Goal: Task Accomplishment & Management: Manage account settings

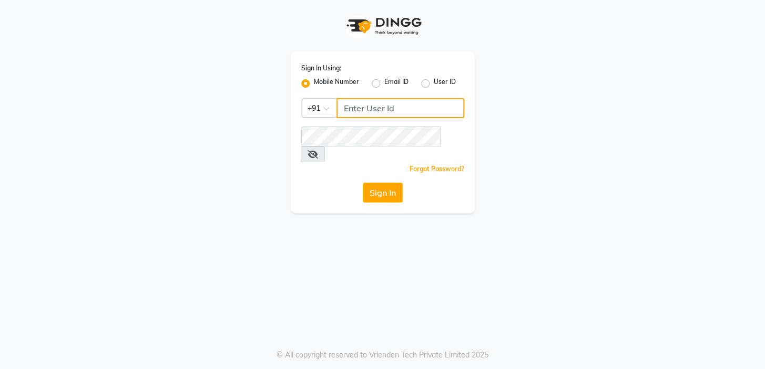
drag, startPoint x: 369, startPoint y: 107, endPoint x: 493, endPoint y: 89, distance: 125.7
click at [370, 107] on input "Username" at bounding box center [400, 108] width 128 height 20
type input "9819193123"
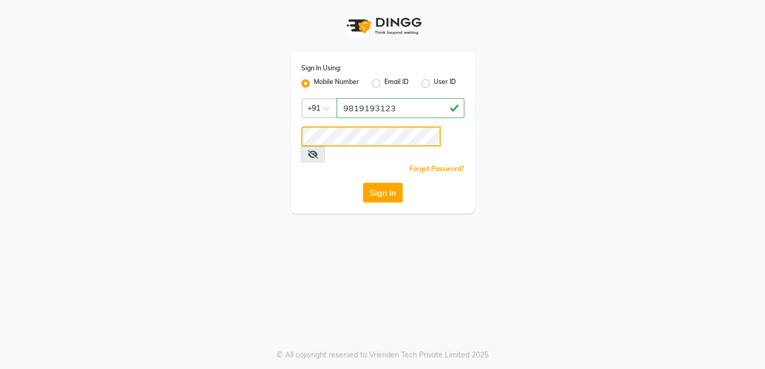
click at [363, 183] on button "Sign In" at bounding box center [383, 193] width 40 height 20
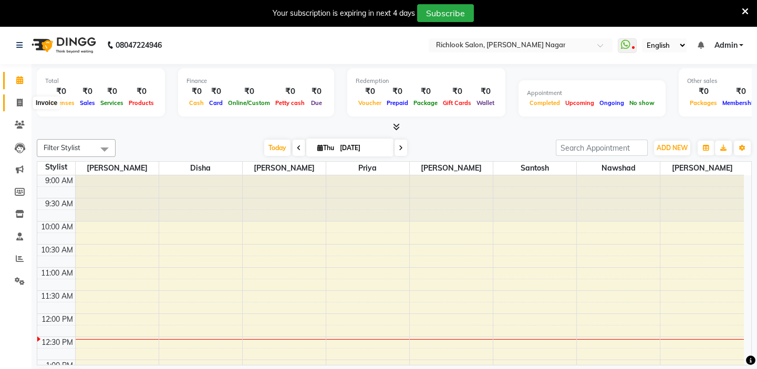
click at [23, 100] on span at bounding box center [20, 103] width 18 height 12
select select "6917"
select select "service"
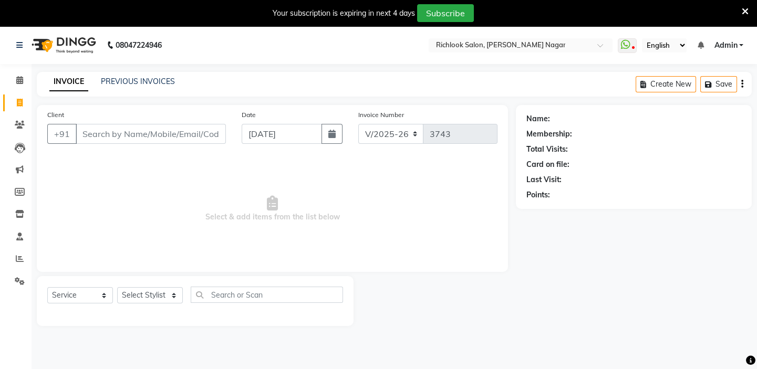
click at [117, 135] on input "Client" at bounding box center [151, 134] width 150 height 20
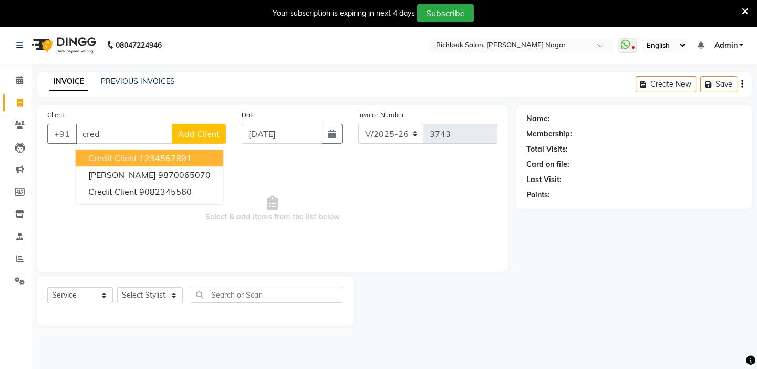
click at [157, 152] on button "credit client 1234567891" at bounding box center [150, 158] width 148 height 17
type input "1234567891"
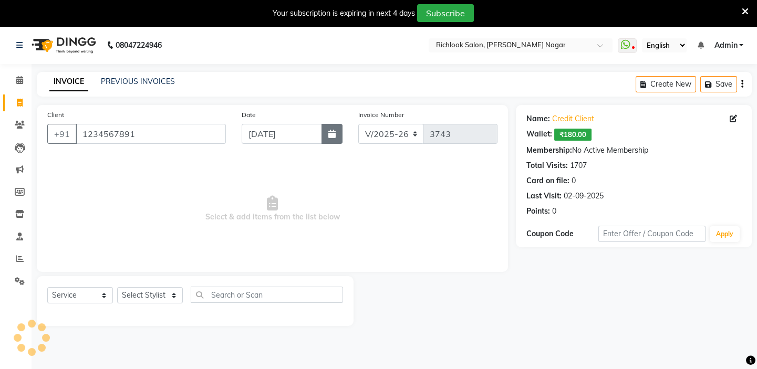
click at [331, 132] on icon "button" at bounding box center [331, 134] width 7 height 8
select select "9"
select select "2025"
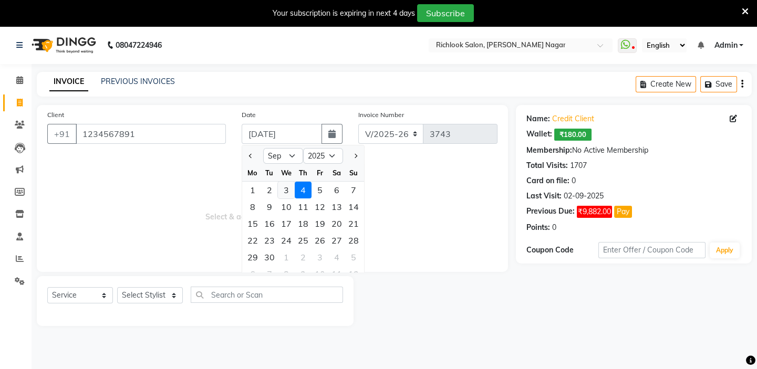
click at [285, 192] on div "3" at bounding box center [286, 190] width 17 height 17
type input "[DATE]"
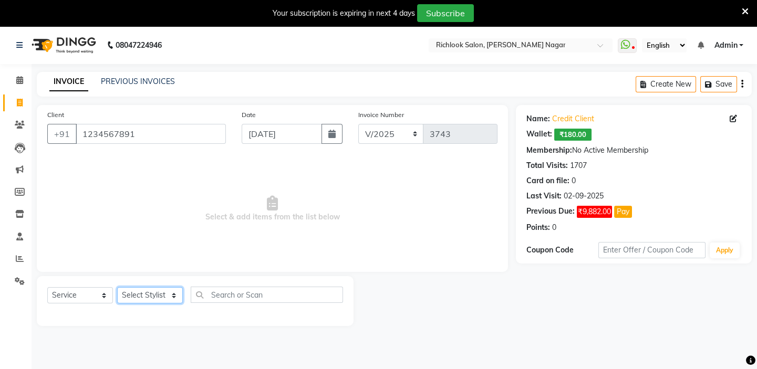
click at [171, 294] on select "Select Stylist disha [PERSON_NAME] priya santosh [PERSON_NAME] [PERSON_NAME] [P…" at bounding box center [150, 295] width 66 height 16
select select "61291"
click at [117, 287] on select "Select Stylist disha [PERSON_NAME] priya santosh [PERSON_NAME] [PERSON_NAME] [P…" at bounding box center [150, 295] width 66 height 16
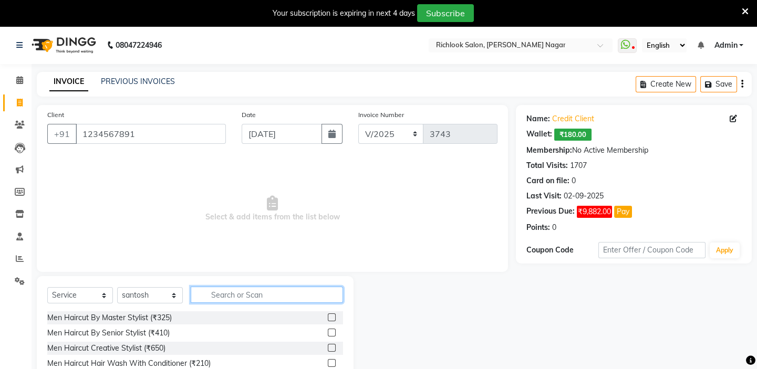
click at [241, 302] on input "text" at bounding box center [267, 295] width 152 height 16
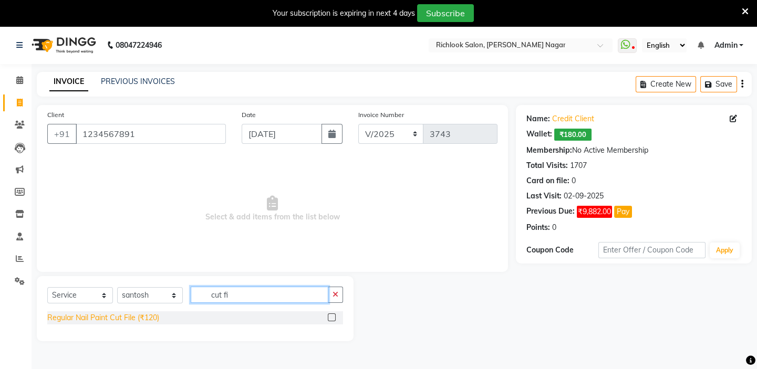
type input "cut fi"
click at [142, 322] on div "Regular Nail Paint Cut File (₹120)" at bounding box center [103, 318] width 112 height 11
checkbox input "false"
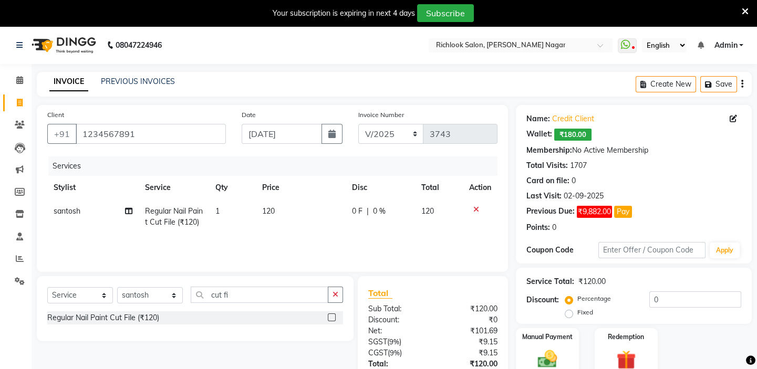
click at [279, 215] on td "120" at bounding box center [300, 217] width 89 height 35
select select "61291"
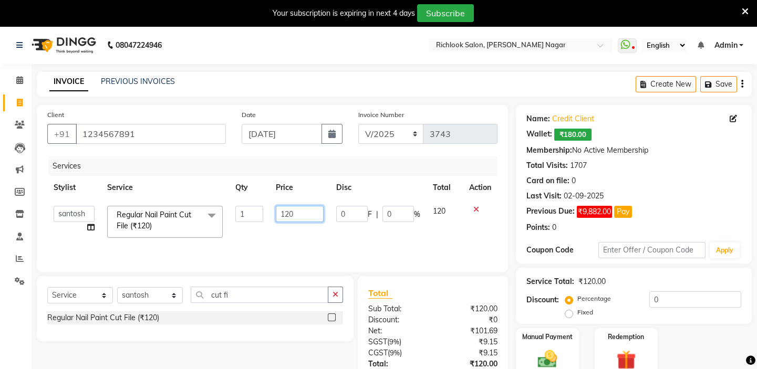
drag, startPoint x: 301, startPoint y: 212, endPoint x: 60, endPoint y: 206, distance: 240.2
click at [109, 209] on tr "disha [PERSON_NAME] priya santosh [PERSON_NAME] [PERSON_NAME] [PERSON_NAME] Reg…" at bounding box center [272, 222] width 450 height 45
type input "150"
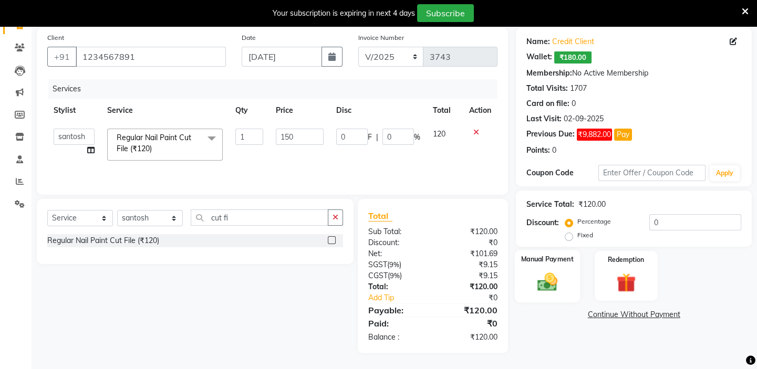
click at [555, 278] on img at bounding box center [547, 282] width 33 height 23
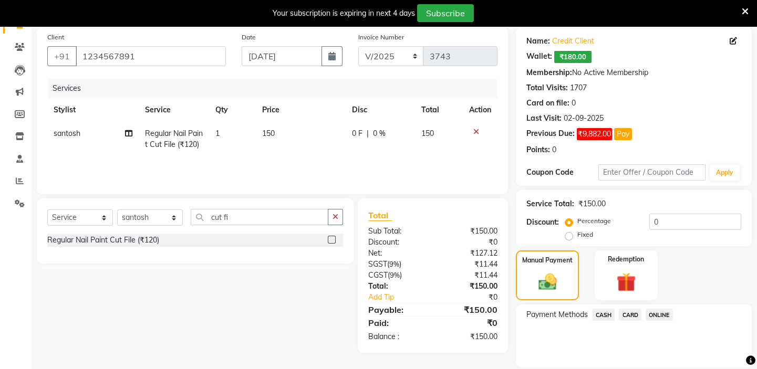
click at [627, 312] on span "CARD" at bounding box center [630, 315] width 23 height 12
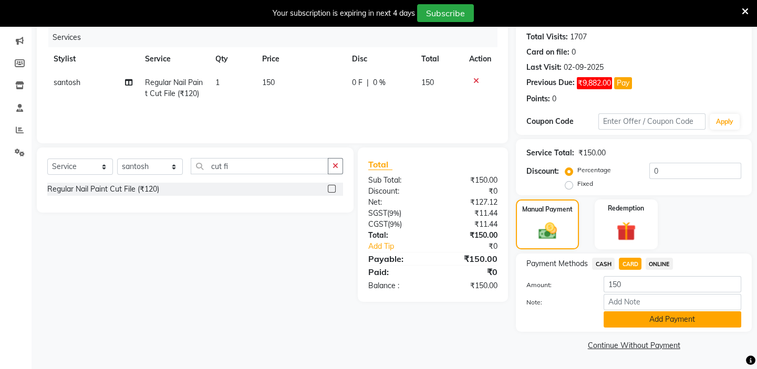
click at [632, 323] on button "Add Payment" at bounding box center [673, 320] width 138 height 16
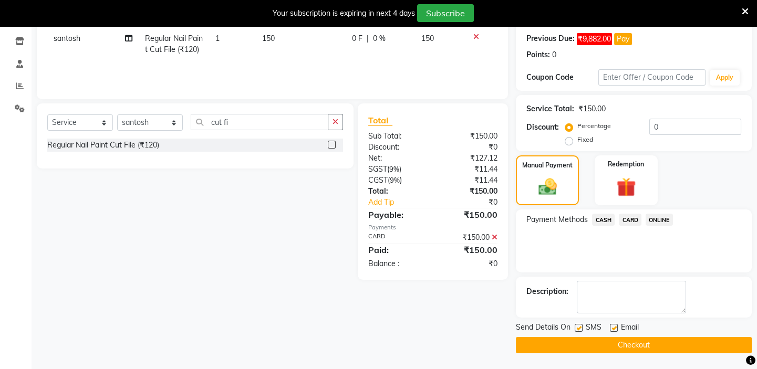
click at [635, 337] on button "Checkout" at bounding box center [634, 345] width 236 height 16
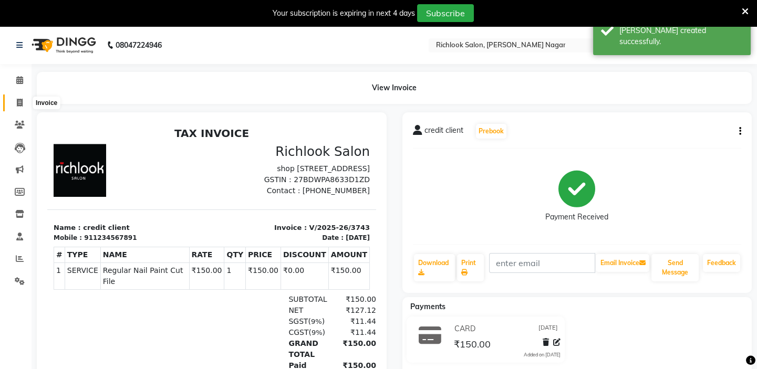
click at [23, 98] on span at bounding box center [20, 103] width 18 height 12
select select "service"
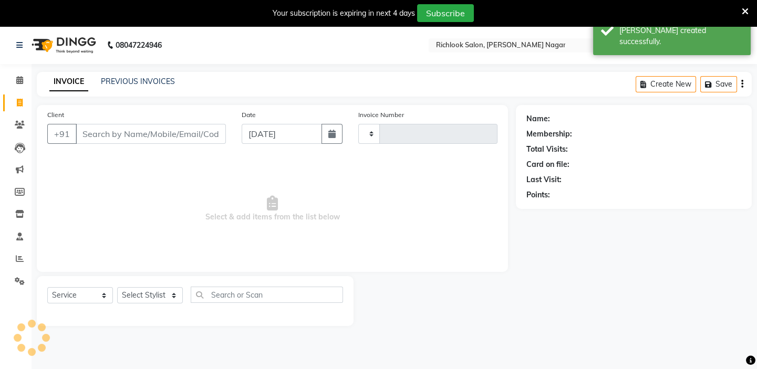
type input "3744"
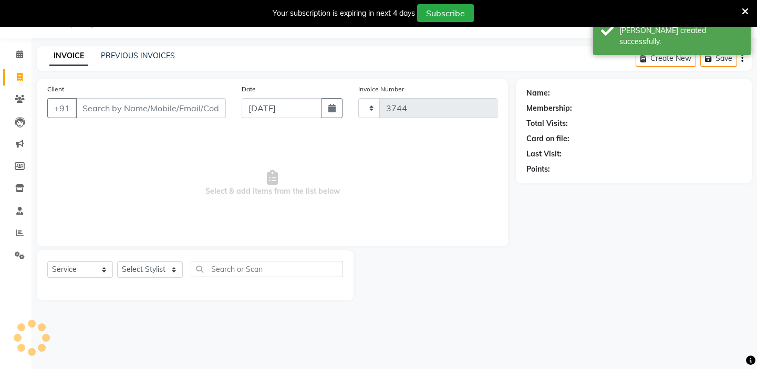
select select "6917"
click at [102, 118] on div "Client +91" at bounding box center [136, 104] width 194 height 43
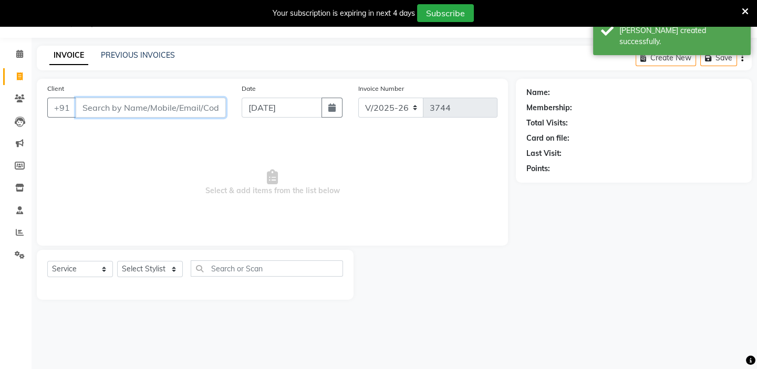
click at [101, 109] on input "Client" at bounding box center [151, 108] width 150 height 20
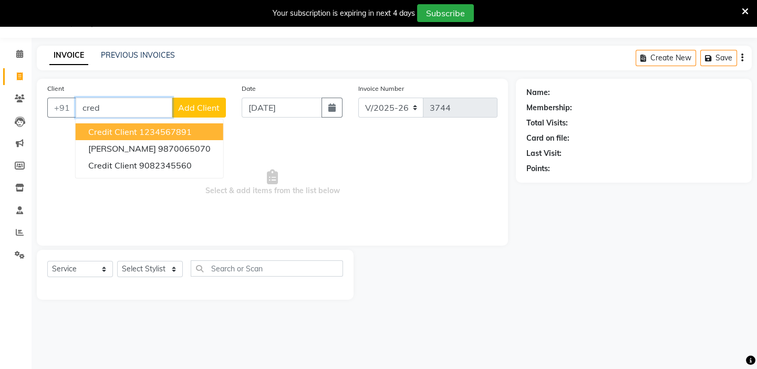
click at [167, 130] on ngb-highlight "1234567891" at bounding box center [165, 132] width 53 height 11
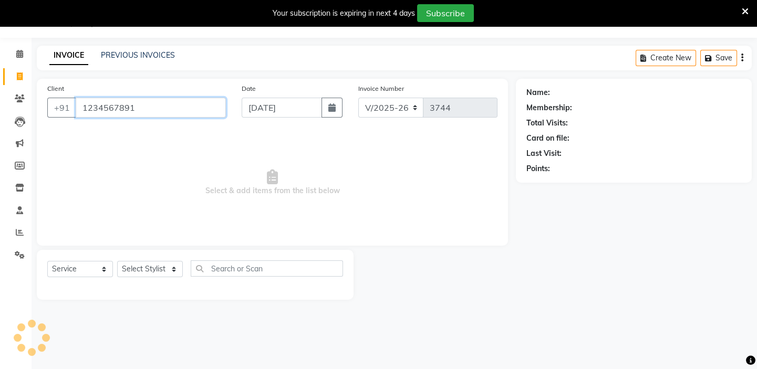
type input "1234567891"
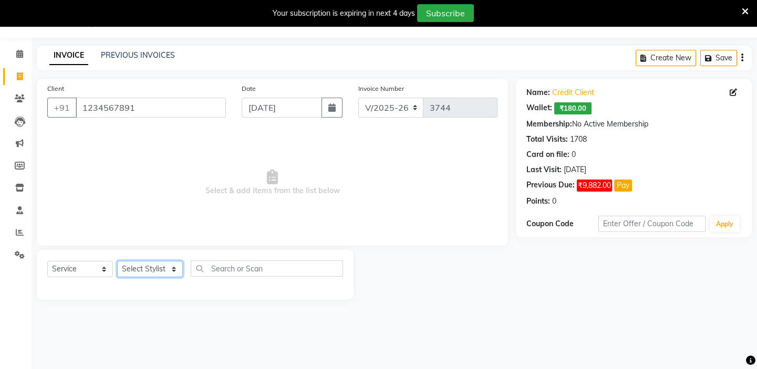
drag, startPoint x: 134, startPoint y: 270, endPoint x: 138, endPoint y: 262, distance: 8.9
click at [134, 270] on select "Select Stylist disha [PERSON_NAME] priya santosh [PERSON_NAME] [PERSON_NAME] [P…" at bounding box center [150, 269] width 66 height 16
select select "54429"
click at [117, 261] on select "Select Stylist disha [PERSON_NAME] priya santosh [PERSON_NAME] [PERSON_NAME] [P…" at bounding box center [150, 269] width 66 height 16
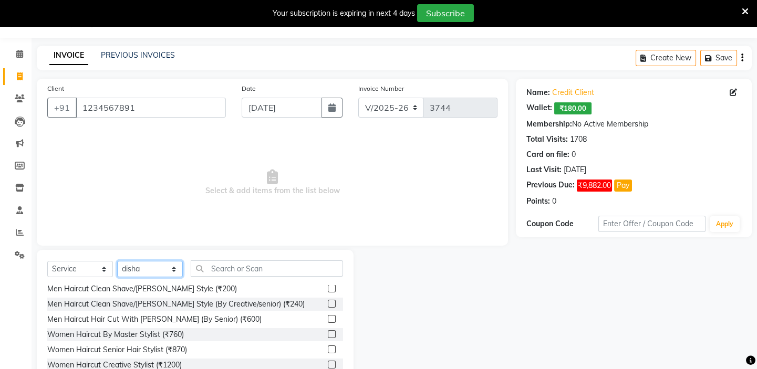
scroll to position [95, 0]
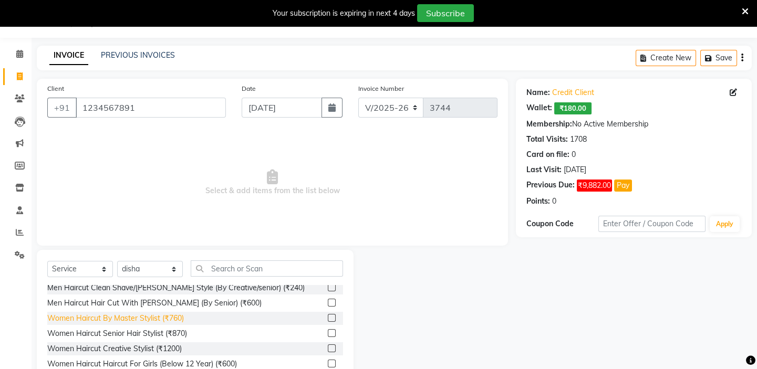
click at [165, 322] on div "Women Haircut By Master Stylist (₹760)" at bounding box center [115, 318] width 137 height 11
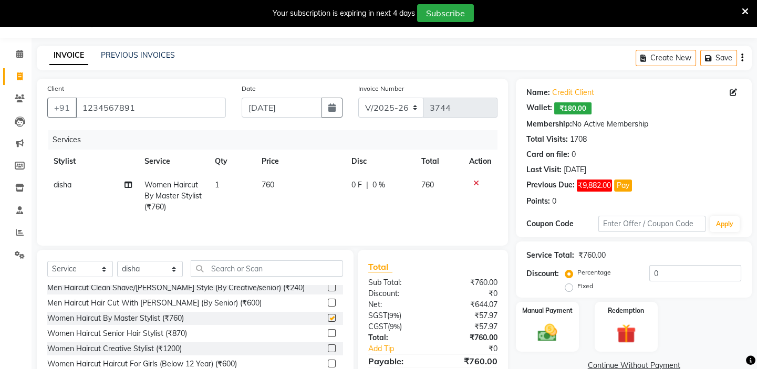
checkbox input "false"
click at [543, 332] on img at bounding box center [547, 333] width 33 height 23
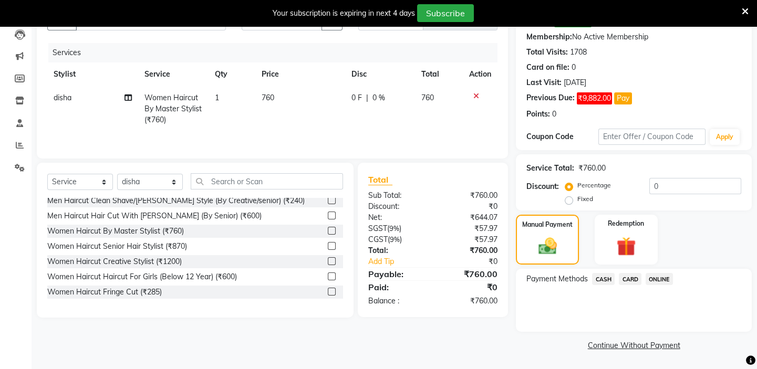
click at [628, 281] on span "CARD" at bounding box center [630, 279] width 23 height 12
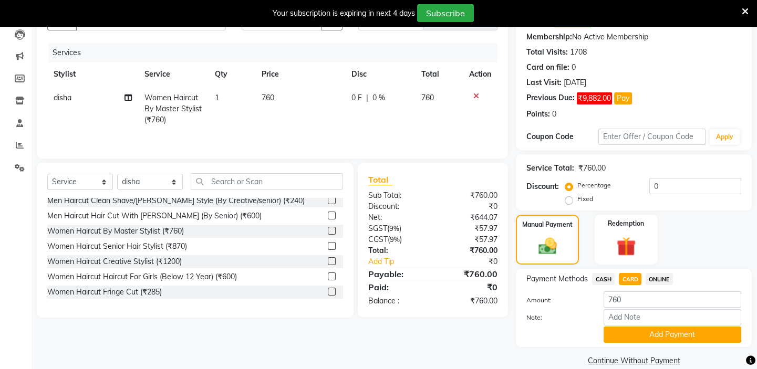
click at [627, 338] on button "Add Payment" at bounding box center [673, 335] width 138 height 16
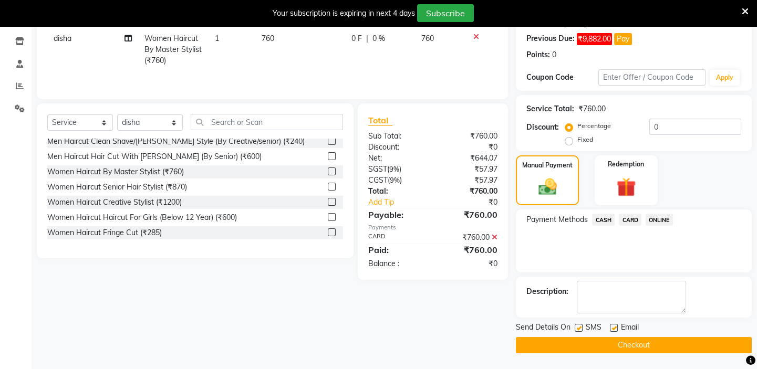
click at [631, 346] on button "Checkout" at bounding box center [634, 345] width 236 height 16
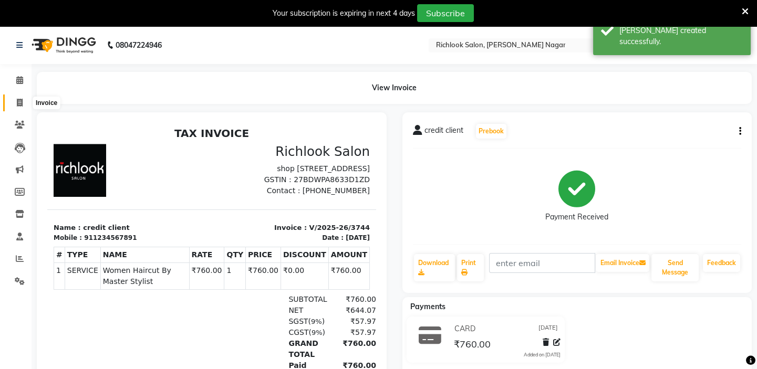
click at [21, 100] on icon at bounding box center [20, 103] width 6 height 8
select select "6917"
select select "service"
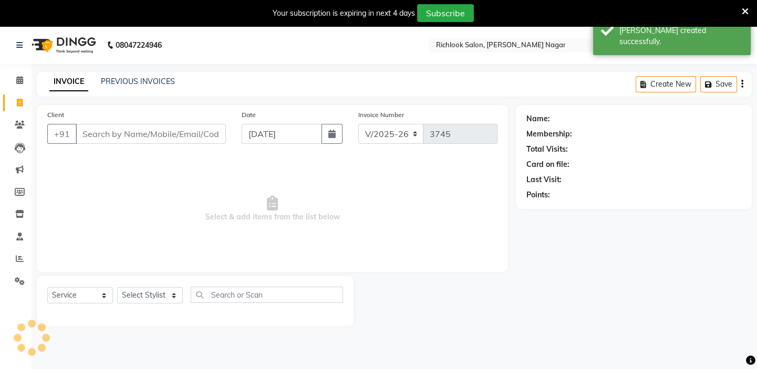
scroll to position [26, 0]
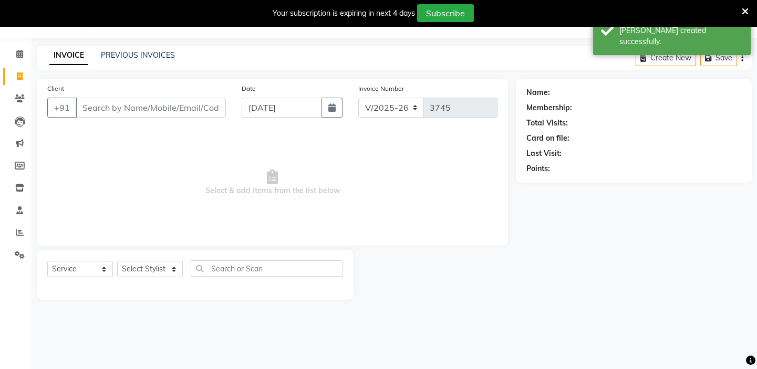
click at [128, 109] on input "Client" at bounding box center [151, 108] width 150 height 20
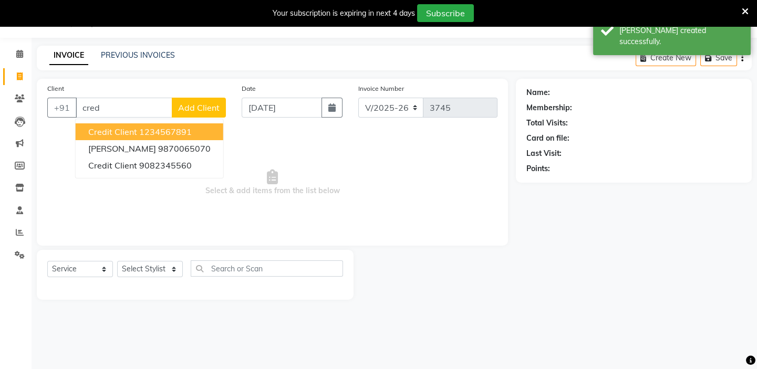
click at [119, 131] on span "credit client" at bounding box center [112, 132] width 49 height 11
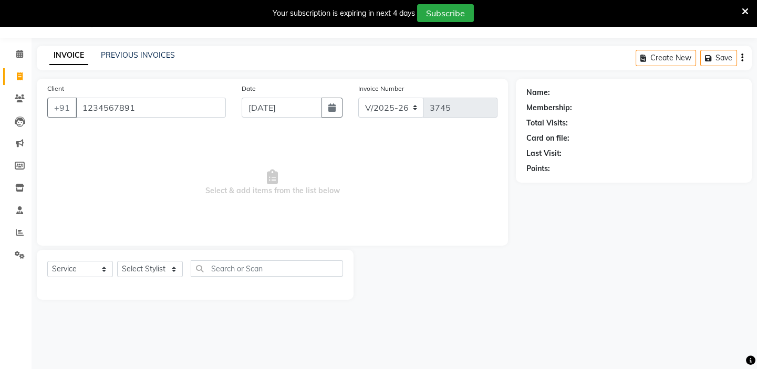
type input "1234567891"
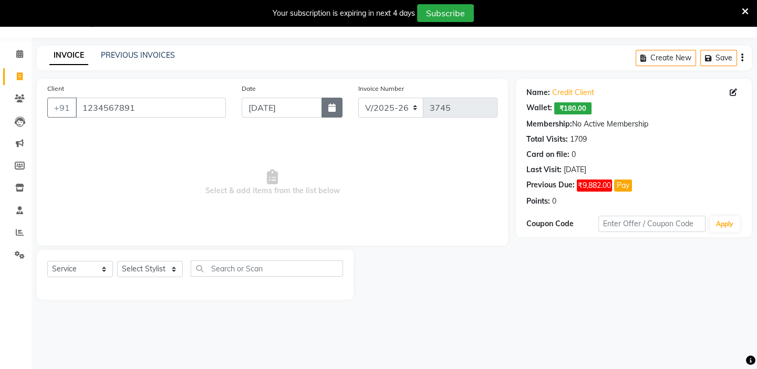
click at [326, 117] on button "button" at bounding box center [332, 108] width 21 height 20
select select "9"
select select "2025"
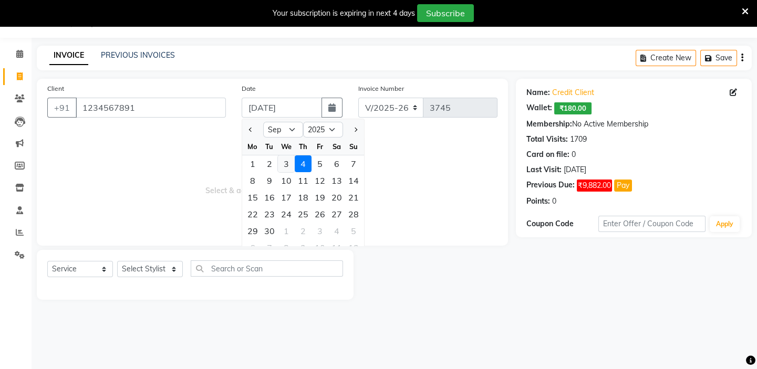
click at [289, 164] on div "3" at bounding box center [286, 164] width 17 height 17
type input "[DATE]"
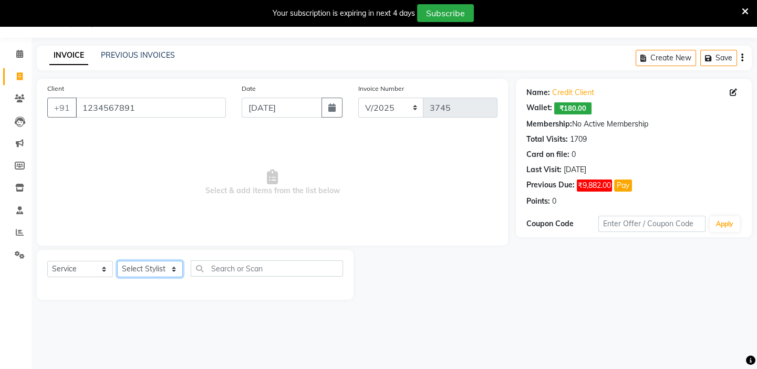
click at [161, 272] on select "Select Stylist disha [PERSON_NAME] priya santosh [PERSON_NAME] [PERSON_NAME] [P…" at bounding box center [150, 269] width 66 height 16
select select "54433"
click at [117, 261] on select "Select Stylist disha [PERSON_NAME] priya santosh [PERSON_NAME] [PERSON_NAME] [P…" at bounding box center [150, 269] width 66 height 16
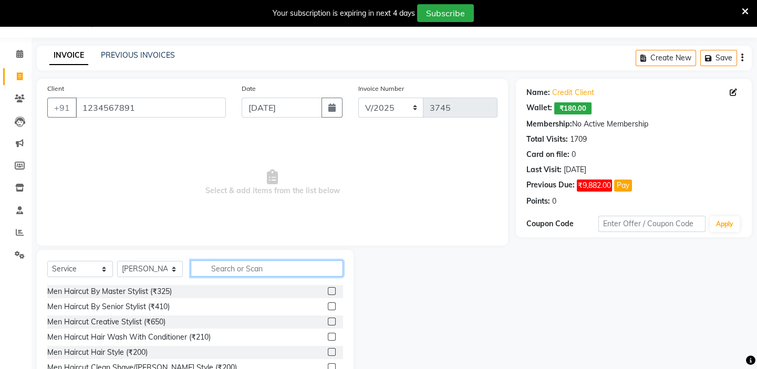
click at [267, 272] on input "text" at bounding box center [267, 269] width 152 height 16
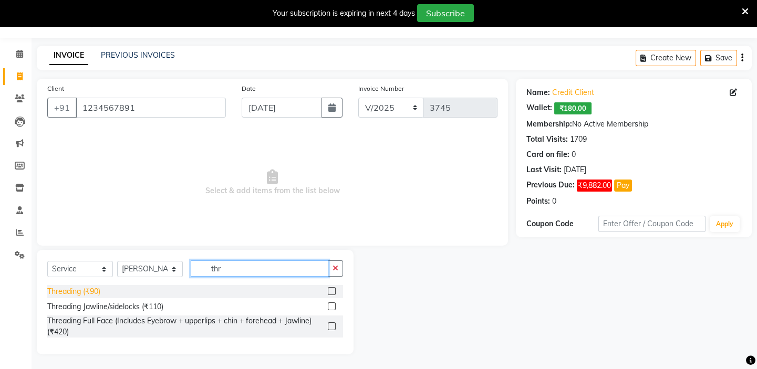
type input "thr"
click at [92, 291] on div "Threading (₹90)" at bounding box center [73, 291] width 53 height 11
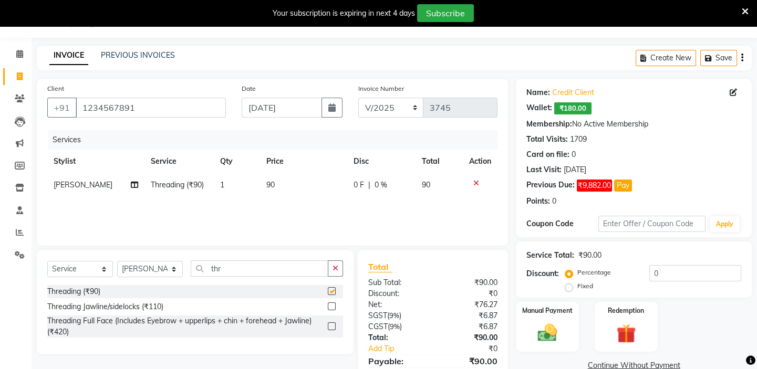
checkbox input "false"
click at [541, 331] on img at bounding box center [547, 333] width 33 height 23
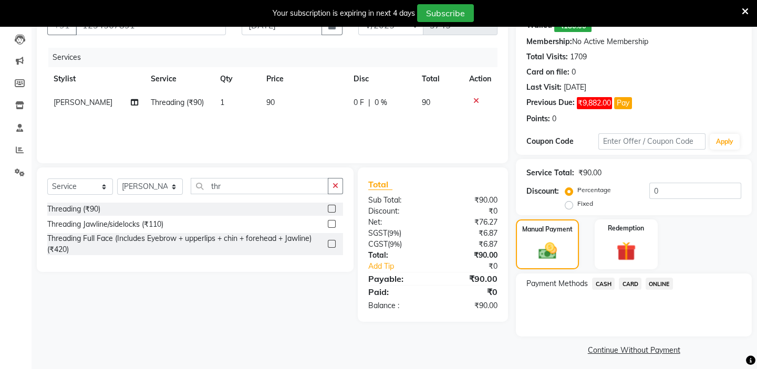
scroll to position [114, 0]
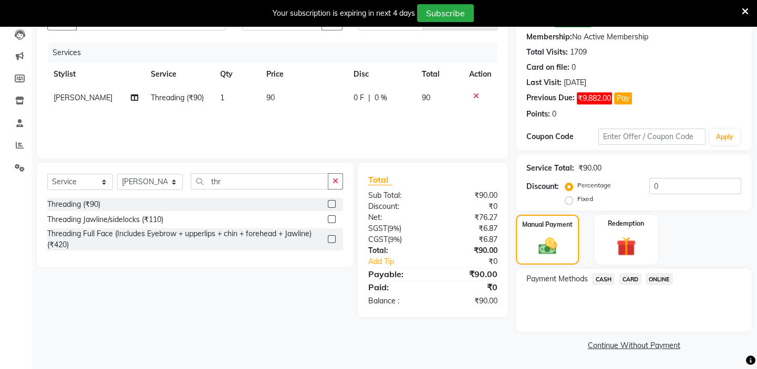
click at [631, 281] on span "CARD" at bounding box center [630, 279] width 23 height 12
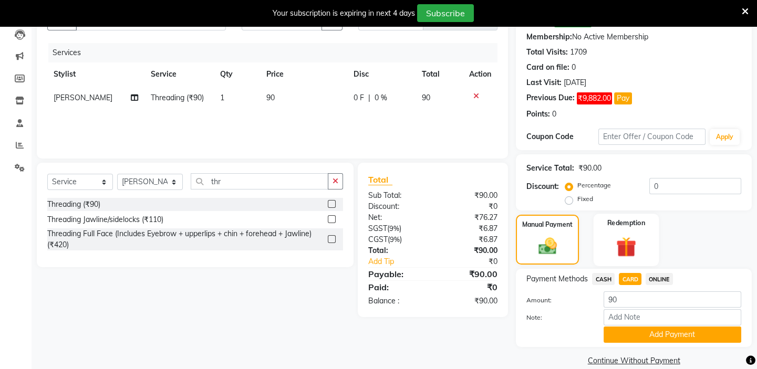
scroll to position [129, 0]
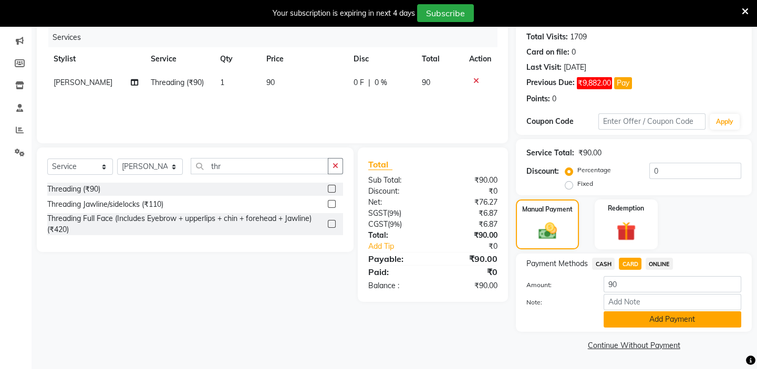
click at [647, 315] on button "Add Payment" at bounding box center [673, 320] width 138 height 16
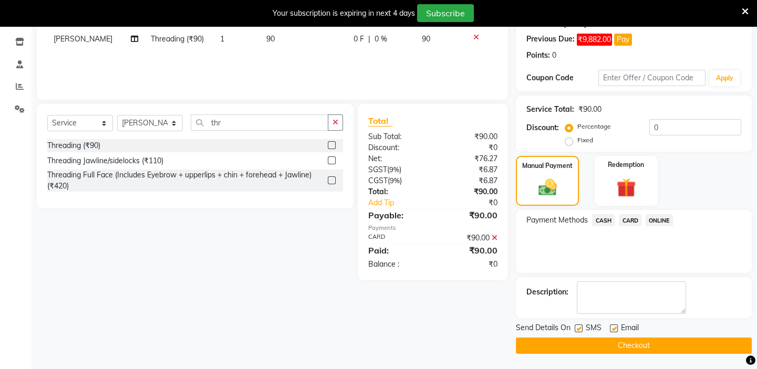
scroll to position [173, 0]
click at [616, 333] on div at bounding box center [613, 329] width 7 height 11
click at [617, 338] on button "Checkout" at bounding box center [634, 345] width 236 height 16
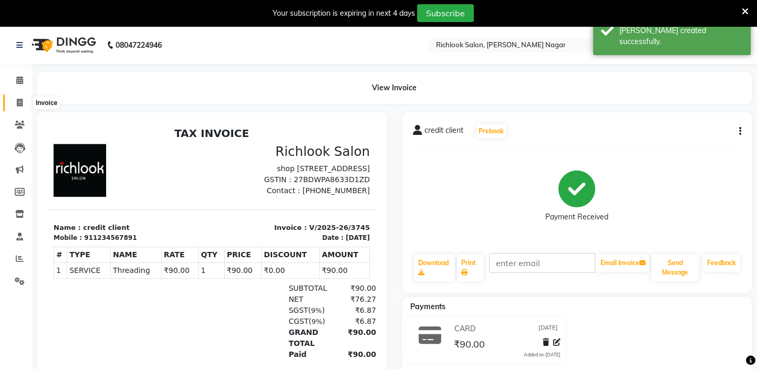
click at [22, 99] on icon at bounding box center [20, 103] width 6 height 8
select select "6917"
select select "service"
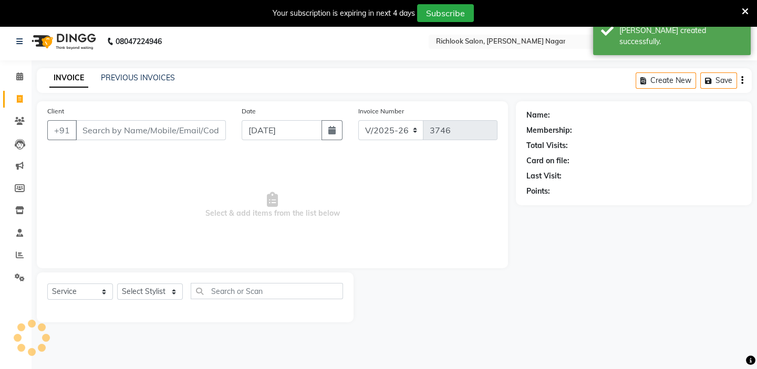
scroll to position [26, 0]
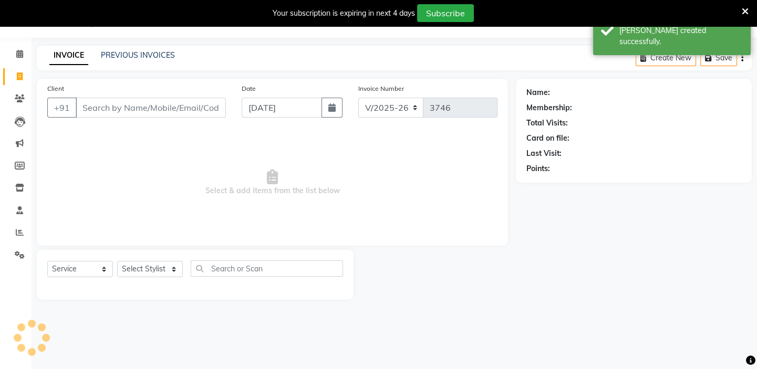
click at [92, 117] on input "Client" at bounding box center [151, 108] width 150 height 20
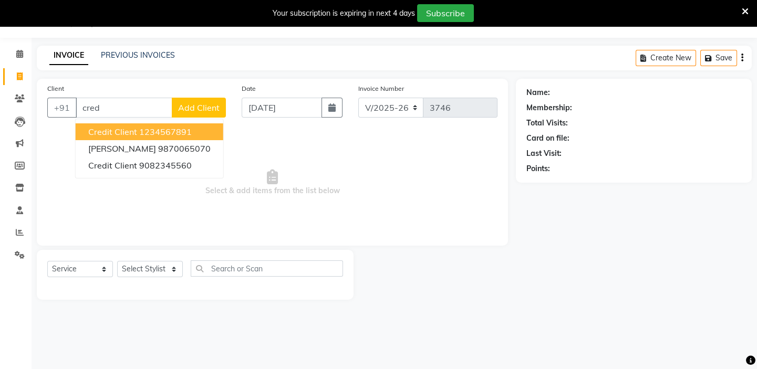
click at [126, 132] on span "credit client" at bounding box center [112, 132] width 49 height 11
type input "1234567891"
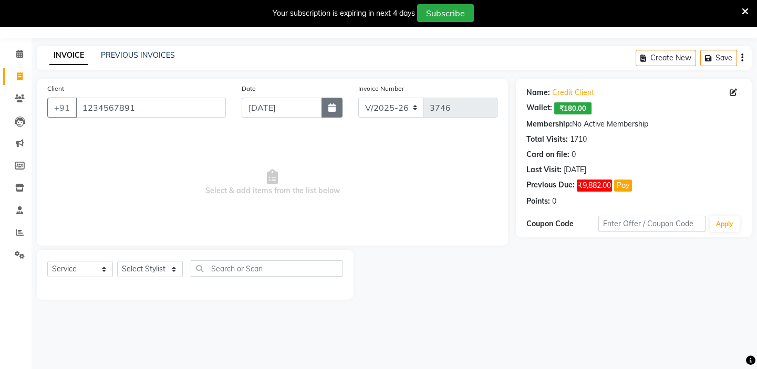
click at [334, 112] on button "button" at bounding box center [332, 108] width 21 height 20
select select "9"
select select "2025"
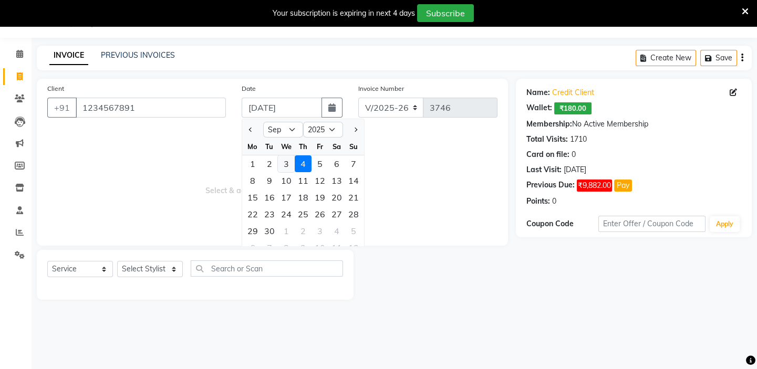
click at [285, 164] on div "3" at bounding box center [286, 164] width 17 height 17
type input "[DATE]"
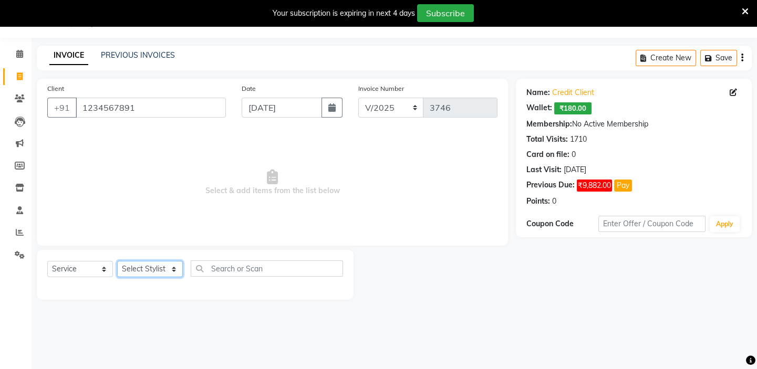
click at [144, 267] on select "Select Stylist disha [PERSON_NAME] priya santosh [PERSON_NAME] [PERSON_NAME] [P…" at bounding box center [150, 269] width 66 height 16
click at [117, 261] on select "Select Stylist disha [PERSON_NAME] priya santosh [PERSON_NAME] [PERSON_NAME] [P…" at bounding box center [150, 269] width 66 height 16
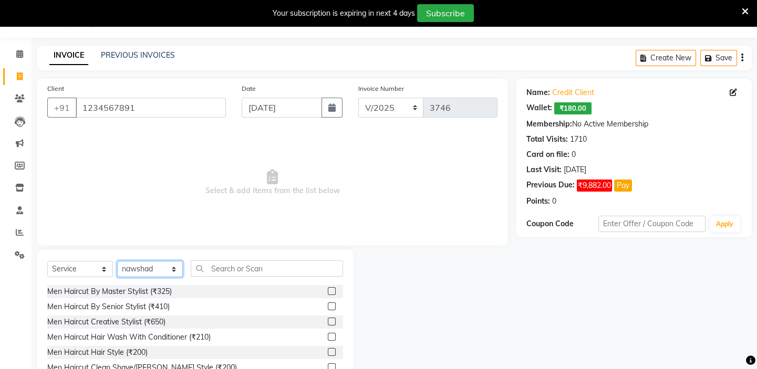
click at [167, 271] on select "Select Stylist disha [PERSON_NAME] priya santosh [PERSON_NAME] [PERSON_NAME] [P…" at bounding box center [150, 269] width 66 height 16
select select "54433"
click at [117, 261] on select "Select Stylist disha [PERSON_NAME] priya santosh [PERSON_NAME] [PERSON_NAME] [P…" at bounding box center [150, 269] width 66 height 16
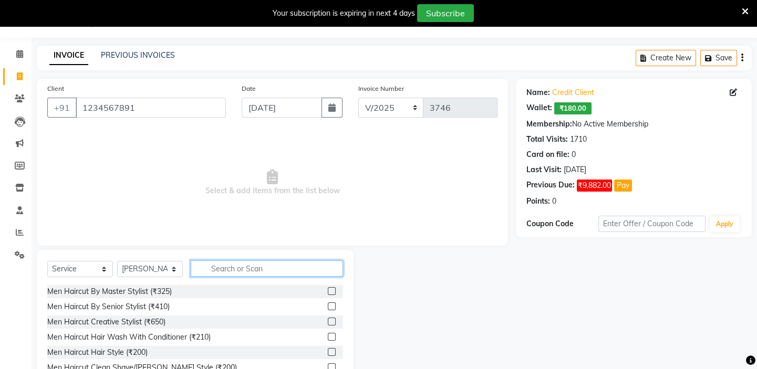
click at [264, 270] on input "text" at bounding box center [267, 269] width 152 height 16
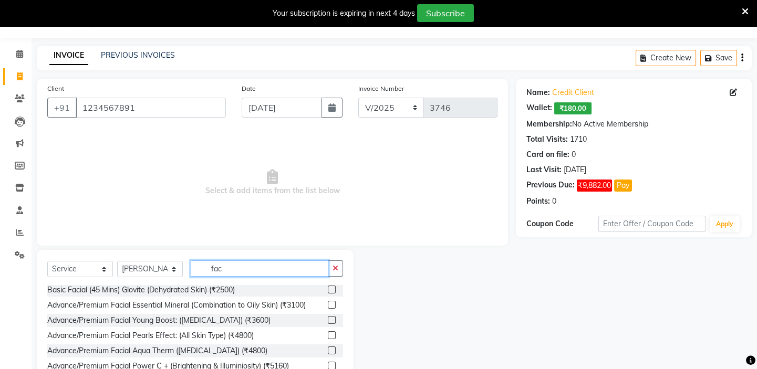
scroll to position [78, 0]
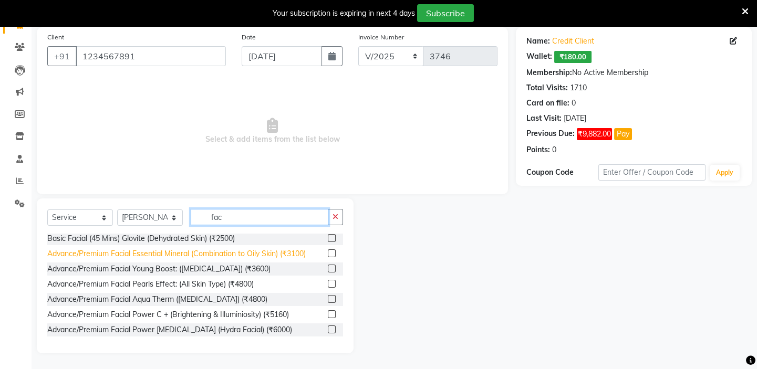
type input "fac"
click at [268, 253] on div "Advance/Premium Facial Essential Mineral (Combination to Oily Skin) (₹3100)" at bounding box center [176, 254] width 259 height 11
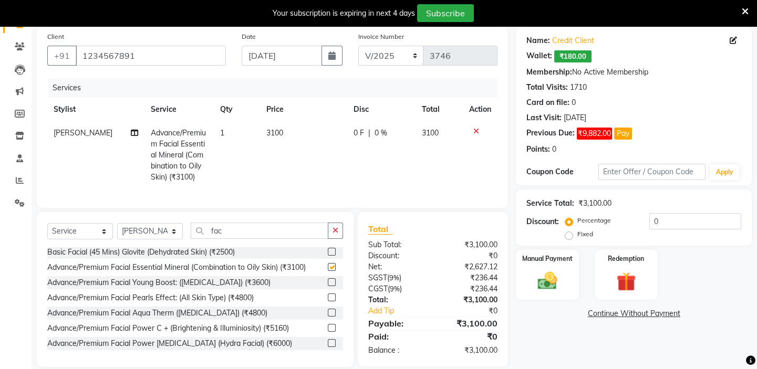
checkbox input "false"
click at [278, 135] on span "3100" at bounding box center [274, 132] width 17 height 9
select select "54433"
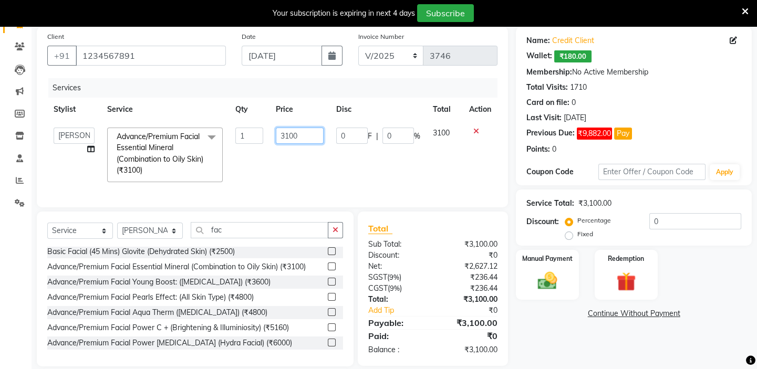
drag, startPoint x: 303, startPoint y: 136, endPoint x: 0, endPoint y: 85, distance: 307.4
click at [39, 102] on div "Client [PHONE_NUMBER] Date [DATE] Invoice Number V/2025 V/[PHONE_NUMBER] Servic…" at bounding box center [272, 117] width 471 height 181
type input "3150"
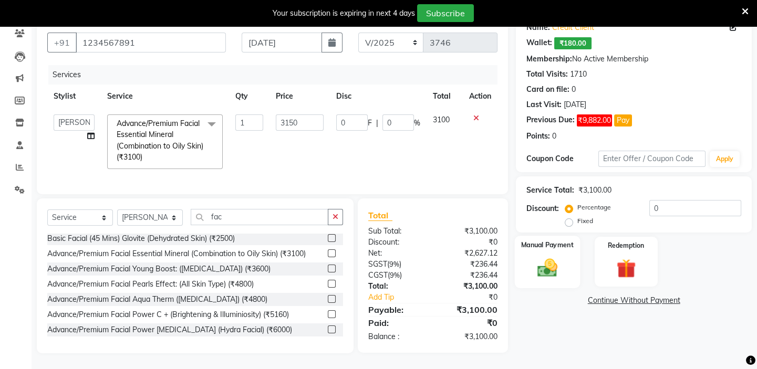
click at [547, 260] on img at bounding box center [547, 267] width 33 height 23
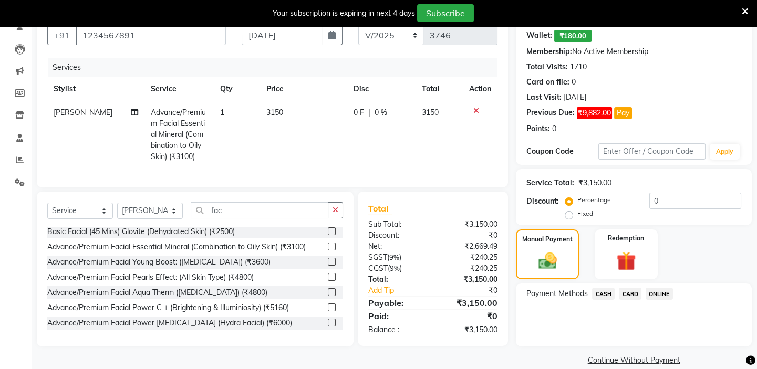
scroll to position [114, 0]
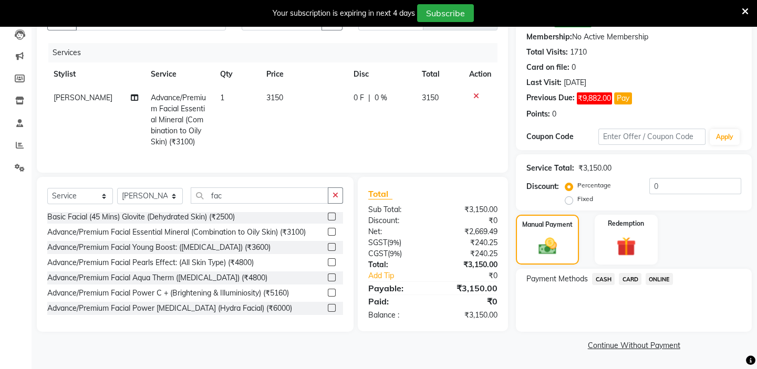
click at [636, 273] on span "CARD" at bounding box center [630, 279] width 23 height 12
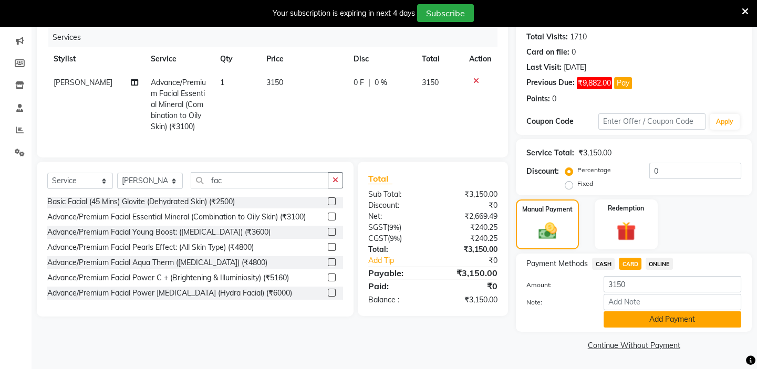
click at [682, 316] on button "Add Payment" at bounding box center [673, 320] width 138 height 16
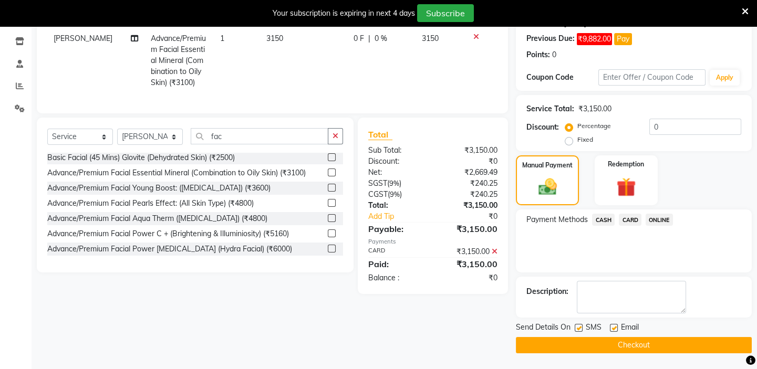
click at [673, 349] on button "Checkout" at bounding box center [634, 345] width 236 height 16
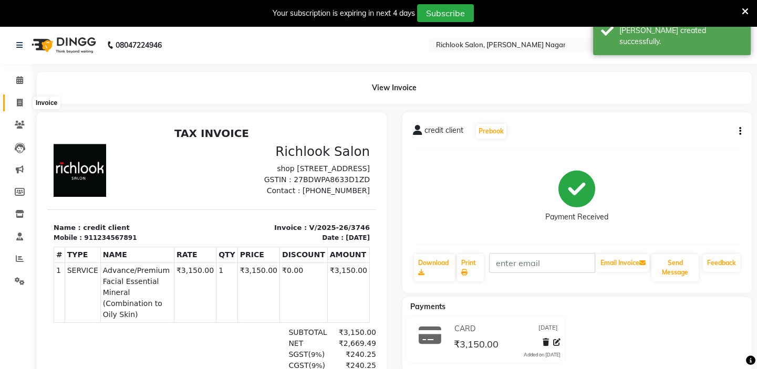
click at [18, 101] on icon at bounding box center [20, 103] width 6 height 8
select select "6917"
select select "service"
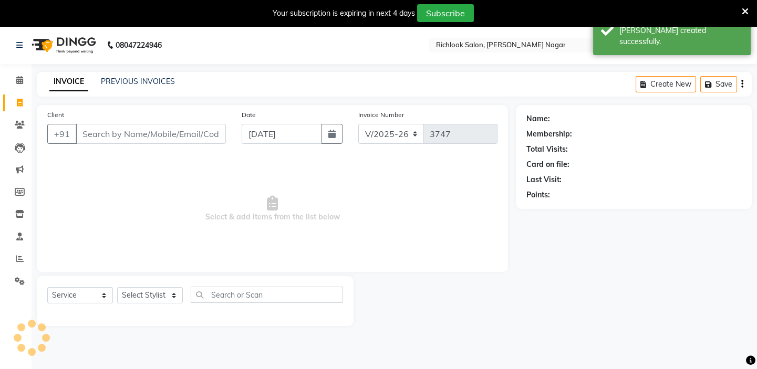
scroll to position [26, 0]
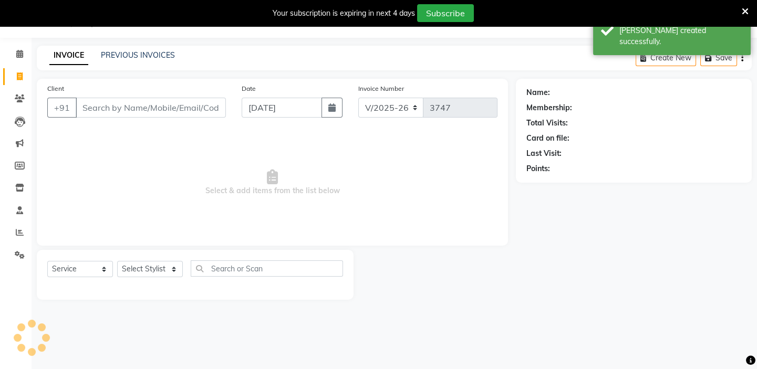
click at [101, 109] on input "Client" at bounding box center [151, 108] width 150 height 20
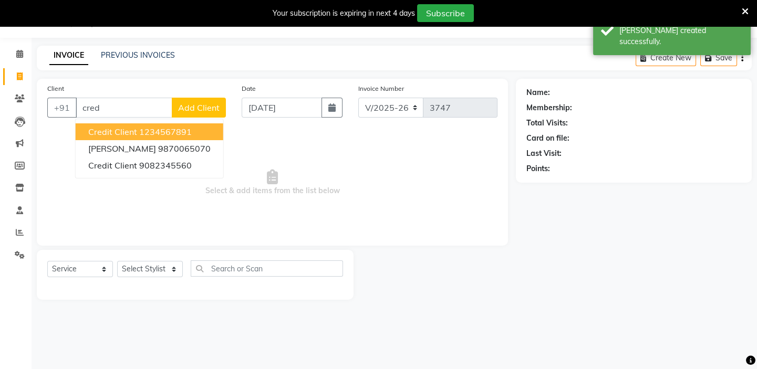
click at [113, 132] on span "credit client" at bounding box center [112, 132] width 49 height 11
type input "1234567891"
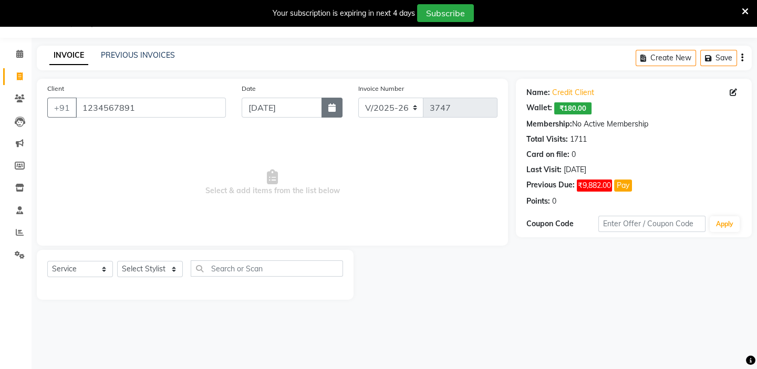
click at [334, 108] on icon "button" at bounding box center [331, 108] width 7 height 8
select select "9"
select select "2025"
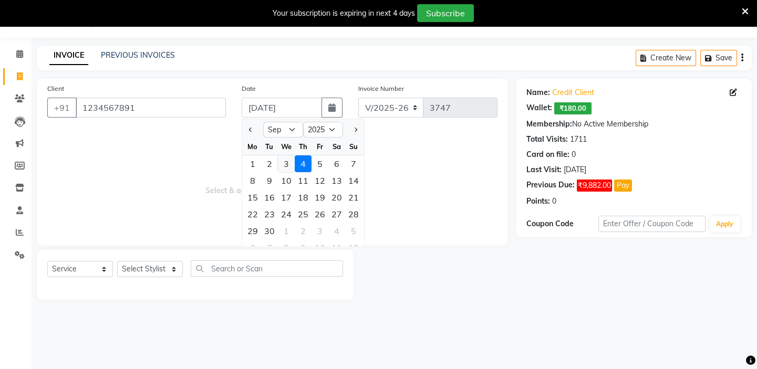
click at [284, 164] on div "3" at bounding box center [286, 164] width 17 height 17
type input "[DATE]"
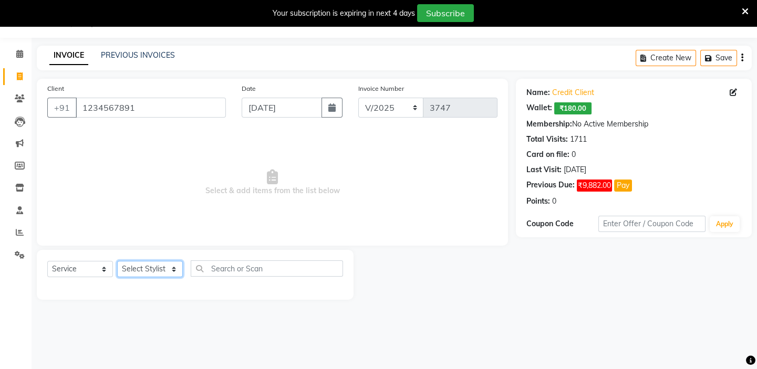
click at [161, 262] on select "Select Stylist disha [PERSON_NAME] priya santosh [PERSON_NAME] [PERSON_NAME] [P…" at bounding box center [150, 269] width 66 height 16
select select "54432"
click at [117, 261] on select "Select Stylist disha [PERSON_NAME] priya santosh [PERSON_NAME] [PERSON_NAME] [P…" at bounding box center [150, 269] width 66 height 16
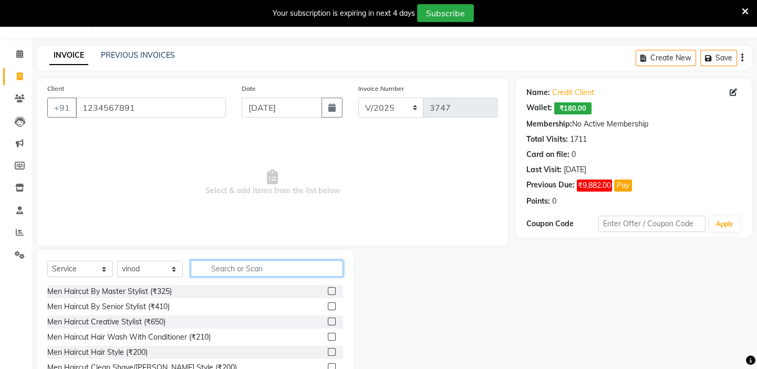
drag, startPoint x: 233, startPoint y: 273, endPoint x: 449, endPoint y: 273, distance: 215.5
click at [233, 273] on input "text" at bounding box center [267, 269] width 152 height 16
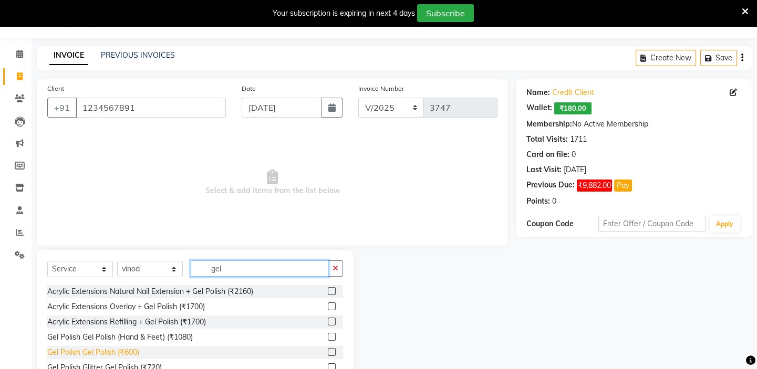
type input "gel"
click at [124, 352] on div "Gel Polish Gel Polish (₹600)" at bounding box center [93, 352] width 92 height 11
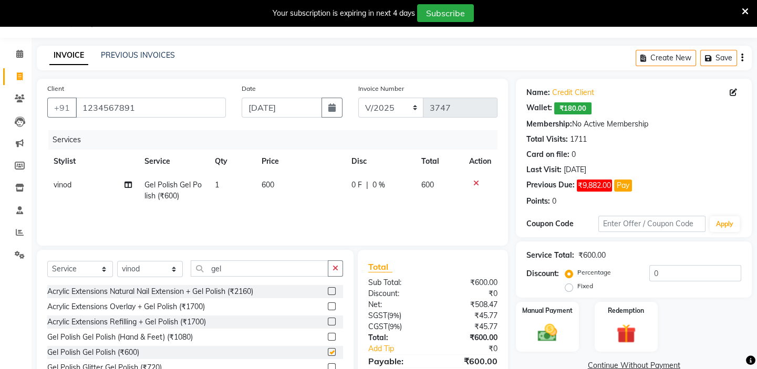
checkbox input "false"
click at [294, 190] on td "600" at bounding box center [300, 190] width 90 height 35
select select "54432"
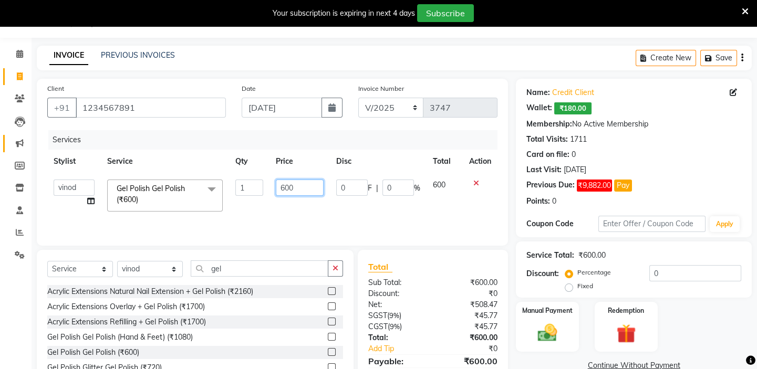
drag, startPoint x: 297, startPoint y: 188, endPoint x: 16, endPoint y: 150, distance: 283.1
click at [113, 170] on table "Stylist Service Qty Price Disc Total Action disha [PERSON_NAME] priya santosh […" at bounding box center [272, 184] width 450 height 68
type input "590"
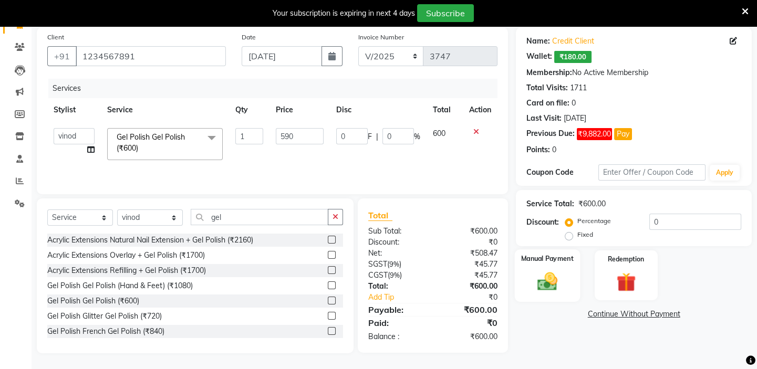
click at [541, 285] on img at bounding box center [547, 281] width 33 height 23
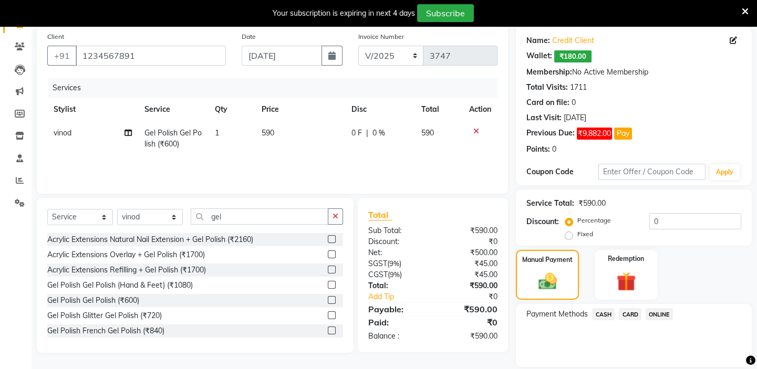
click at [629, 315] on span "CARD" at bounding box center [630, 314] width 23 height 12
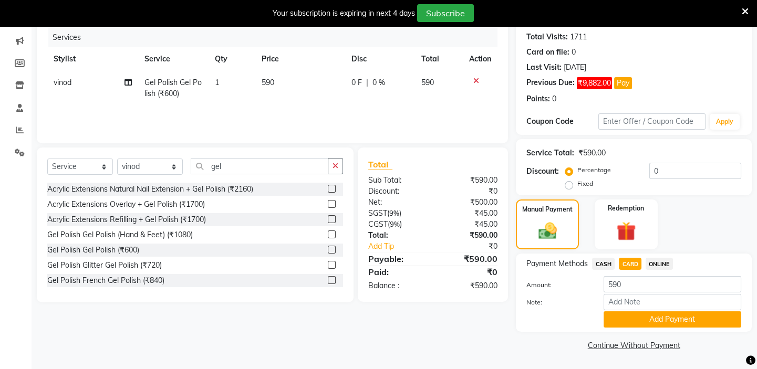
drag, startPoint x: 672, startPoint y: 326, endPoint x: 667, endPoint y: 305, distance: 21.0
click at [672, 326] on button "Add Payment" at bounding box center [673, 320] width 138 height 16
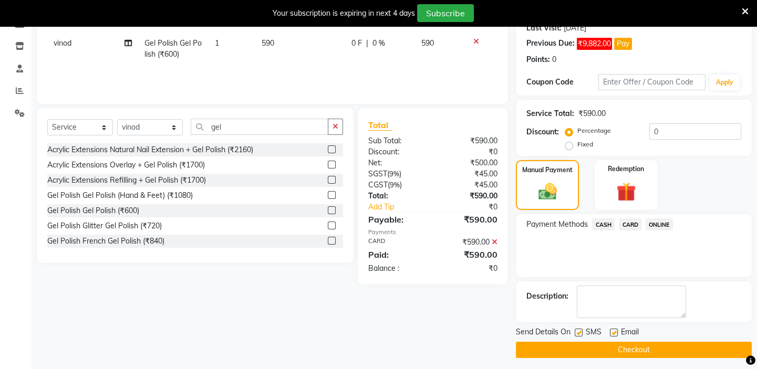
scroll to position [173, 0]
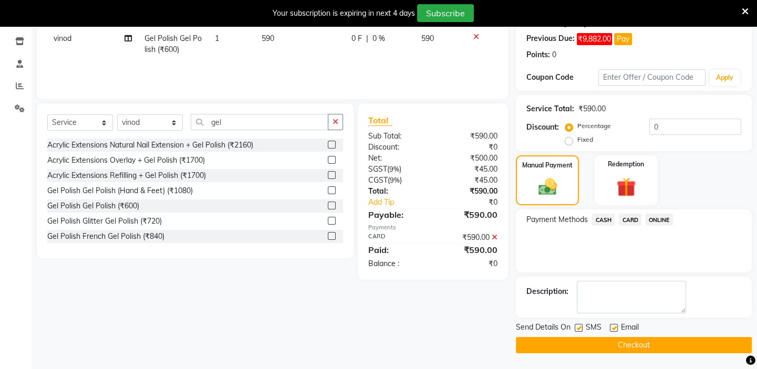
click at [646, 325] on div "Email" at bounding box center [628, 328] width 37 height 13
click at [650, 352] on button "Checkout" at bounding box center [634, 345] width 236 height 16
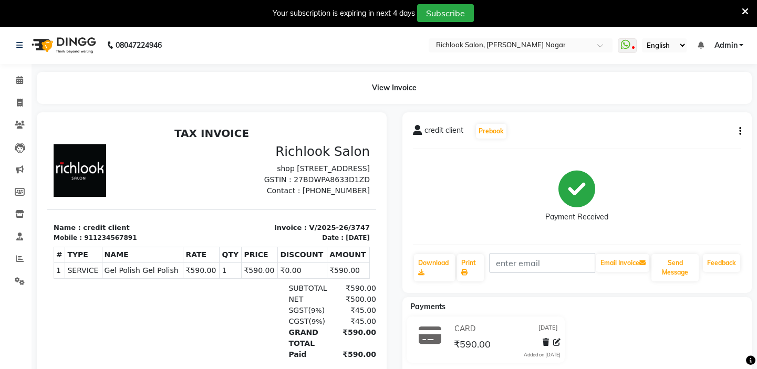
click at [18, 114] on li "Clients" at bounding box center [16, 125] width 32 height 23
click at [18, 107] on span at bounding box center [20, 103] width 18 height 12
select select "service"
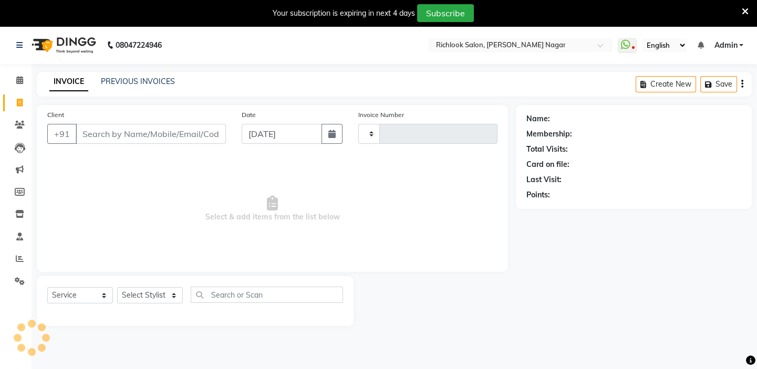
type input "3748"
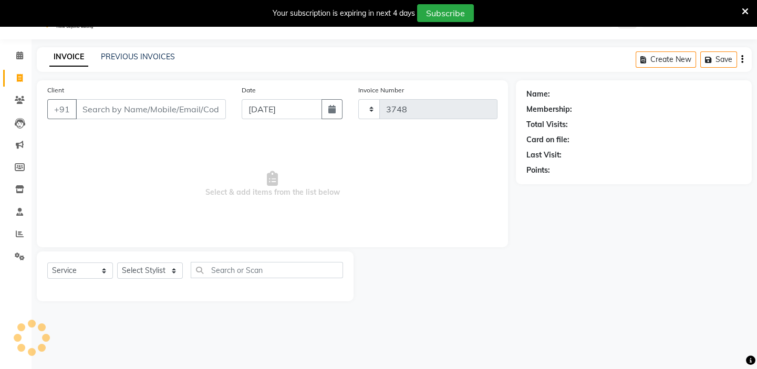
select select "6917"
click at [121, 112] on input "Client" at bounding box center [151, 108] width 150 height 20
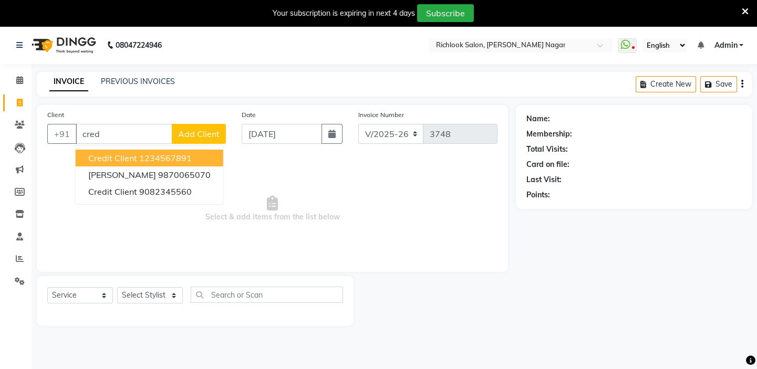
click at [110, 161] on span "credit client" at bounding box center [112, 158] width 49 height 11
type input "1234567891"
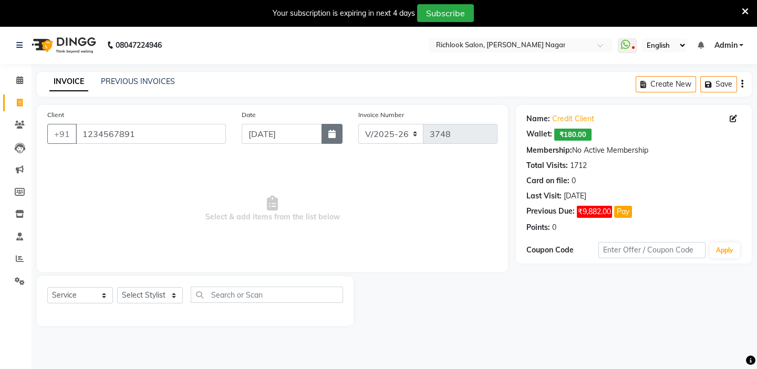
click at [331, 133] on icon "button" at bounding box center [331, 134] width 7 height 8
select select "9"
select select "2025"
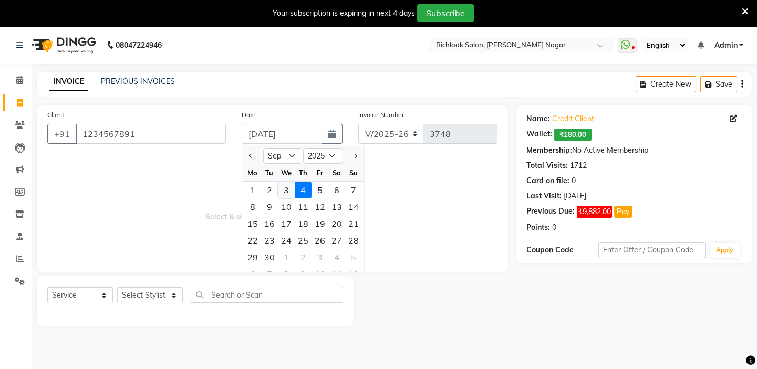
click at [288, 184] on div "3" at bounding box center [286, 190] width 17 height 17
type input "[DATE]"
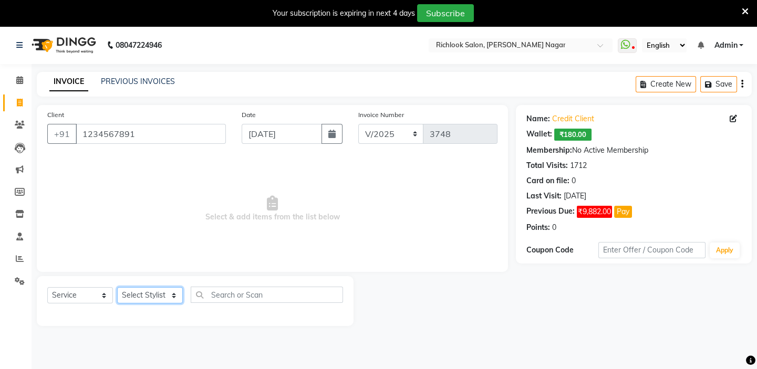
click at [140, 294] on select "Select Stylist disha [PERSON_NAME] priya santosh [PERSON_NAME] [PERSON_NAME] [P…" at bounding box center [150, 295] width 66 height 16
select select "54425"
click at [117, 287] on select "Select Stylist disha [PERSON_NAME] priya santosh [PERSON_NAME] [PERSON_NAME] [P…" at bounding box center [150, 295] width 66 height 16
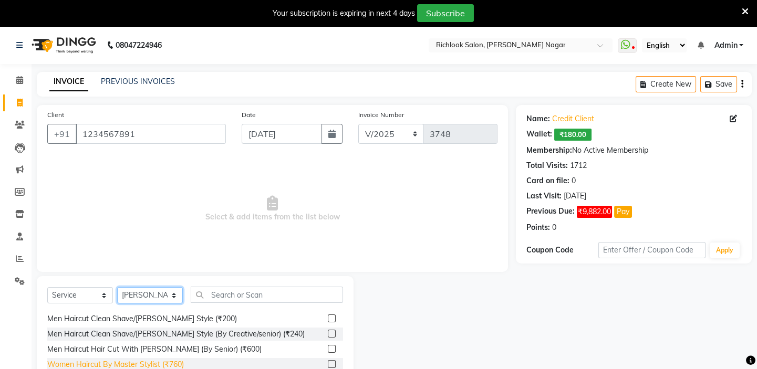
scroll to position [95, 0]
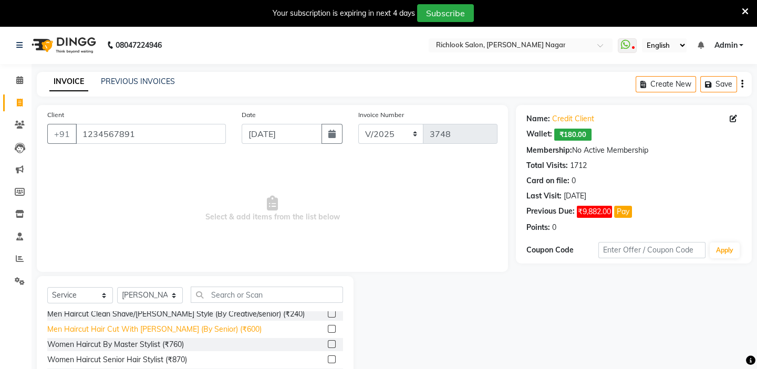
click at [213, 330] on div "Men Haircut Hair Cut With [PERSON_NAME] (By Senior) (₹600)" at bounding box center [154, 329] width 214 height 11
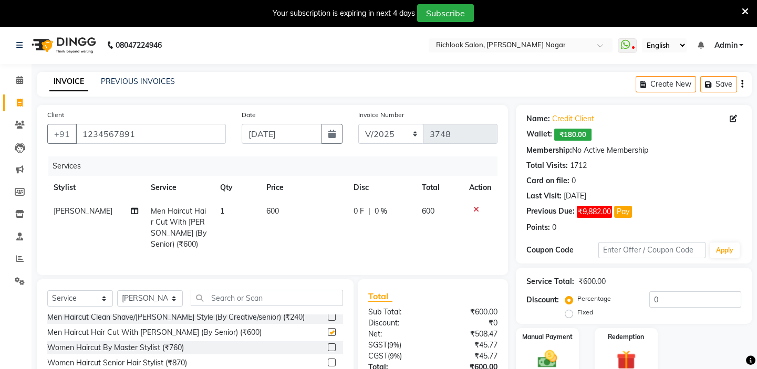
checkbox input "false"
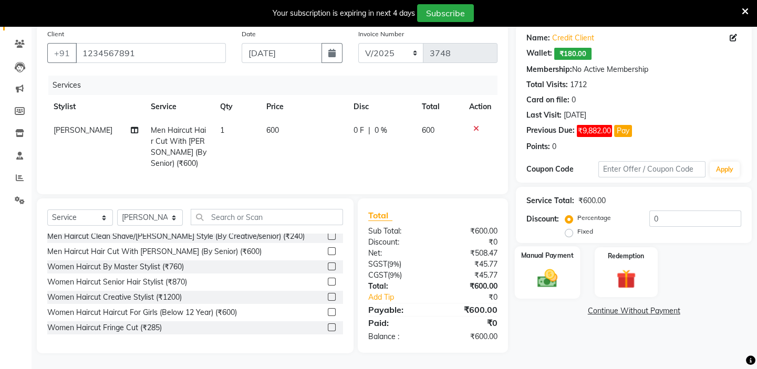
click at [547, 274] on img at bounding box center [547, 278] width 33 height 23
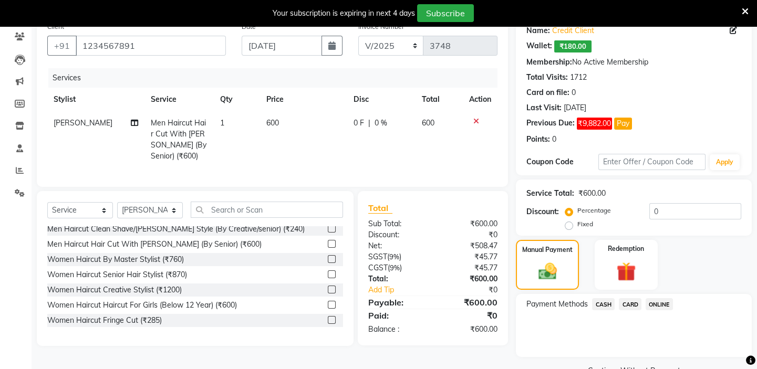
click at [628, 304] on span "CARD" at bounding box center [630, 304] width 23 height 12
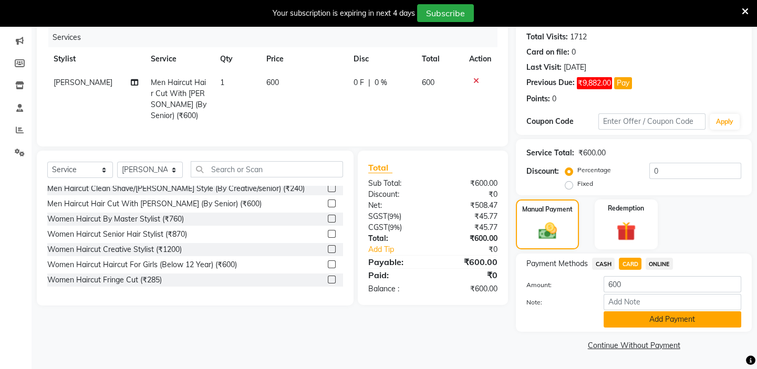
click at [642, 327] on button "Add Payment" at bounding box center [673, 320] width 138 height 16
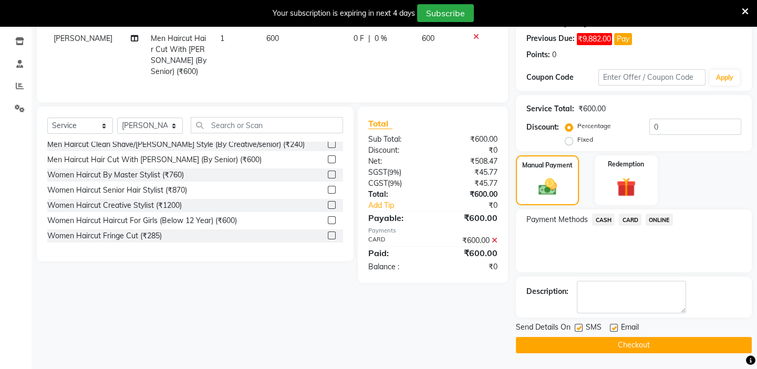
click at [634, 346] on button "Checkout" at bounding box center [634, 345] width 236 height 16
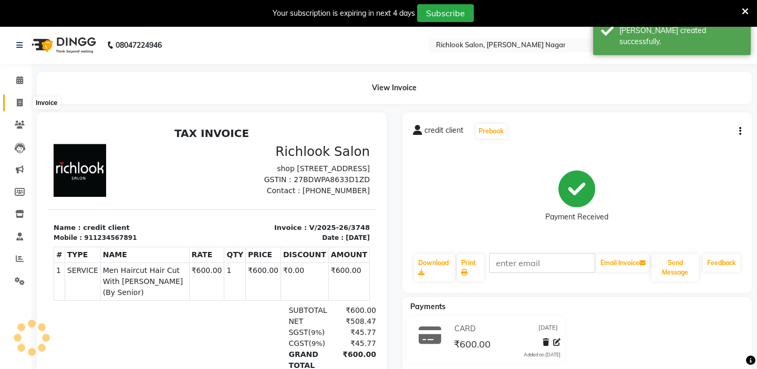
click at [15, 98] on span at bounding box center [20, 103] width 18 height 12
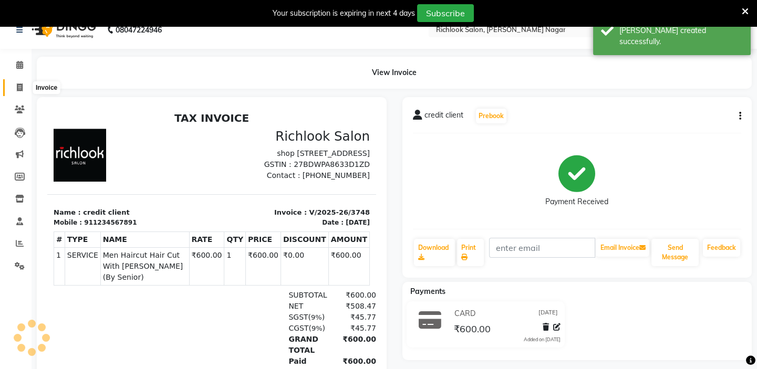
select select "6917"
select select "service"
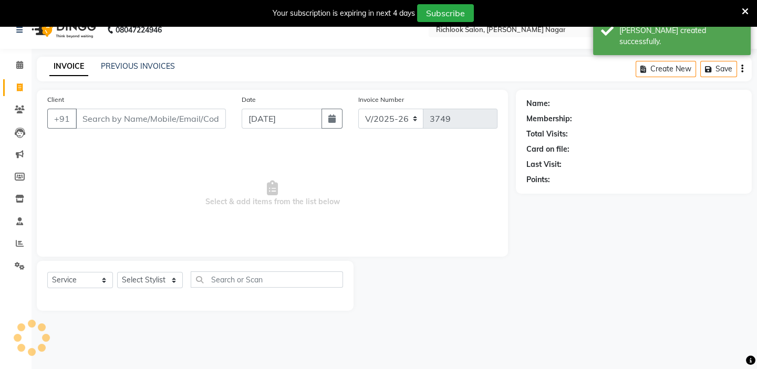
scroll to position [26, 0]
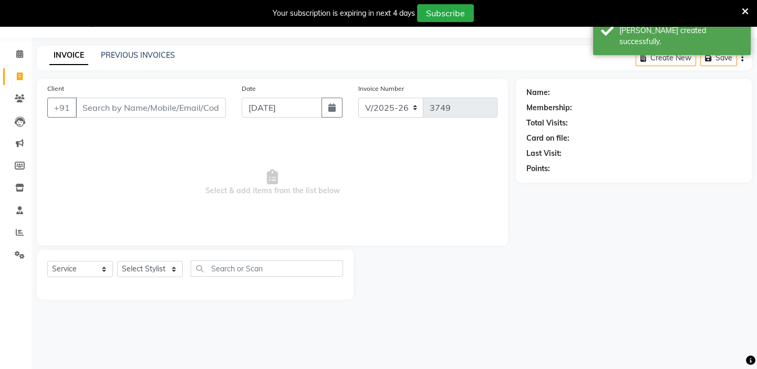
click at [122, 115] on input "Client" at bounding box center [151, 108] width 150 height 20
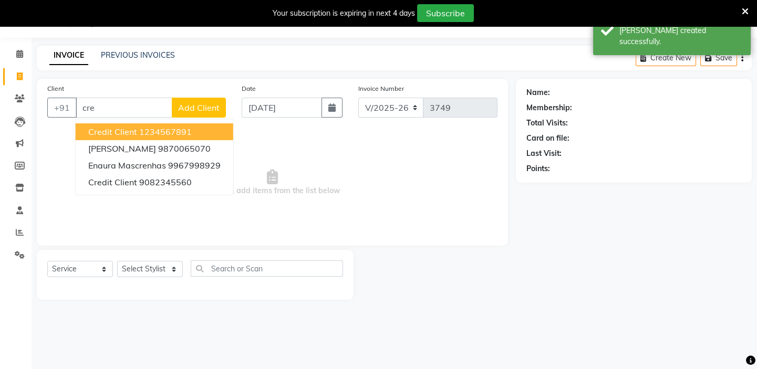
click at [143, 129] on ngb-highlight "1234567891" at bounding box center [165, 132] width 53 height 11
type input "1234567891"
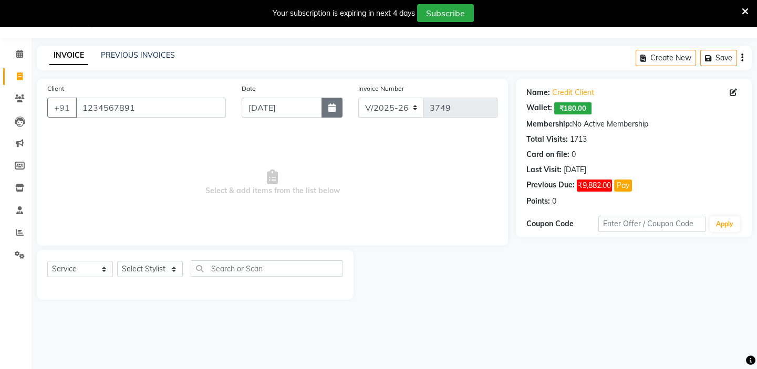
click at [338, 104] on button "button" at bounding box center [332, 108] width 21 height 20
select select "9"
select select "2025"
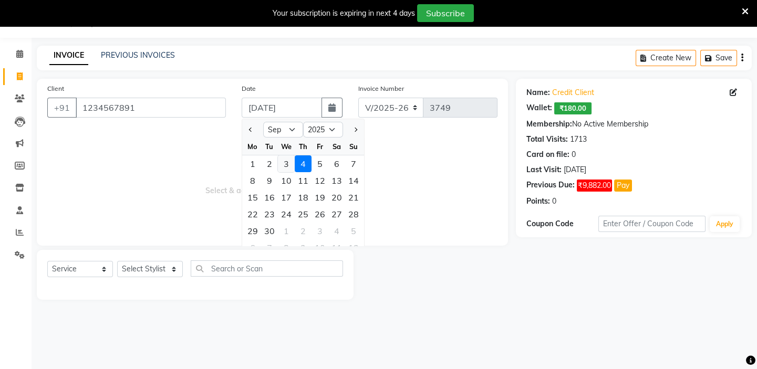
click at [288, 161] on div "3" at bounding box center [286, 164] width 17 height 17
type input "[DATE]"
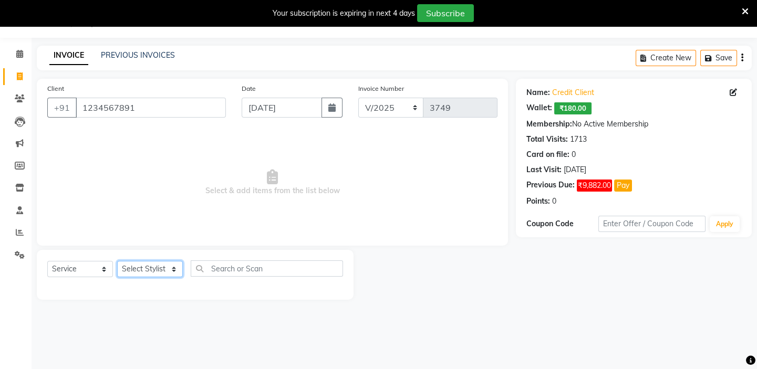
click at [141, 273] on select "Select Stylist disha [PERSON_NAME] priya santosh [PERSON_NAME] [PERSON_NAME] [P…" at bounding box center [150, 269] width 66 height 16
select select "54433"
click at [117, 261] on select "Select Stylist disha [PERSON_NAME] priya santosh [PERSON_NAME] [PERSON_NAME] [P…" at bounding box center [150, 269] width 66 height 16
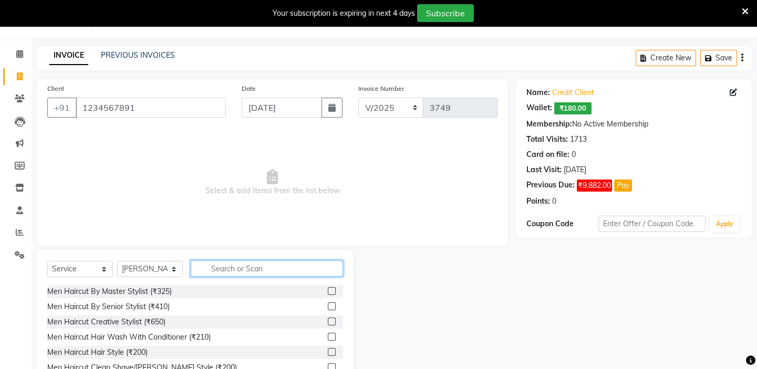
click at [246, 267] on input "text" at bounding box center [267, 269] width 152 height 16
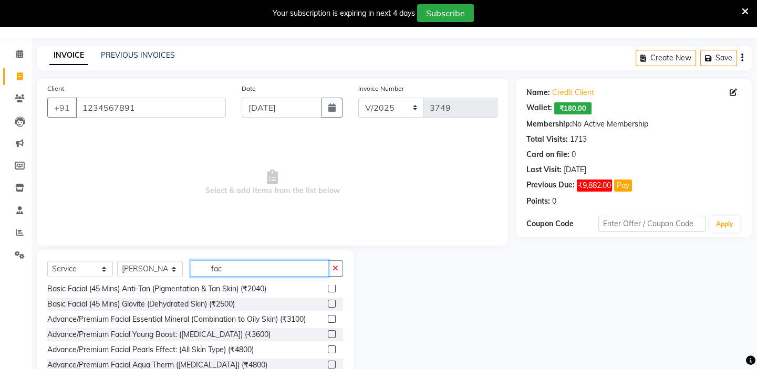
scroll to position [120, 0]
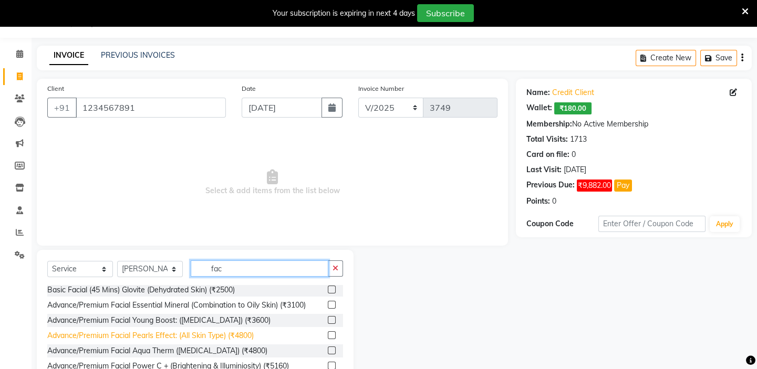
type input "fac"
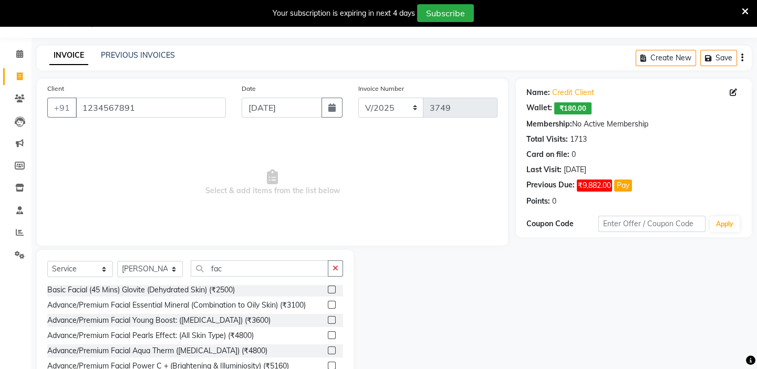
click at [243, 336] on div "Advance/Premium Facial Pearls Effect: (All Skin Type) (₹4800)" at bounding box center [150, 336] width 207 height 11
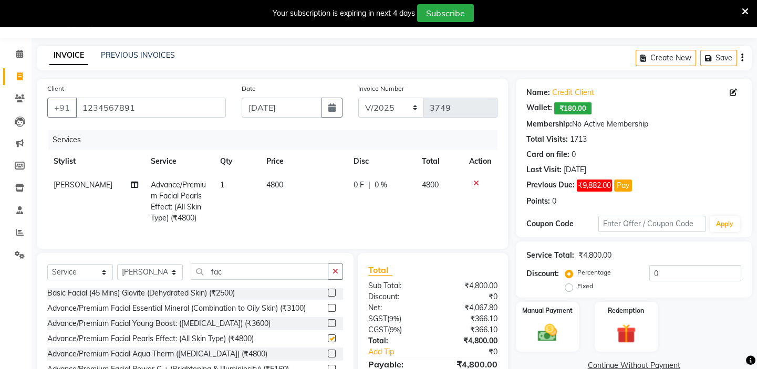
checkbox input "false"
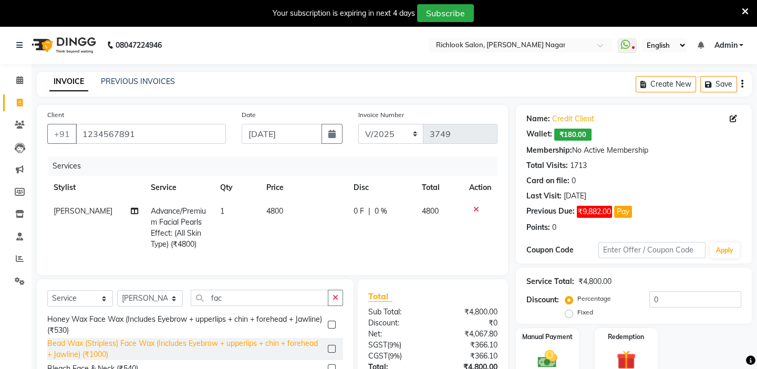
scroll to position [47, 0]
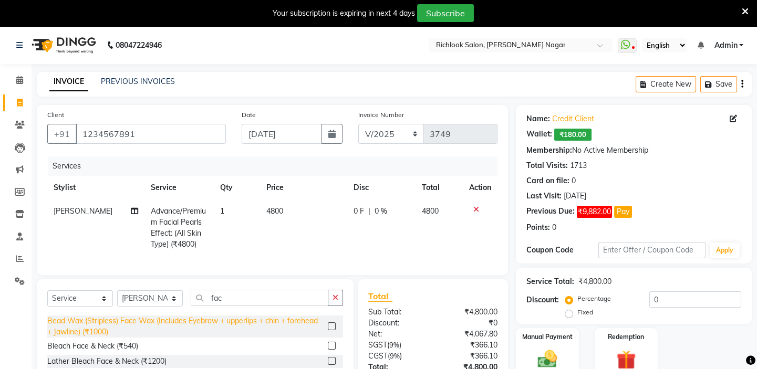
click at [105, 338] on div "Bead Wax (Stripless) Face Wax (Includes Eyebrow + upperlips + chin + forehead +…" at bounding box center [185, 327] width 276 height 22
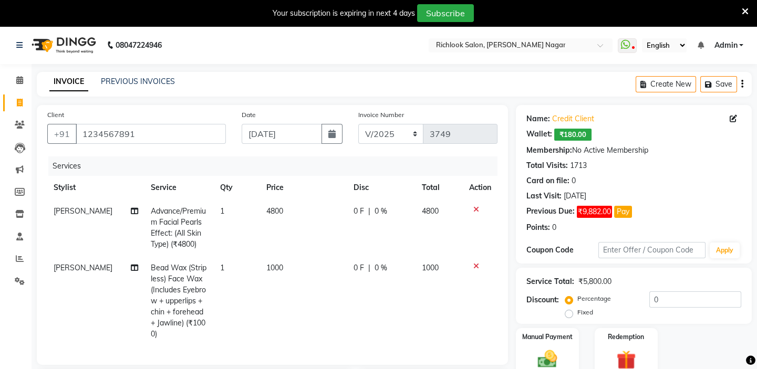
checkbox input "false"
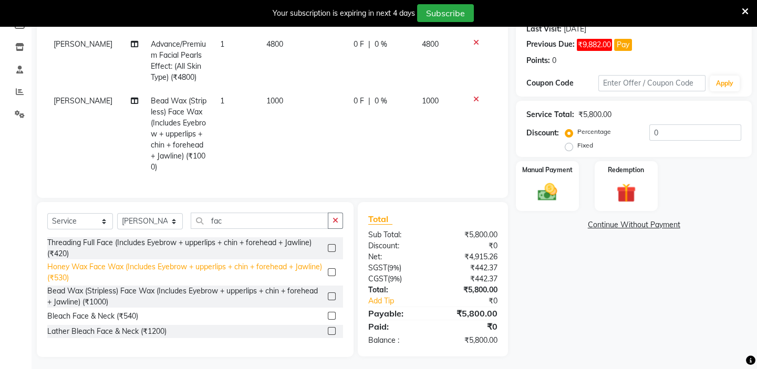
scroll to position [119, 0]
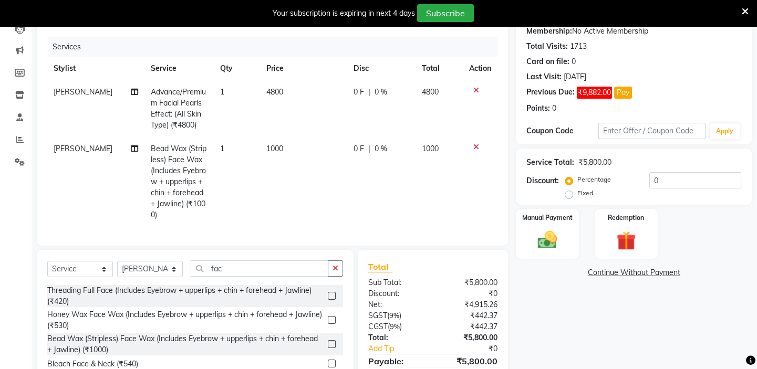
click at [472, 146] on div at bounding box center [480, 146] width 22 height 7
click at [476, 147] on icon at bounding box center [476, 146] width 6 height 7
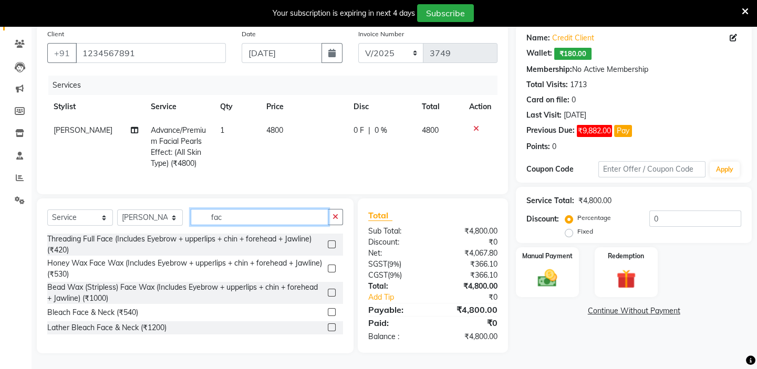
drag, startPoint x: 226, startPoint y: 217, endPoint x: 14, endPoint y: 208, distance: 212.0
click at [55, 213] on div "Select Service Product Membership Package Voucher Prepaid Gift Card Select Styl…" at bounding box center [195, 221] width 296 height 25
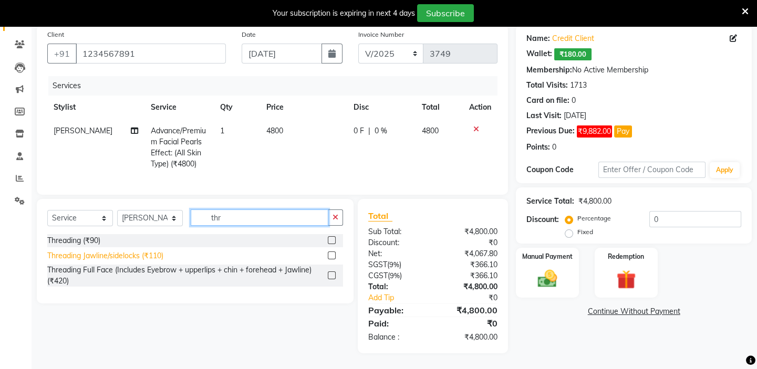
type input "thr"
click at [133, 260] on div "Threading Jawline/sidelocks (₹110)" at bounding box center [105, 256] width 116 height 11
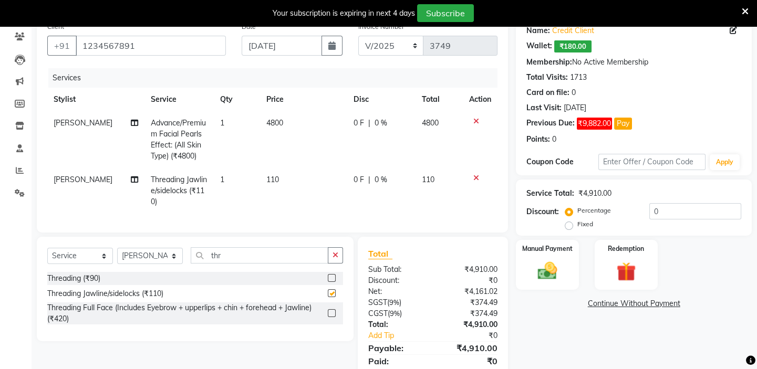
checkbox input "false"
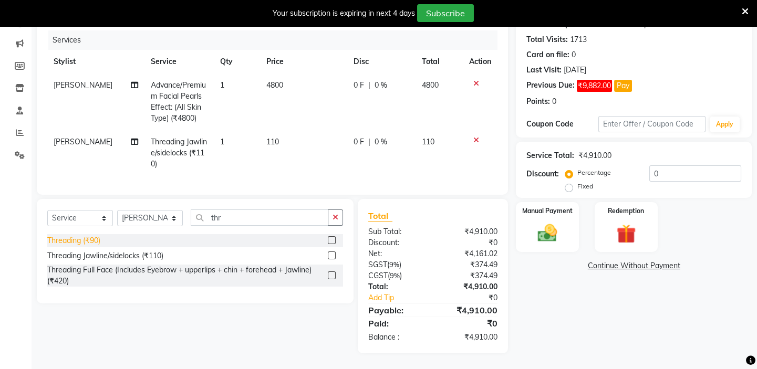
click at [81, 240] on div "Threading (₹90)" at bounding box center [73, 240] width 53 height 11
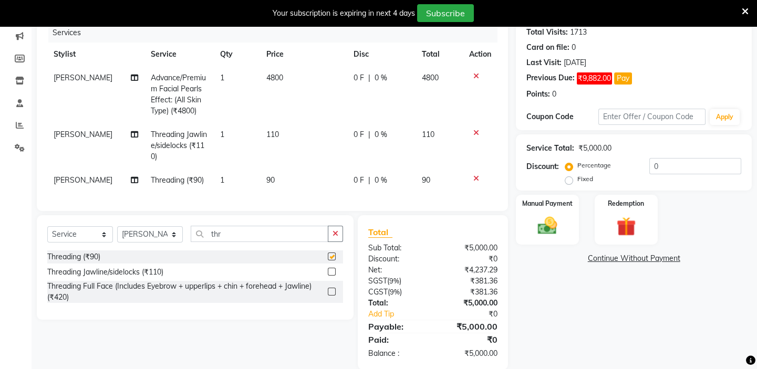
checkbox input "false"
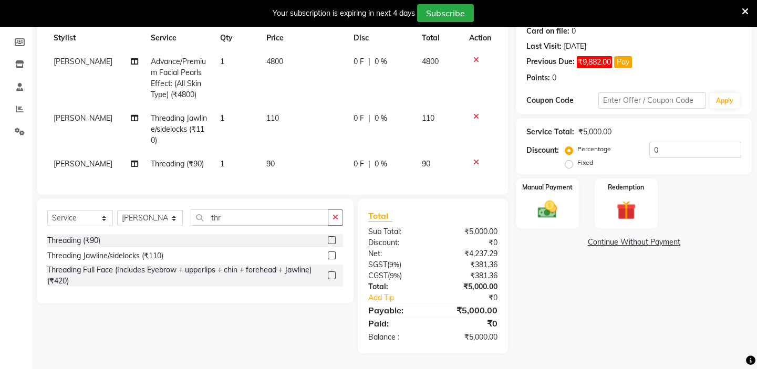
scroll to position [158, 0]
click at [267, 114] on span "110" at bounding box center [272, 118] width 13 height 9
select select "54433"
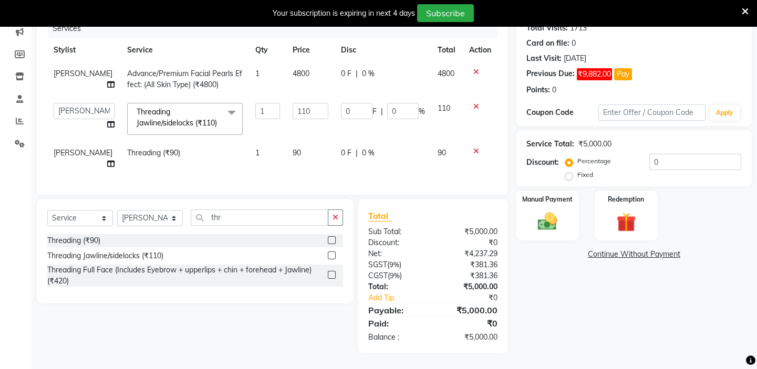
scroll to position [145, 0]
click at [293, 105] on input "110" at bounding box center [310, 111] width 35 height 16
type input "100"
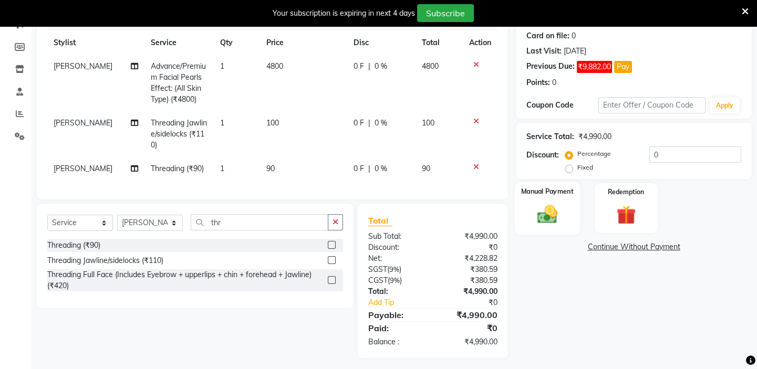
drag, startPoint x: 552, startPoint y: 211, endPoint x: 547, endPoint y: 225, distance: 15.1
click at [551, 212] on img at bounding box center [547, 214] width 33 height 23
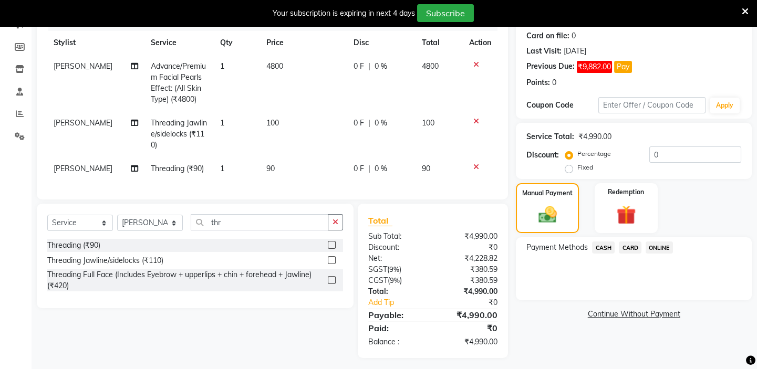
click at [631, 248] on span "CARD" at bounding box center [630, 248] width 23 height 12
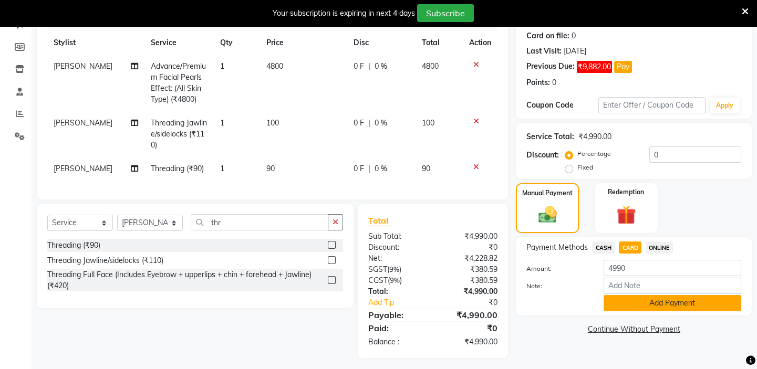
click at [626, 303] on button "Add Payment" at bounding box center [673, 303] width 138 height 16
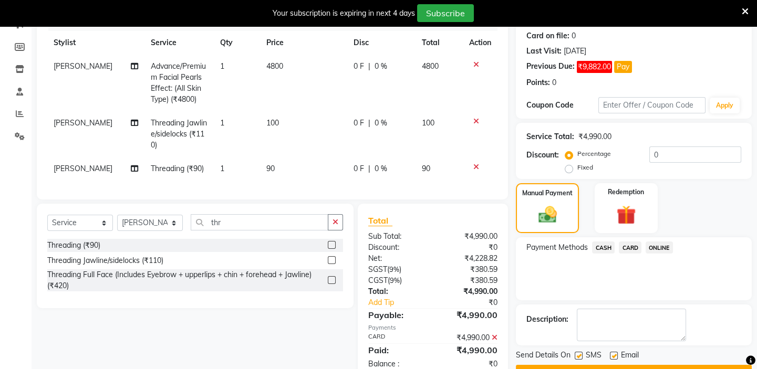
scroll to position [179, 0]
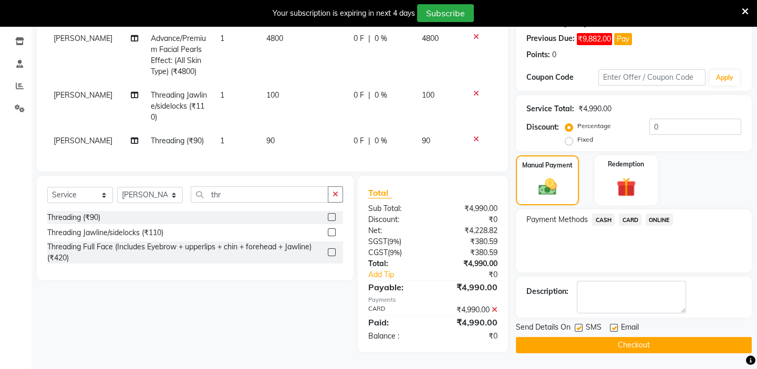
click at [591, 337] on button "Checkout" at bounding box center [634, 345] width 236 height 16
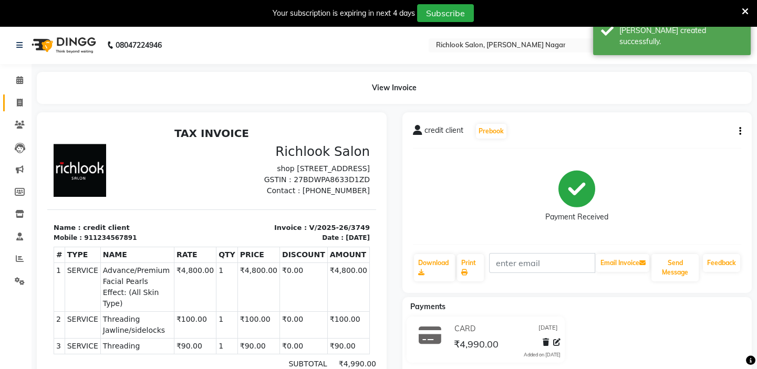
click at [21, 100] on icon at bounding box center [20, 103] width 6 height 8
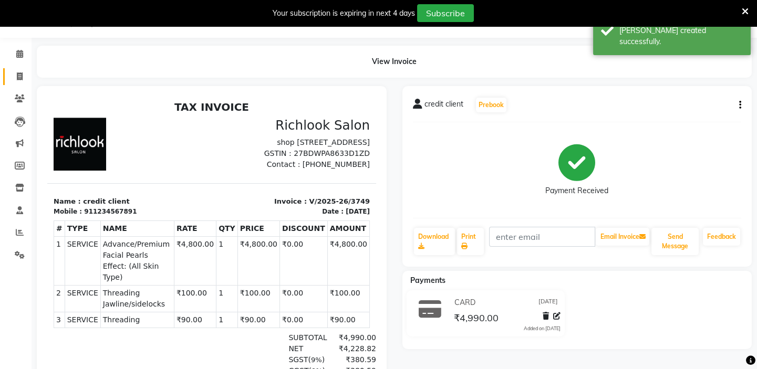
select select "6917"
select select "service"
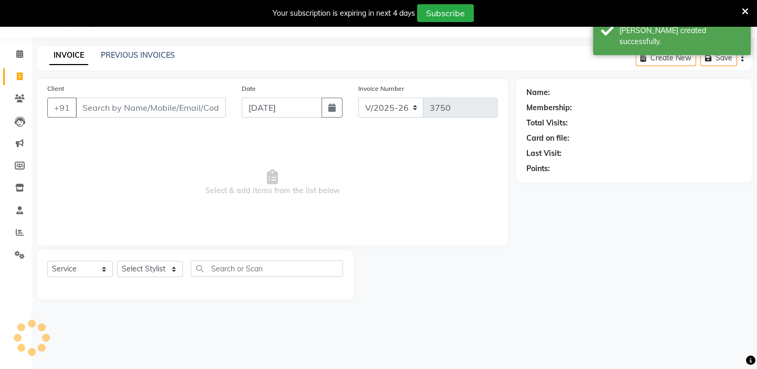
click at [112, 111] on input "Client" at bounding box center [151, 108] width 150 height 20
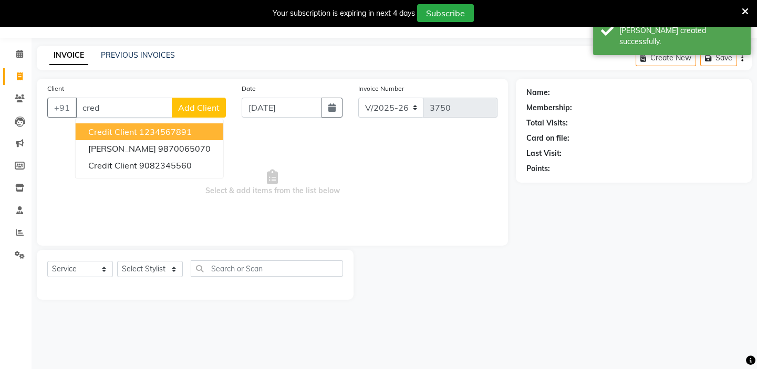
click at [170, 133] on ngb-highlight "1234567891" at bounding box center [165, 132] width 53 height 11
type input "1234567891"
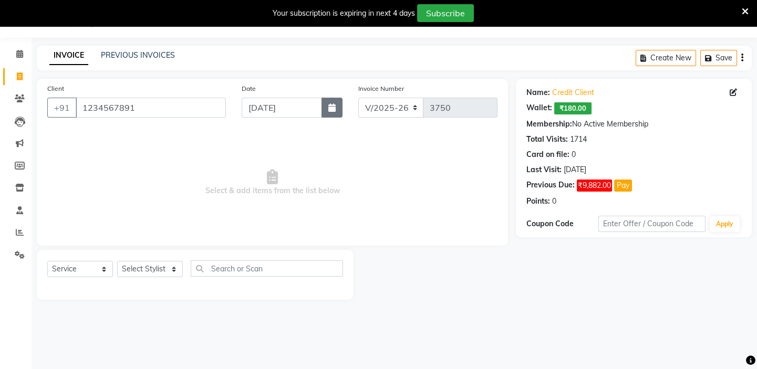
click at [336, 107] on button "button" at bounding box center [332, 108] width 21 height 20
select select "9"
select select "2025"
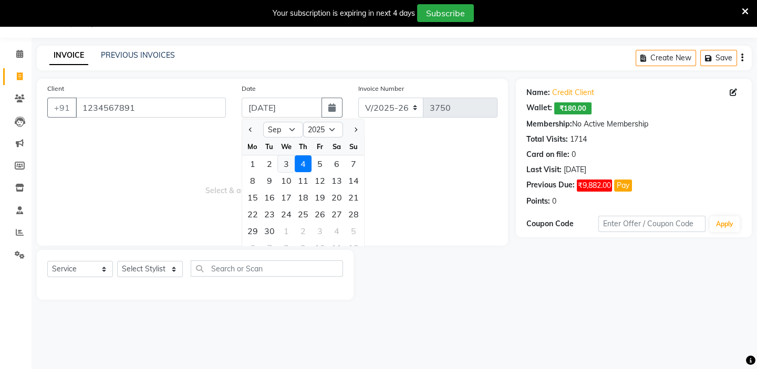
click at [285, 164] on div "3" at bounding box center [286, 164] width 17 height 17
type input "[DATE]"
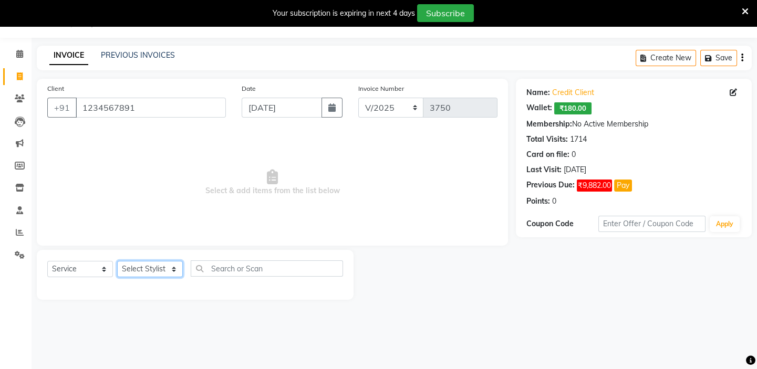
click at [132, 267] on select "Select Stylist disha [PERSON_NAME] priya santosh [PERSON_NAME] [PERSON_NAME] [P…" at bounding box center [150, 269] width 66 height 16
select select "54425"
click at [117, 261] on select "Select Stylist disha [PERSON_NAME] priya santosh [PERSON_NAME] [PERSON_NAME] [P…" at bounding box center [150, 269] width 66 height 16
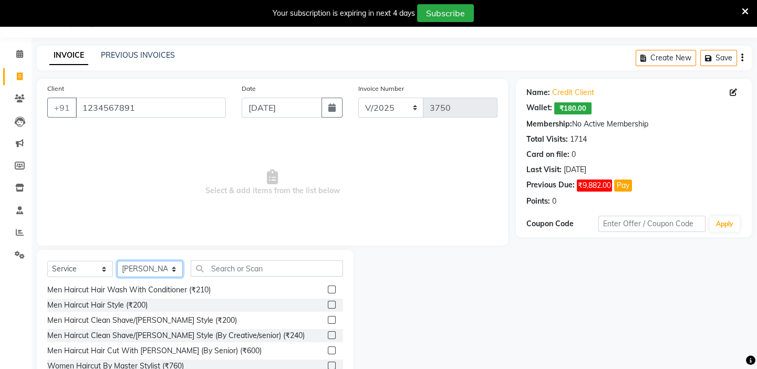
scroll to position [95, 0]
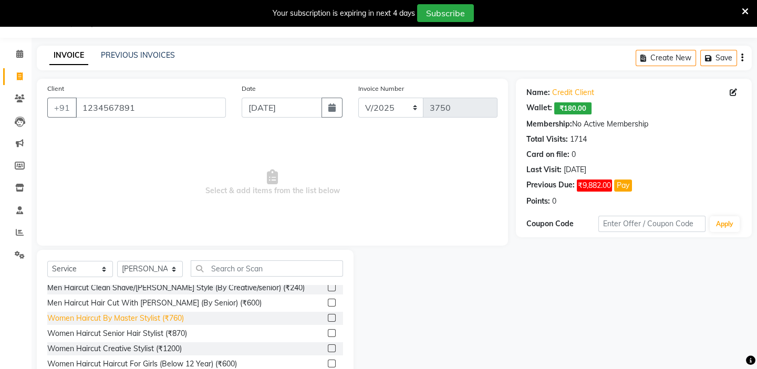
click at [176, 315] on div "Women Haircut By Master Stylist (₹760)" at bounding box center [115, 318] width 137 height 11
checkbox input "false"
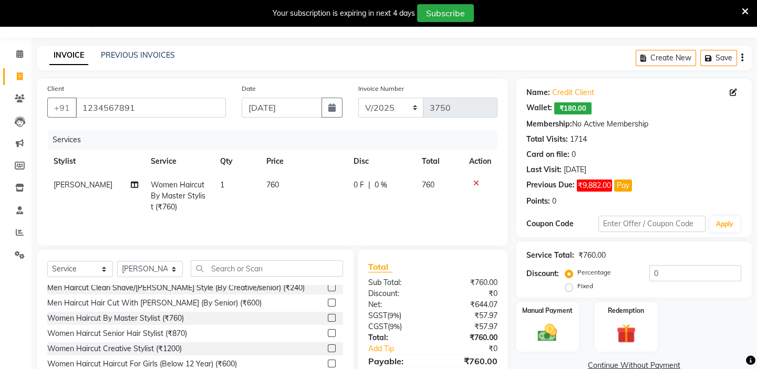
click at [280, 185] on td "760" at bounding box center [304, 196] width 88 height 46
select select "54425"
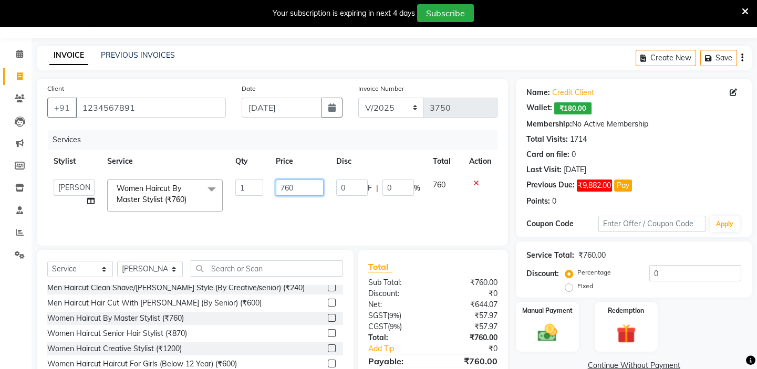
drag, startPoint x: 280, startPoint y: 185, endPoint x: 45, endPoint y: 170, distance: 235.4
click at [45, 170] on div "Client [PHONE_NUMBER] Date [DATE] Invoice Number V/2025 V/[PHONE_NUMBER] Servic…" at bounding box center [272, 162] width 471 height 167
type input "700"
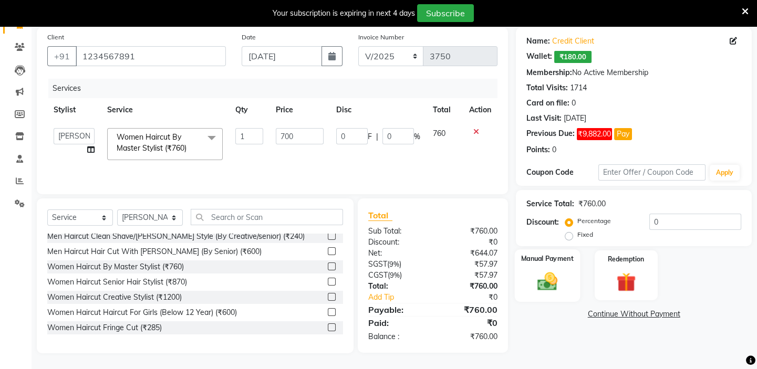
click at [544, 288] on img at bounding box center [547, 281] width 33 height 23
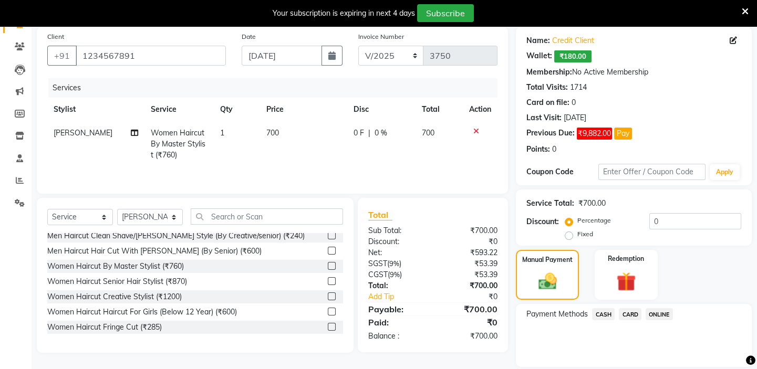
click at [634, 315] on span "CARD" at bounding box center [630, 314] width 23 height 12
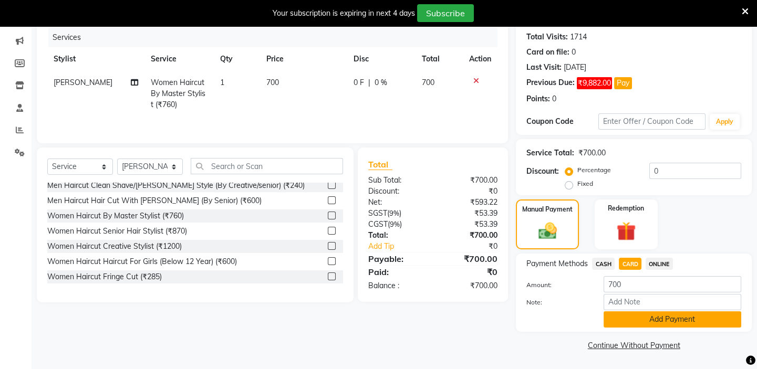
click at [632, 312] on button "Add Payment" at bounding box center [673, 320] width 138 height 16
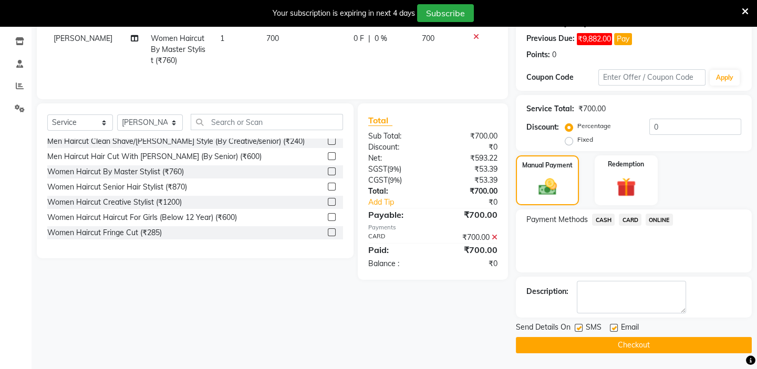
click at [627, 338] on button "Checkout" at bounding box center [634, 345] width 236 height 16
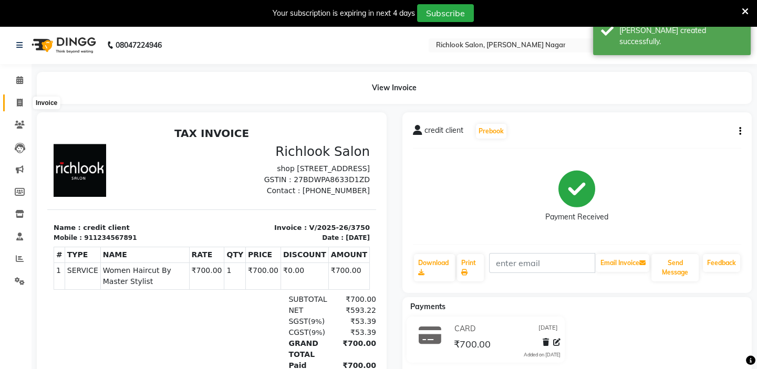
click at [21, 101] on icon at bounding box center [20, 103] width 6 height 8
select select "6917"
select select "service"
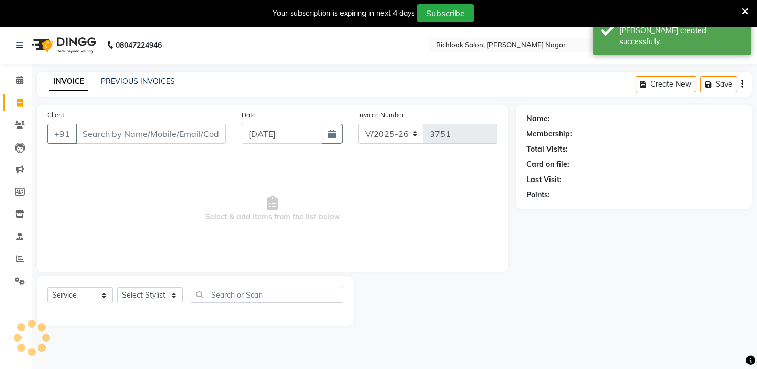
scroll to position [26, 0]
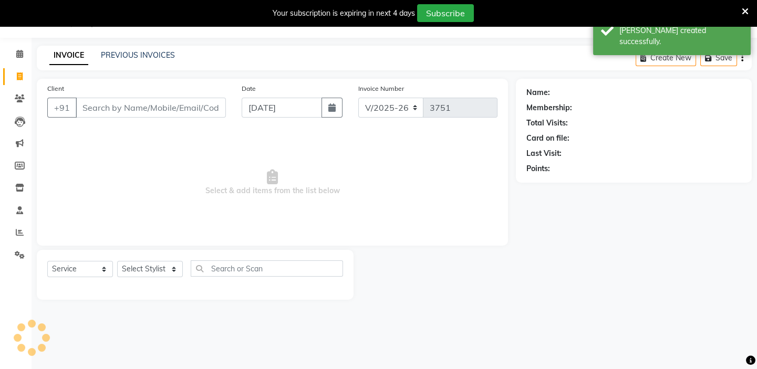
click at [112, 113] on input "Client" at bounding box center [151, 108] width 150 height 20
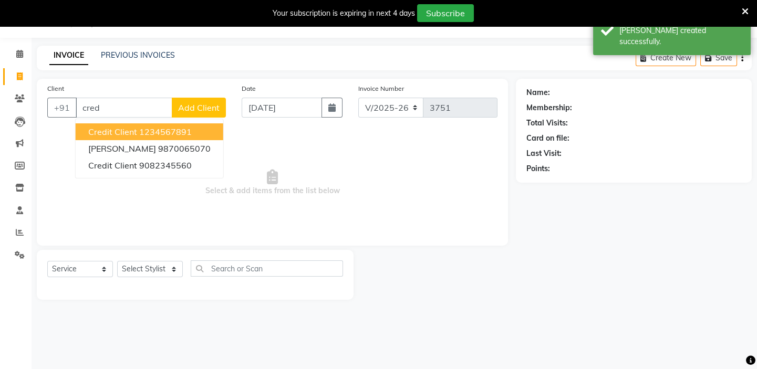
click at [112, 131] on span "credit client" at bounding box center [112, 132] width 49 height 11
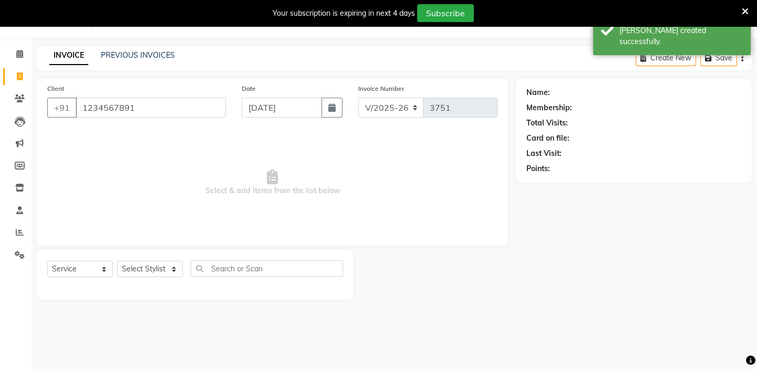
type input "1234567891"
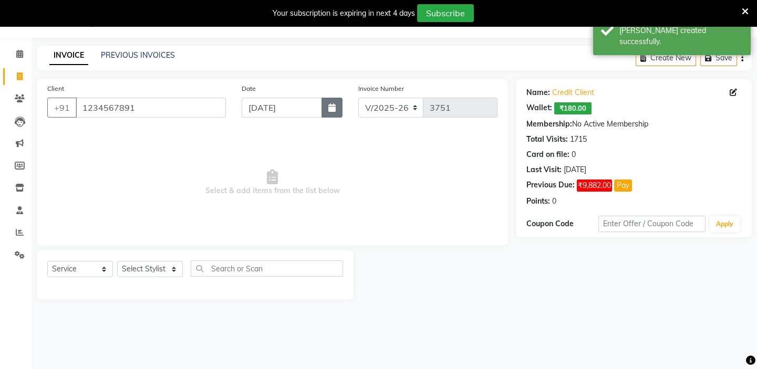
click at [336, 113] on button "button" at bounding box center [332, 108] width 21 height 20
select select "9"
select select "2025"
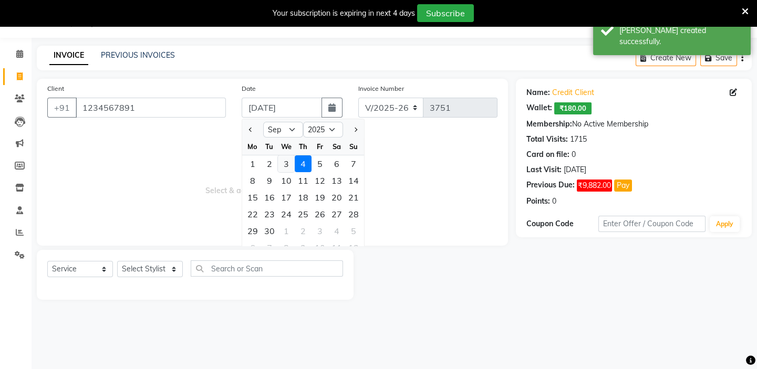
click at [288, 165] on div "3" at bounding box center [286, 164] width 17 height 17
type input "[DATE]"
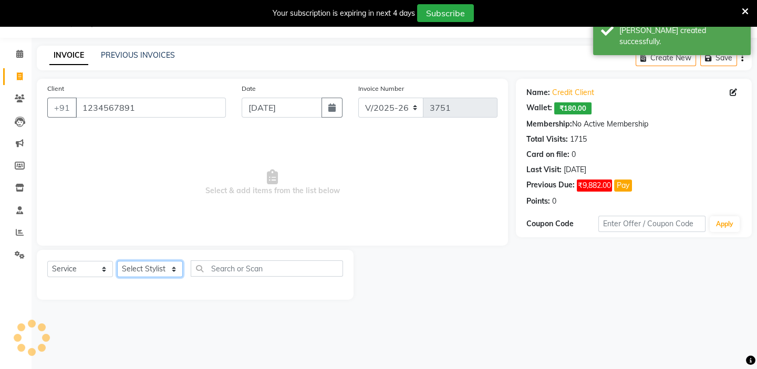
click at [147, 263] on select "Select Stylist disha [PERSON_NAME] priya santosh [PERSON_NAME] [PERSON_NAME] [P…" at bounding box center [150, 269] width 66 height 16
click at [117, 261] on select "Select Stylist disha [PERSON_NAME] priya santosh [PERSON_NAME] [PERSON_NAME] [P…" at bounding box center [150, 269] width 66 height 16
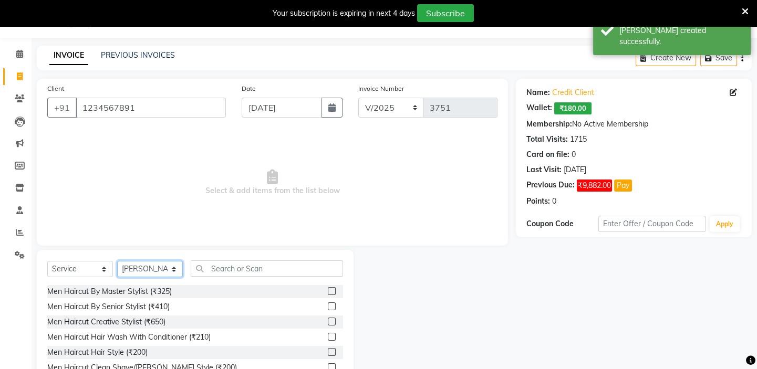
click at [154, 262] on select "Select Stylist disha [PERSON_NAME] priya santosh [PERSON_NAME] [PERSON_NAME] [P…" at bounding box center [150, 269] width 66 height 16
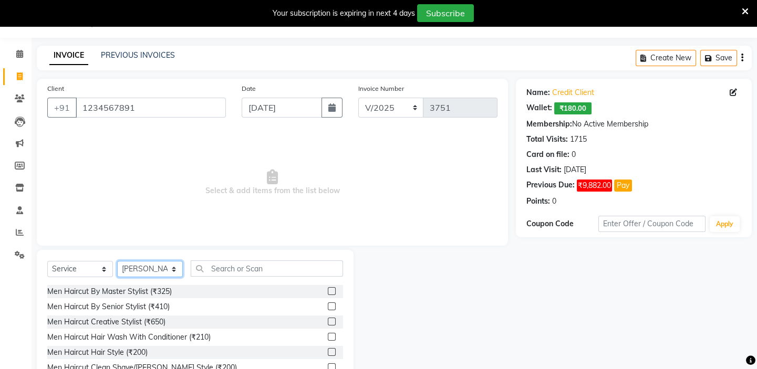
select select "65653"
click at [117, 261] on select "Select Stylist disha [PERSON_NAME] priya santosh [PERSON_NAME] [PERSON_NAME] [P…" at bounding box center [150, 269] width 66 height 16
click at [149, 290] on div "Men Haircut By Master Stylist (₹325)" at bounding box center [109, 291] width 125 height 11
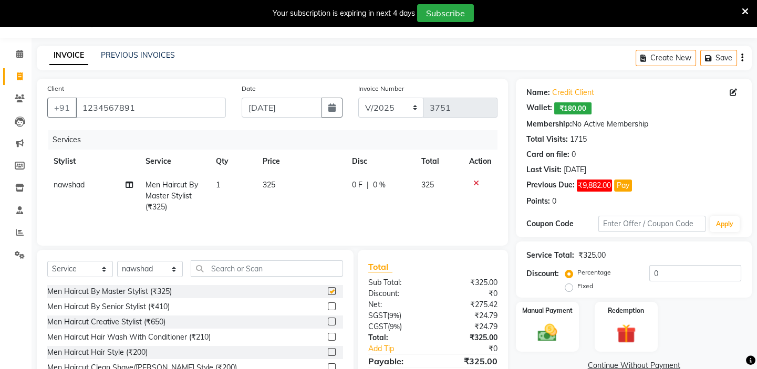
checkbox input "false"
click at [288, 182] on td "325" at bounding box center [300, 196] width 89 height 46
select select "65653"
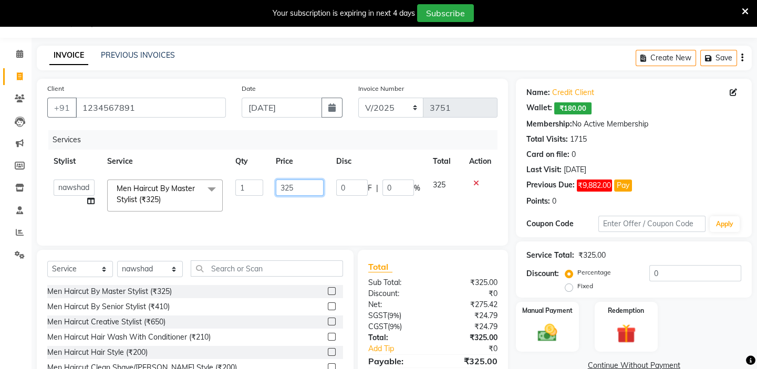
drag, startPoint x: 294, startPoint y: 187, endPoint x: 34, endPoint y: 163, distance: 261.2
click at [68, 169] on table "Stylist Service Qty Price Disc Total Action disha [PERSON_NAME] priya santosh […" at bounding box center [272, 184] width 450 height 68
type input "280"
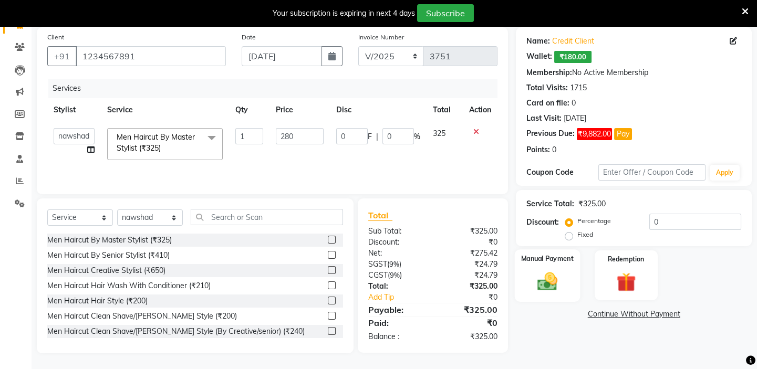
click at [544, 285] on img at bounding box center [547, 281] width 33 height 23
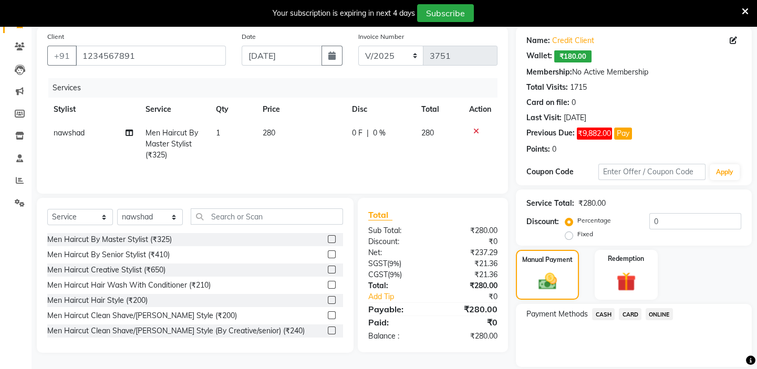
click at [622, 314] on span "CARD" at bounding box center [630, 314] width 23 height 12
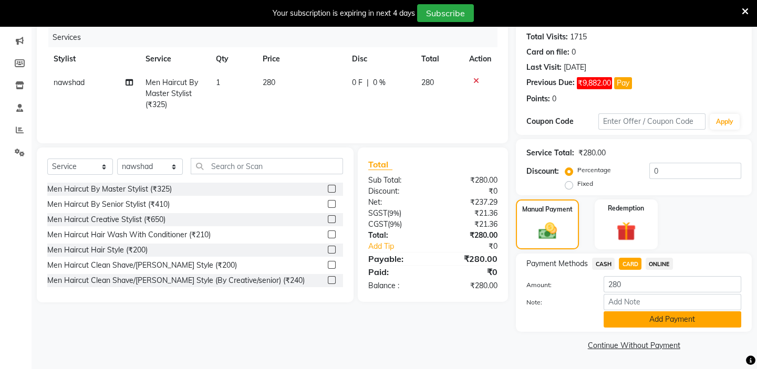
click at [643, 317] on button "Add Payment" at bounding box center [673, 320] width 138 height 16
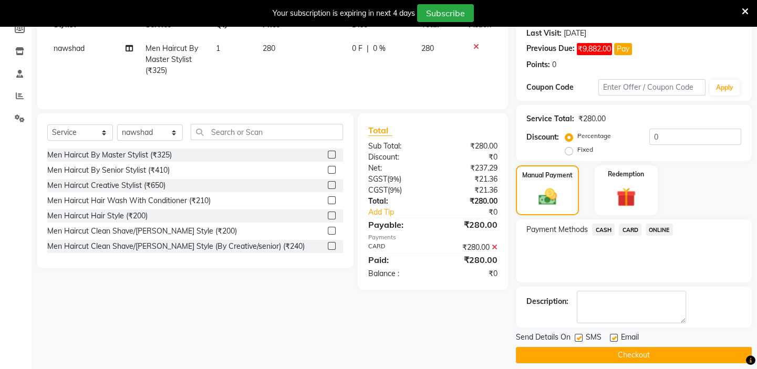
scroll to position [173, 0]
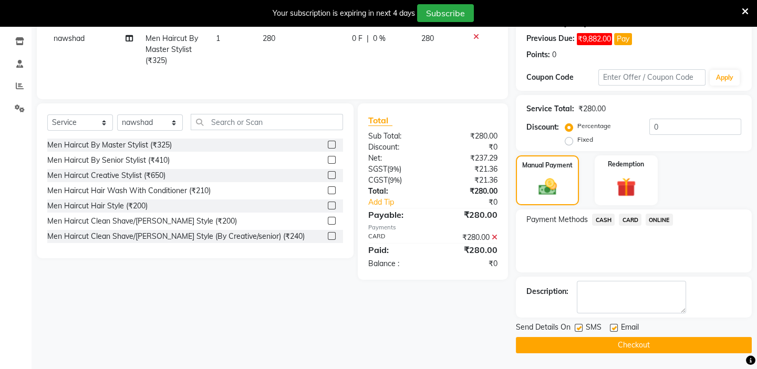
click at [638, 348] on button "Checkout" at bounding box center [634, 345] width 236 height 16
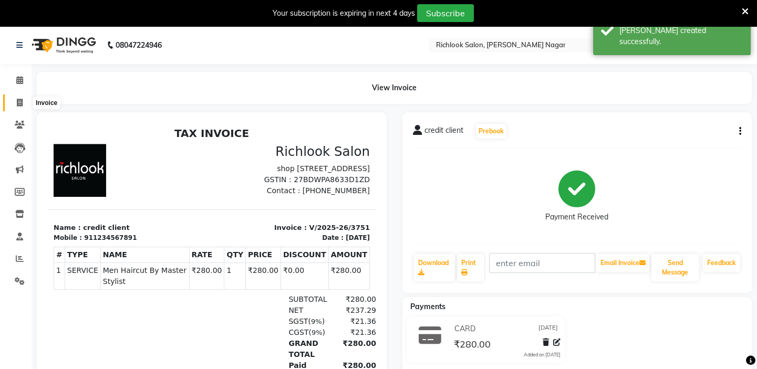
click at [19, 102] on icon at bounding box center [20, 103] width 6 height 8
select select "6917"
select select "service"
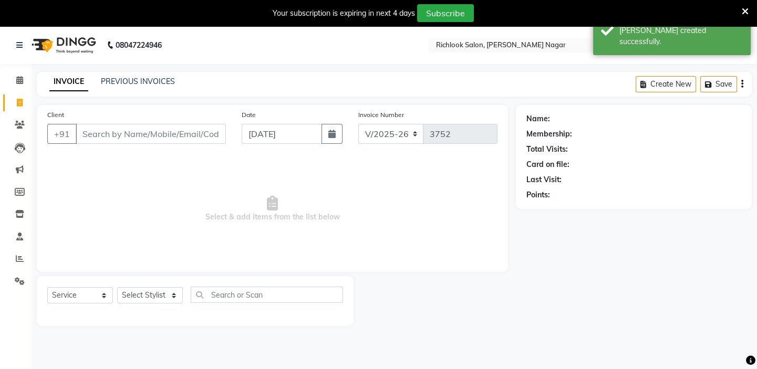
scroll to position [26, 0]
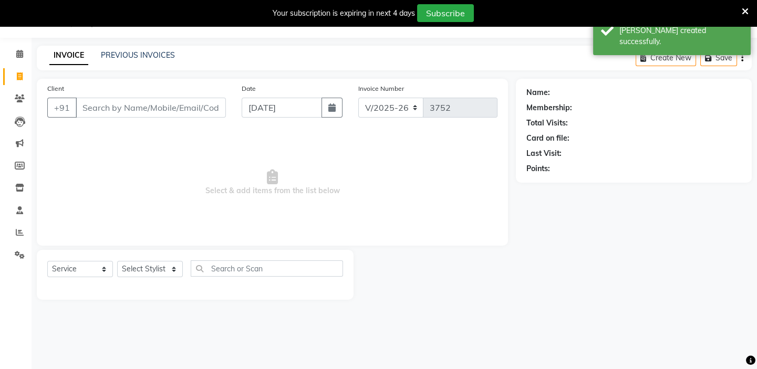
click at [153, 112] on input "Client" at bounding box center [151, 108] width 150 height 20
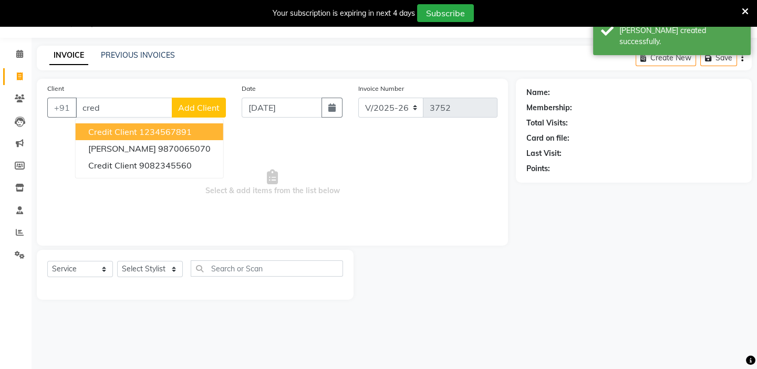
click at [145, 130] on ngb-highlight "1234567891" at bounding box center [165, 132] width 53 height 11
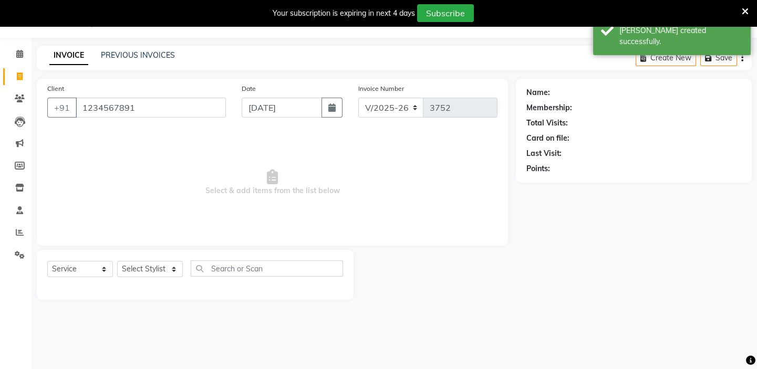
type input "1234567891"
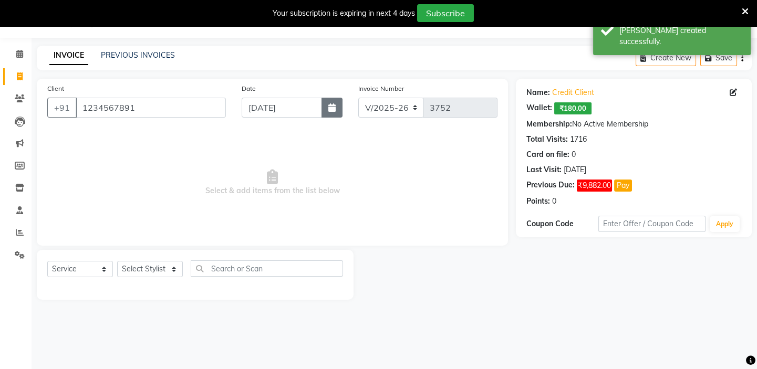
click at [333, 108] on icon "button" at bounding box center [331, 108] width 7 height 8
select select "9"
select select "2025"
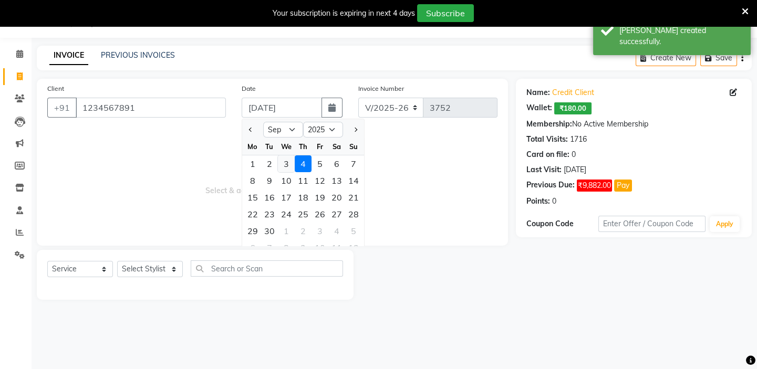
click at [290, 158] on div "3" at bounding box center [286, 164] width 17 height 17
type input "[DATE]"
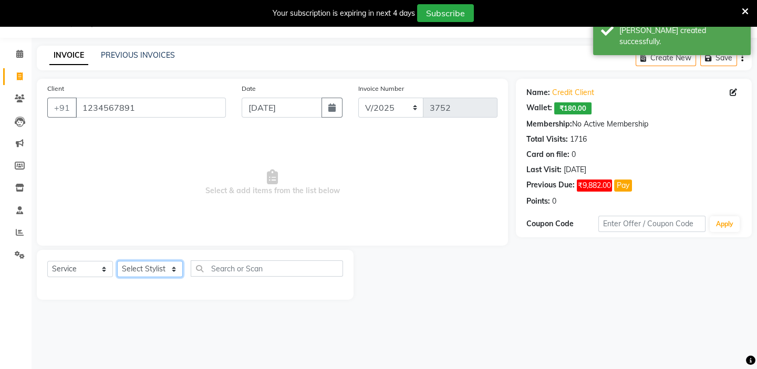
click at [139, 270] on select "Select Stylist disha [PERSON_NAME] priya santosh [PERSON_NAME] [PERSON_NAME] [P…" at bounding box center [150, 269] width 66 height 16
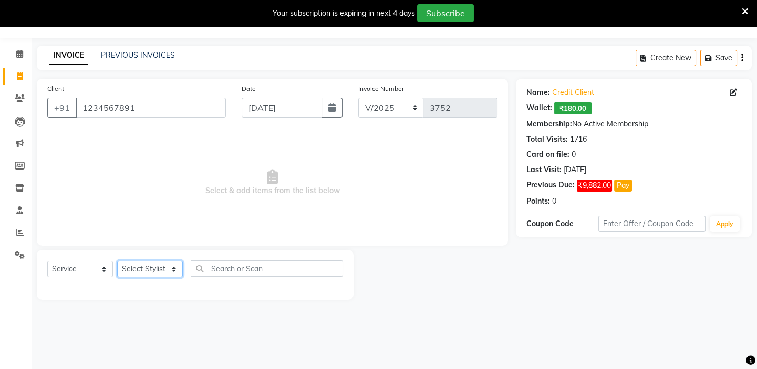
select select "54429"
click at [117, 261] on select "Select Stylist disha [PERSON_NAME] priya santosh [PERSON_NAME] [PERSON_NAME] [P…" at bounding box center [150, 269] width 66 height 16
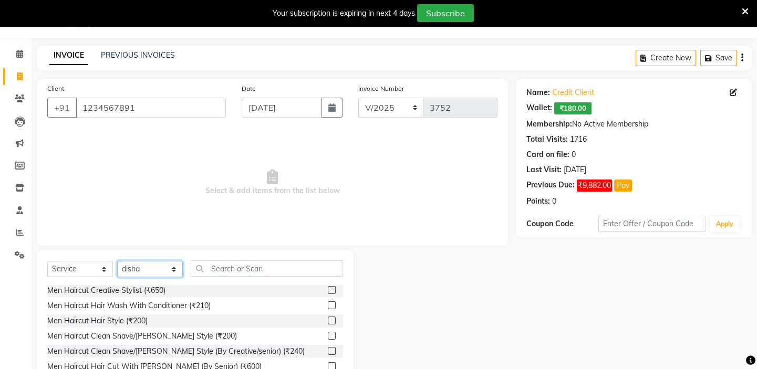
scroll to position [47, 0]
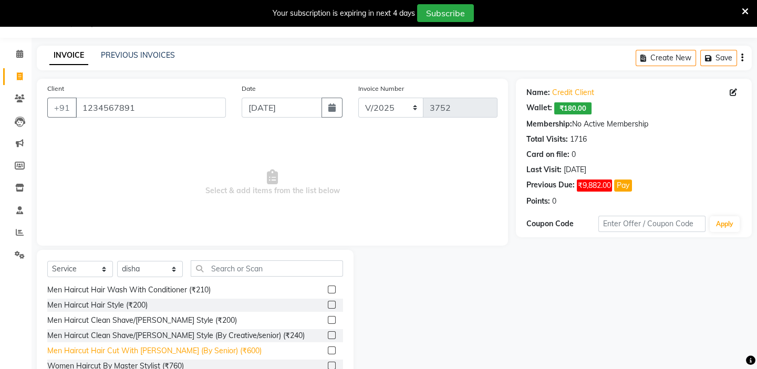
click at [213, 352] on div "Men Haircut Hair Cut With [PERSON_NAME] (By Senior) (₹600)" at bounding box center [154, 351] width 214 height 11
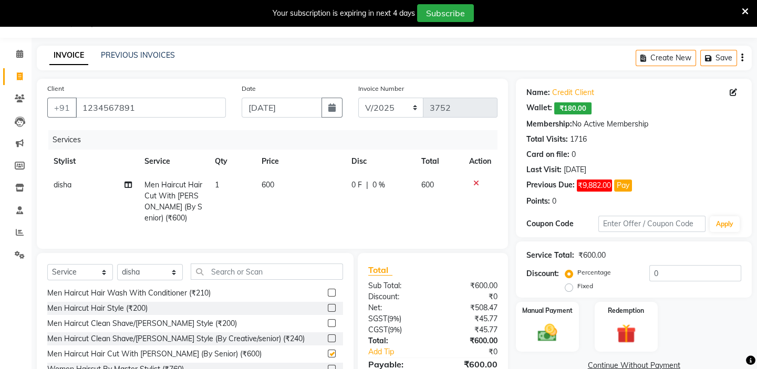
checkbox input "false"
click at [538, 334] on img at bounding box center [547, 333] width 33 height 23
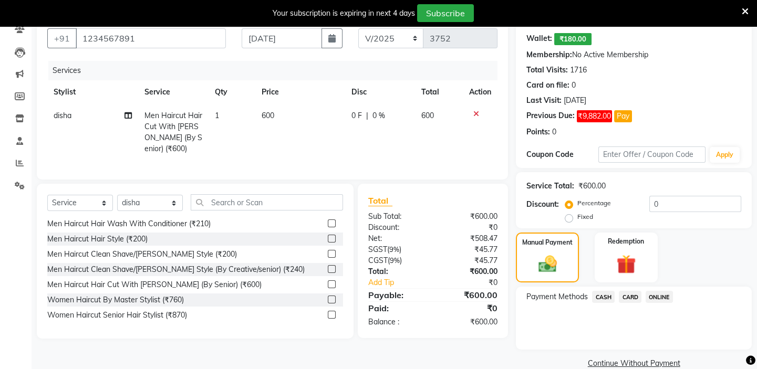
scroll to position [114, 0]
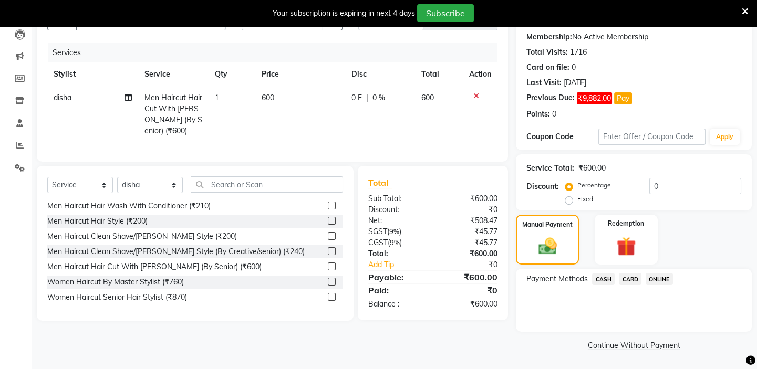
click at [629, 275] on span "CARD" at bounding box center [630, 279] width 23 height 12
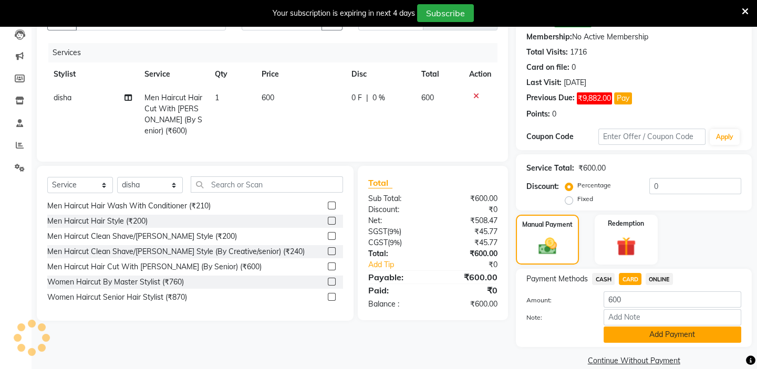
click at [624, 333] on button "Add Payment" at bounding box center [673, 335] width 138 height 16
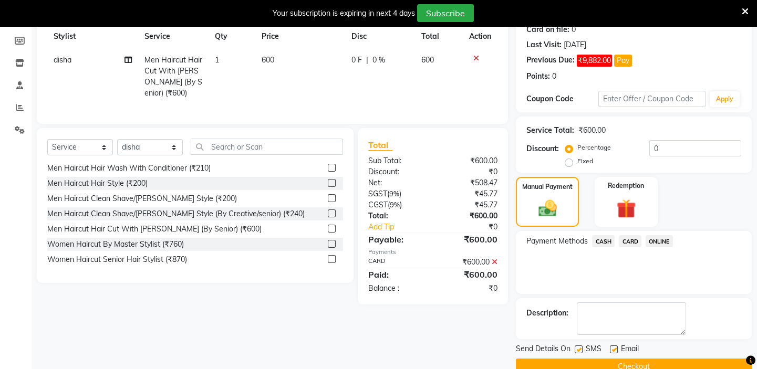
scroll to position [173, 0]
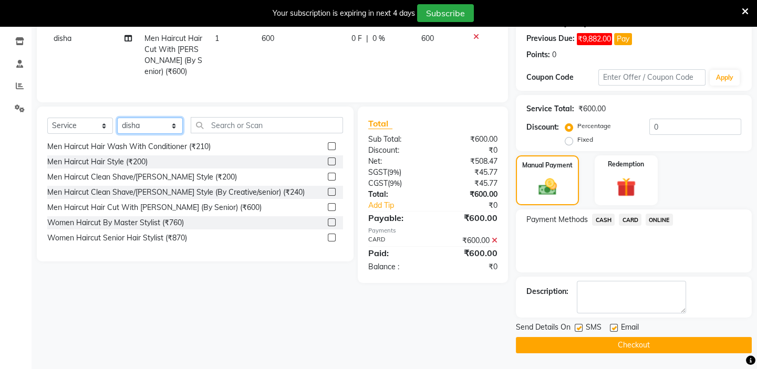
click at [153, 134] on select "Select Stylist disha [PERSON_NAME] priya santosh [PERSON_NAME] [PERSON_NAME] [P…" at bounding box center [150, 126] width 66 height 16
select select "65653"
click at [117, 125] on select "Select Stylist disha [PERSON_NAME] priya santosh [PERSON_NAME] [PERSON_NAME] [P…" at bounding box center [150, 126] width 66 height 16
click at [626, 342] on button "Checkout" at bounding box center [634, 345] width 236 height 16
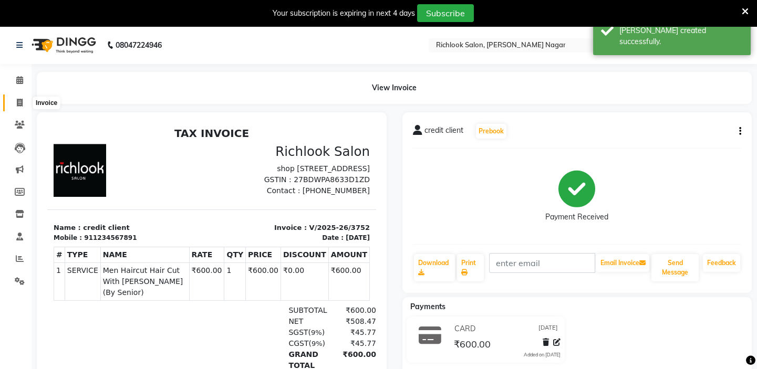
click at [22, 100] on icon at bounding box center [20, 103] width 6 height 8
select select "6917"
select select "service"
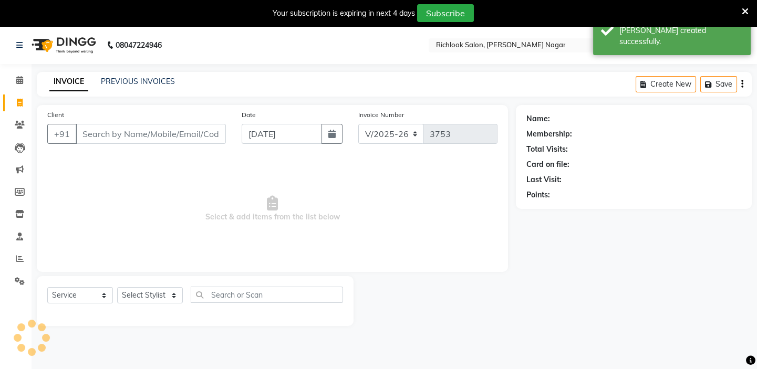
scroll to position [26, 0]
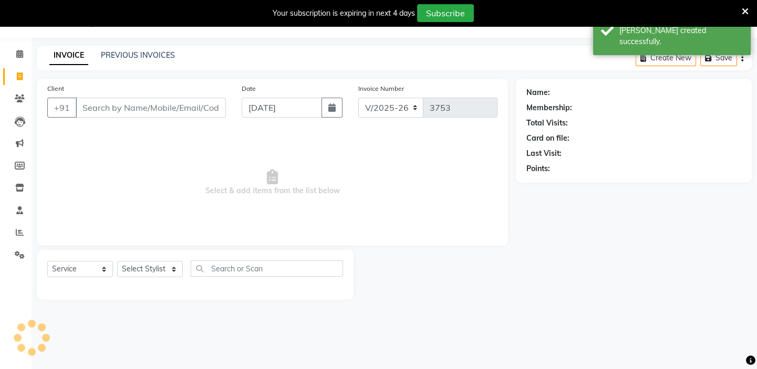
click at [189, 135] on span "Select & add items from the list below" at bounding box center [272, 182] width 450 height 105
click at [183, 107] on input "Client" at bounding box center [151, 108] width 150 height 20
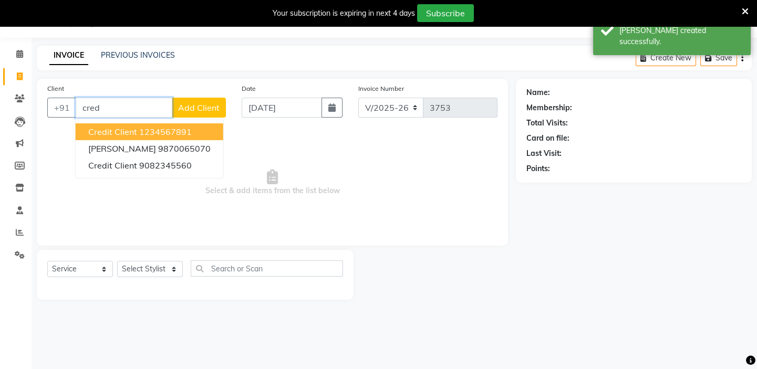
click at [135, 133] on span "credit client" at bounding box center [112, 132] width 49 height 11
type input "1234567891"
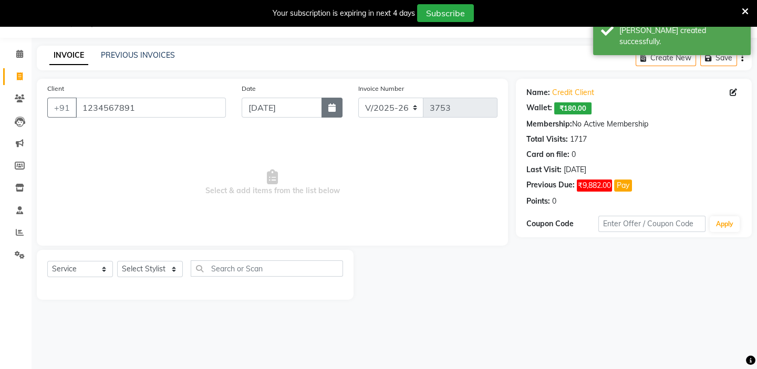
click at [335, 110] on icon "button" at bounding box center [331, 108] width 7 height 8
select select "9"
select select "2025"
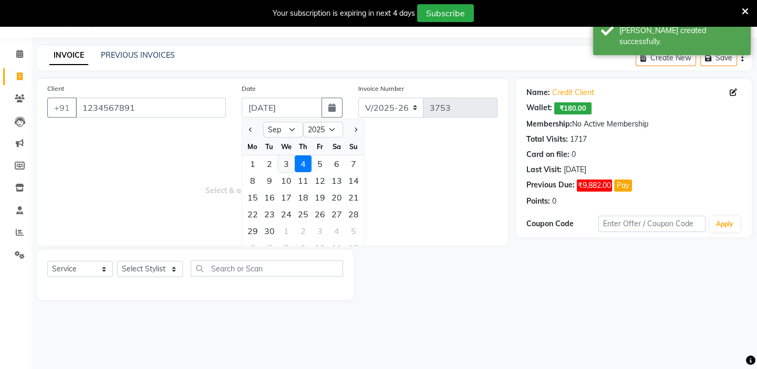
click at [285, 163] on div "3" at bounding box center [286, 164] width 17 height 17
type input "[DATE]"
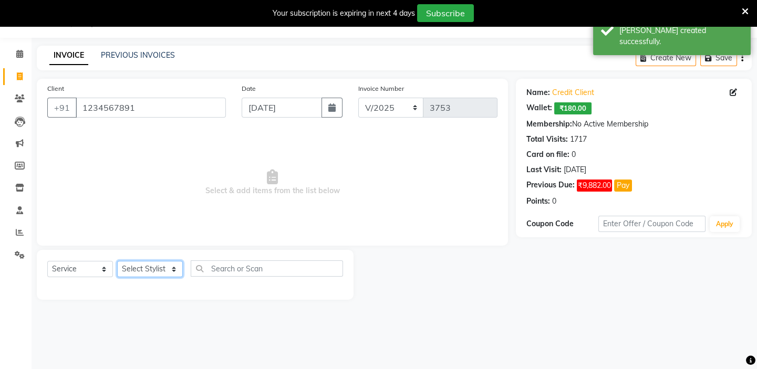
click at [130, 269] on select "Select Stylist disha [PERSON_NAME] priya santosh [PERSON_NAME] [PERSON_NAME] [P…" at bounding box center [150, 269] width 66 height 16
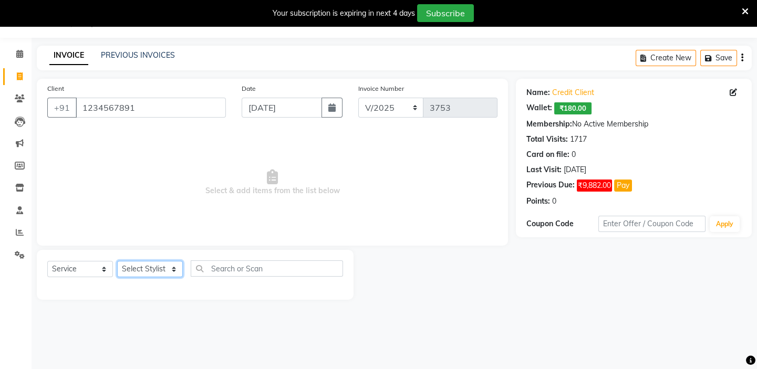
select select "65653"
click at [117, 261] on select "Select Stylist disha [PERSON_NAME] priya santosh [PERSON_NAME] [PERSON_NAME] [P…" at bounding box center [150, 269] width 66 height 16
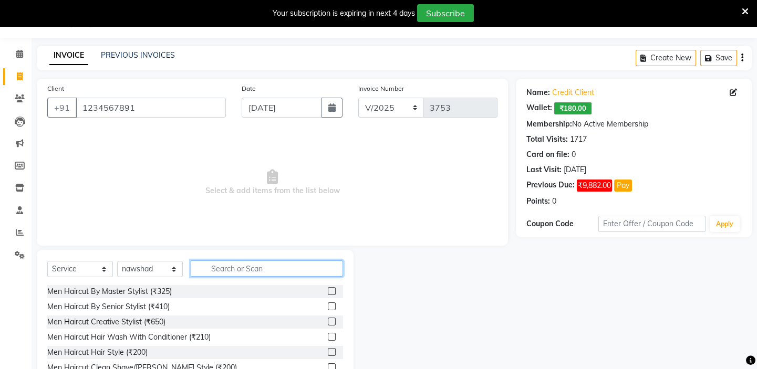
click at [236, 267] on input "text" at bounding box center [267, 269] width 152 height 16
type input "blow"
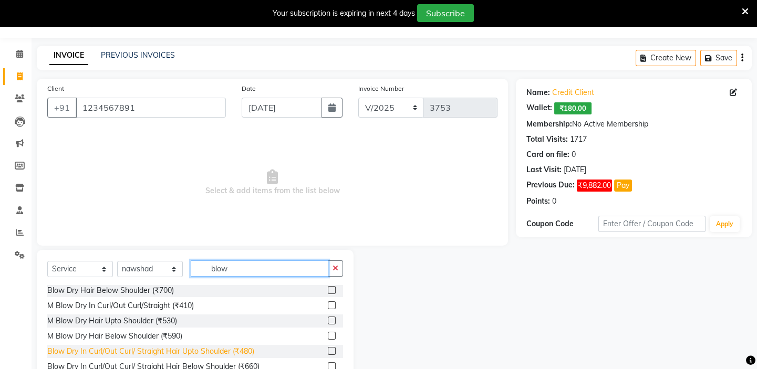
scroll to position [78, 0]
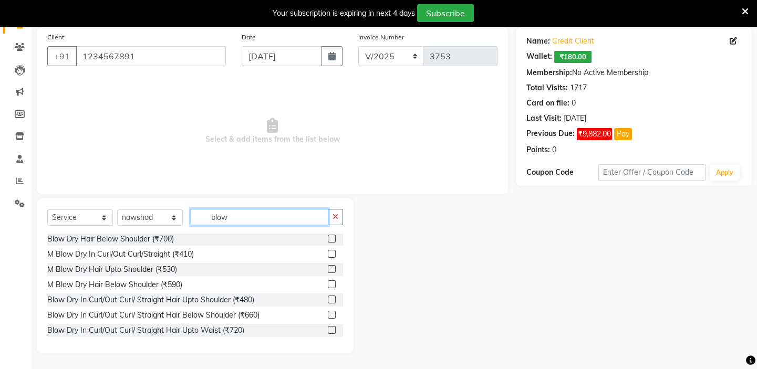
drag, startPoint x: 250, startPoint y: 215, endPoint x: 0, endPoint y: 171, distance: 253.4
click at [0, 176] on app-home "08047224946 Select Location × Richlook Salon, [PERSON_NAME] Nagar WhatsApp Stat…" at bounding box center [378, 159] width 757 height 421
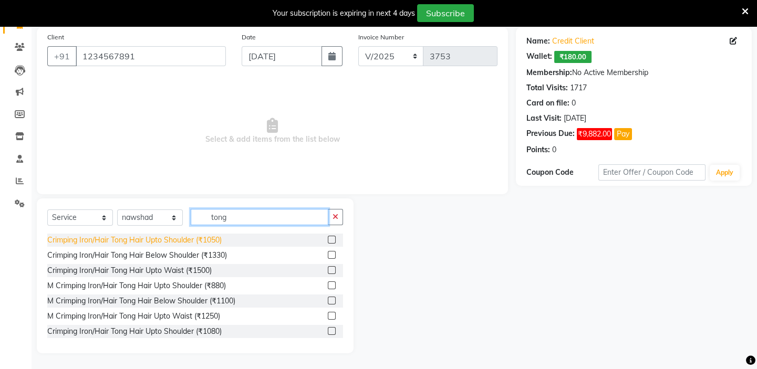
type input "tong"
click at [147, 242] on div "Crimping Iron/Hair Tong Hair Upto Shoulder (₹1050)" at bounding box center [134, 240] width 174 height 11
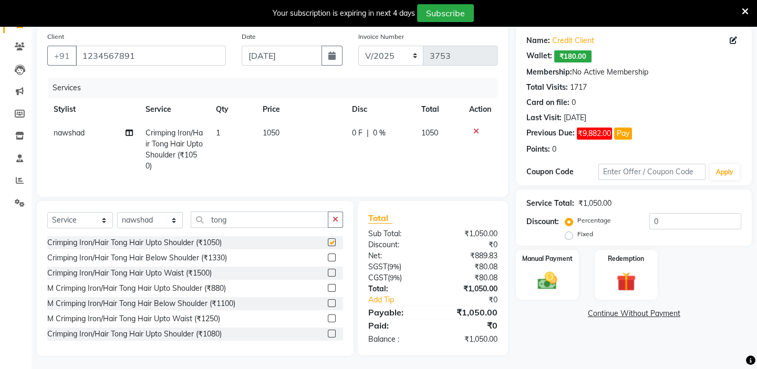
checkbox input "false"
click at [288, 138] on td "1050" at bounding box center [300, 149] width 89 height 57
select select "65653"
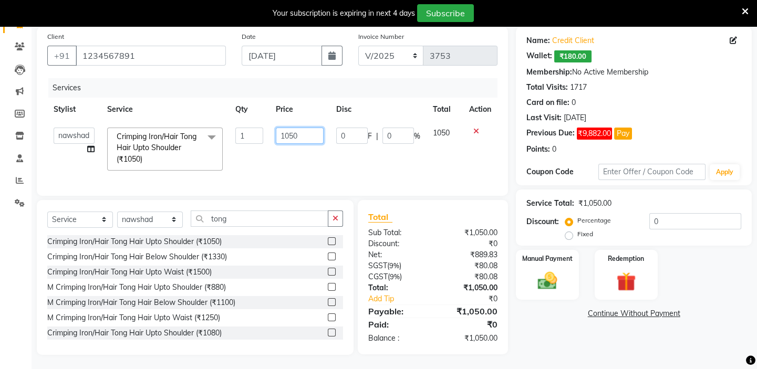
drag, startPoint x: 288, startPoint y: 138, endPoint x: 0, endPoint y: 70, distance: 295.8
click at [0, 74] on app-home "08047224946 Select Location × Richlook Salon, [PERSON_NAME] Nagar WhatsApp Stat…" at bounding box center [378, 159] width 757 height 423
type input "950"
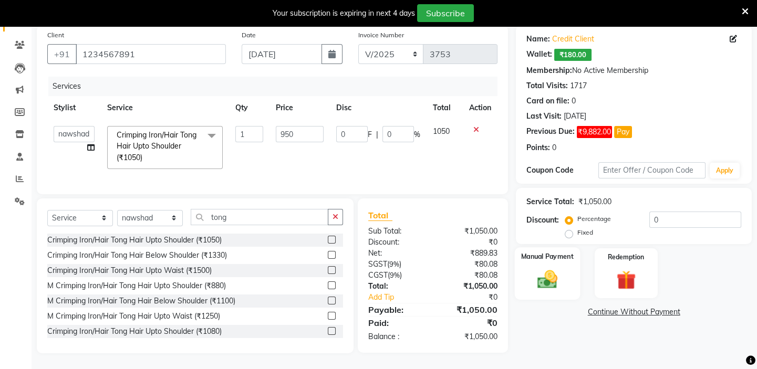
click at [548, 279] on img at bounding box center [547, 279] width 33 height 23
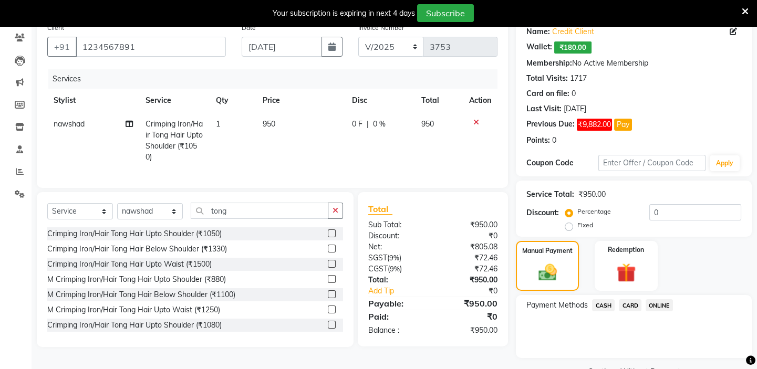
click at [622, 304] on span "CARD" at bounding box center [630, 306] width 23 height 12
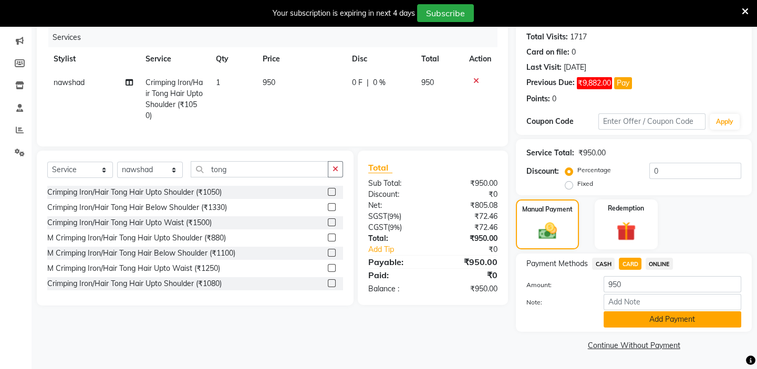
click at [647, 324] on button "Add Payment" at bounding box center [673, 320] width 138 height 16
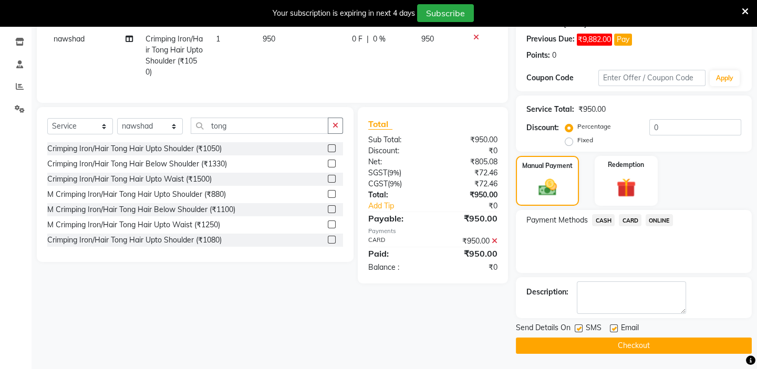
scroll to position [173, 0]
click at [591, 339] on button "Checkout" at bounding box center [634, 345] width 236 height 16
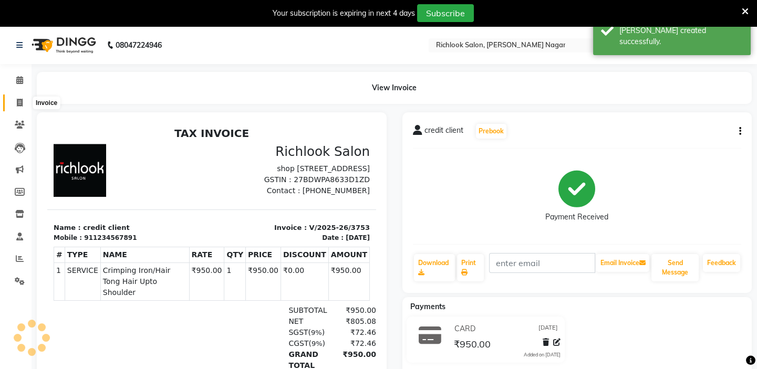
click at [27, 104] on span at bounding box center [20, 103] width 18 height 12
select select "6917"
select select "service"
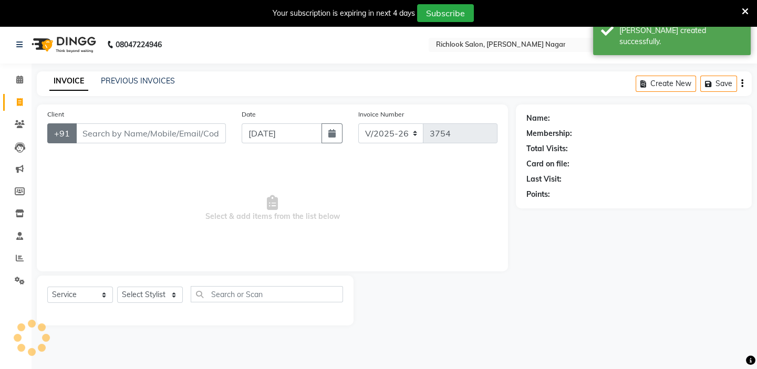
scroll to position [26, 0]
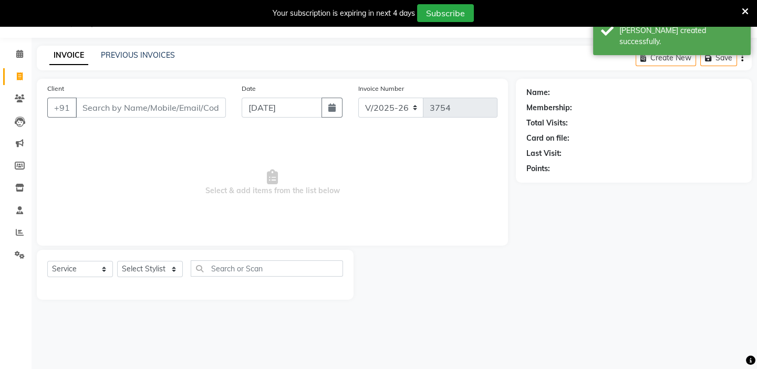
click at [107, 108] on input "Client" at bounding box center [151, 108] width 150 height 20
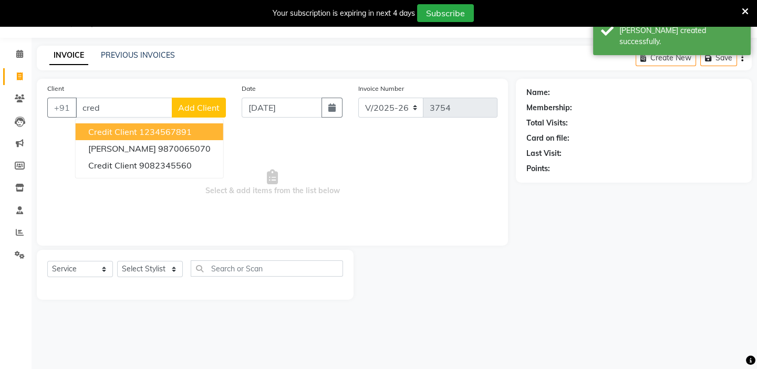
click at [105, 132] on span "credit client" at bounding box center [112, 132] width 49 height 11
type input "1234567891"
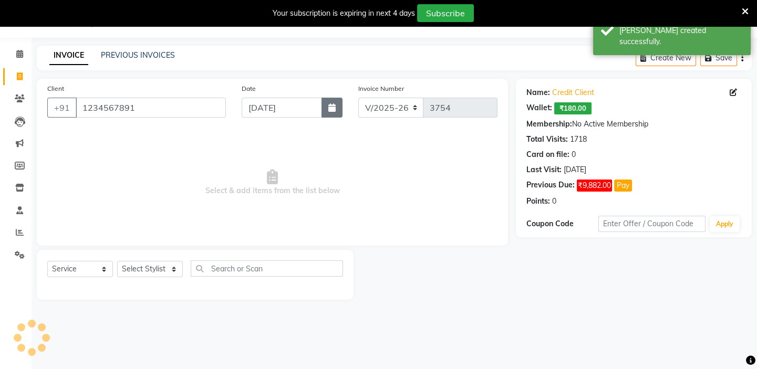
click at [334, 111] on icon "button" at bounding box center [331, 108] width 7 height 8
select select "9"
select select "2025"
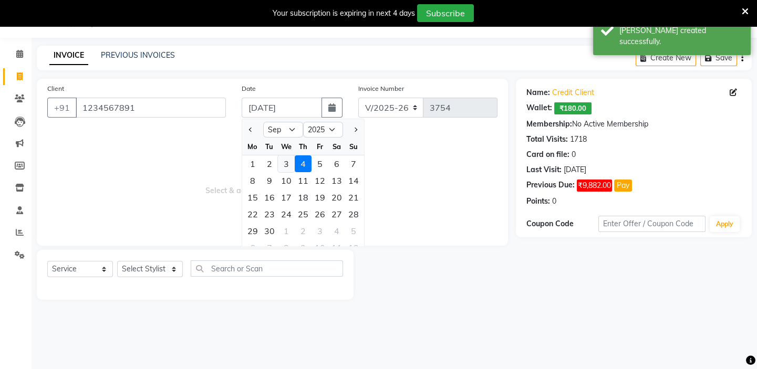
click at [282, 165] on div "3" at bounding box center [286, 164] width 17 height 17
type input "[DATE]"
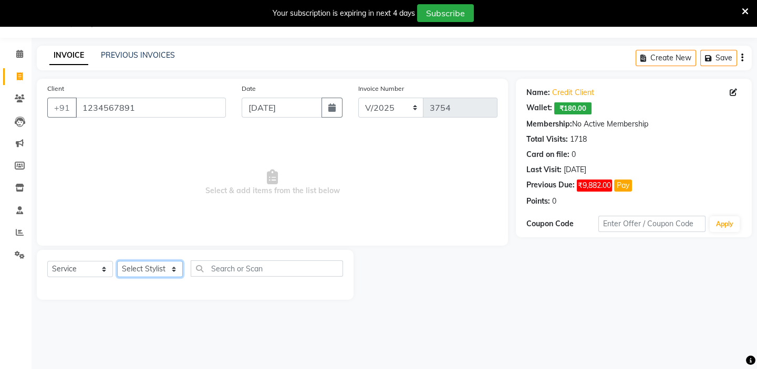
click at [141, 264] on select "Select Stylist disha [PERSON_NAME] priya santosh [PERSON_NAME] [PERSON_NAME] [P…" at bounding box center [150, 269] width 66 height 16
select select "54604"
click at [117, 261] on select "Select Stylist disha [PERSON_NAME] priya santosh [PERSON_NAME] [PERSON_NAME] [P…" at bounding box center [150, 269] width 66 height 16
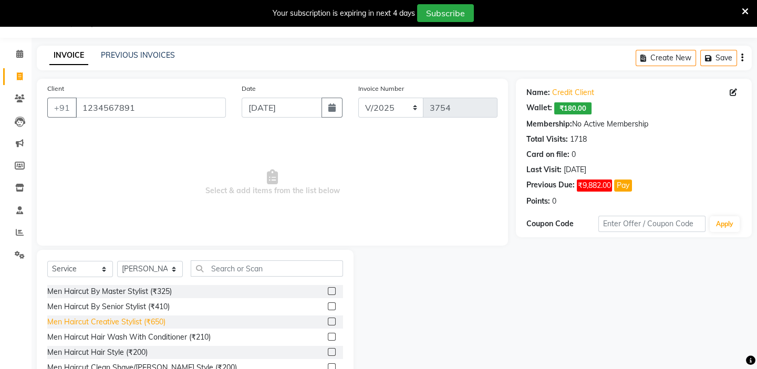
click at [161, 323] on div "Men Haircut Creative Stylist (₹650)" at bounding box center [106, 322] width 118 height 11
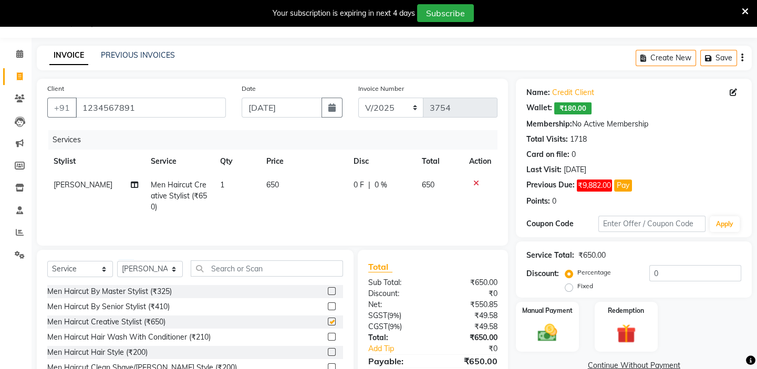
checkbox input "false"
click at [282, 187] on td "650" at bounding box center [304, 196] width 88 height 46
select select "54604"
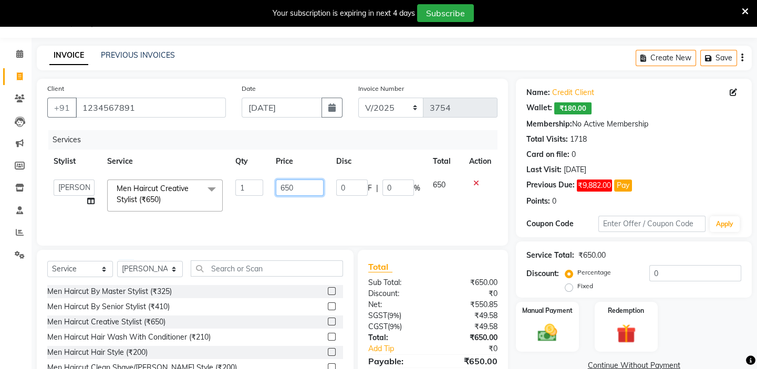
drag, startPoint x: 282, startPoint y: 187, endPoint x: 0, endPoint y: 118, distance: 290.6
click at [0, 118] on app-home "08047224946 Select Location × Richlook Salon, [PERSON_NAME] Nagar WhatsApp Stat…" at bounding box center [378, 210] width 757 height 421
type input "600"
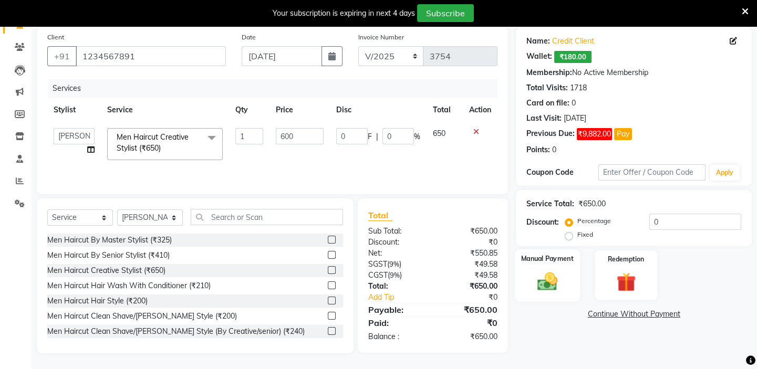
click at [553, 278] on img at bounding box center [547, 281] width 33 height 23
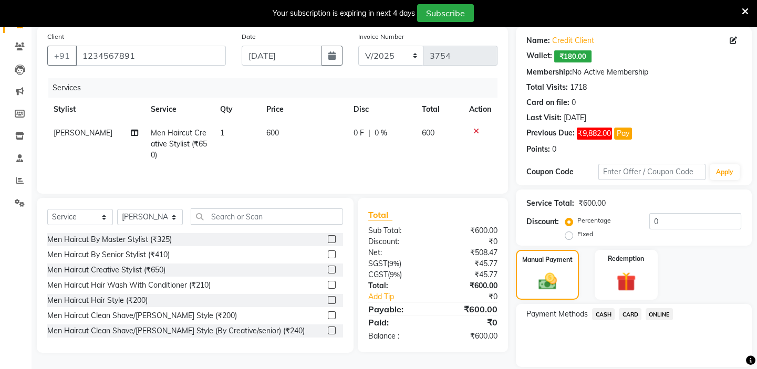
click at [628, 313] on span "CARD" at bounding box center [630, 314] width 23 height 12
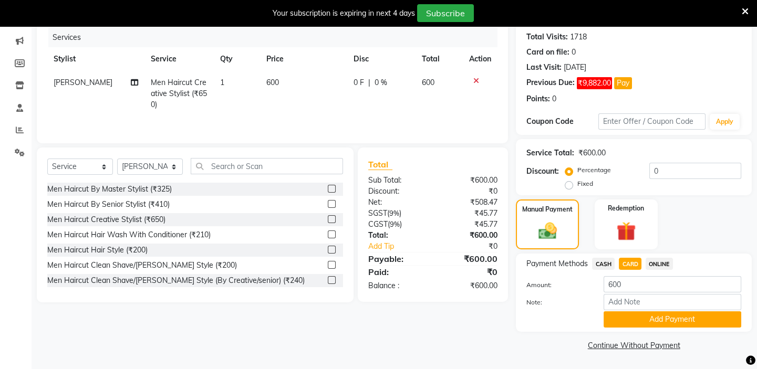
click at [632, 316] on button "Add Payment" at bounding box center [673, 320] width 138 height 16
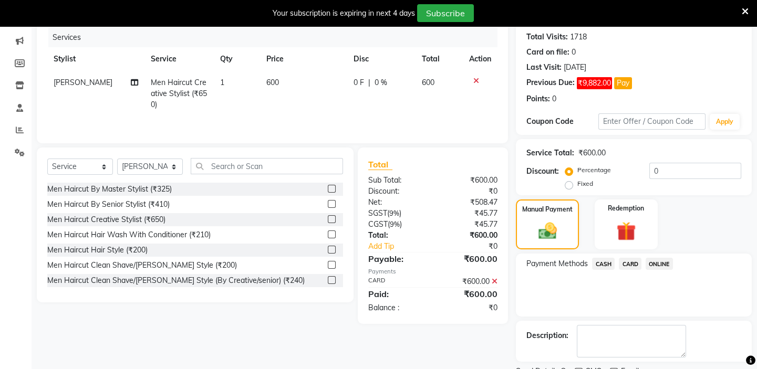
scroll to position [173, 0]
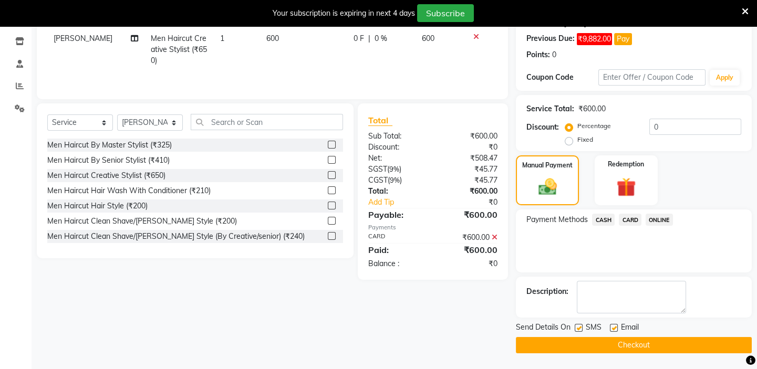
click at [596, 341] on button "Checkout" at bounding box center [634, 345] width 236 height 16
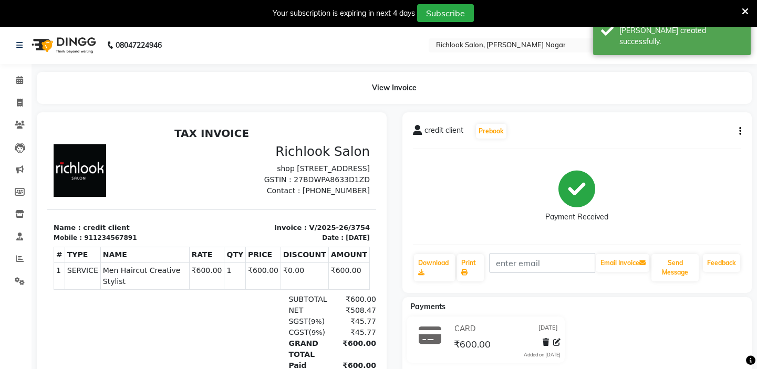
click at [17, 94] on li "Invoice" at bounding box center [16, 103] width 32 height 23
click at [15, 97] on span at bounding box center [20, 103] width 18 height 12
select select "service"
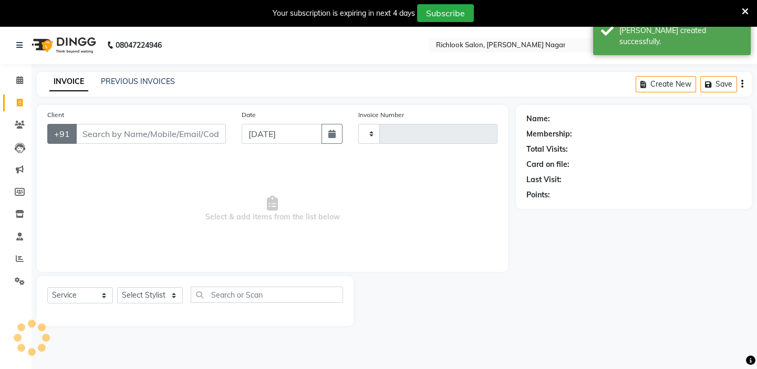
type input "3755"
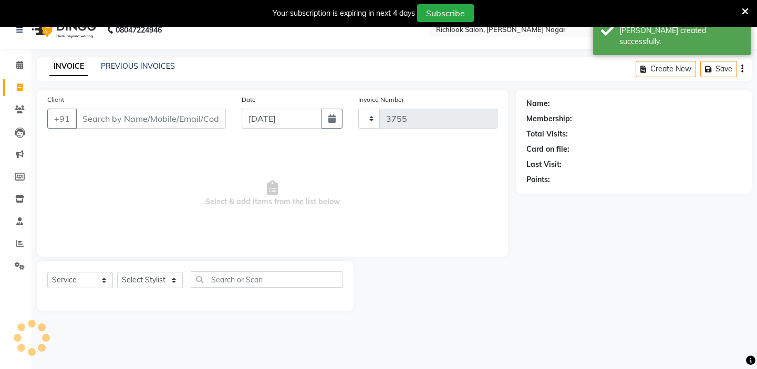
select select "6917"
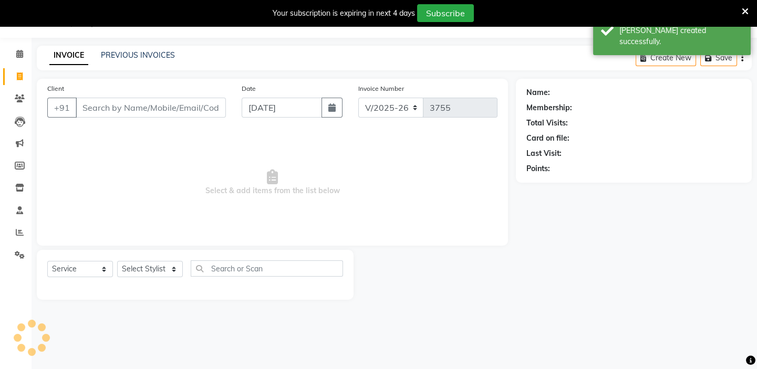
click at [131, 110] on input "Client" at bounding box center [151, 108] width 150 height 20
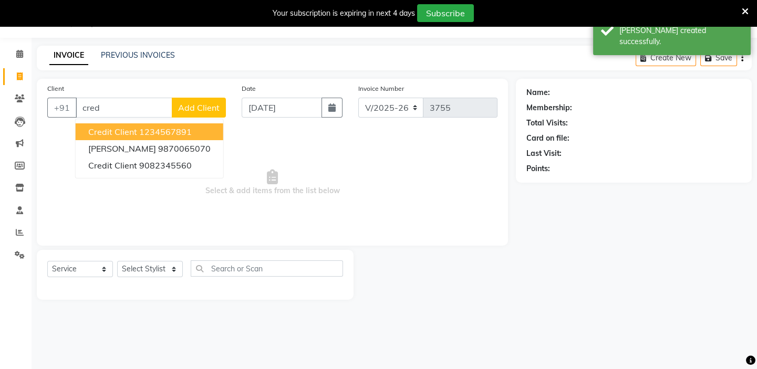
click at [159, 131] on ngb-highlight "1234567891" at bounding box center [165, 132] width 53 height 11
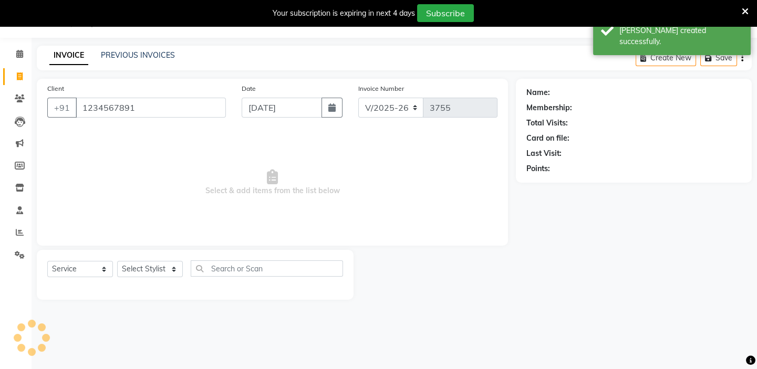
type input "1234567891"
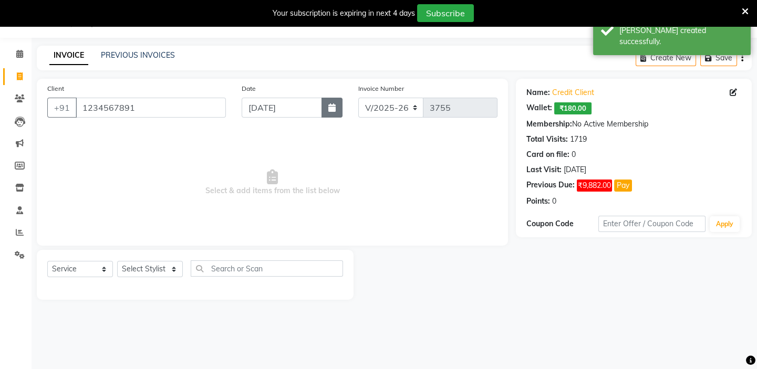
click at [332, 105] on icon "button" at bounding box center [331, 108] width 7 height 8
select select "9"
select select "2025"
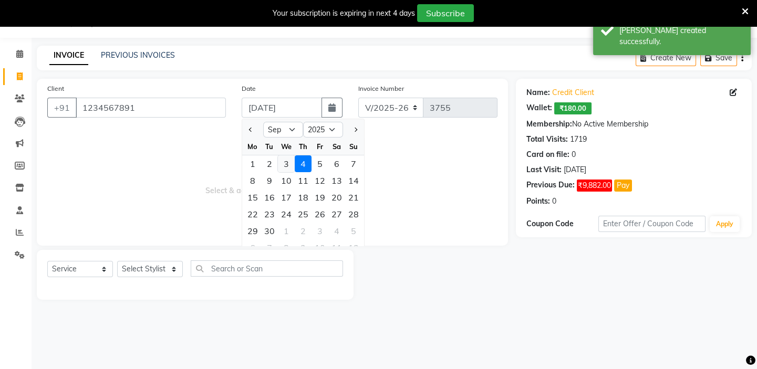
click at [288, 160] on div "3" at bounding box center [286, 164] width 17 height 17
type input "[DATE]"
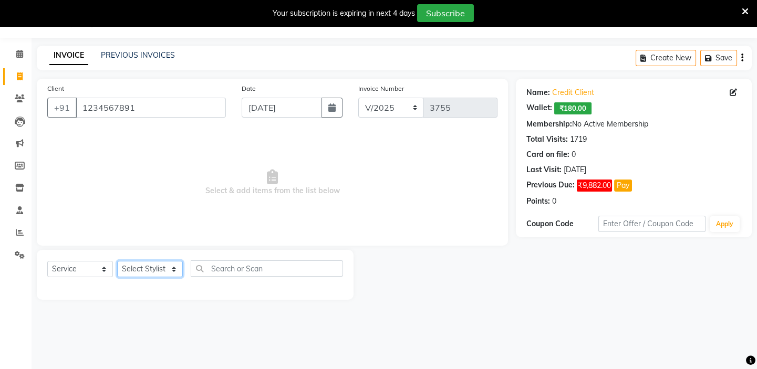
click at [126, 266] on select "Select Stylist disha [PERSON_NAME] priya santosh [PERSON_NAME] [PERSON_NAME] [P…" at bounding box center [150, 269] width 66 height 16
select select "65653"
click at [117, 261] on select "Select Stylist disha [PERSON_NAME] priya santosh [PERSON_NAME] [PERSON_NAME] [P…" at bounding box center [150, 269] width 66 height 16
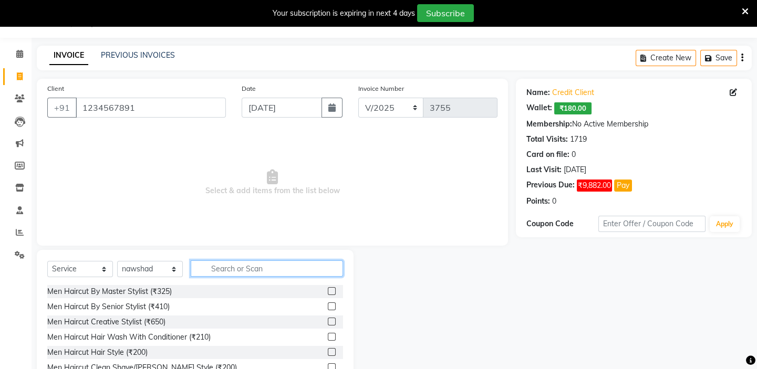
click at [228, 277] on input "text" at bounding box center [267, 269] width 152 height 16
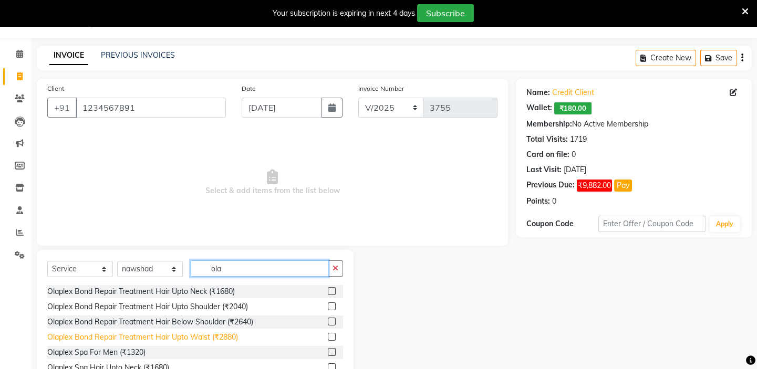
type input "ola"
click at [229, 336] on div "Olaplex Bond Repair Treatment Hair Upto Waist (₹2880)" at bounding box center [142, 337] width 191 height 11
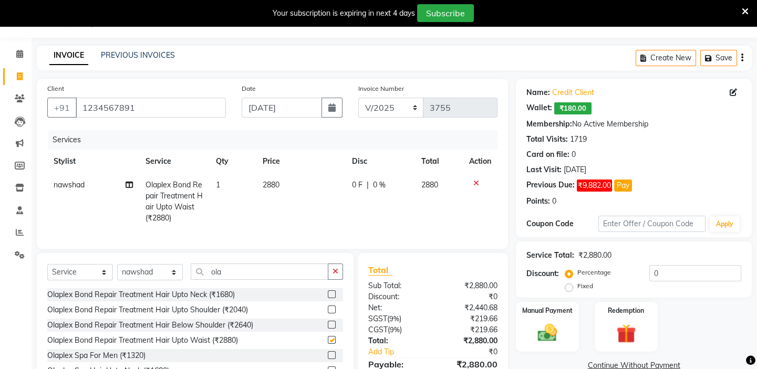
checkbox input "false"
click at [290, 186] on td "2880" at bounding box center [300, 201] width 89 height 57
select select "65653"
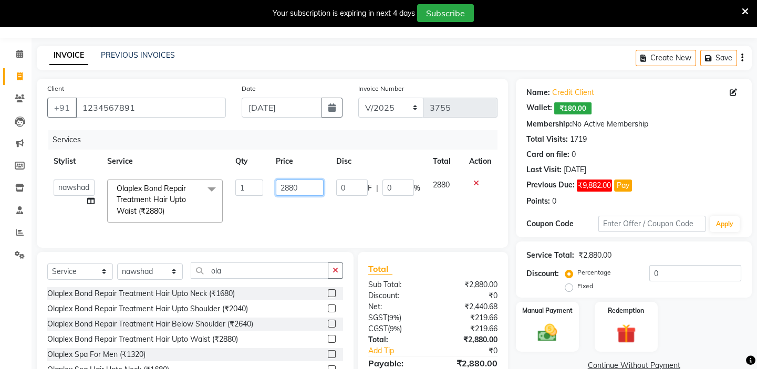
drag, startPoint x: 292, startPoint y: 186, endPoint x: 111, endPoint y: 174, distance: 181.1
click at [29, 159] on div "Client [PHONE_NUMBER] Date [DATE] Invoice Number V/2025 V/[PHONE_NUMBER] Servic…" at bounding box center [272, 243] width 487 height 328
click at [308, 185] on input "2880" at bounding box center [300, 188] width 48 height 16
drag, startPoint x: 312, startPoint y: 188, endPoint x: 0, endPoint y: 161, distance: 313.3
click at [0, 161] on app-home "08047224946 Select Location × Richlook Salon, [PERSON_NAME] Nagar WhatsApp Stat…" at bounding box center [378, 211] width 757 height 423
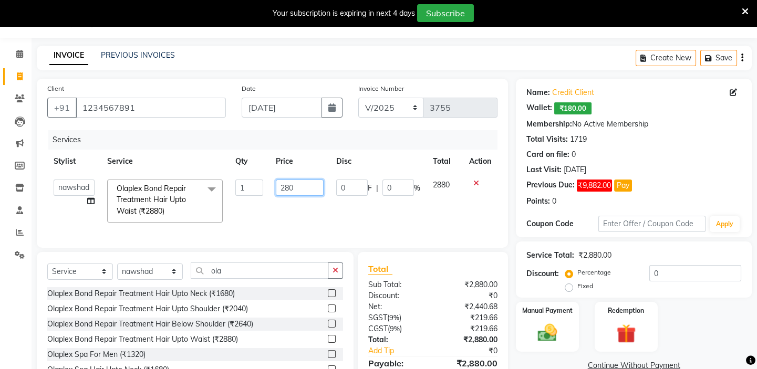
type input "2800"
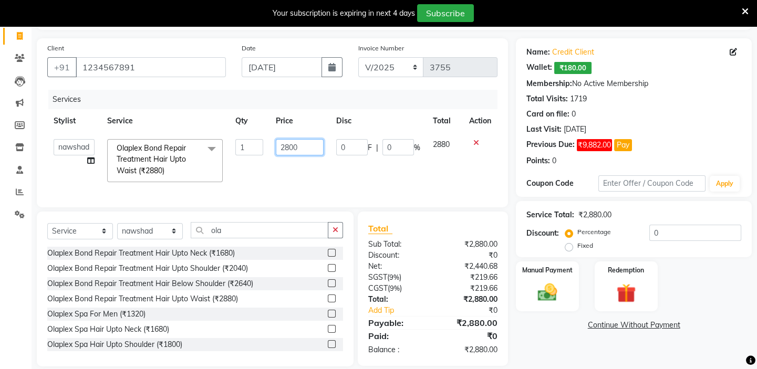
scroll to position [87, 0]
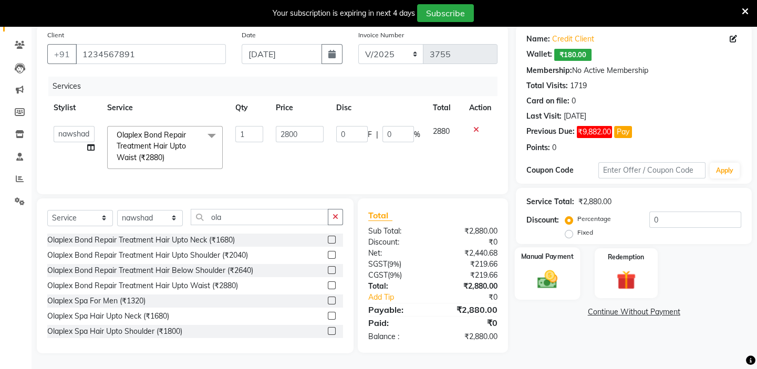
click at [554, 273] on img at bounding box center [547, 279] width 33 height 23
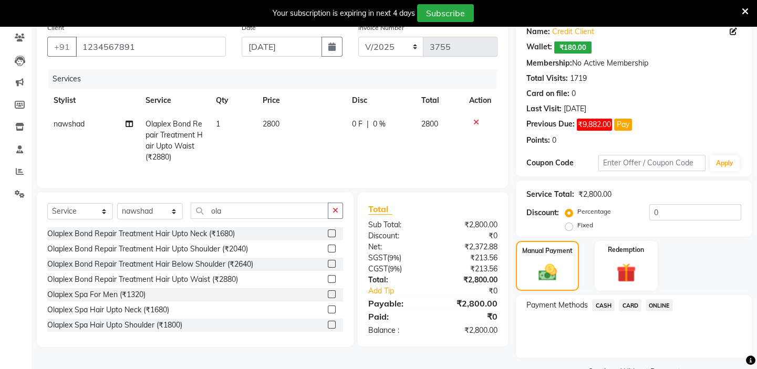
click at [635, 307] on span "CARD" at bounding box center [630, 306] width 23 height 12
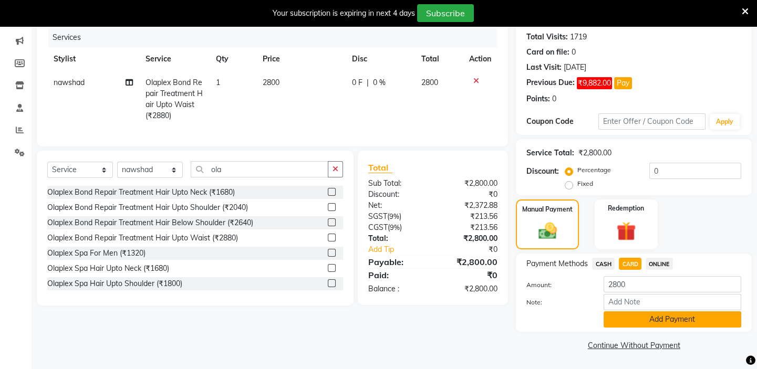
click at [643, 318] on button "Add Payment" at bounding box center [673, 320] width 138 height 16
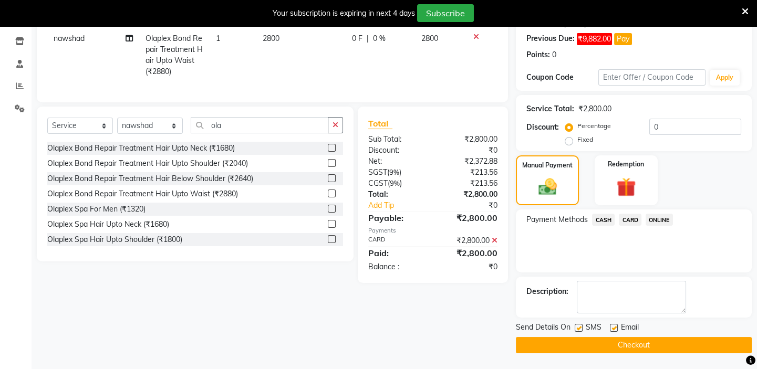
click at [667, 341] on button "Checkout" at bounding box center [634, 345] width 236 height 16
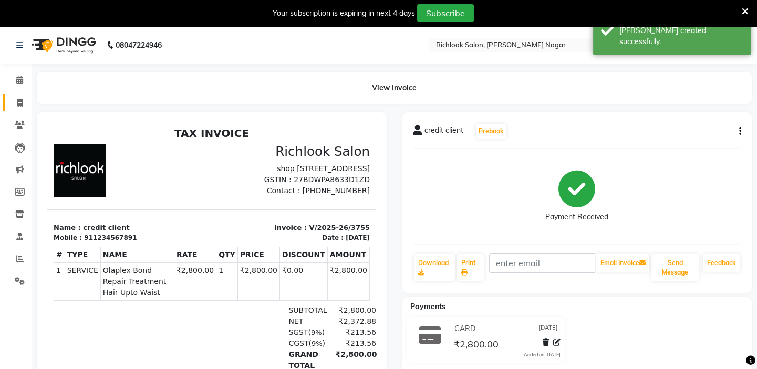
click at [20, 102] on icon at bounding box center [20, 103] width 6 height 8
select select "service"
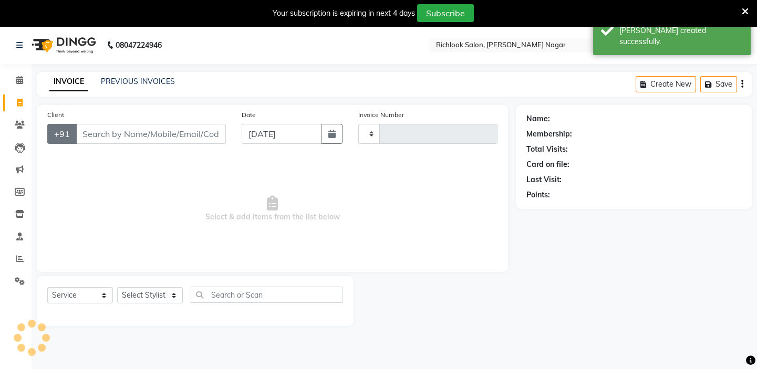
scroll to position [26, 0]
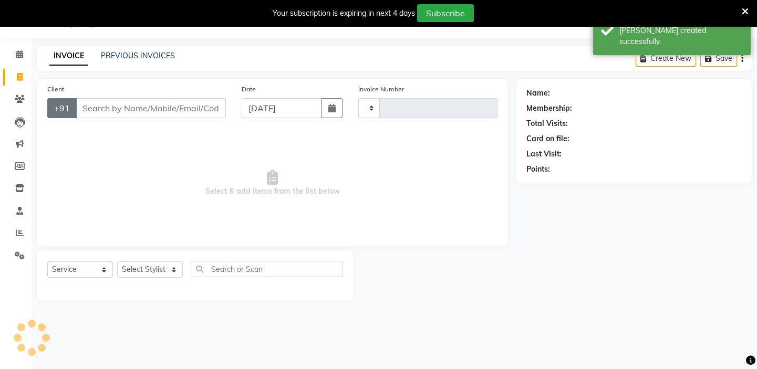
type input "3756"
select select "6917"
drag, startPoint x: 105, startPoint y: 109, endPoint x: 154, endPoint y: 112, distance: 49.5
click at [105, 108] on input "Client" at bounding box center [151, 108] width 150 height 20
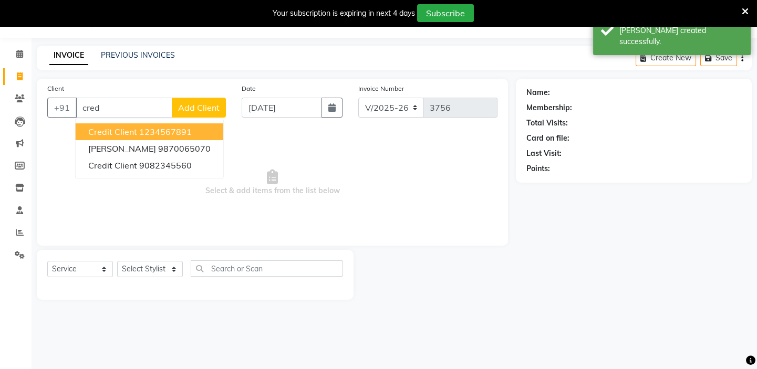
click at [167, 132] on ngb-highlight "1234567891" at bounding box center [165, 132] width 53 height 11
type input "1234567891"
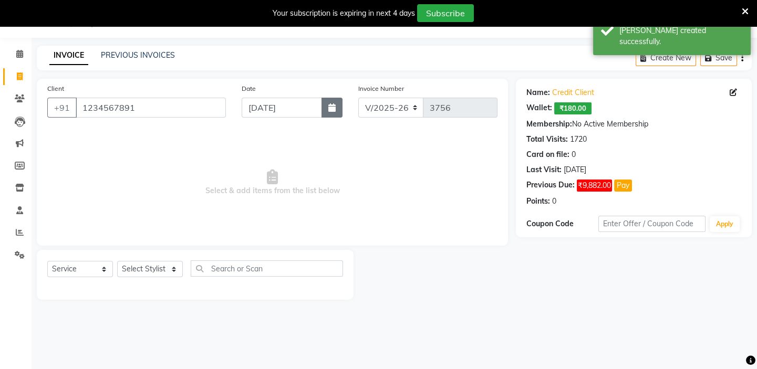
click at [332, 98] on button "button" at bounding box center [332, 108] width 21 height 20
select select "9"
select select "2025"
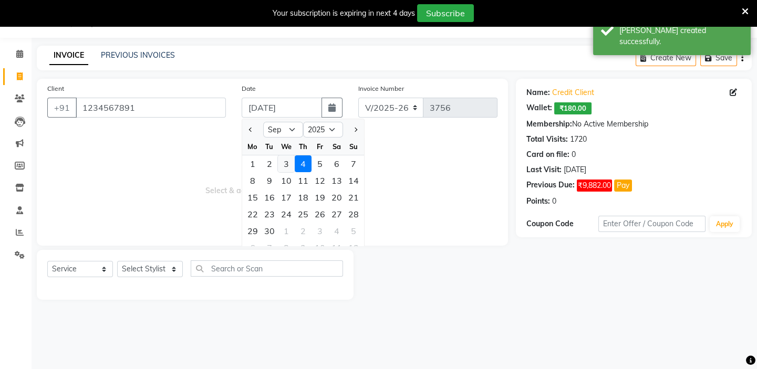
click at [290, 161] on div "3" at bounding box center [286, 164] width 17 height 17
type input "[DATE]"
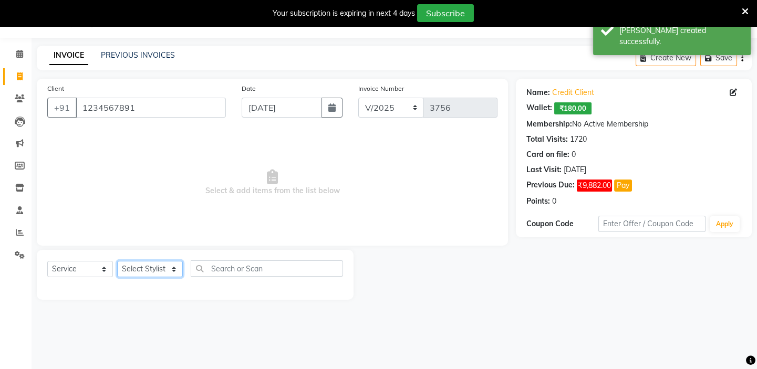
drag, startPoint x: 147, startPoint y: 264, endPoint x: 159, endPoint y: 263, distance: 12.7
click at [147, 264] on select "Select Stylist disha [PERSON_NAME] priya santosh [PERSON_NAME] [PERSON_NAME] [P…" at bounding box center [150, 269] width 66 height 16
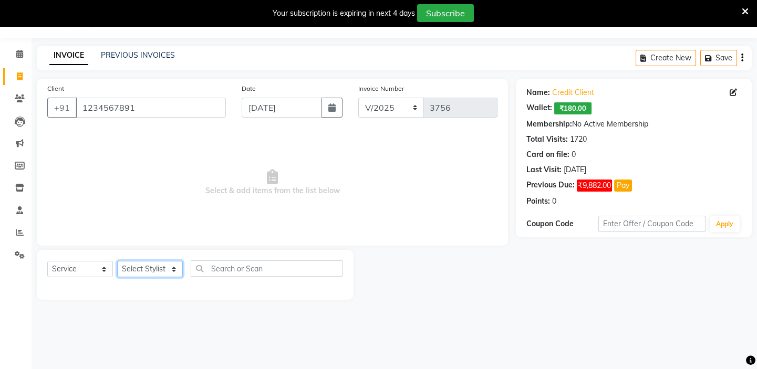
select select "61291"
click at [117, 261] on select "Select Stylist disha [PERSON_NAME] priya santosh [PERSON_NAME] [PERSON_NAME] [P…" at bounding box center [150, 269] width 66 height 16
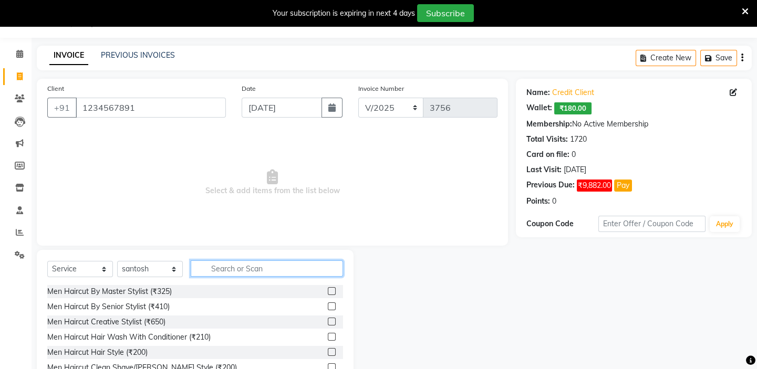
click at [231, 271] on input "text" at bounding box center [267, 269] width 152 height 16
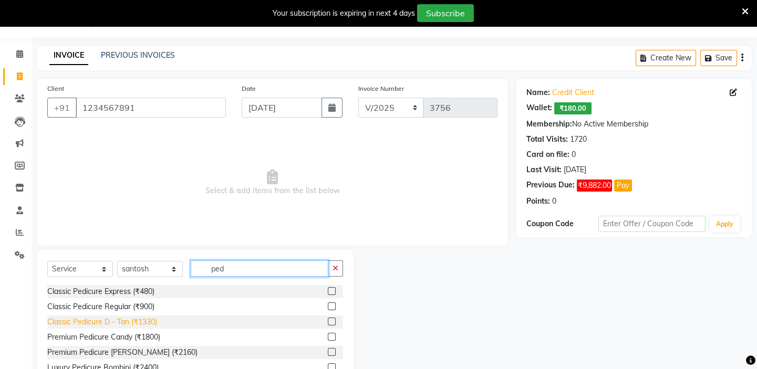
type input "ped"
click at [135, 321] on div "Classic Pedicure D - Tan (₹1330)" at bounding box center [102, 322] width 110 height 11
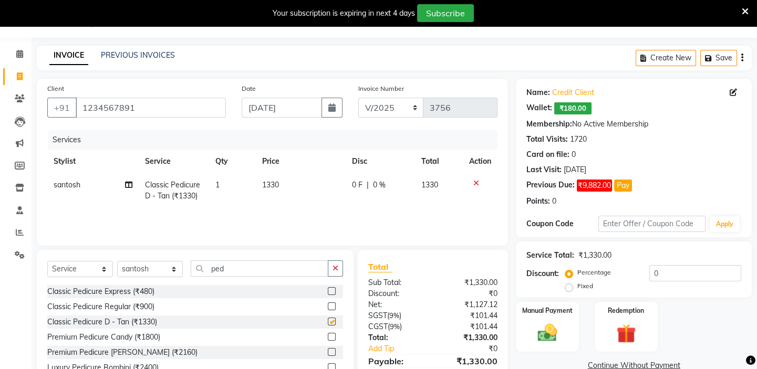
checkbox input "false"
click at [277, 188] on span "1330" at bounding box center [270, 184] width 17 height 9
select select "61291"
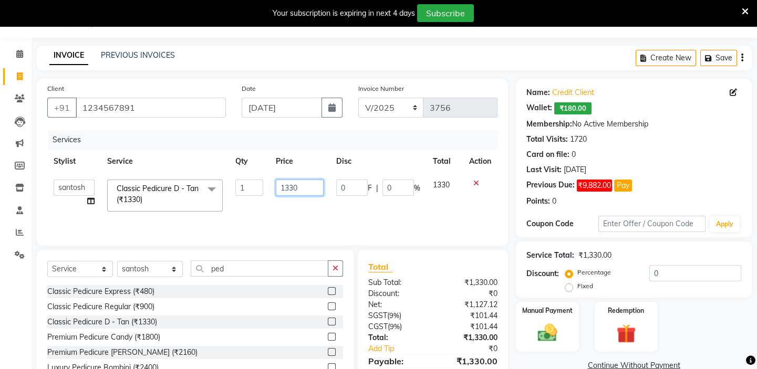
drag, startPoint x: 308, startPoint y: 188, endPoint x: 0, endPoint y: 177, distance: 308.2
click at [0, 183] on app-home "08047224946 Select Location × Richlook Salon, [PERSON_NAME] Nagar WhatsApp Stat…" at bounding box center [378, 210] width 757 height 421
type input "1350"
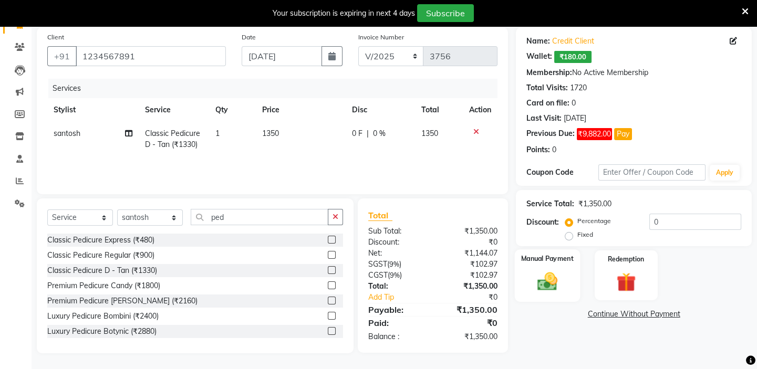
drag, startPoint x: 546, startPoint y: 277, endPoint x: 619, endPoint y: 303, distance: 77.1
click at [545, 277] on img at bounding box center [548, 282] width 32 height 22
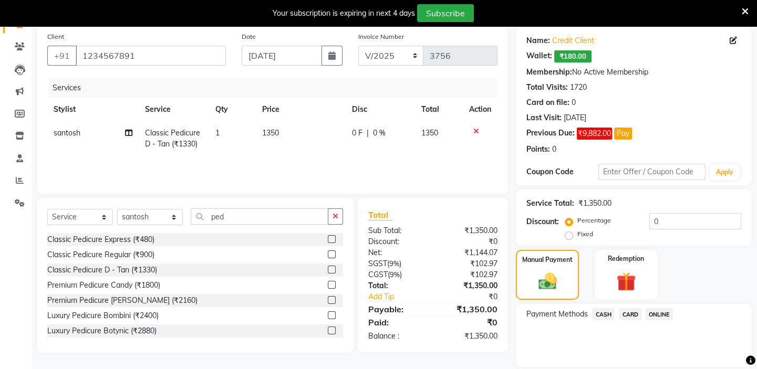
click at [626, 316] on span "CARD" at bounding box center [630, 314] width 23 height 12
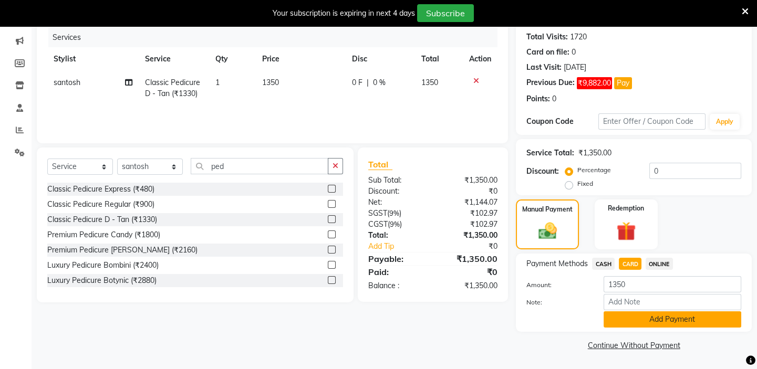
click at [631, 318] on button "Add Payment" at bounding box center [673, 320] width 138 height 16
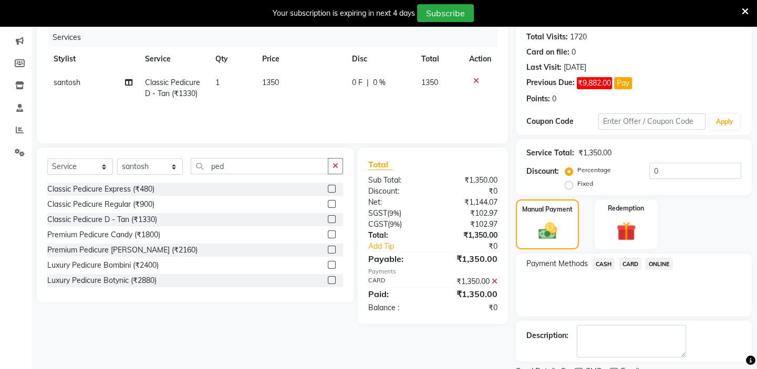
scroll to position [173, 0]
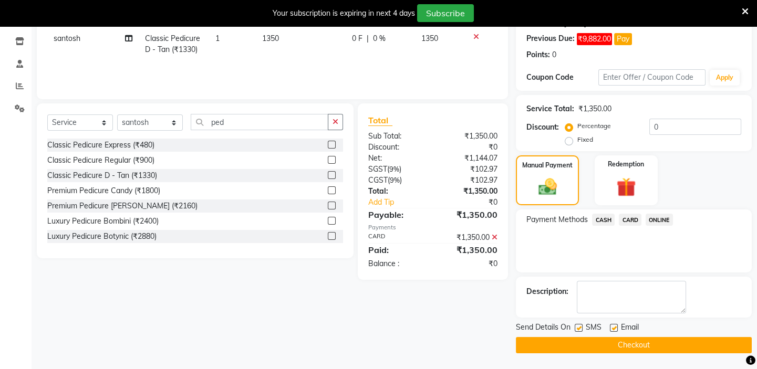
click at [629, 341] on button "Checkout" at bounding box center [634, 345] width 236 height 16
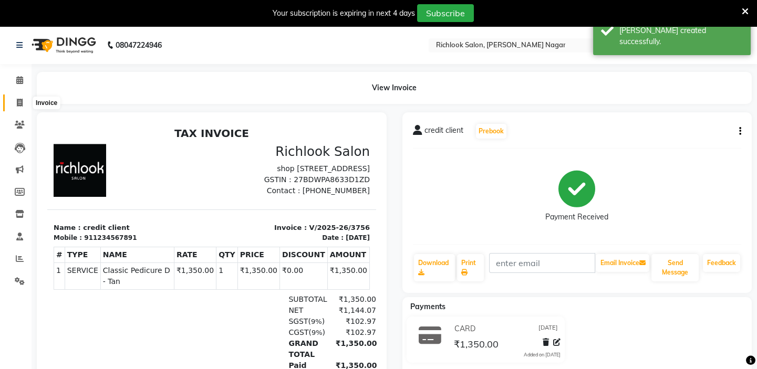
click at [18, 103] on icon at bounding box center [20, 103] width 6 height 8
select select "6917"
select select "service"
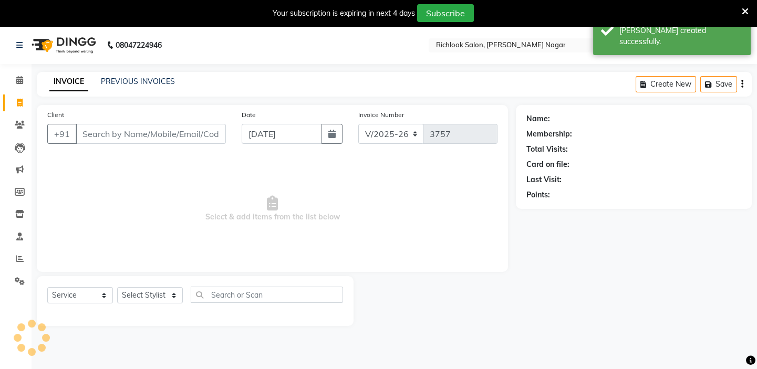
scroll to position [26, 0]
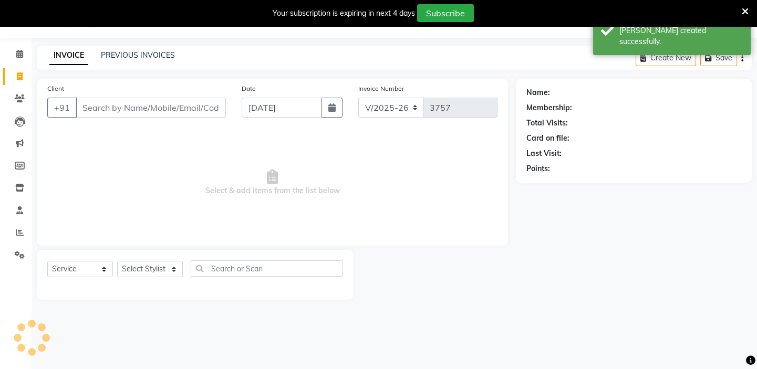
click at [117, 105] on input "Client" at bounding box center [151, 108] width 150 height 20
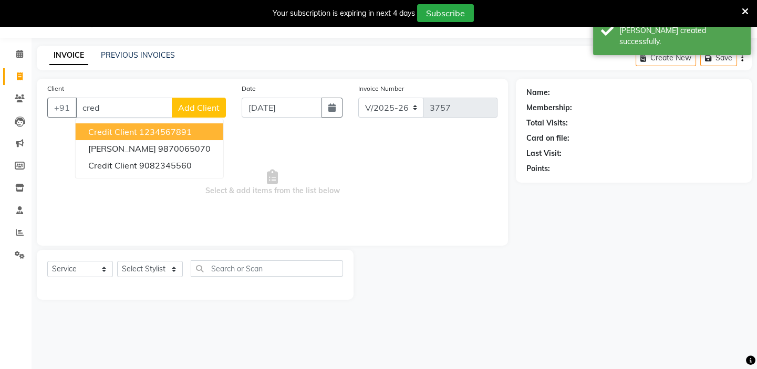
click at [171, 130] on ngb-highlight "1234567891" at bounding box center [165, 132] width 53 height 11
type input "1234567891"
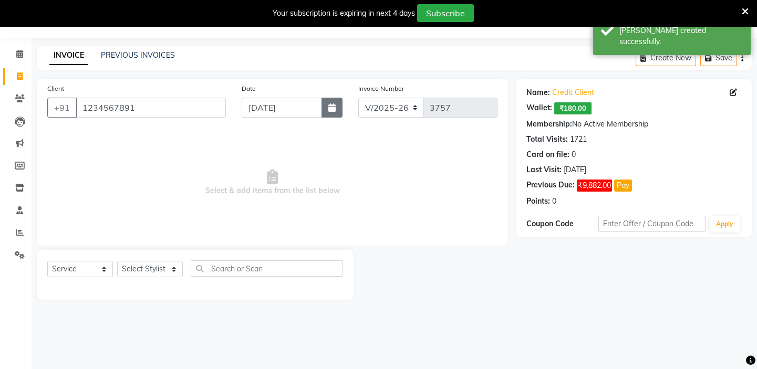
click at [340, 103] on button "button" at bounding box center [332, 108] width 21 height 20
select select "9"
select select "2025"
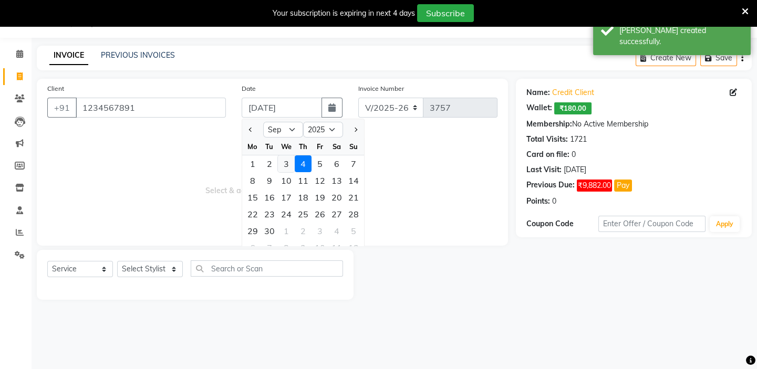
click at [285, 161] on div "3" at bounding box center [286, 164] width 17 height 17
type input "[DATE]"
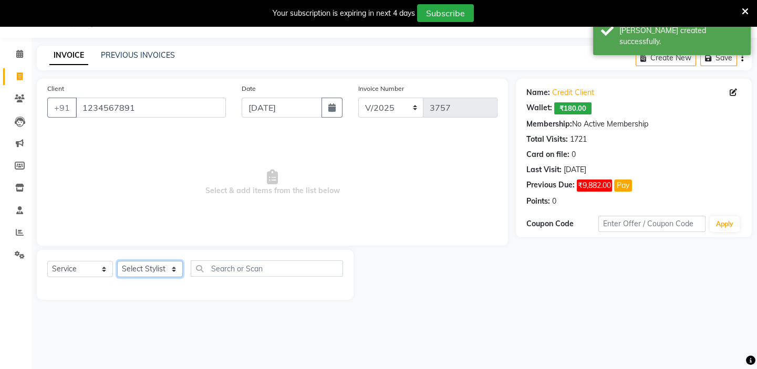
click at [135, 271] on select "Select Stylist disha [PERSON_NAME] priya santosh [PERSON_NAME] [PERSON_NAME] [P…" at bounding box center [150, 269] width 66 height 16
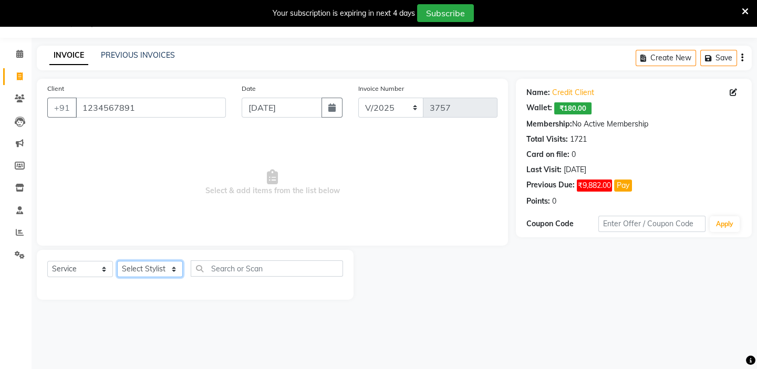
select select "54429"
click at [117, 261] on select "Select Stylist disha [PERSON_NAME] priya santosh [PERSON_NAME] [PERSON_NAME] [P…" at bounding box center [150, 269] width 66 height 16
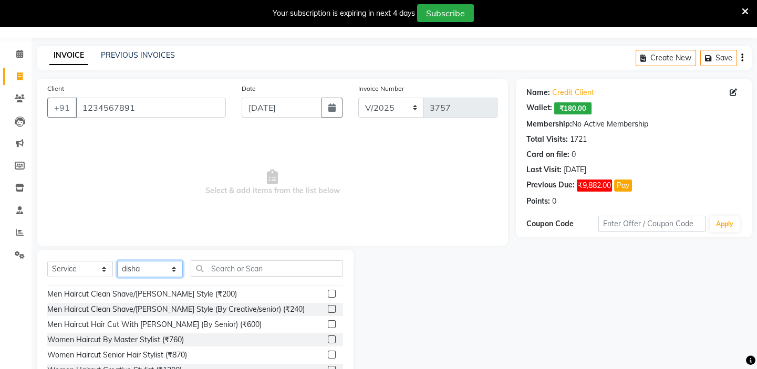
scroll to position [95, 0]
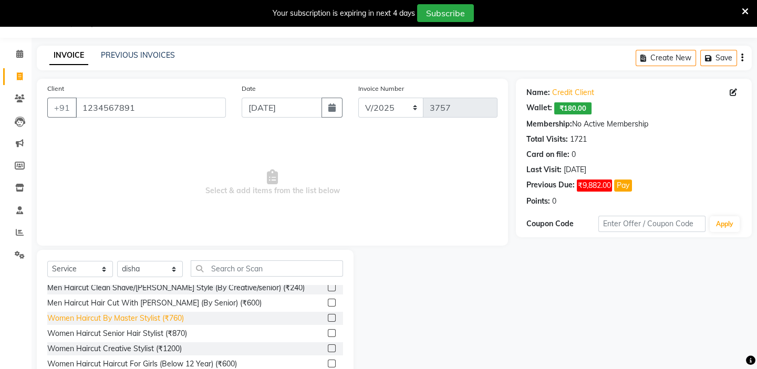
click at [179, 315] on div "Women Haircut By Master Stylist (₹760)" at bounding box center [115, 318] width 137 height 11
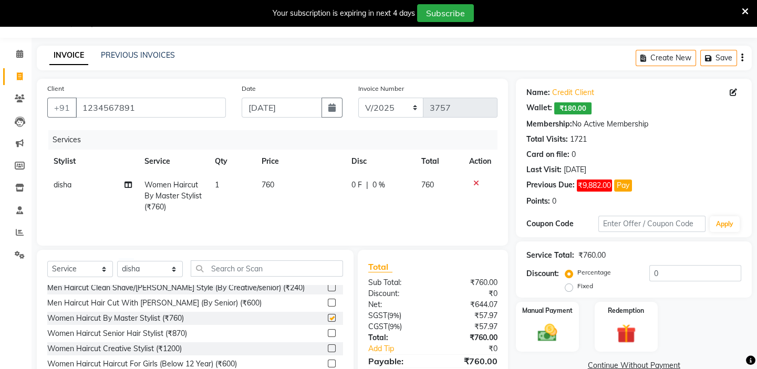
checkbox input "false"
click at [257, 178] on td "760" at bounding box center [300, 196] width 90 height 46
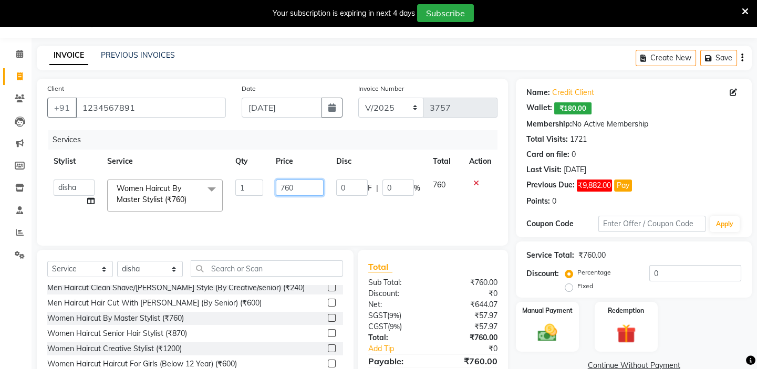
drag, startPoint x: 191, startPoint y: 175, endPoint x: 36, endPoint y: 172, distance: 154.5
click at [36, 172] on div "Client [PHONE_NUMBER] Date [DATE] Invoice Number V/2025 V/[PHONE_NUMBER] Servic…" at bounding box center [272, 242] width 487 height 326
type input "600"
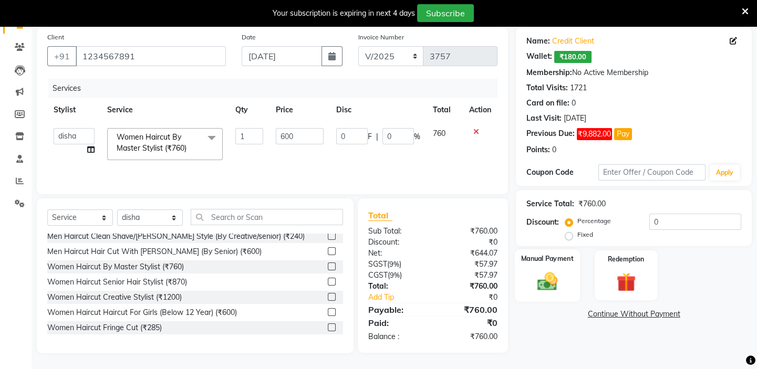
click at [551, 286] on img at bounding box center [547, 281] width 33 height 23
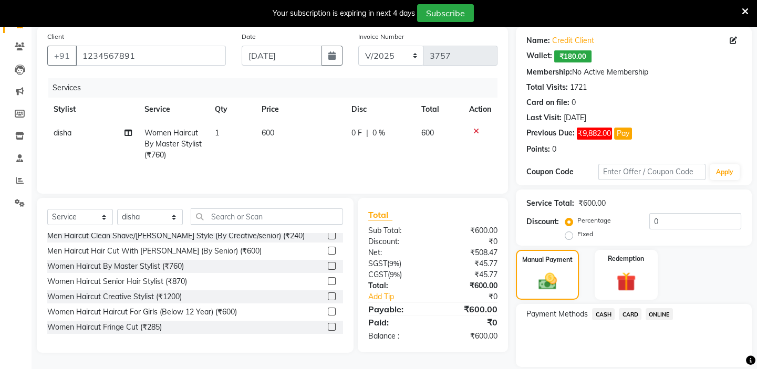
click at [638, 314] on span "CARD" at bounding box center [630, 314] width 23 height 12
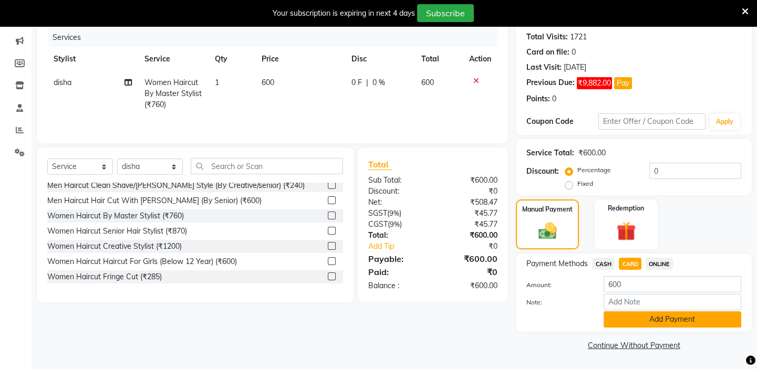
click at [640, 322] on button "Add Payment" at bounding box center [673, 320] width 138 height 16
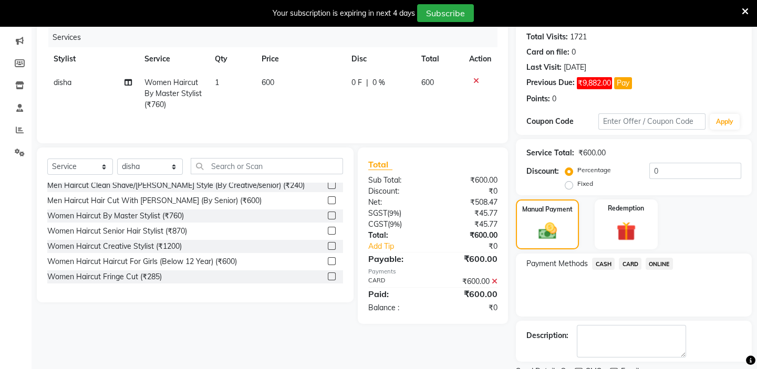
click at [631, 262] on span "CARD" at bounding box center [630, 264] width 23 height 12
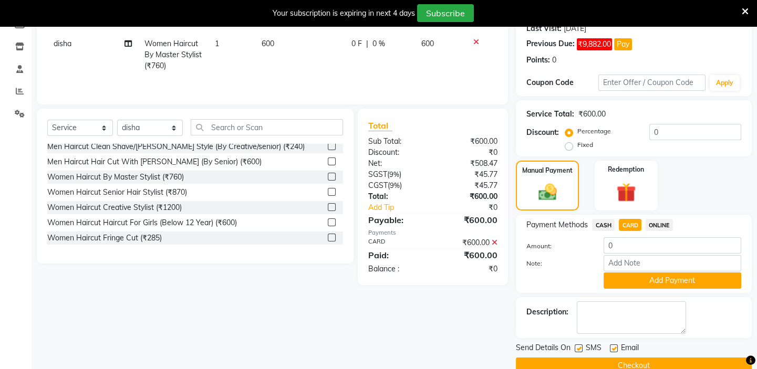
scroll to position [188, 0]
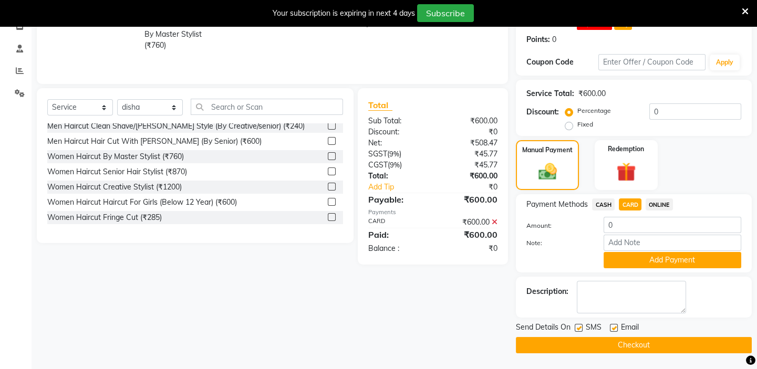
click at [619, 342] on button "Checkout" at bounding box center [634, 345] width 236 height 16
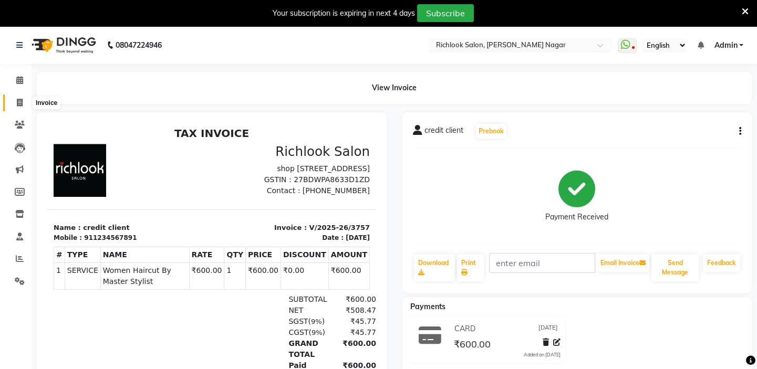
click at [25, 102] on span at bounding box center [20, 103] width 18 height 12
select select "6917"
select select "service"
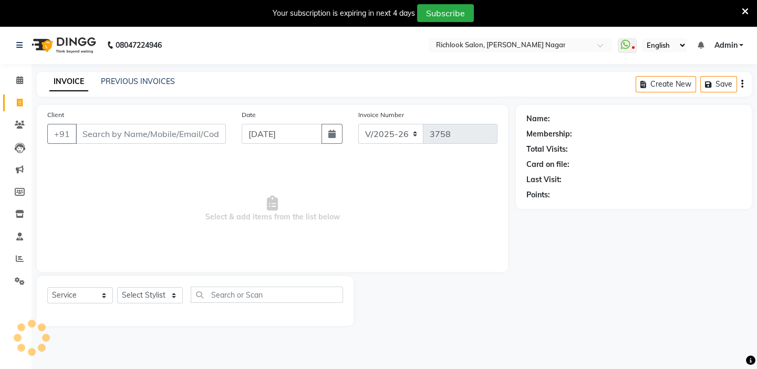
scroll to position [26, 0]
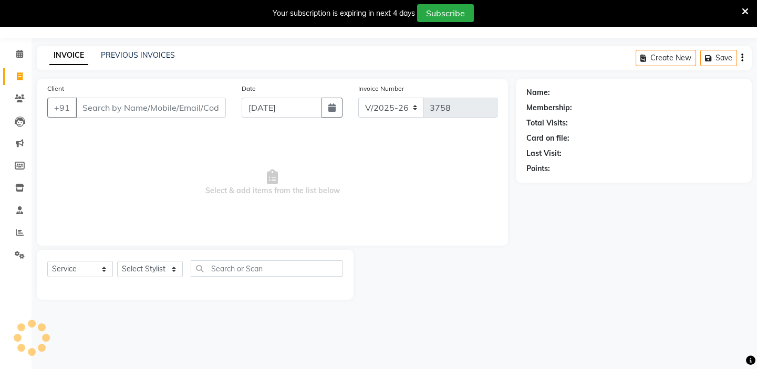
click at [134, 109] on input "Client" at bounding box center [151, 108] width 150 height 20
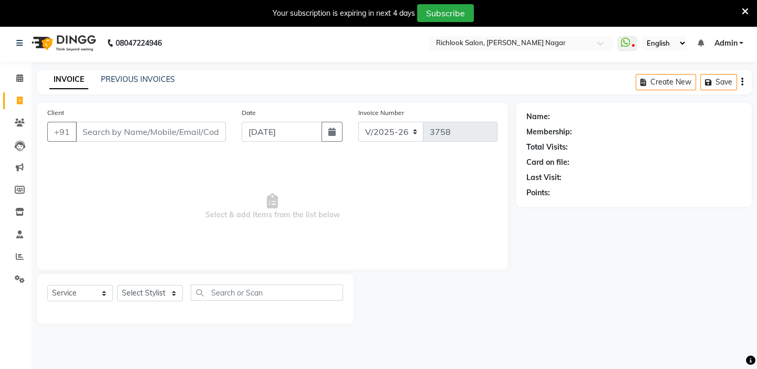
scroll to position [0, 0]
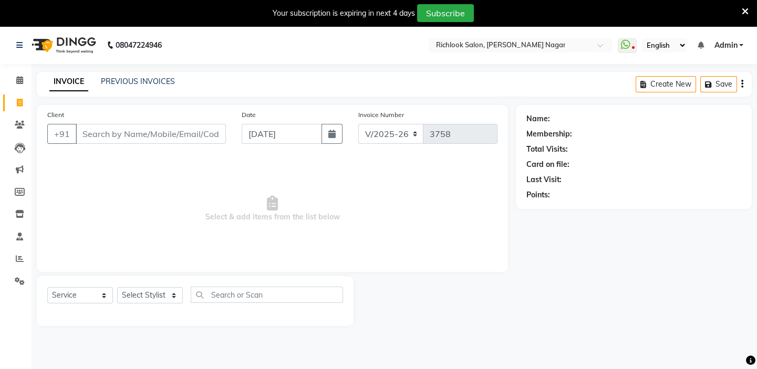
click at [100, 131] on input "Client" at bounding box center [151, 134] width 150 height 20
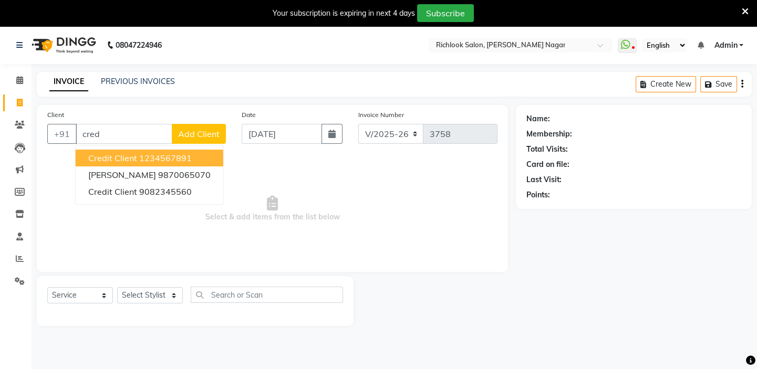
click at [115, 157] on span "credit client" at bounding box center [112, 158] width 49 height 11
type input "1234567891"
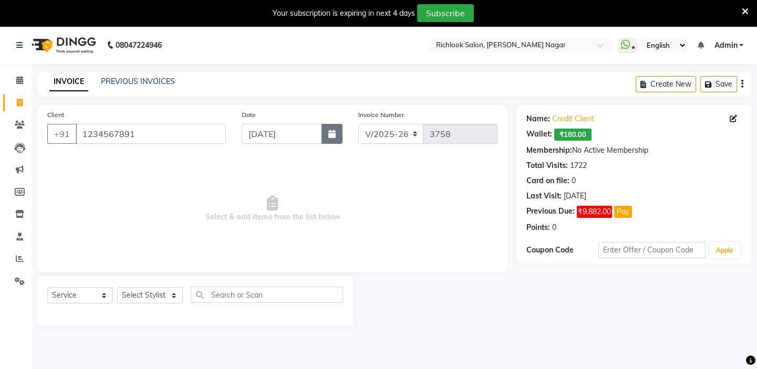
click at [329, 134] on icon "button" at bounding box center [331, 134] width 7 height 8
select select "9"
select select "2025"
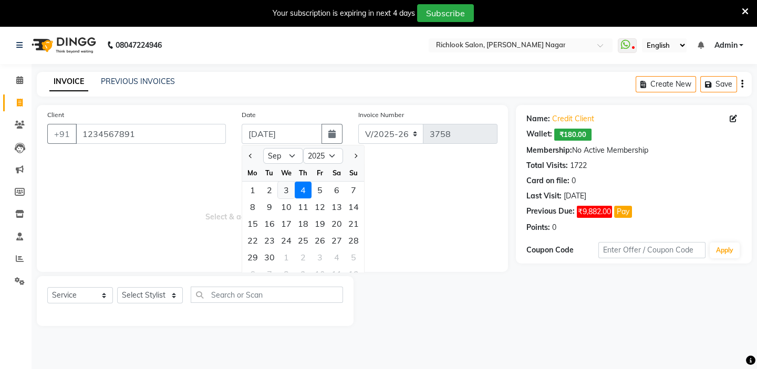
click at [284, 189] on div "3" at bounding box center [286, 190] width 17 height 17
type input "[DATE]"
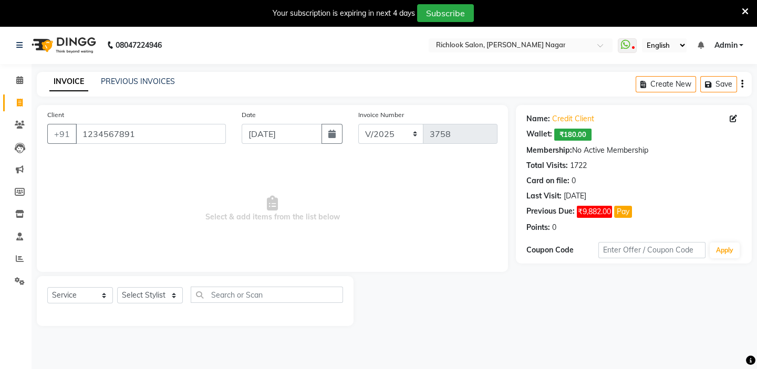
click at [123, 285] on div "Select Service Product Membership Package Voucher Prepaid Gift Card Select Styl…" at bounding box center [195, 301] width 317 height 50
click at [131, 290] on select "Select Stylist disha [PERSON_NAME] priya santosh [PERSON_NAME] [PERSON_NAME] [P…" at bounding box center [150, 295] width 66 height 16
select select "54434"
click at [117, 287] on select "Select Stylist disha [PERSON_NAME] priya santosh [PERSON_NAME] [PERSON_NAME] [P…" at bounding box center [150, 295] width 66 height 16
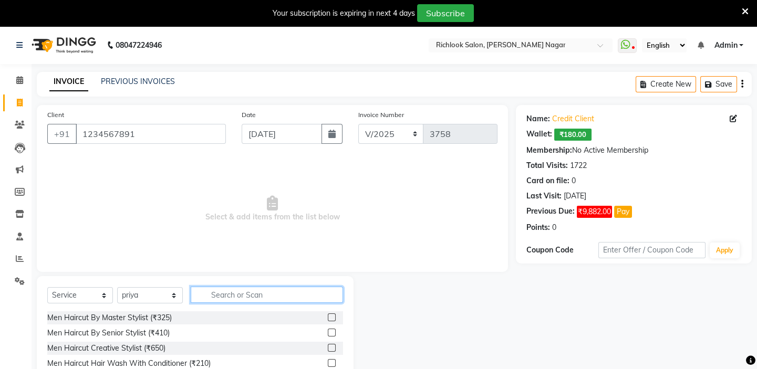
click at [230, 291] on input "text" at bounding box center [267, 295] width 152 height 16
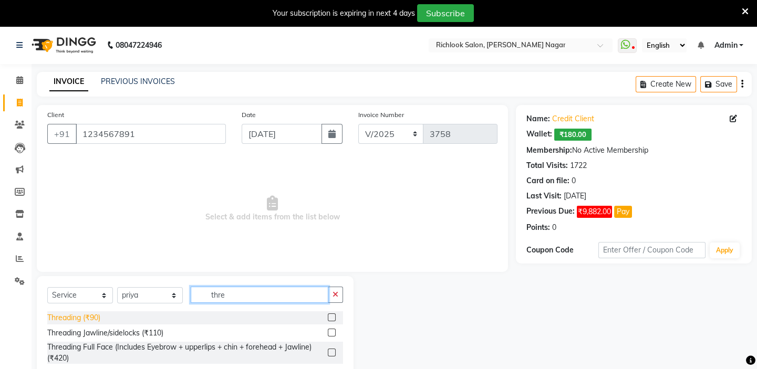
type input "thre"
click at [85, 323] on div "Threading (₹90)" at bounding box center [73, 318] width 53 height 11
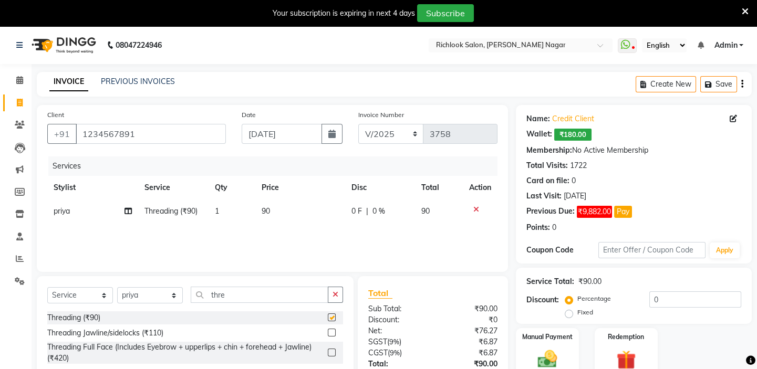
checkbox input "false"
click at [296, 219] on td "90" at bounding box center [300, 212] width 90 height 24
select select "54434"
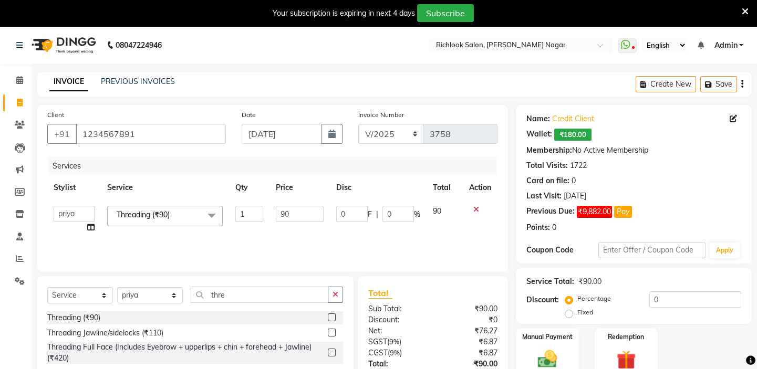
click at [123, 193] on table "Stylist Service Qty Price Disc Total Action disha [PERSON_NAME] priya santosh […" at bounding box center [272, 208] width 450 height 64
type input "70"
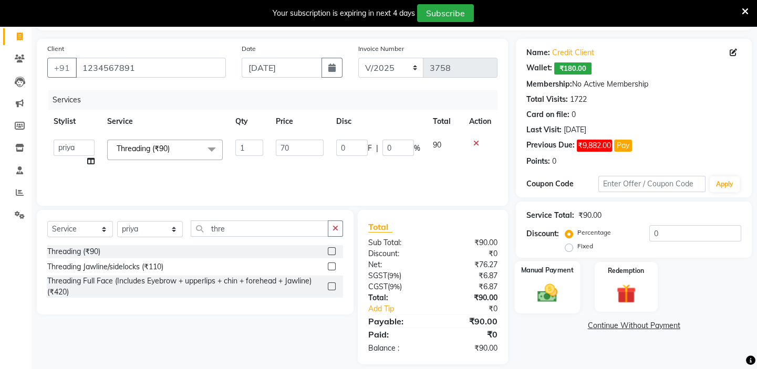
scroll to position [78, 0]
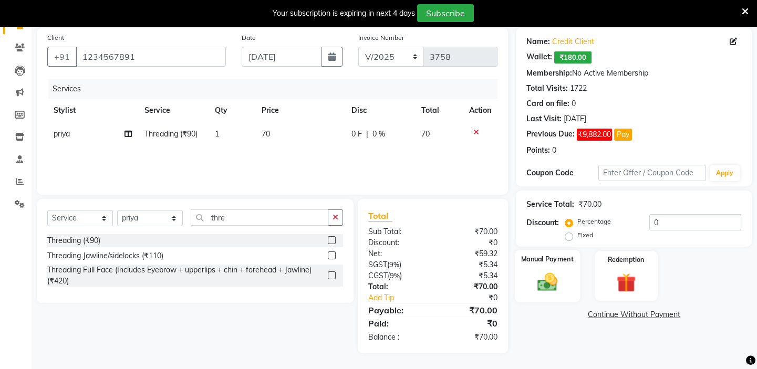
click at [547, 283] on img at bounding box center [547, 282] width 33 height 23
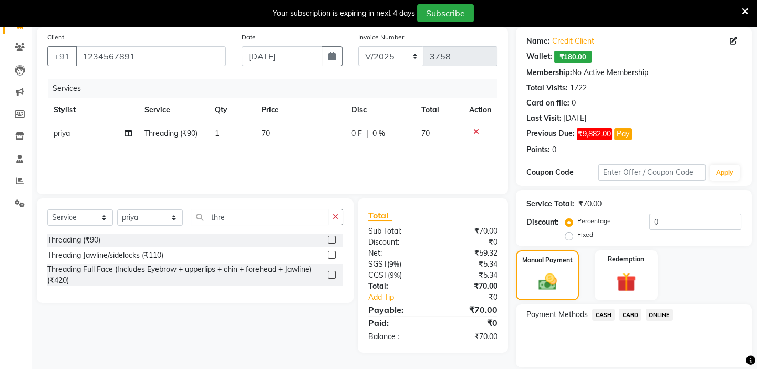
click at [631, 311] on span "CARD" at bounding box center [630, 315] width 23 height 12
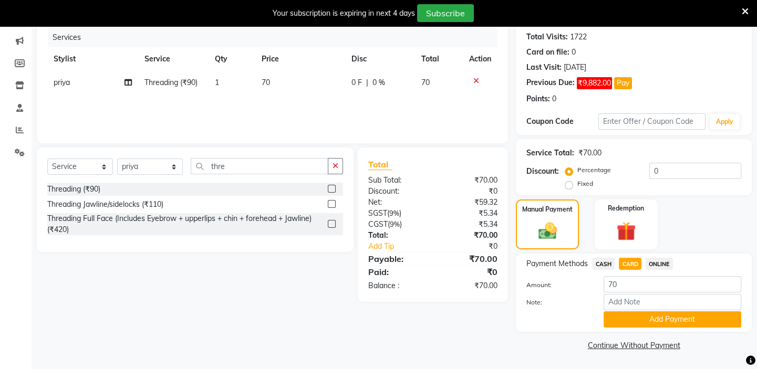
click at [641, 318] on button "Add Payment" at bounding box center [673, 320] width 138 height 16
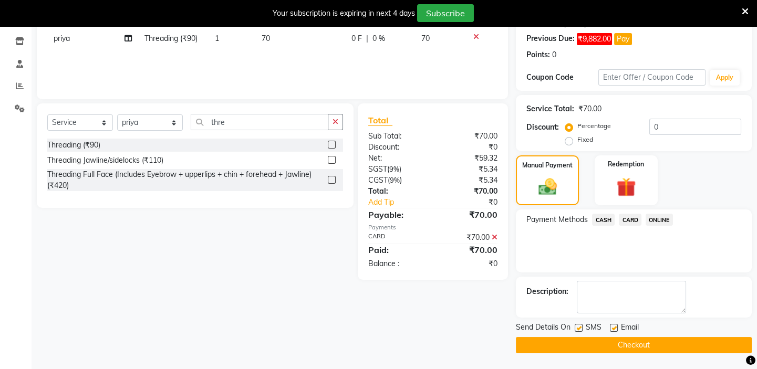
click at [645, 339] on button "Checkout" at bounding box center [634, 345] width 236 height 16
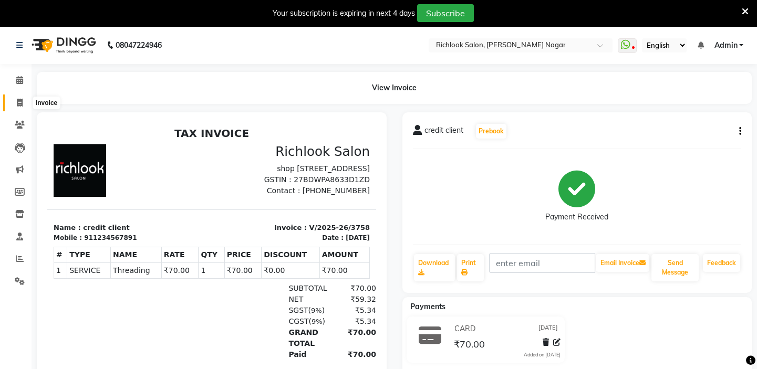
click at [26, 107] on span at bounding box center [20, 103] width 18 height 12
select select "6917"
select select "service"
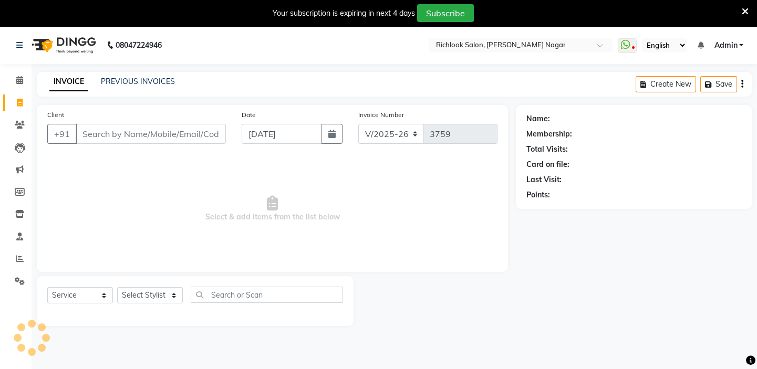
scroll to position [26, 0]
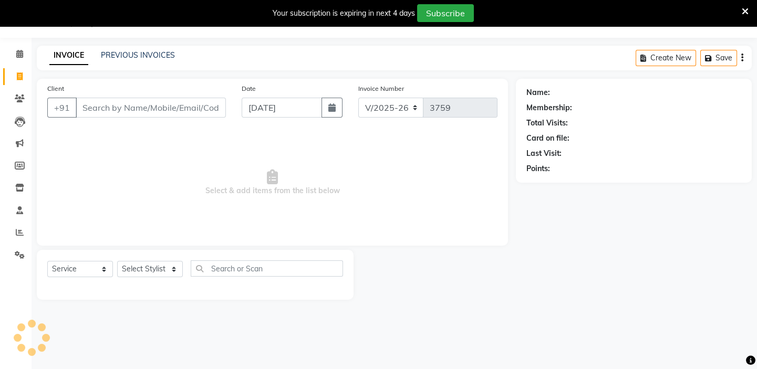
click at [112, 111] on input "Client" at bounding box center [151, 108] width 150 height 20
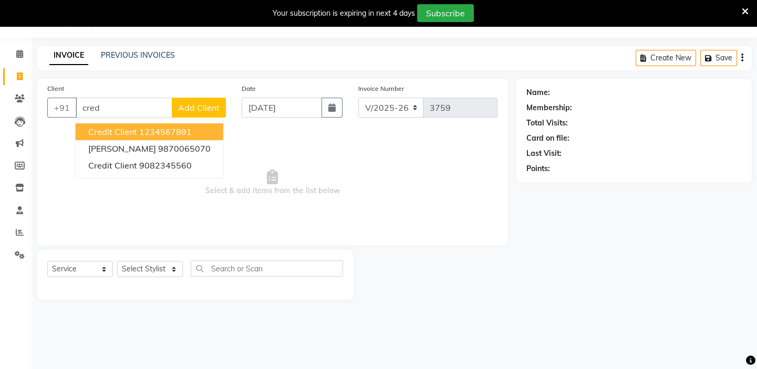
click at [152, 134] on ngb-highlight "1234567891" at bounding box center [165, 132] width 53 height 11
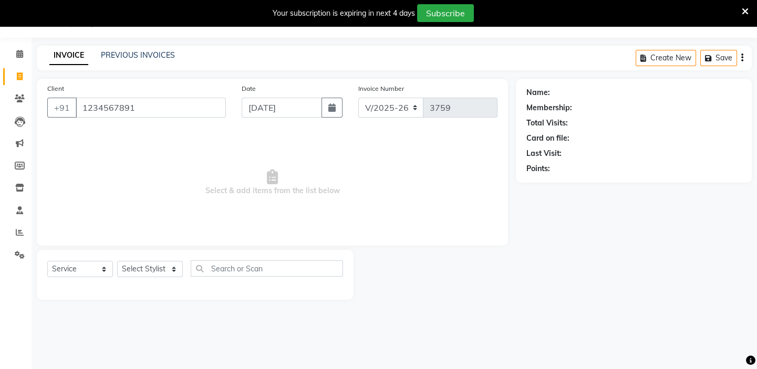
type input "1234567891"
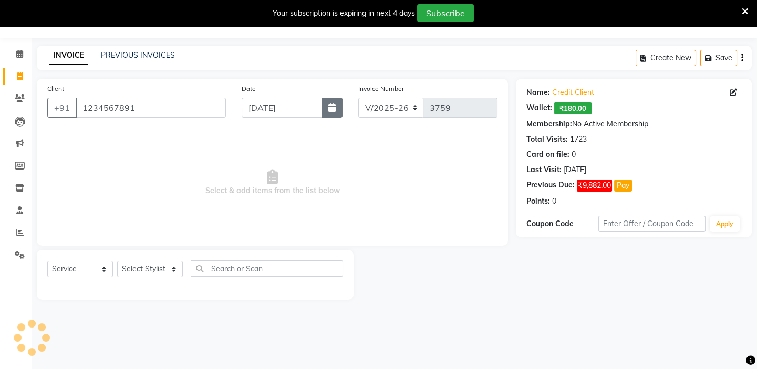
click at [329, 105] on icon "button" at bounding box center [331, 108] width 7 height 8
select select "9"
select select "2025"
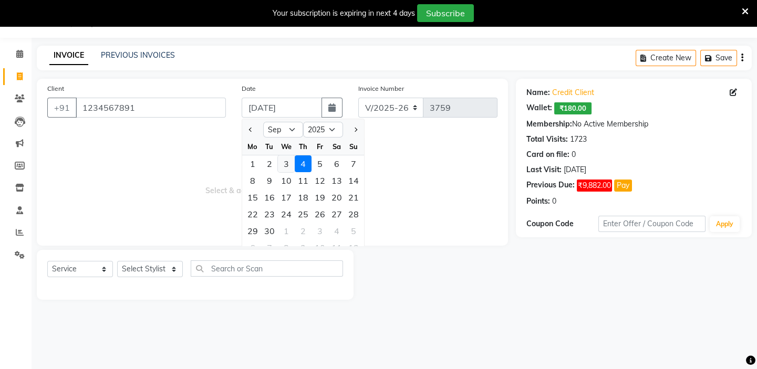
click at [288, 161] on div "3" at bounding box center [286, 164] width 17 height 17
type input "[DATE]"
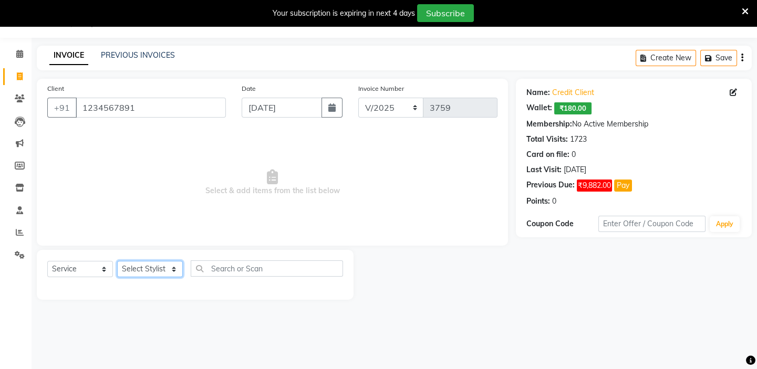
drag, startPoint x: 162, startPoint y: 263, endPoint x: 158, endPoint y: 267, distance: 6.0
click at [162, 263] on select "Select Stylist disha [PERSON_NAME] priya santosh [PERSON_NAME] [PERSON_NAME] [P…" at bounding box center [150, 269] width 66 height 16
select select "54425"
click at [117, 261] on select "Select Stylist disha [PERSON_NAME] priya santosh [PERSON_NAME] [PERSON_NAME] [P…" at bounding box center [150, 269] width 66 height 16
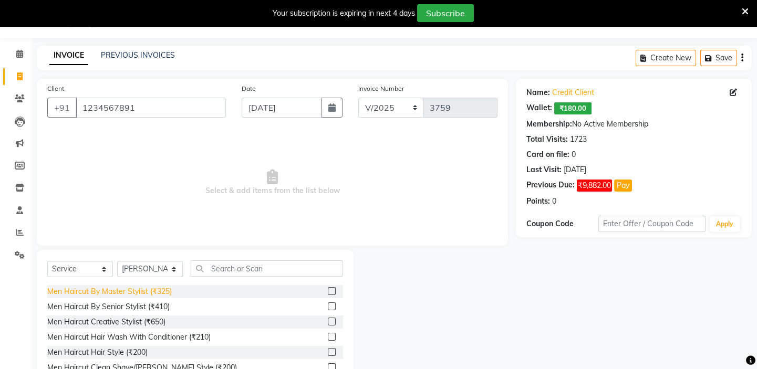
click at [148, 294] on div "Men Haircut By Master Stylist (₹325)" at bounding box center [109, 291] width 125 height 11
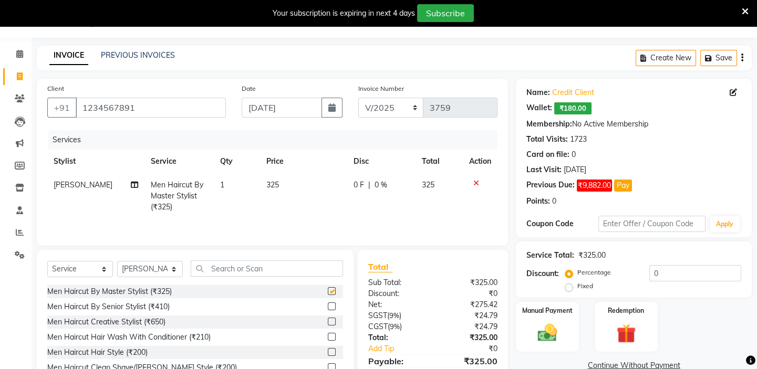
checkbox input "false"
click at [279, 187] on td "325" at bounding box center [304, 196] width 88 height 46
select select "54425"
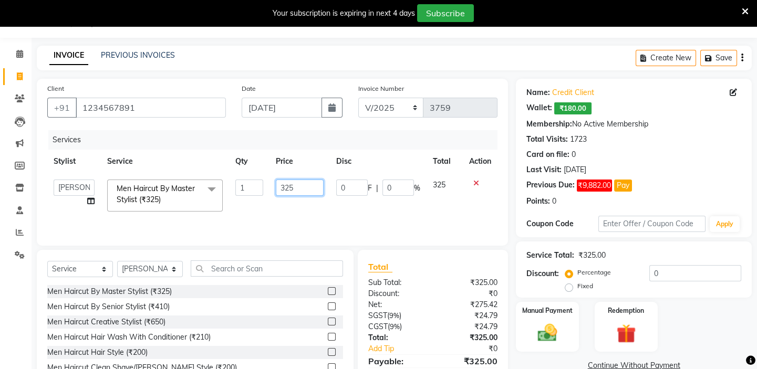
drag, startPoint x: 279, startPoint y: 187, endPoint x: 0, endPoint y: 176, distance: 278.8
click at [78, 184] on tr "disha [PERSON_NAME] priya santosh [PERSON_NAME] [PERSON_NAME] [PERSON_NAME] Men…" at bounding box center [272, 195] width 450 height 45
type input "350"
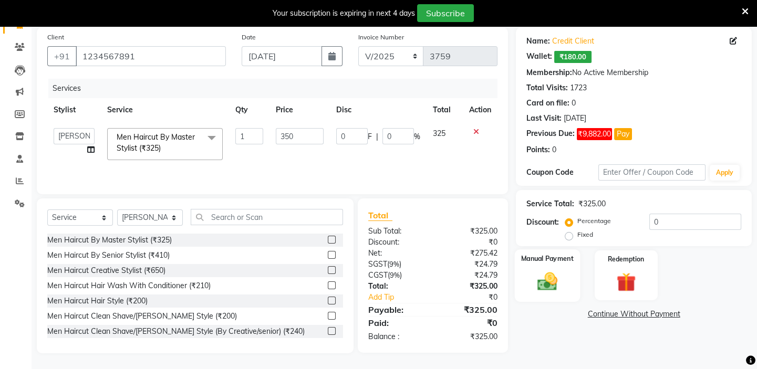
click at [544, 285] on img at bounding box center [547, 281] width 33 height 23
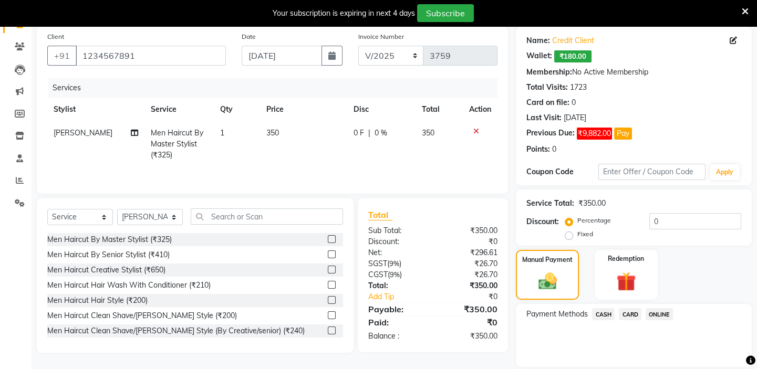
click at [636, 319] on span "CARD" at bounding box center [630, 314] width 23 height 12
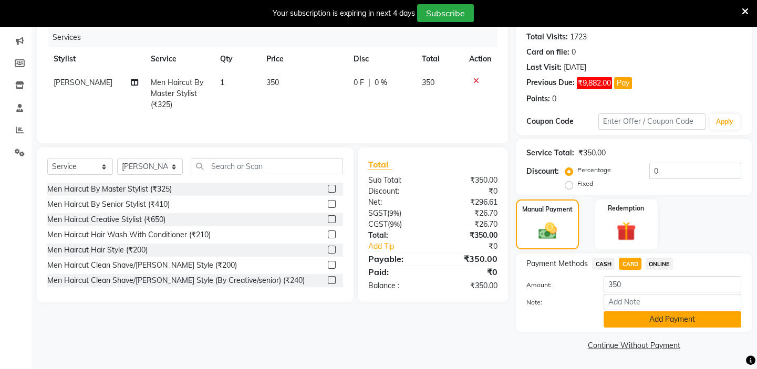
click at [648, 321] on button "Add Payment" at bounding box center [673, 320] width 138 height 16
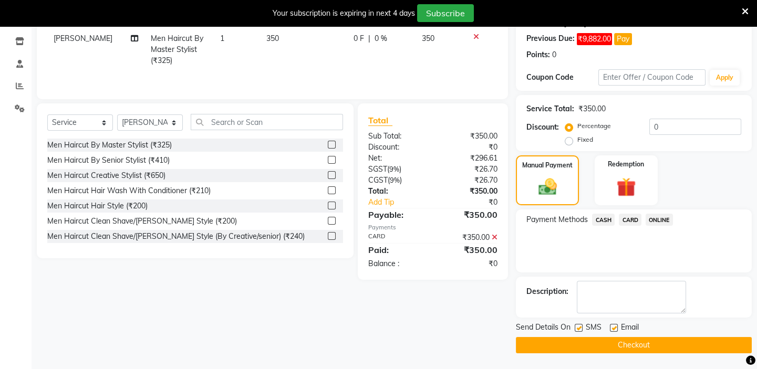
click at [640, 343] on button "Checkout" at bounding box center [634, 345] width 236 height 16
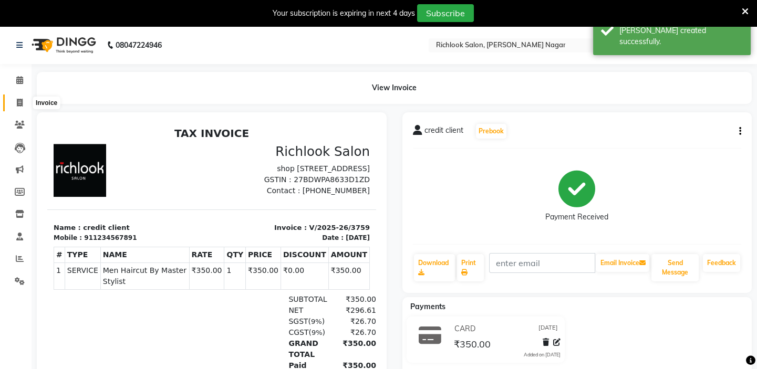
drag, startPoint x: 19, startPoint y: 102, endPoint x: 25, endPoint y: 109, distance: 8.9
click at [19, 102] on icon at bounding box center [20, 103] width 6 height 8
select select "6917"
select select "service"
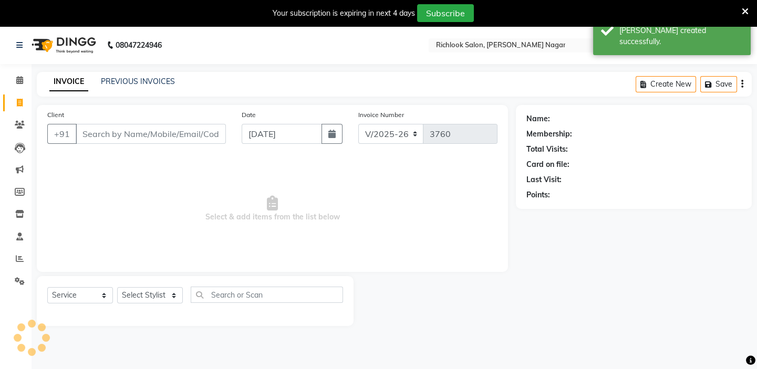
scroll to position [26, 0]
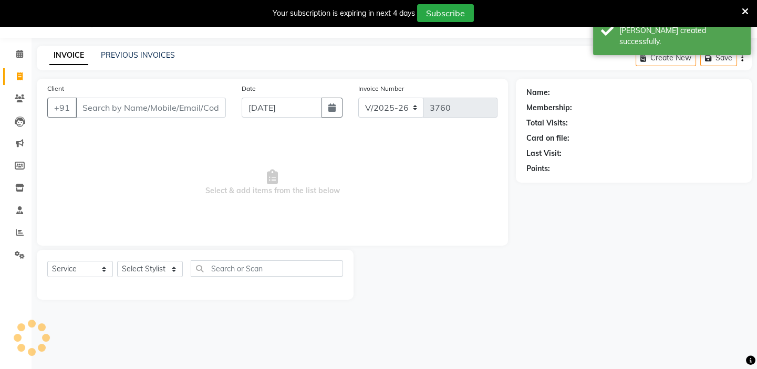
click at [117, 115] on input "Client" at bounding box center [151, 108] width 150 height 20
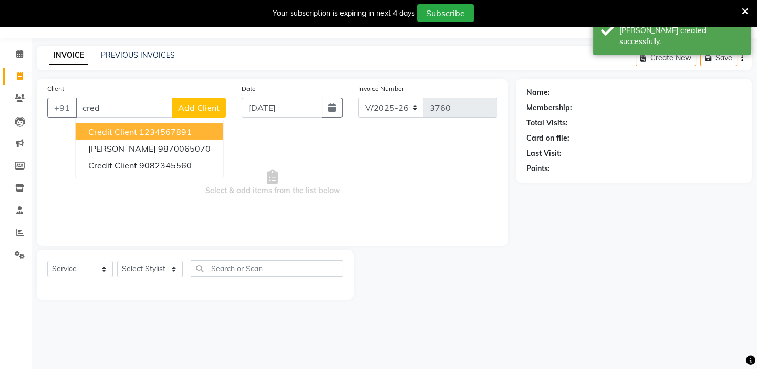
drag, startPoint x: 126, startPoint y: 129, endPoint x: 132, endPoint y: 130, distance: 6.9
click at [127, 130] on span "credit client" at bounding box center [112, 132] width 49 height 11
type input "1234567891"
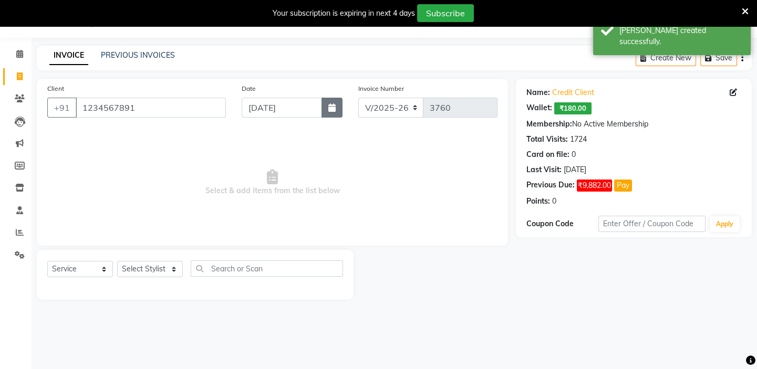
click at [336, 107] on button "button" at bounding box center [332, 108] width 21 height 20
select select "9"
select select "2025"
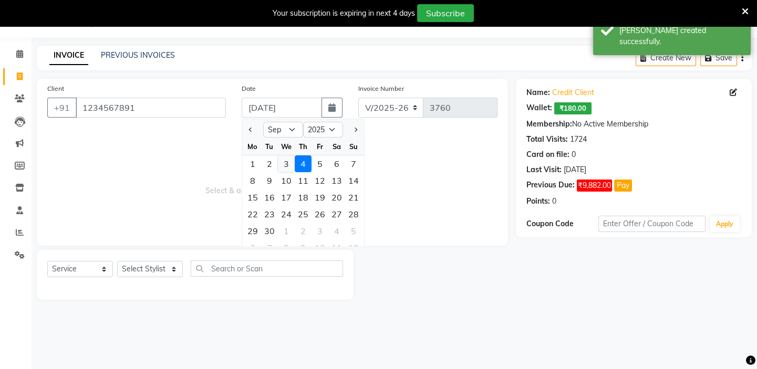
click at [278, 159] on div "3" at bounding box center [286, 164] width 17 height 17
type input "[DATE]"
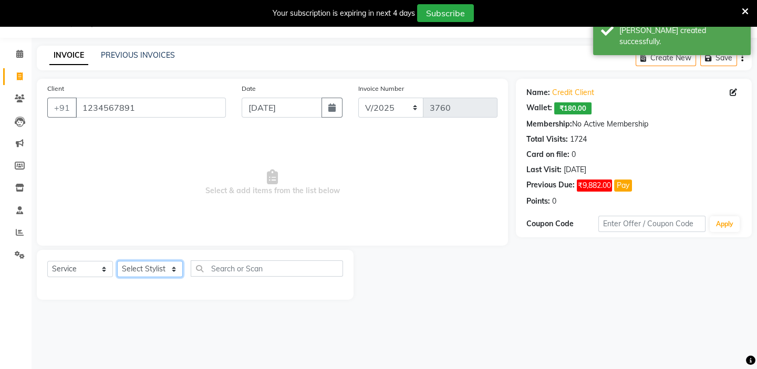
click at [129, 273] on select "Select Stylist disha [PERSON_NAME] priya santosh [PERSON_NAME] [PERSON_NAME] [P…" at bounding box center [150, 269] width 66 height 16
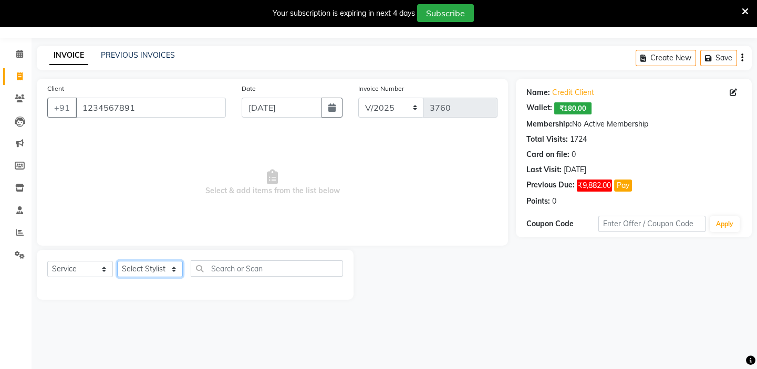
drag, startPoint x: 153, startPoint y: 273, endPoint x: 153, endPoint y: 265, distance: 8.4
click at [153, 273] on select "Select Stylist disha [PERSON_NAME] priya santosh [PERSON_NAME] [PERSON_NAME] [P…" at bounding box center [150, 269] width 66 height 16
select select "54425"
click at [117, 261] on select "Select Stylist disha [PERSON_NAME] priya santosh [PERSON_NAME] [PERSON_NAME] [P…" at bounding box center [150, 269] width 66 height 16
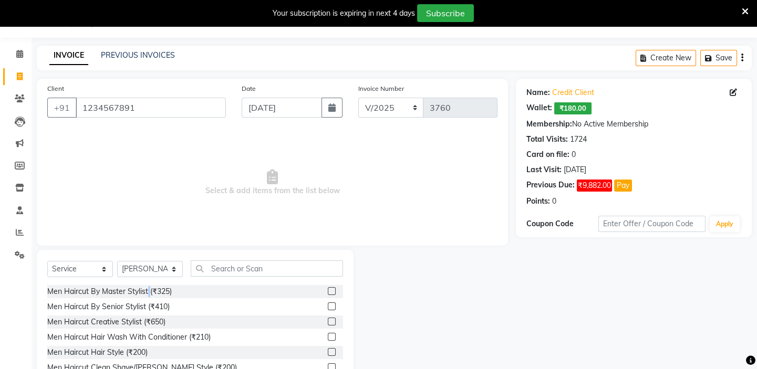
drag, startPoint x: 148, startPoint y: 291, endPoint x: 194, endPoint y: 294, distance: 46.9
click at [148, 291] on div "Men Haircut By Master Stylist (₹325)" at bounding box center [109, 291] width 125 height 11
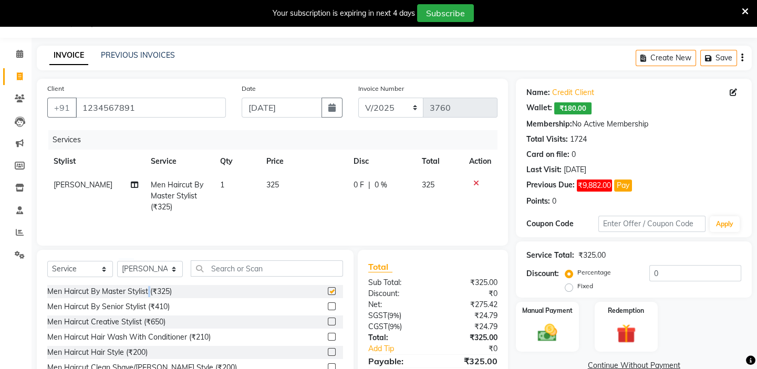
checkbox input "false"
click at [294, 190] on td "325" at bounding box center [304, 196] width 88 height 46
select select "54425"
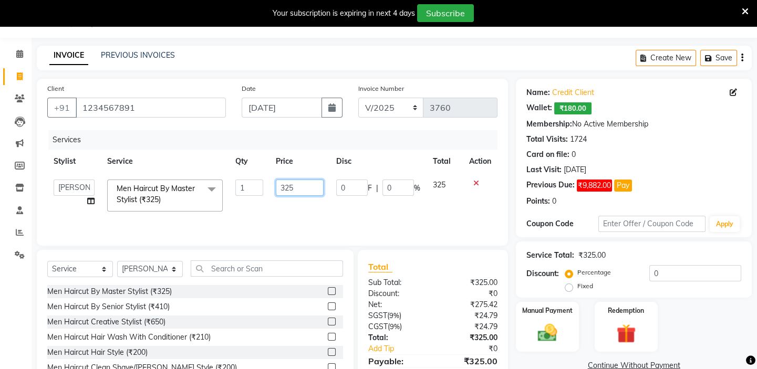
drag, startPoint x: 316, startPoint y: 188, endPoint x: 0, endPoint y: 172, distance: 316.2
click at [14, 174] on app-home "08047224946 Select Location × Richlook Salon, [PERSON_NAME] Nagar WhatsApp Stat…" at bounding box center [378, 210] width 757 height 421
type input "280"
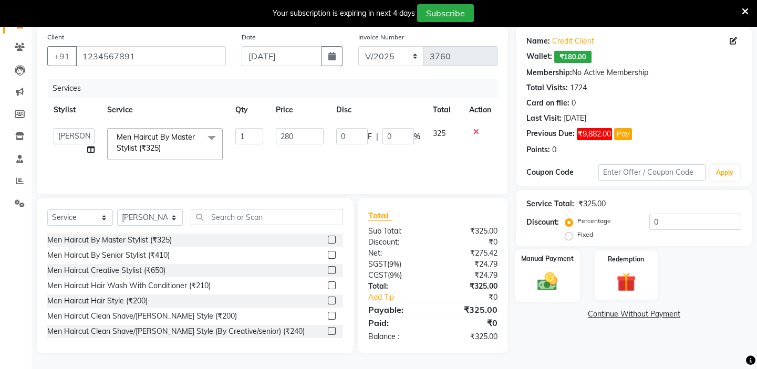
click at [551, 288] on img at bounding box center [547, 281] width 33 height 23
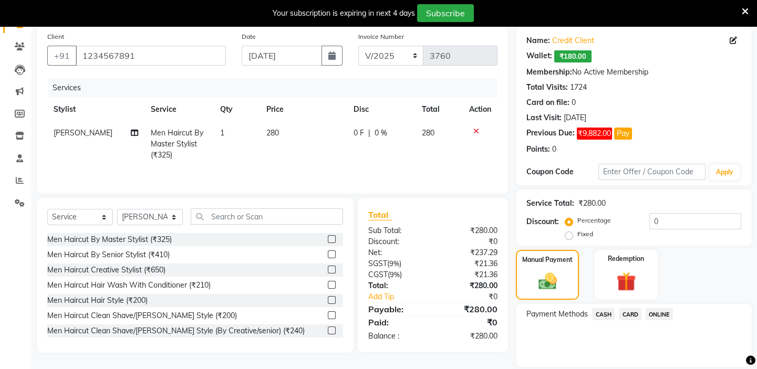
click at [623, 316] on span "CARD" at bounding box center [630, 314] width 23 height 12
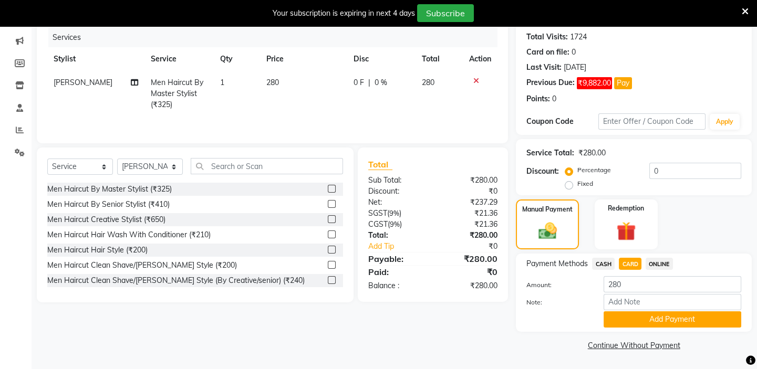
click at [661, 321] on button "Add Payment" at bounding box center [673, 320] width 138 height 16
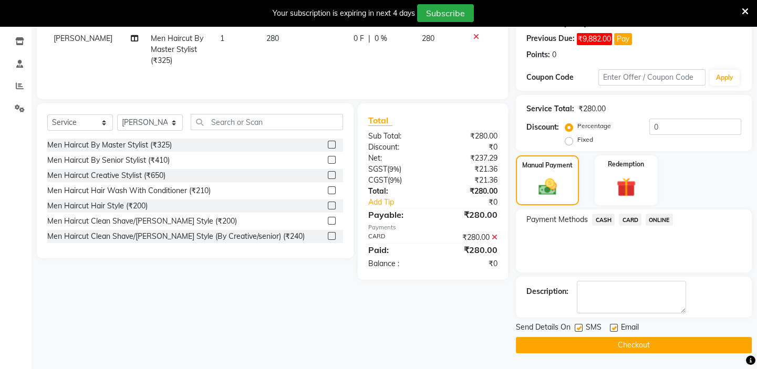
click at [658, 346] on button "Checkout" at bounding box center [634, 345] width 236 height 16
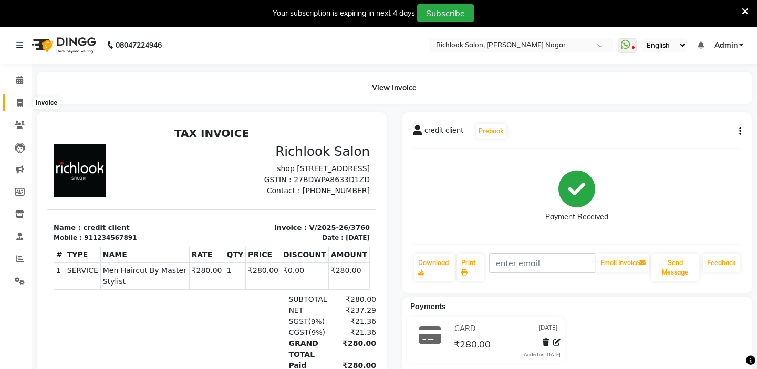
click at [21, 101] on icon at bounding box center [20, 103] width 6 height 8
select select "6917"
select select "service"
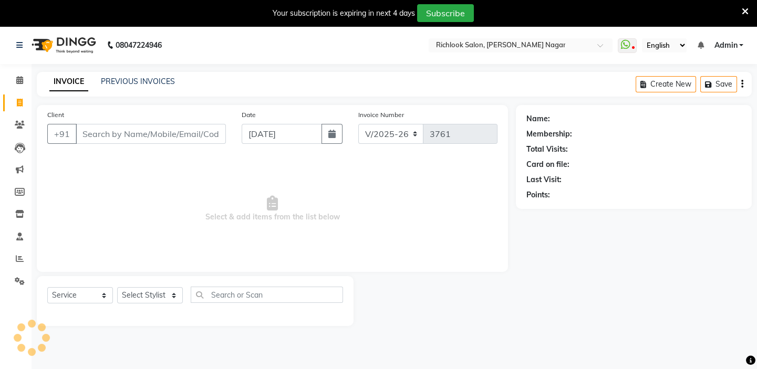
scroll to position [26, 0]
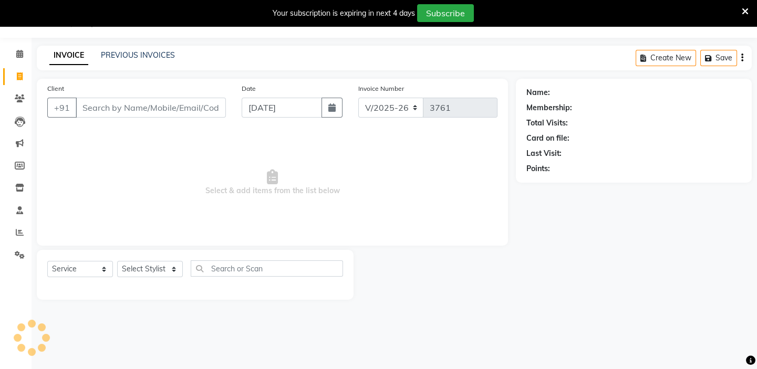
click at [156, 114] on input "Client" at bounding box center [151, 108] width 150 height 20
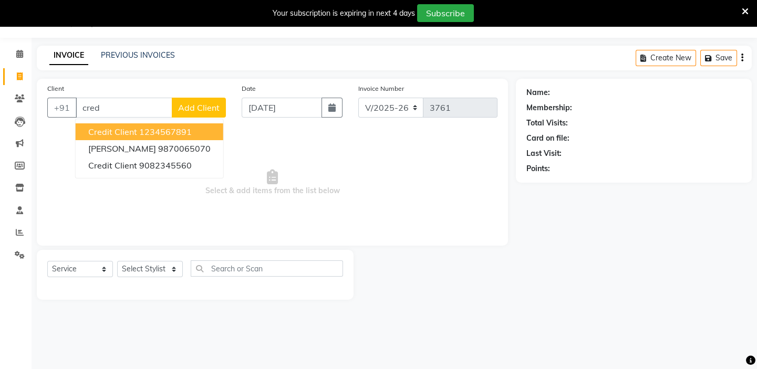
click at [152, 129] on ngb-highlight "1234567891" at bounding box center [165, 132] width 53 height 11
type input "1234567891"
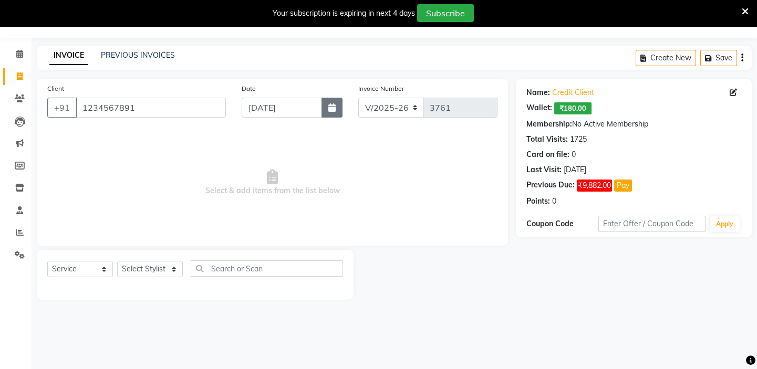
click at [333, 111] on icon "button" at bounding box center [331, 108] width 7 height 8
select select "9"
select select "2025"
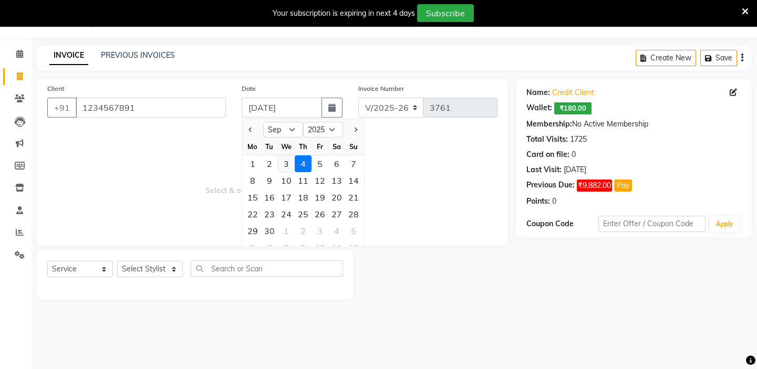
click at [283, 161] on div "3" at bounding box center [286, 164] width 17 height 17
type input "[DATE]"
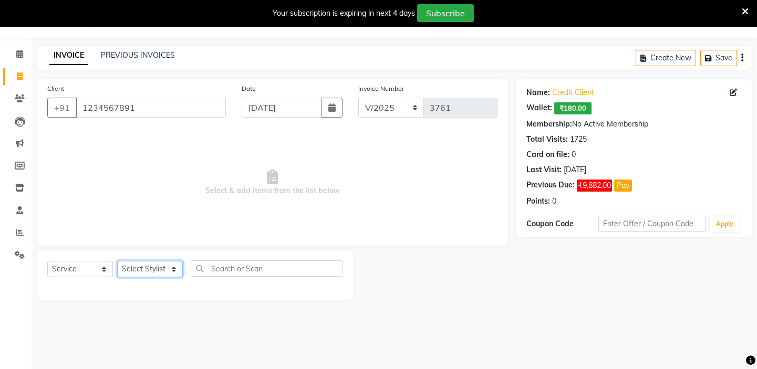
click at [156, 268] on select "Select Stylist disha [PERSON_NAME] priya santosh [PERSON_NAME] [PERSON_NAME] [P…" at bounding box center [150, 269] width 66 height 16
select select "54434"
click at [117, 261] on select "Select Stylist disha [PERSON_NAME] priya santosh [PERSON_NAME] [PERSON_NAME] [P…" at bounding box center [150, 269] width 66 height 16
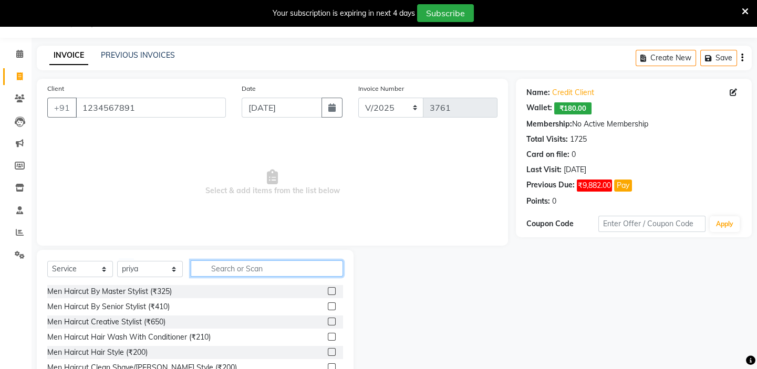
click at [246, 270] on input "text" at bounding box center [267, 269] width 152 height 16
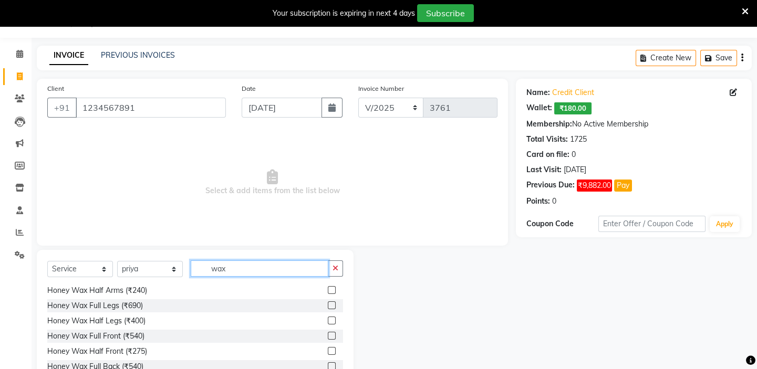
scroll to position [191, 0]
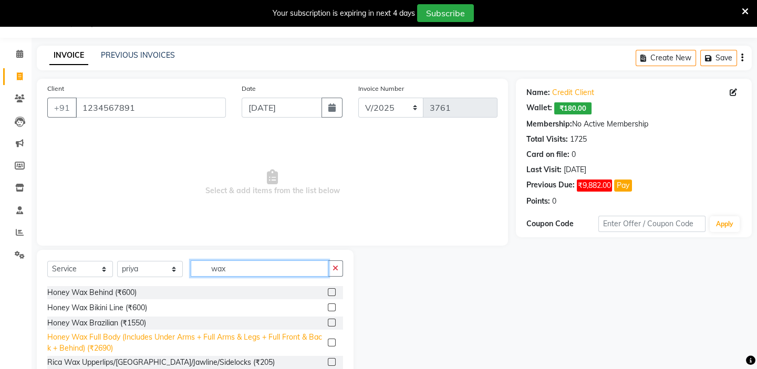
type input "wax"
click at [118, 346] on div "Honey Wax Full Body (Includes Under Arms + Full Arms & Legs + Full Front & Back…" at bounding box center [185, 343] width 276 height 22
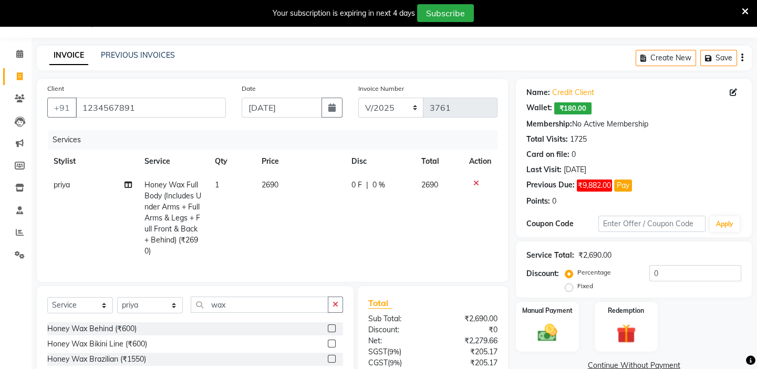
checkbox input "false"
click at [300, 189] on td "2690" at bounding box center [300, 218] width 90 height 90
select select "54434"
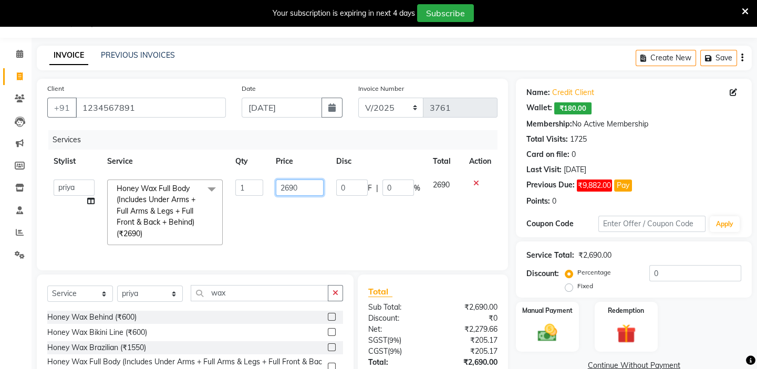
drag, startPoint x: 257, startPoint y: 187, endPoint x: 0, endPoint y: 159, distance: 258.5
click at [0, 174] on app-home "08047224946 Select Location × Richlook Salon, [PERSON_NAME] Nagar WhatsApp Stat…" at bounding box center [378, 223] width 757 height 446
type input "2160"
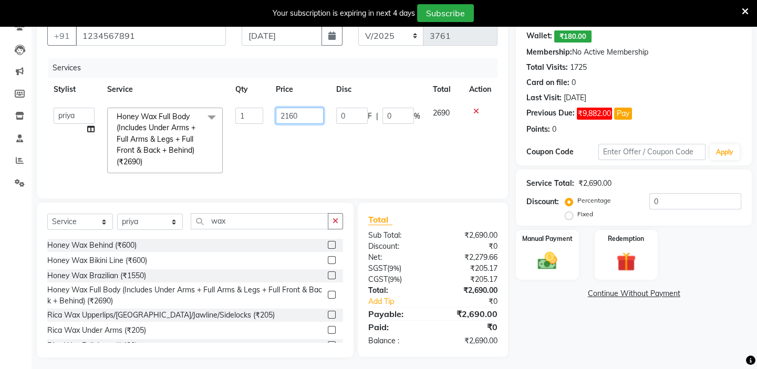
scroll to position [110, 0]
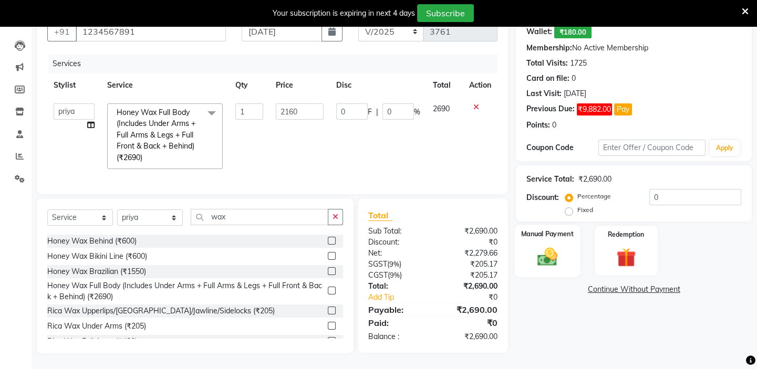
click at [540, 250] on img at bounding box center [547, 256] width 33 height 23
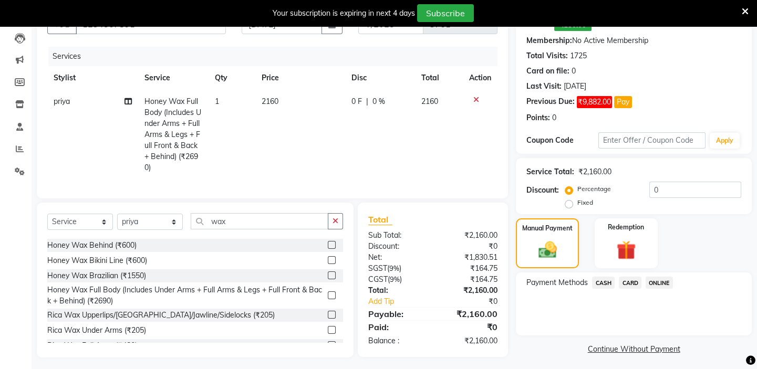
click at [636, 277] on span "CARD" at bounding box center [630, 283] width 23 height 12
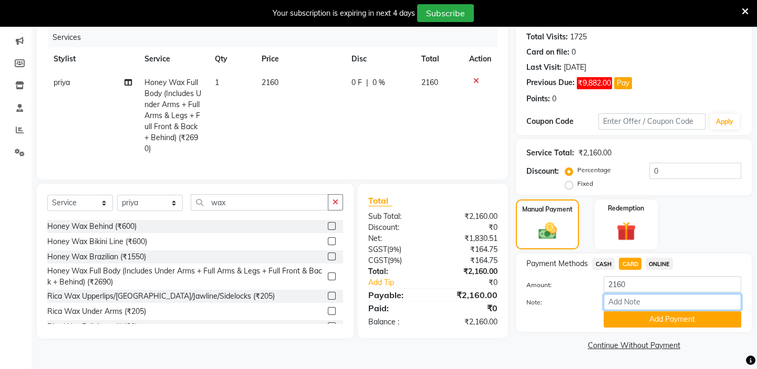
drag, startPoint x: 647, startPoint y: 308, endPoint x: 646, endPoint y: 314, distance: 5.9
click at [647, 308] on input "Note:" at bounding box center [673, 302] width 138 height 16
click at [648, 315] on button "Add Payment" at bounding box center [673, 320] width 138 height 16
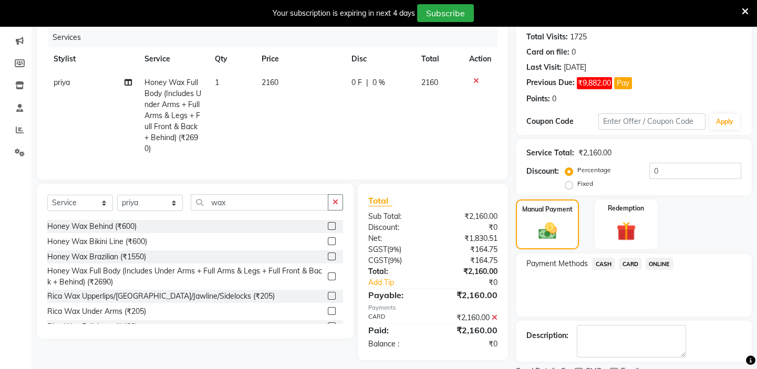
scroll to position [173, 0]
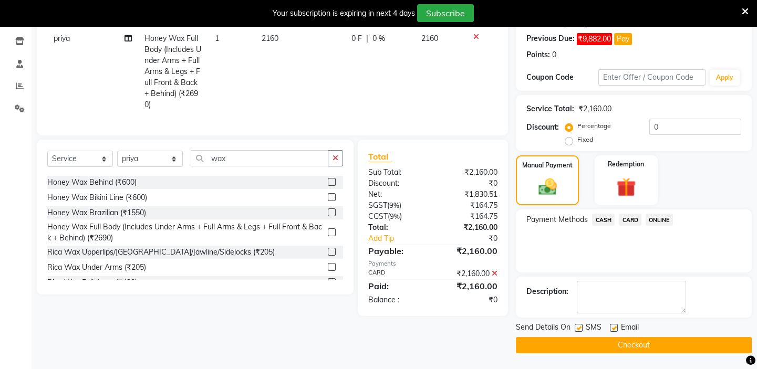
click at [644, 337] on button "Checkout" at bounding box center [634, 345] width 236 height 16
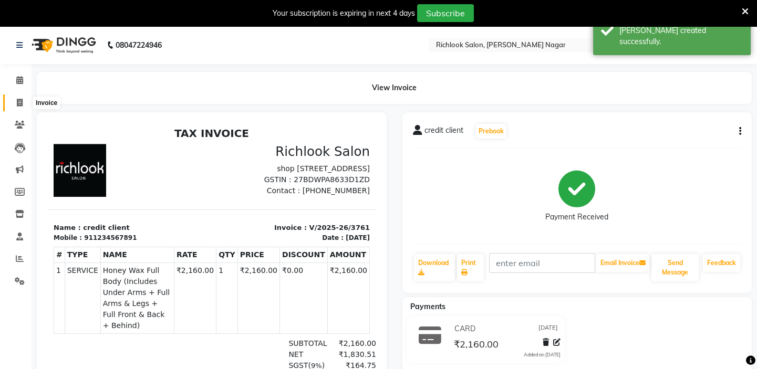
click at [21, 102] on icon at bounding box center [20, 103] width 6 height 8
select select "service"
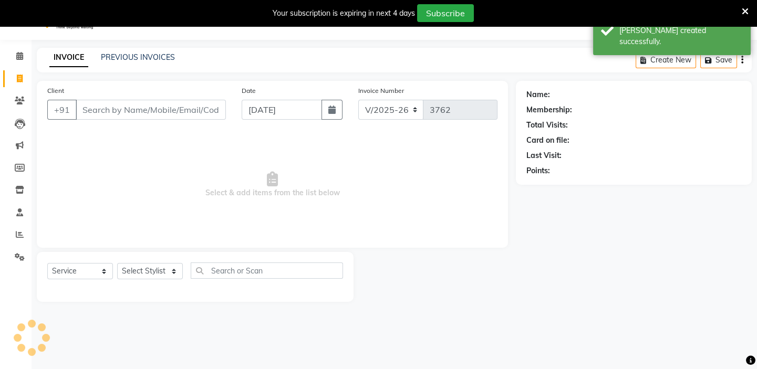
scroll to position [26, 0]
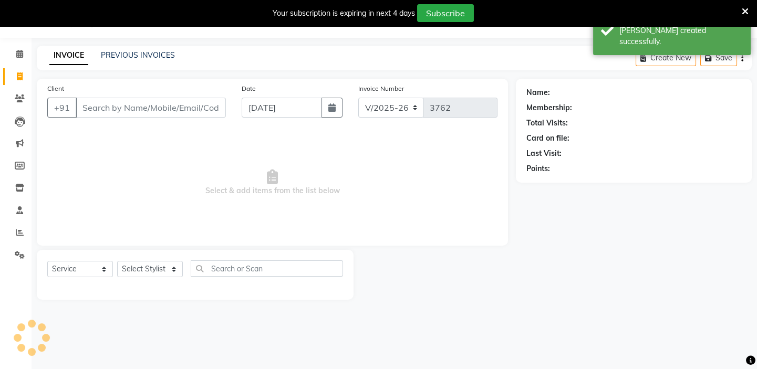
click at [107, 102] on input "Client" at bounding box center [151, 108] width 150 height 20
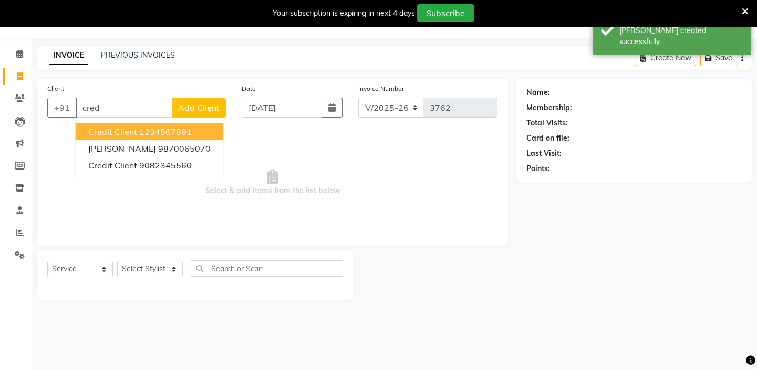
click at [125, 131] on span "credit client" at bounding box center [112, 132] width 49 height 11
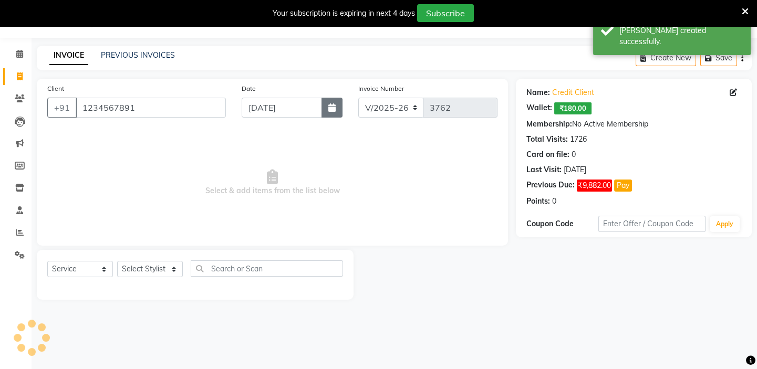
click at [342, 105] on button "button" at bounding box center [332, 108] width 21 height 20
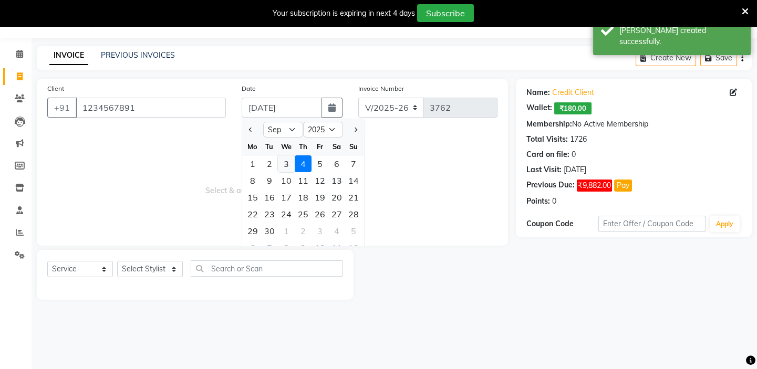
click at [284, 164] on div "3" at bounding box center [286, 164] width 17 height 17
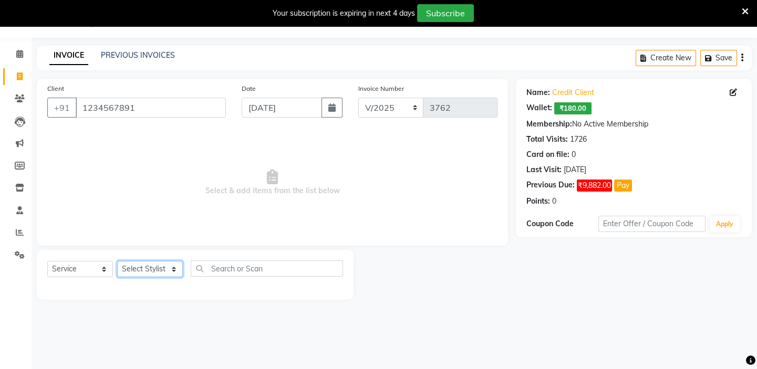
click at [147, 274] on select "Select Stylist disha [PERSON_NAME] priya santosh [PERSON_NAME] [PERSON_NAME] [P…" at bounding box center [150, 269] width 66 height 16
click at [117, 261] on select "Select Stylist disha [PERSON_NAME] priya santosh [PERSON_NAME] [PERSON_NAME] [P…" at bounding box center [150, 269] width 66 height 16
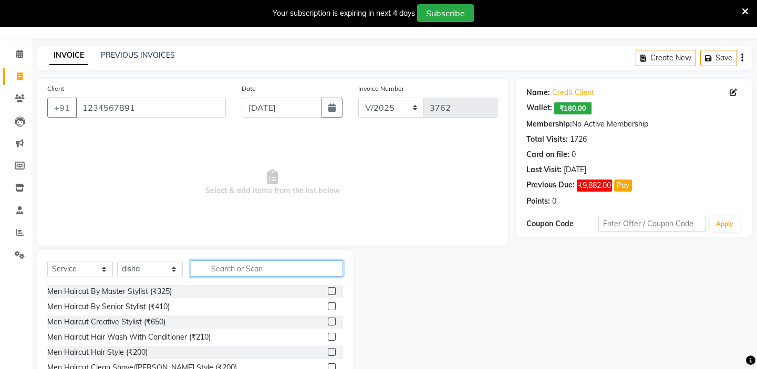
click at [231, 264] on input "text" at bounding box center [267, 269] width 152 height 16
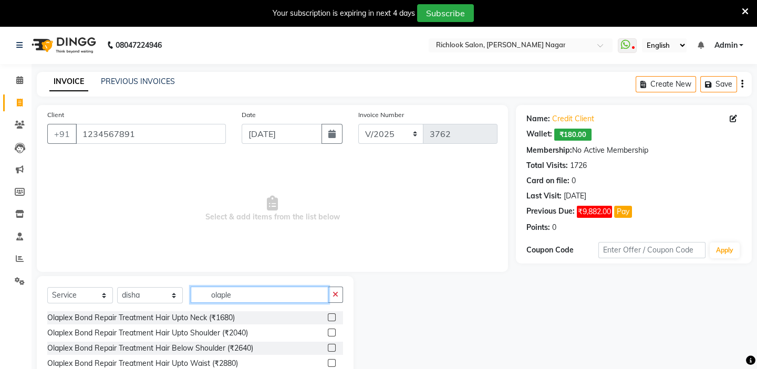
scroll to position [0, 0]
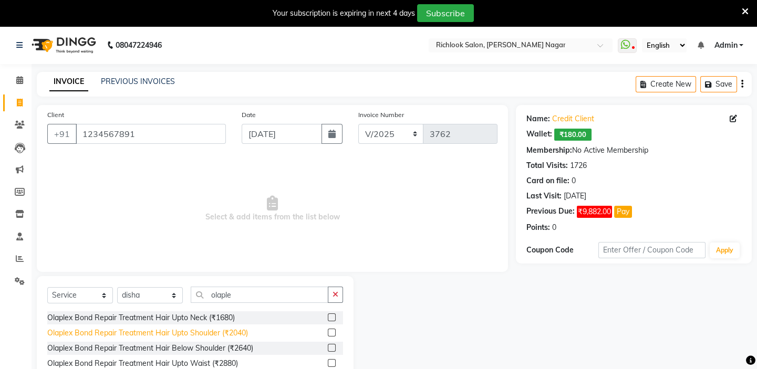
click at [203, 348] on div "Olaplex Bond Repair Treatment Hair Below Shoulder (₹2640)" at bounding box center [150, 348] width 206 height 11
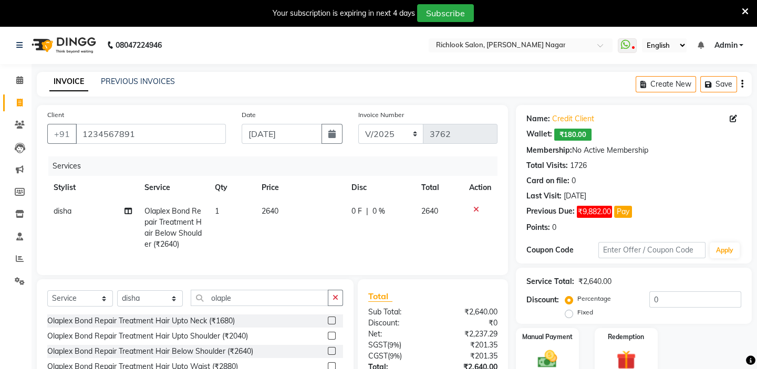
click at [281, 214] on td "2640" at bounding box center [300, 228] width 90 height 57
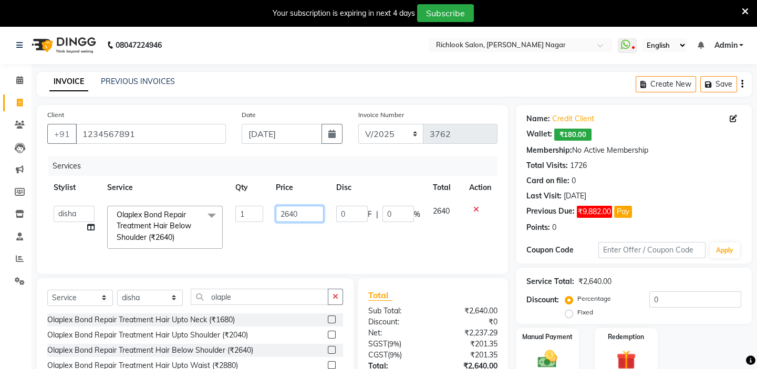
drag, startPoint x: 301, startPoint y: 214, endPoint x: 75, endPoint y: 200, distance: 227.0
click at [108, 207] on tr "disha [PERSON_NAME] priya santosh [PERSON_NAME] [PERSON_NAME] [PERSON_NAME] Ola…" at bounding box center [272, 228] width 450 height 56
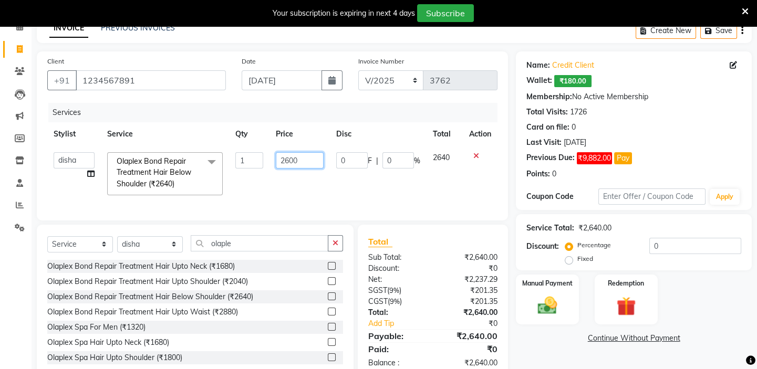
scroll to position [87, 0]
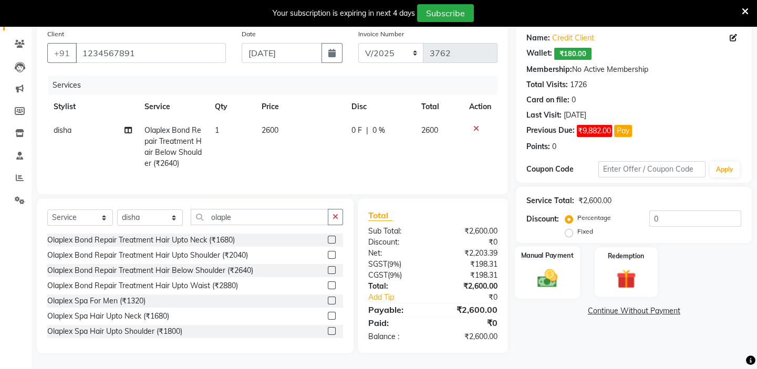
click at [545, 277] on img at bounding box center [547, 278] width 33 height 23
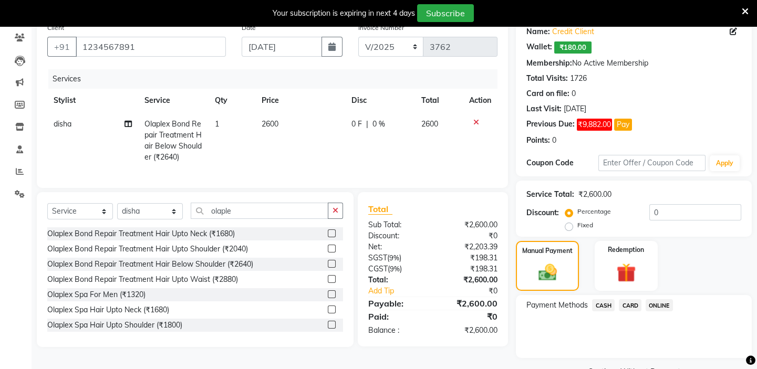
click at [623, 300] on span "CARD" at bounding box center [630, 306] width 23 height 12
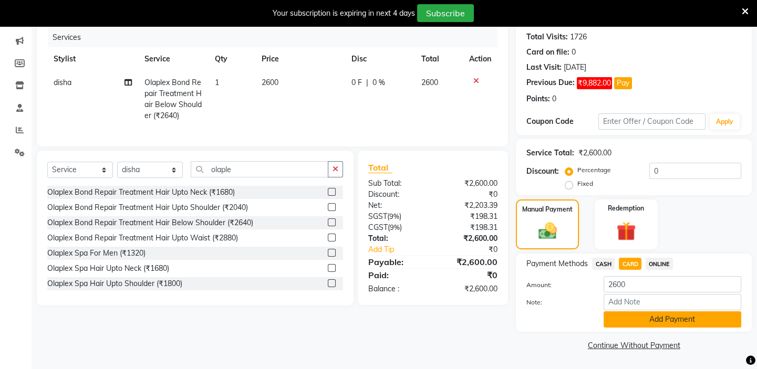
click at [655, 320] on button "Add Payment" at bounding box center [673, 320] width 138 height 16
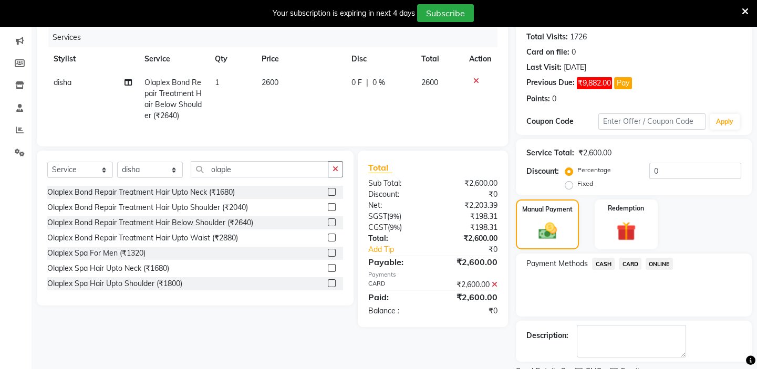
scroll to position [173, 0]
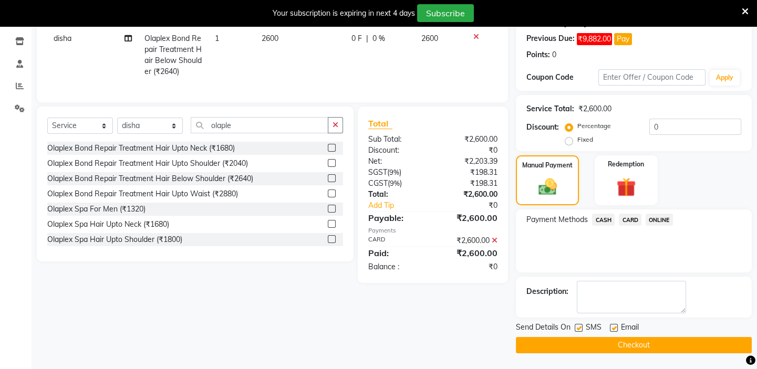
click at [620, 352] on button "Checkout" at bounding box center [634, 345] width 236 height 16
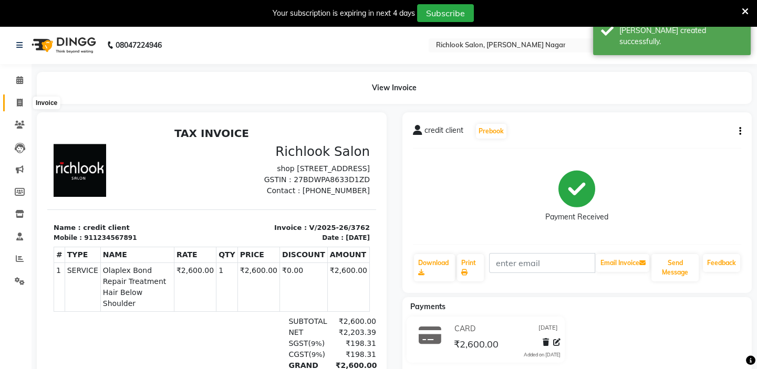
click at [19, 97] on span at bounding box center [20, 103] width 18 height 12
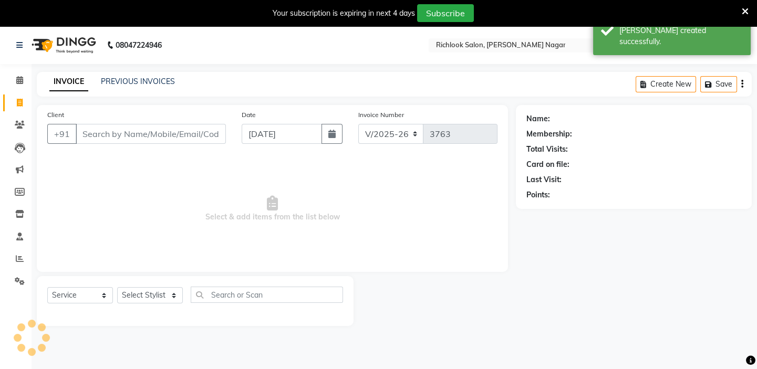
scroll to position [26, 0]
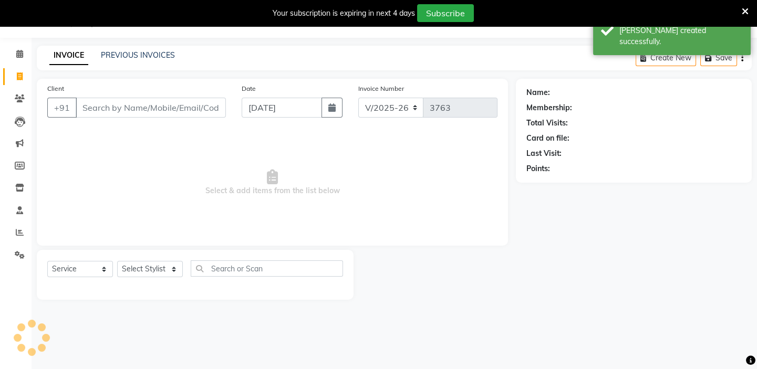
click at [95, 101] on input "Client" at bounding box center [151, 108] width 150 height 20
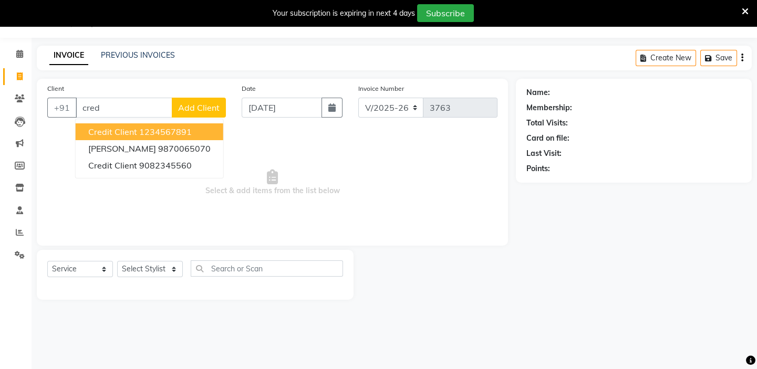
click at [129, 133] on span "credit client" at bounding box center [112, 132] width 49 height 11
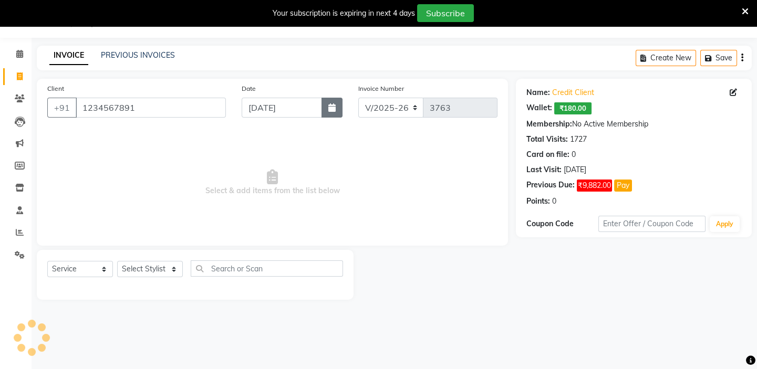
click at [332, 111] on icon "button" at bounding box center [331, 108] width 7 height 8
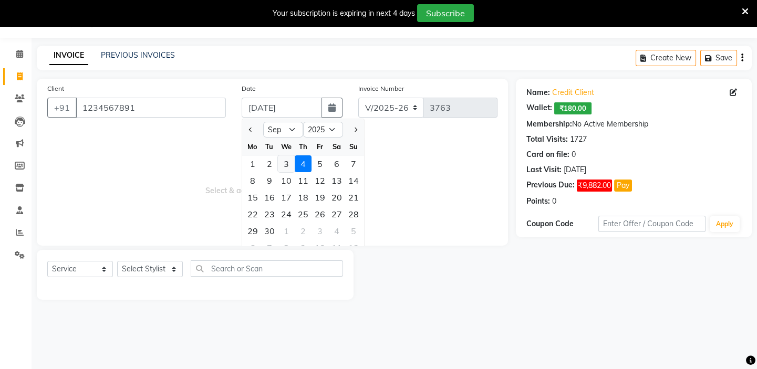
click at [287, 168] on div "3" at bounding box center [286, 164] width 17 height 17
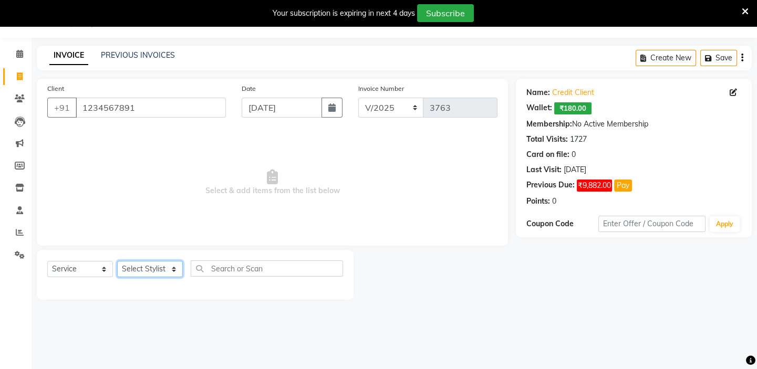
click at [128, 270] on select "Select Stylist disha [PERSON_NAME] priya santosh [PERSON_NAME] [PERSON_NAME] [P…" at bounding box center [150, 269] width 66 height 16
click at [117, 261] on select "Select Stylist disha [PERSON_NAME] priya santosh [PERSON_NAME] [PERSON_NAME] [P…" at bounding box center [150, 269] width 66 height 16
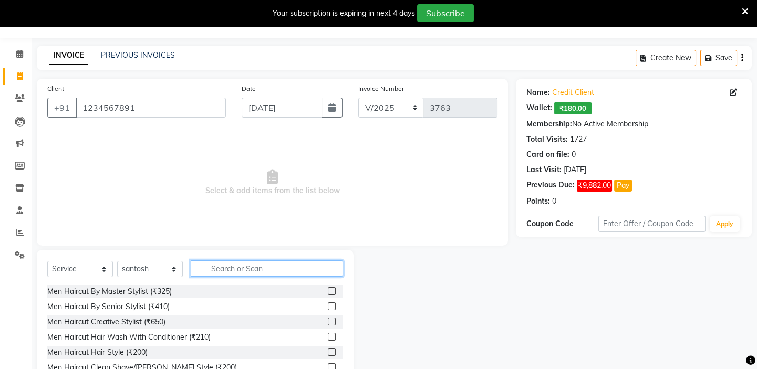
click at [230, 265] on input "text" at bounding box center [267, 269] width 152 height 16
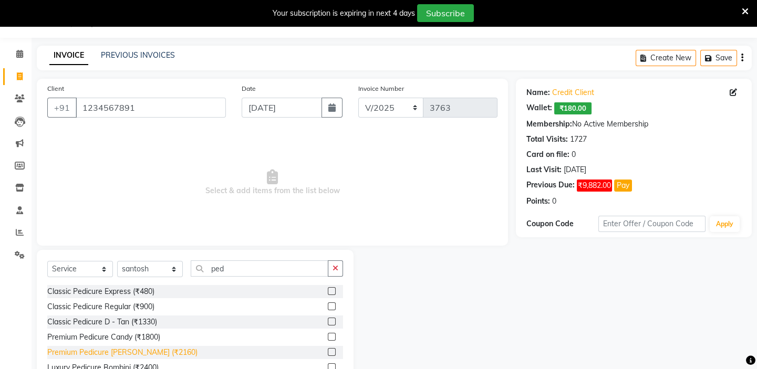
drag, startPoint x: 141, startPoint y: 350, endPoint x: 185, endPoint y: 326, distance: 50.1
click at [142, 351] on div "Premium Pedicure [PERSON_NAME] (₹2160)" at bounding box center [122, 352] width 150 height 11
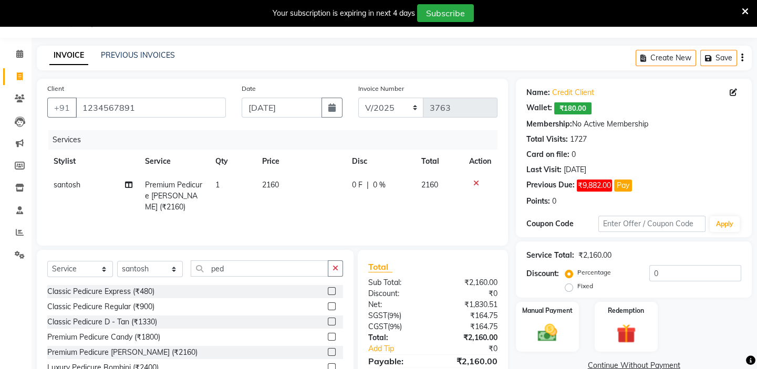
click at [297, 193] on td "2160" at bounding box center [300, 196] width 89 height 46
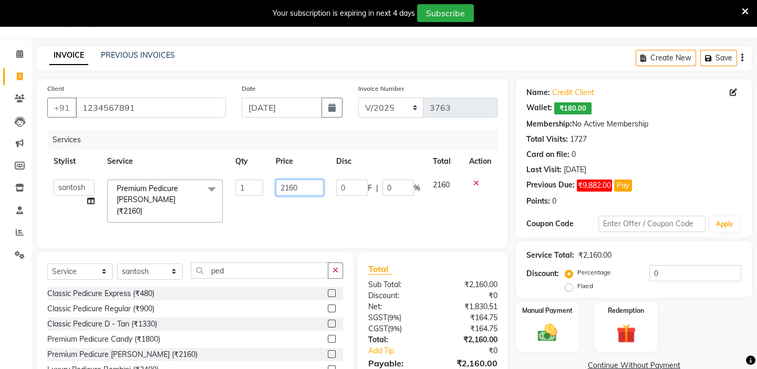
drag, startPoint x: 305, startPoint y: 190, endPoint x: 0, endPoint y: 166, distance: 305.7
click at [58, 172] on table "Stylist Service Qty Price Disc Total Action disha [PERSON_NAME] priya santosh […" at bounding box center [272, 189] width 450 height 79
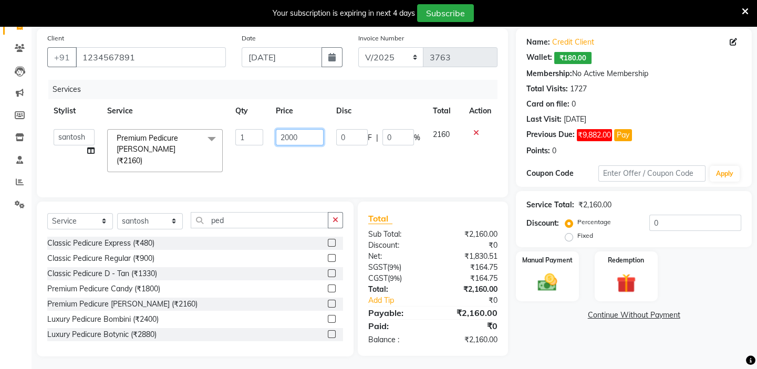
scroll to position [78, 0]
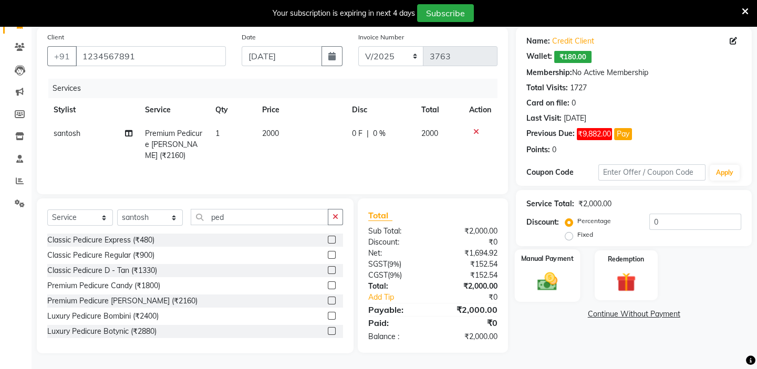
click at [543, 284] on img at bounding box center [547, 281] width 33 height 23
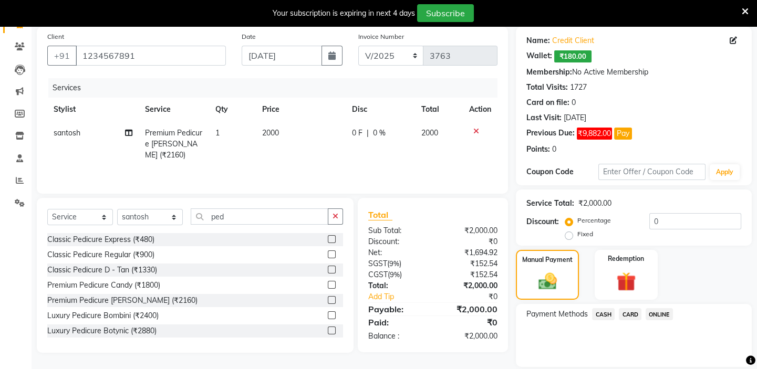
click at [617, 309] on div "CARD" at bounding box center [628, 315] width 27 height 14
click at [629, 315] on span "CARD" at bounding box center [630, 314] width 23 height 12
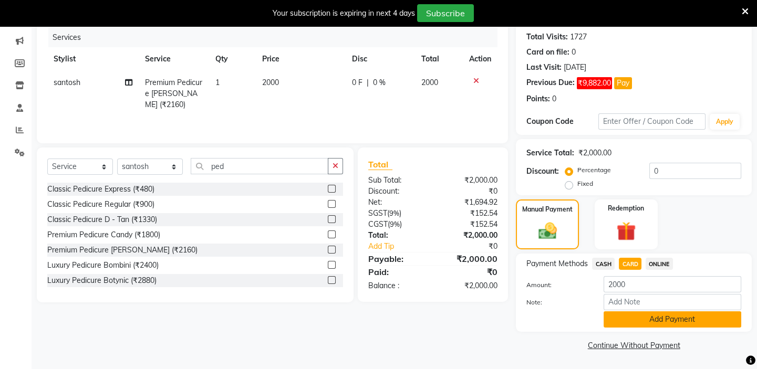
click at [633, 321] on button "Add Payment" at bounding box center [673, 320] width 138 height 16
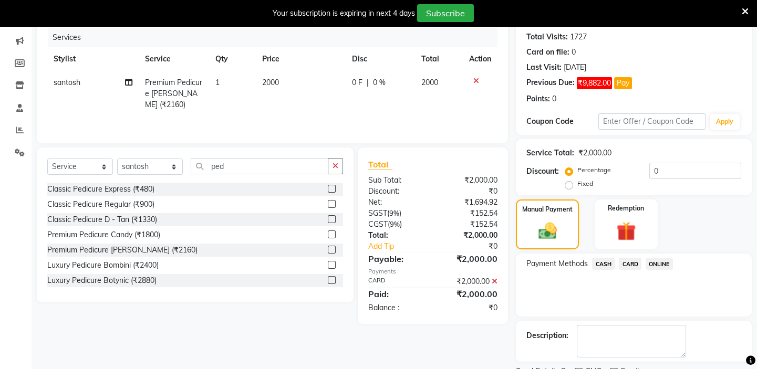
scroll to position [173, 0]
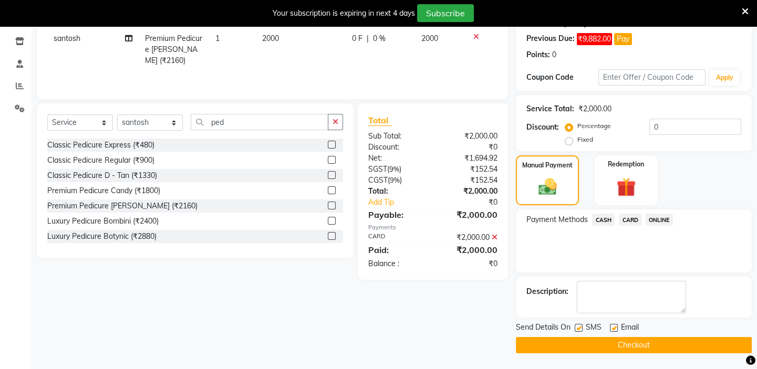
click at [620, 349] on button "Checkout" at bounding box center [634, 345] width 236 height 16
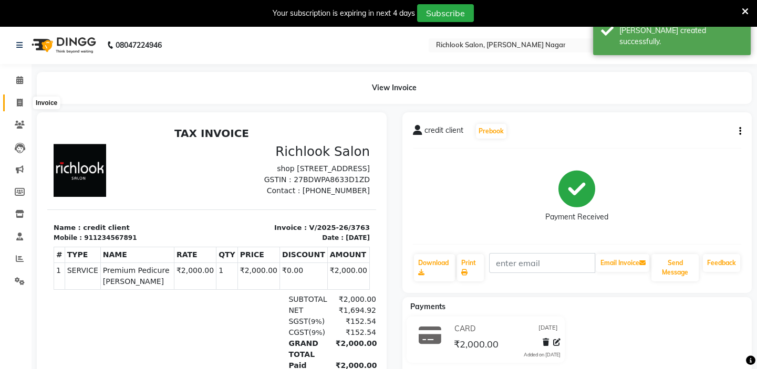
click at [11, 99] on span at bounding box center [20, 103] width 18 height 12
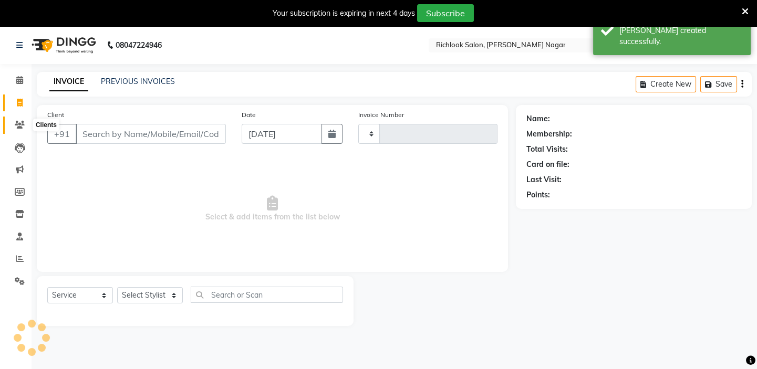
scroll to position [26, 0]
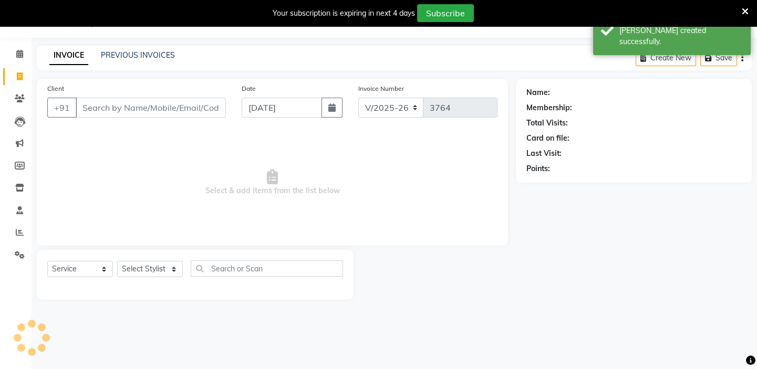
click at [136, 108] on input "Client" at bounding box center [151, 108] width 150 height 20
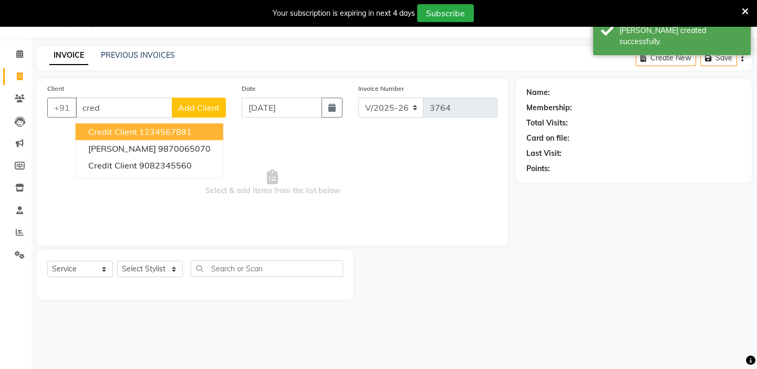
click at [112, 133] on span "credit client" at bounding box center [112, 132] width 49 height 11
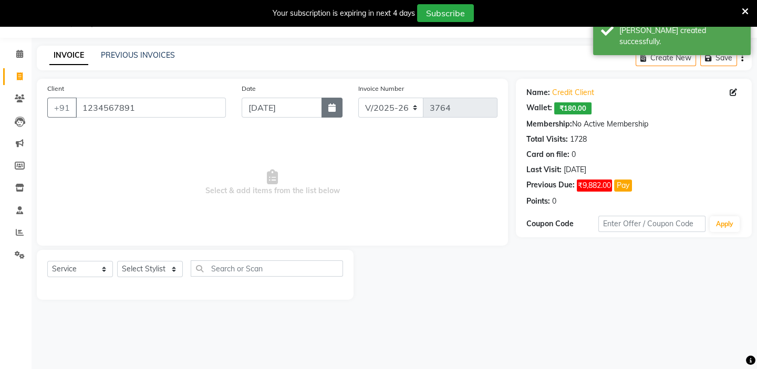
click at [334, 104] on icon "button" at bounding box center [331, 108] width 7 height 8
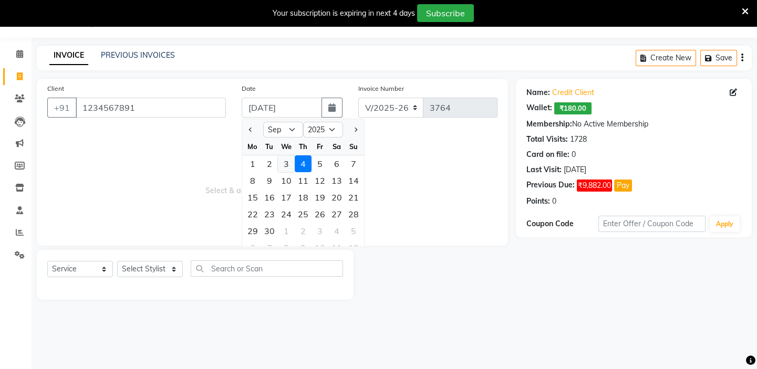
click at [286, 163] on div "3" at bounding box center [286, 164] width 17 height 17
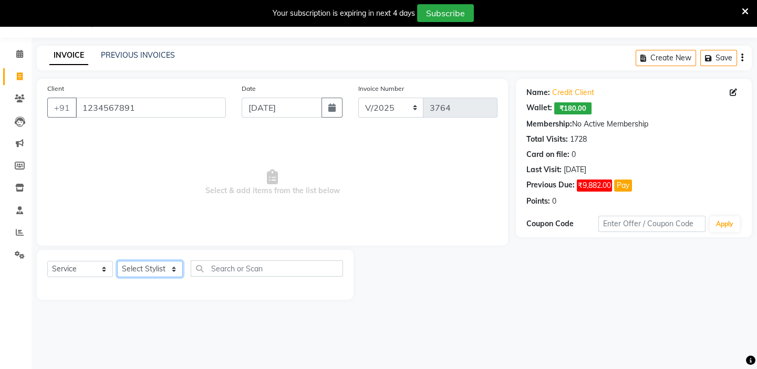
click at [128, 273] on select "Select Stylist disha [PERSON_NAME] priya santosh [PERSON_NAME] [PERSON_NAME] [P…" at bounding box center [150, 269] width 66 height 16
click at [117, 261] on select "Select Stylist disha [PERSON_NAME] priya santosh [PERSON_NAME] [PERSON_NAME] [P…" at bounding box center [150, 269] width 66 height 16
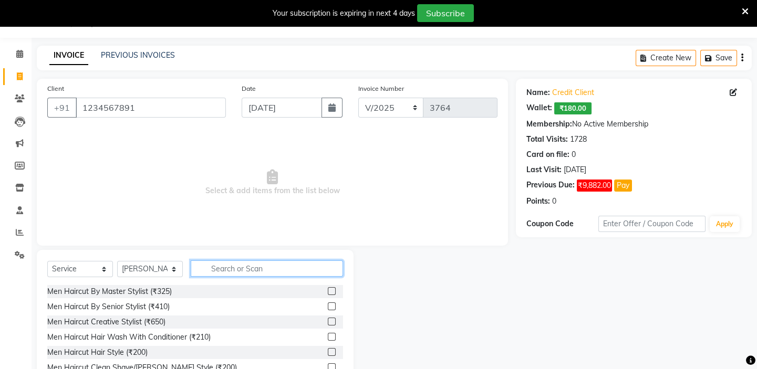
click at [239, 270] on input "text" at bounding box center [267, 269] width 152 height 16
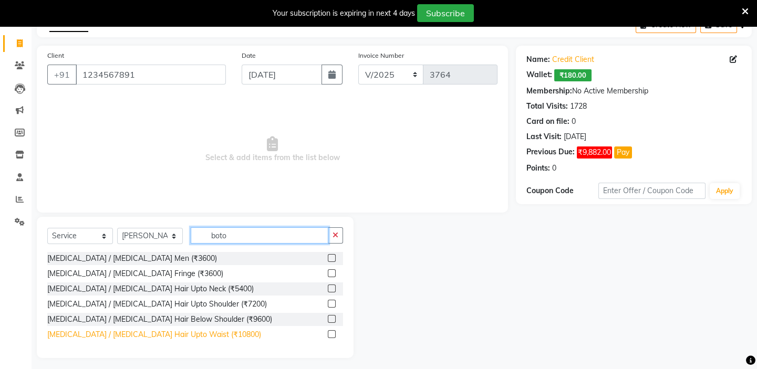
scroll to position [64, 0]
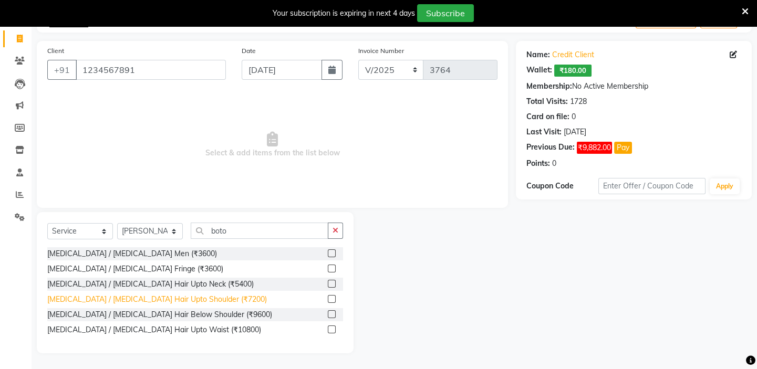
click at [178, 300] on div "[MEDICAL_DATA] / [MEDICAL_DATA] Hair Upto Shoulder (₹7200)" at bounding box center [157, 299] width 220 height 11
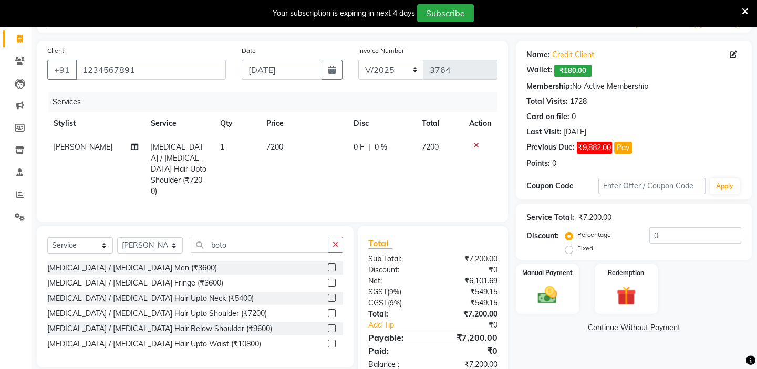
click at [288, 151] on td "7200" at bounding box center [304, 170] width 88 height 68
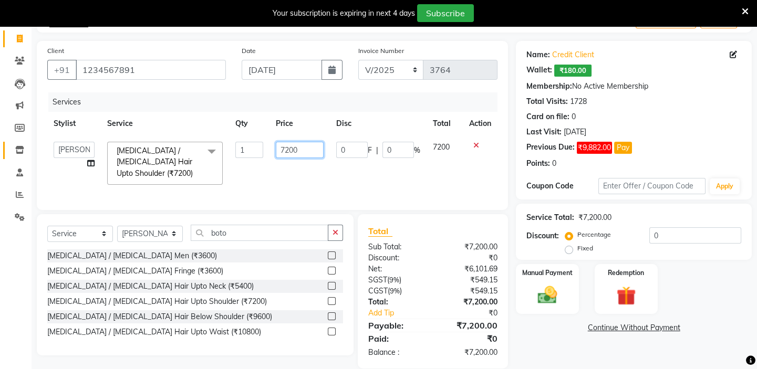
drag, startPoint x: 302, startPoint y: 150, endPoint x: 27, endPoint y: 147, distance: 275.4
click at [95, 150] on tr "disha [PERSON_NAME] priya santosh [PERSON_NAME] [PERSON_NAME] [PERSON_NAME] [ME…" at bounding box center [272, 164] width 450 height 56
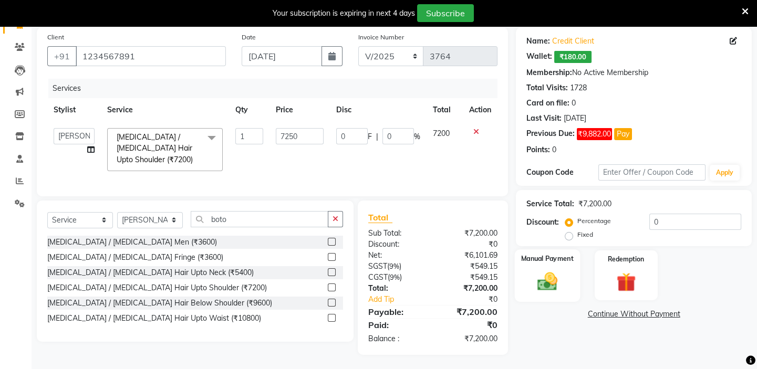
click at [552, 281] on img at bounding box center [547, 281] width 33 height 23
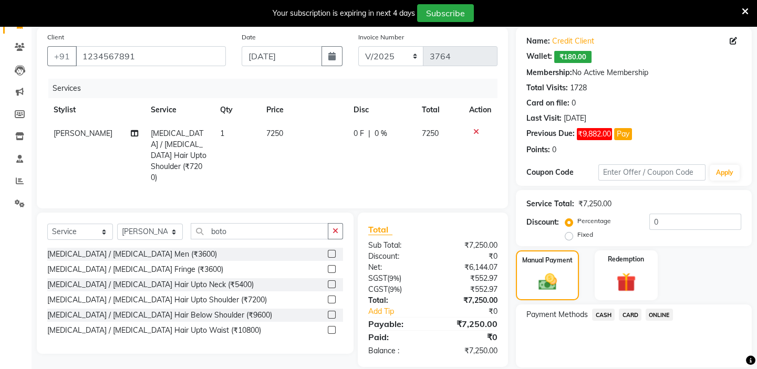
click at [615, 310] on div "CARD" at bounding box center [628, 316] width 27 height 14
click at [630, 310] on span "CARD" at bounding box center [630, 315] width 23 height 12
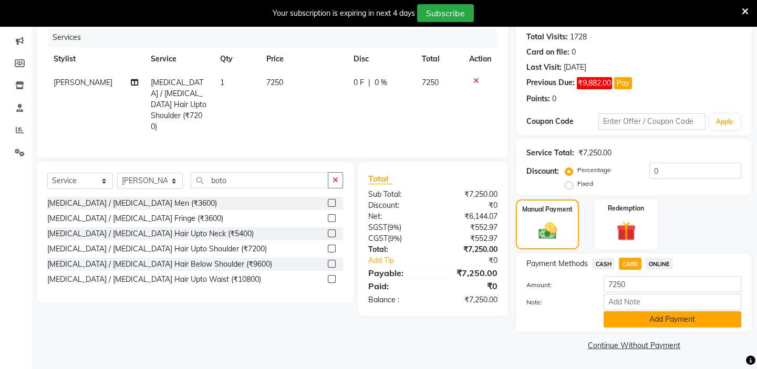
click at [657, 324] on button "Add Payment" at bounding box center [673, 320] width 138 height 16
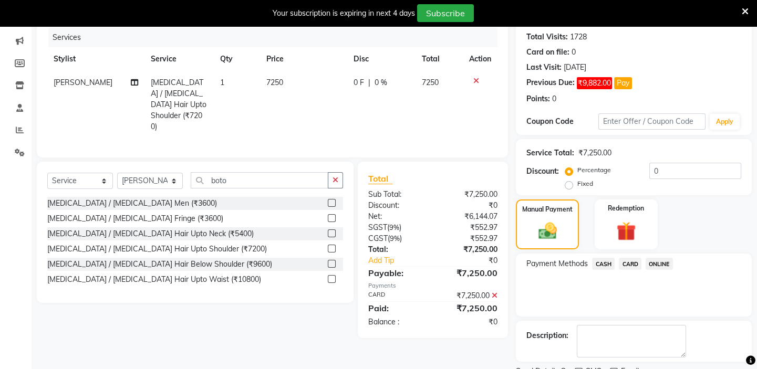
scroll to position [173, 0]
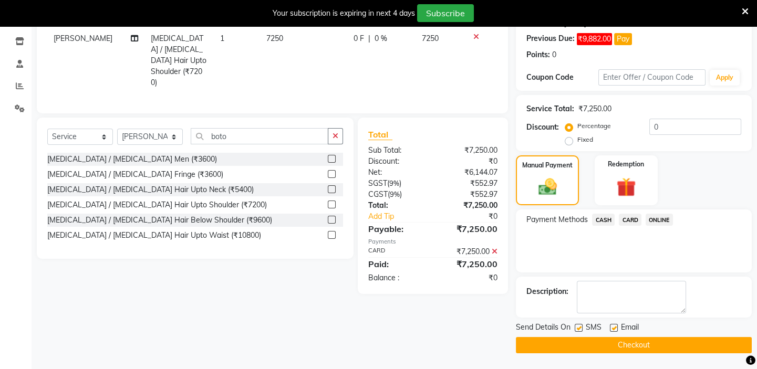
click at [638, 354] on main "INVOICE PREVIOUS INVOICES Create New Save Client [PHONE_NUMBER] Date [DATE] Inv…" at bounding box center [395, 134] width 726 height 470
click at [631, 345] on button "Checkout" at bounding box center [634, 345] width 236 height 16
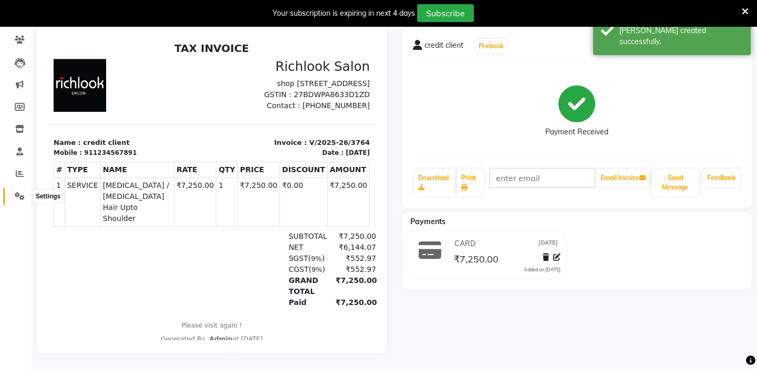
click at [22, 192] on icon at bounding box center [20, 196] width 10 height 8
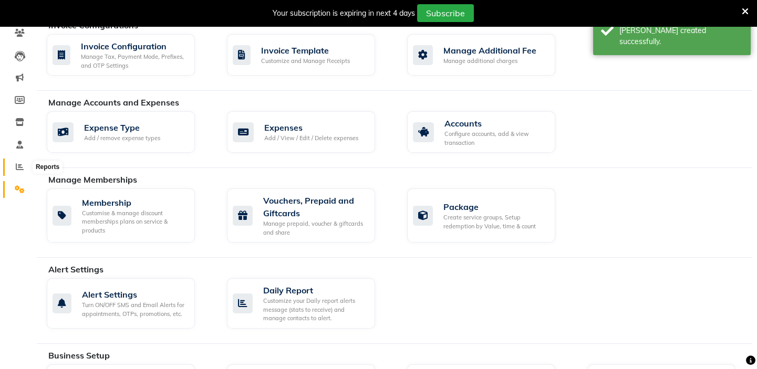
click at [23, 167] on icon at bounding box center [20, 167] width 8 height 8
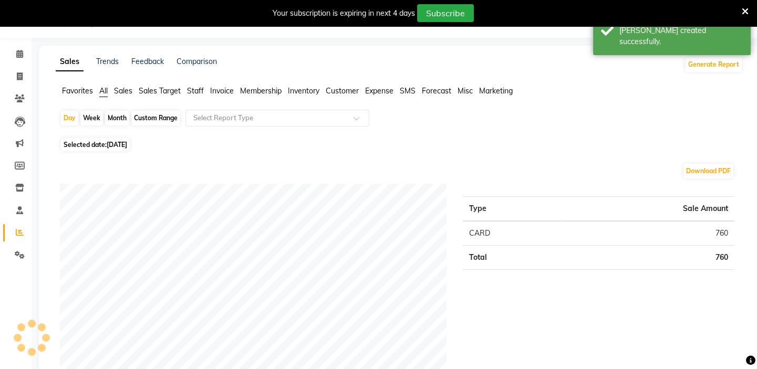
scroll to position [92, 0]
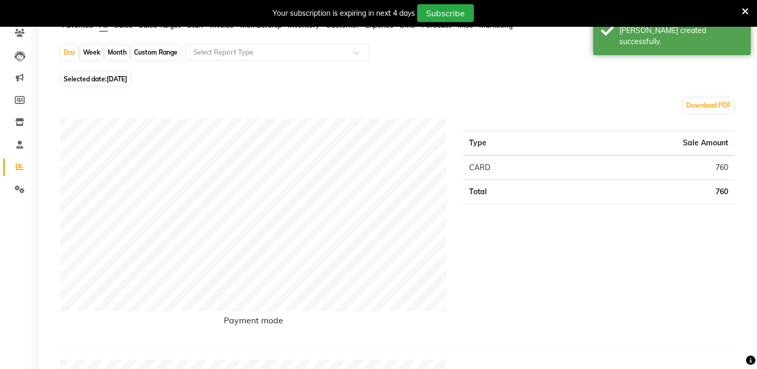
click at [117, 77] on span "[DATE]" at bounding box center [117, 79] width 20 height 8
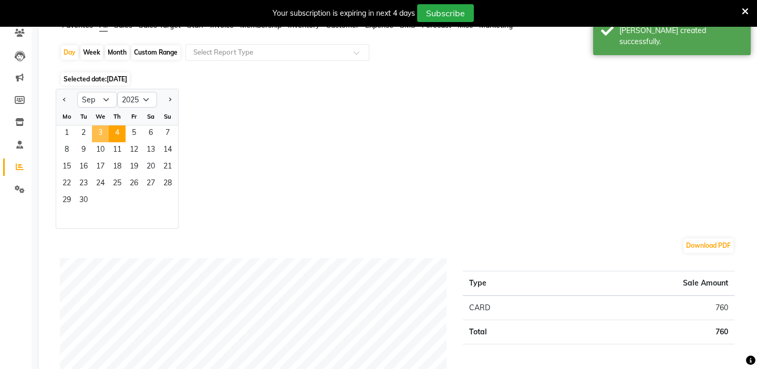
click at [100, 135] on span "3" at bounding box center [100, 134] width 17 height 17
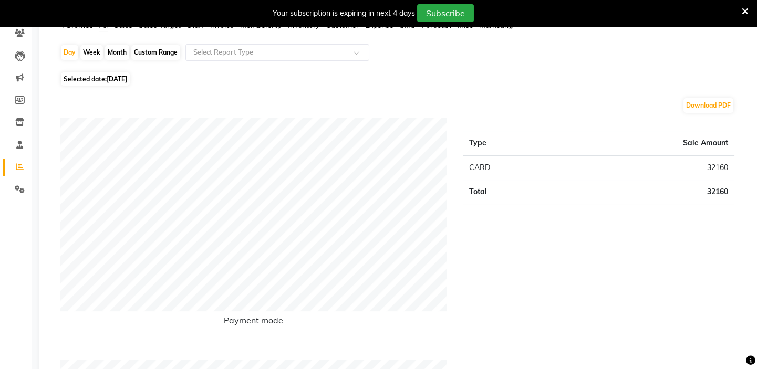
scroll to position [0, 0]
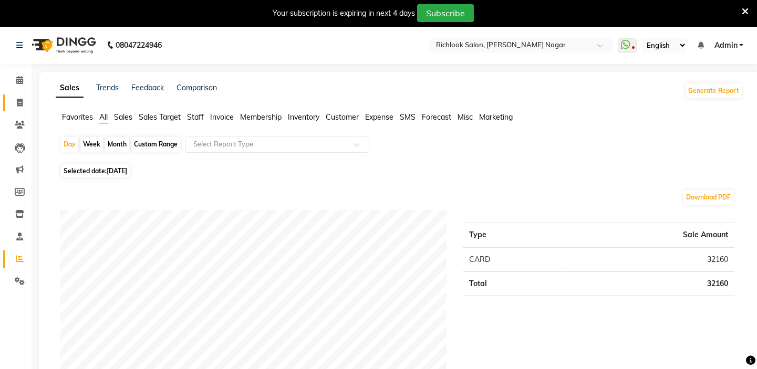
click at [21, 100] on icon at bounding box center [20, 103] width 6 height 8
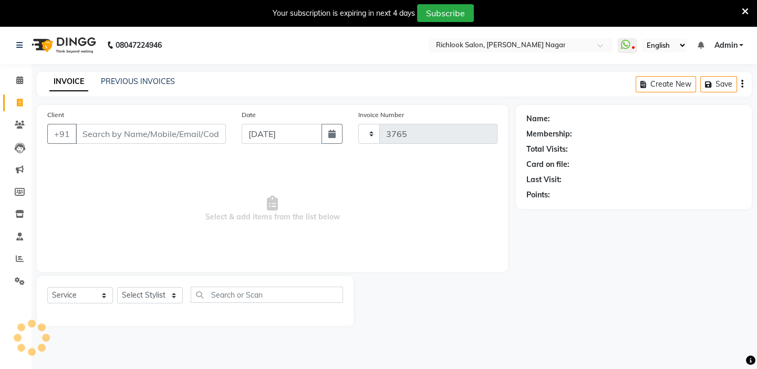
scroll to position [26, 0]
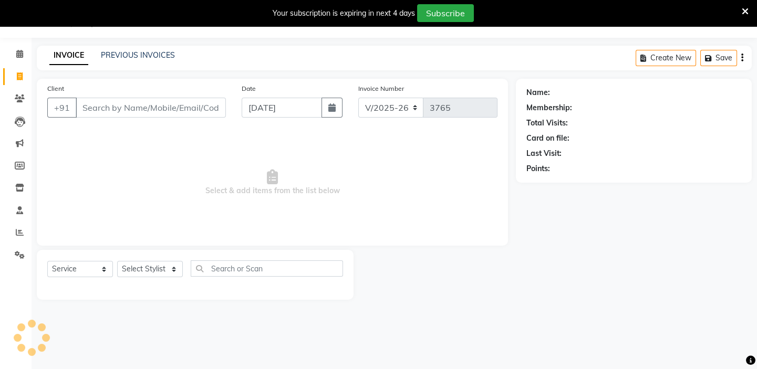
click at [106, 119] on div "Client +91" at bounding box center [136, 104] width 194 height 43
click at [112, 115] on input "Client" at bounding box center [151, 108] width 150 height 20
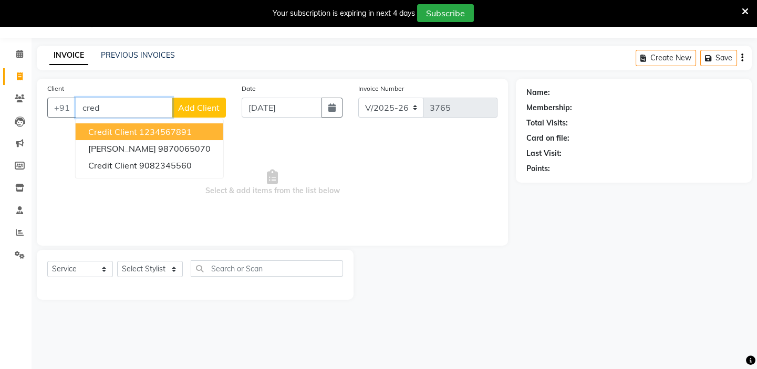
click at [111, 131] on span "credit client" at bounding box center [112, 132] width 49 height 11
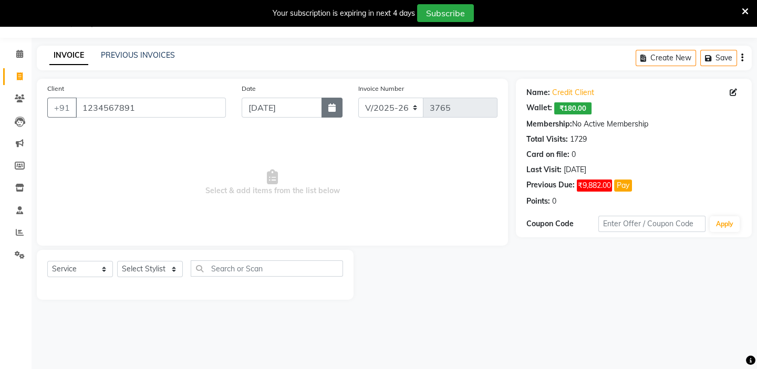
click at [342, 110] on button "button" at bounding box center [332, 108] width 21 height 20
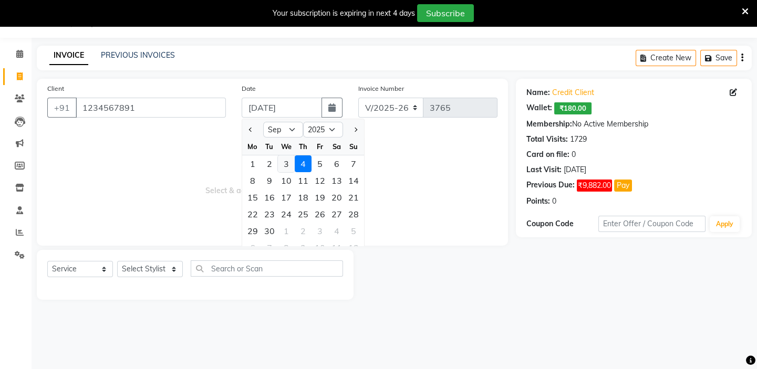
click at [287, 164] on div "3" at bounding box center [286, 164] width 17 height 17
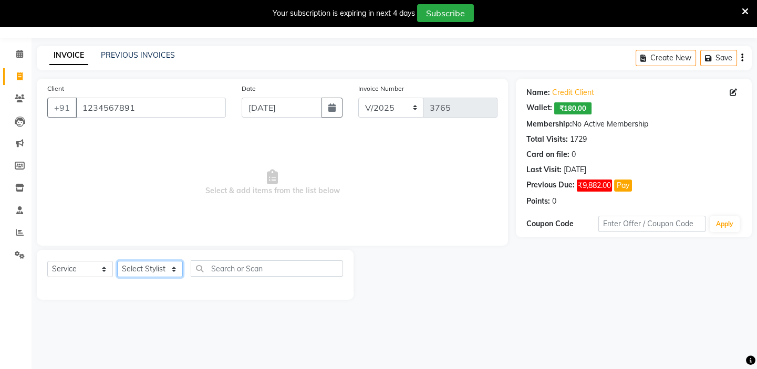
click at [141, 270] on select "Select Stylist disha [PERSON_NAME] priya santosh [PERSON_NAME] [PERSON_NAME] [P…" at bounding box center [150, 269] width 66 height 16
click at [117, 261] on select "Select Stylist disha [PERSON_NAME] priya santosh [PERSON_NAME] [PERSON_NAME] [P…" at bounding box center [150, 269] width 66 height 16
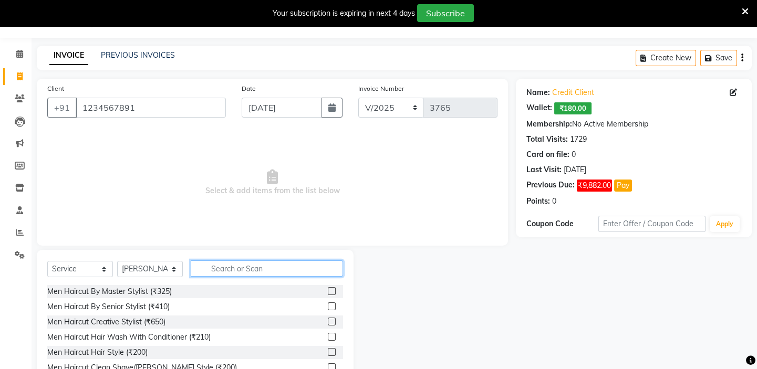
drag, startPoint x: 230, startPoint y: 273, endPoint x: 183, endPoint y: 294, distance: 51.5
click at [230, 275] on input "text" at bounding box center [267, 269] width 152 height 16
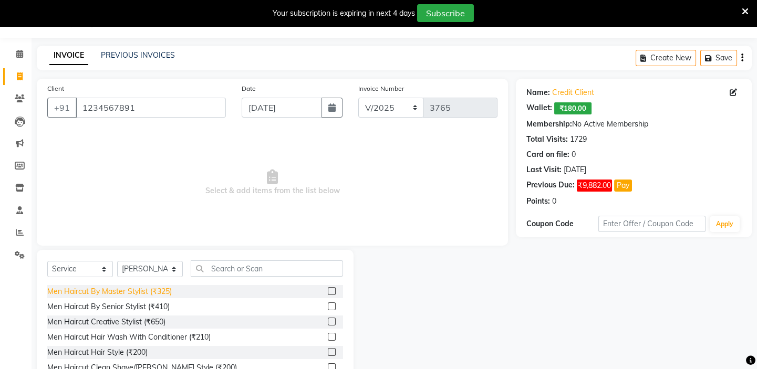
click at [139, 294] on div "Men Haircut By Master Stylist (₹325)" at bounding box center [109, 291] width 125 height 11
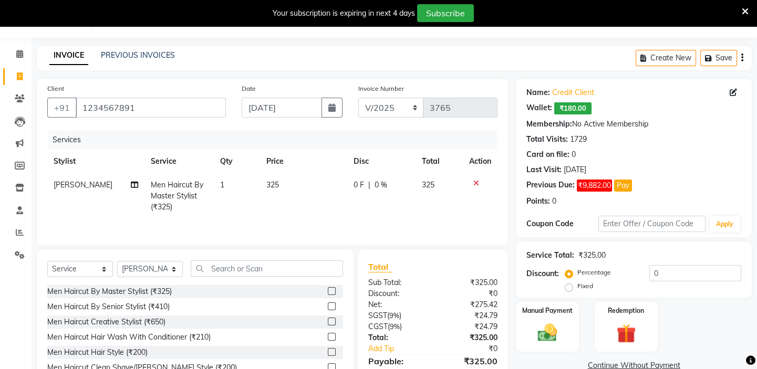
click at [286, 182] on td "325" at bounding box center [304, 196] width 88 height 46
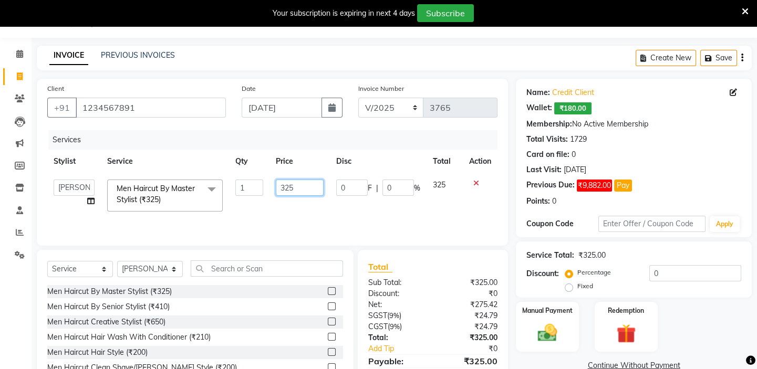
drag, startPoint x: 306, startPoint y: 184, endPoint x: 68, endPoint y: 184, distance: 237.5
click at [85, 184] on tr "disha [PERSON_NAME] priya santosh [PERSON_NAME] [PERSON_NAME] [PERSON_NAME] Men…" at bounding box center [272, 195] width 450 height 45
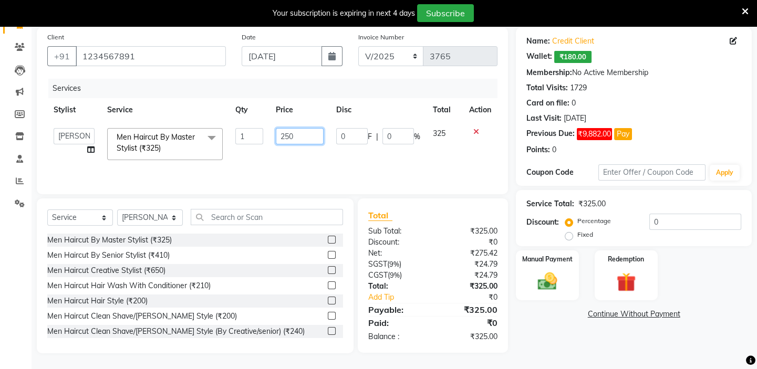
scroll to position [78, 0]
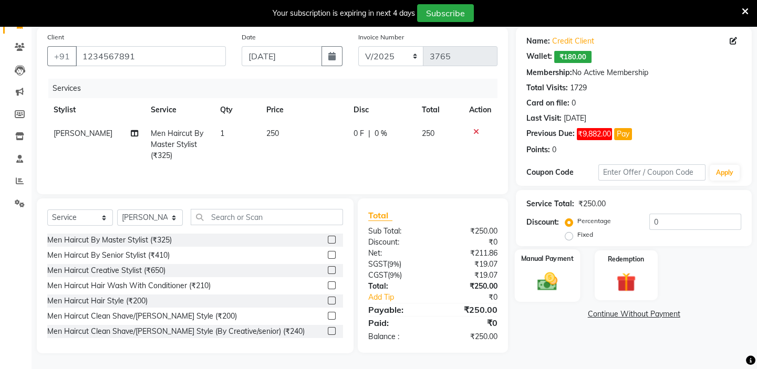
click at [543, 284] on img at bounding box center [547, 281] width 33 height 23
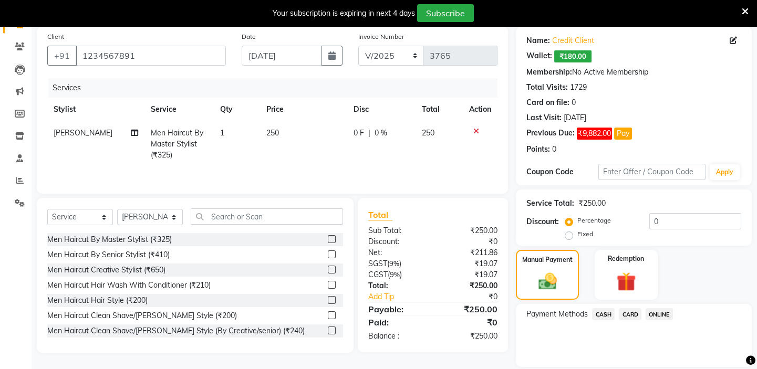
click at [633, 315] on span "CARD" at bounding box center [630, 314] width 23 height 12
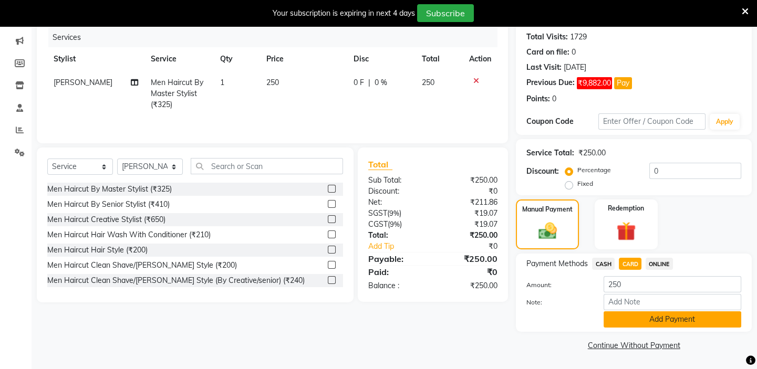
click at [639, 321] on button "Add Payment" at bounding box center [673, 320] width 138 height 16
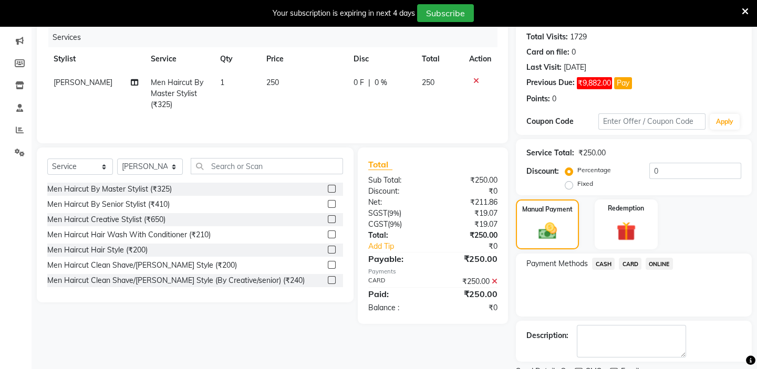
scroll to position [173, 0]
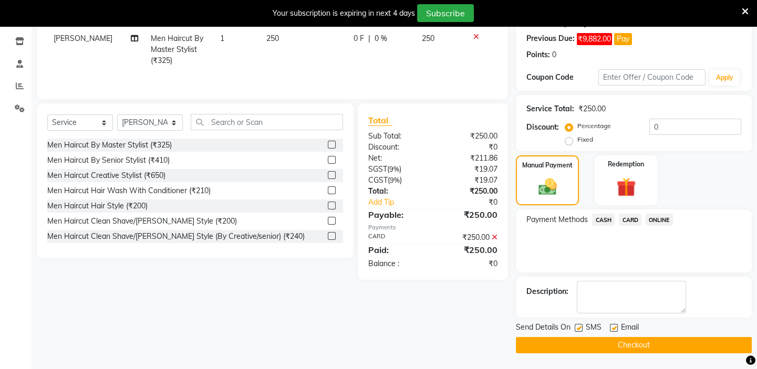
click at [641, 334] on div "Email" at bounding box center [628, 328] width 37 height 13
click at [645, 345] on button "Checkout" at bounding box center [634, 345] width 236 height 16
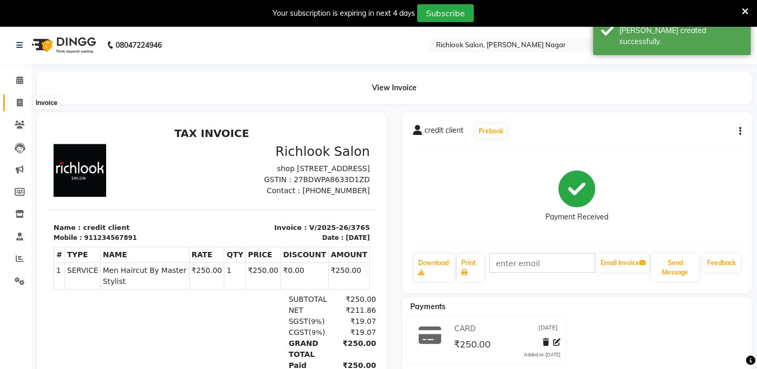
click at [22, 106] on icon at bounding box center [20, 103] width 6 height 8
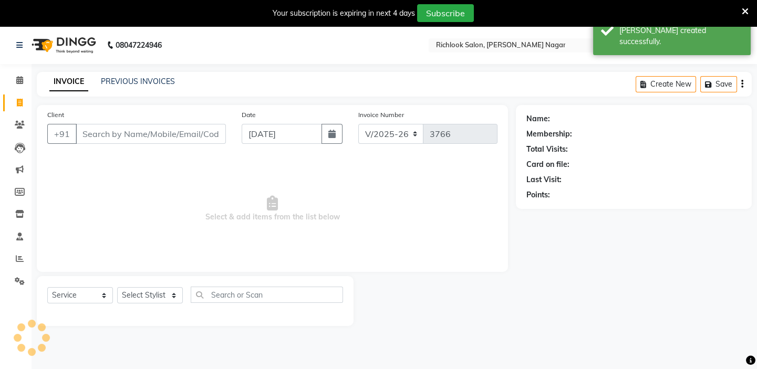
scroll to position [26, 0]
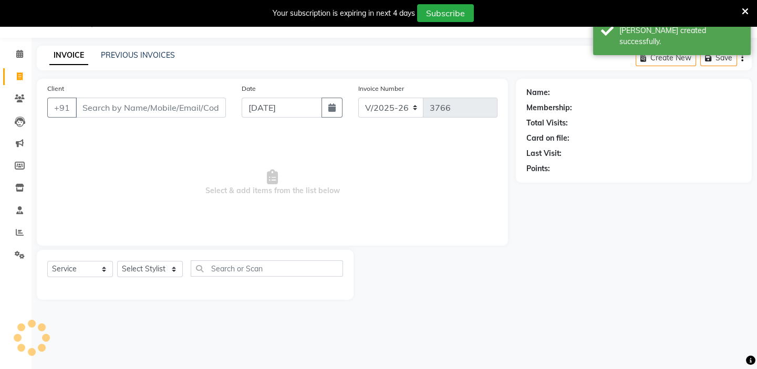
click at [114, 105] on input "Client" at bounding box center [151, 108] width 150 height 20
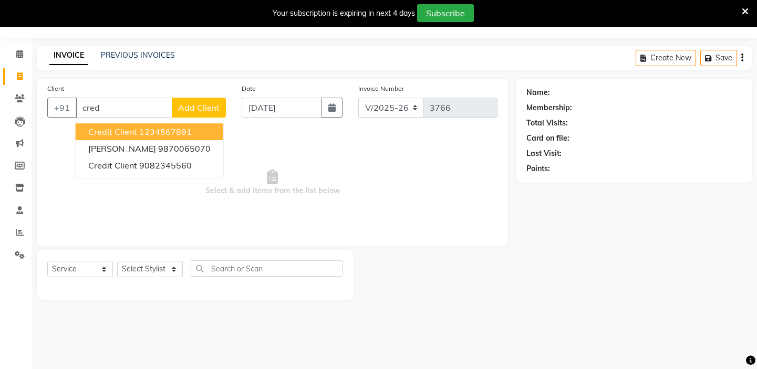
click at [143, 133] on ngb-highlight "1234567891" at bounding box center [165, 132] width 53 height 11
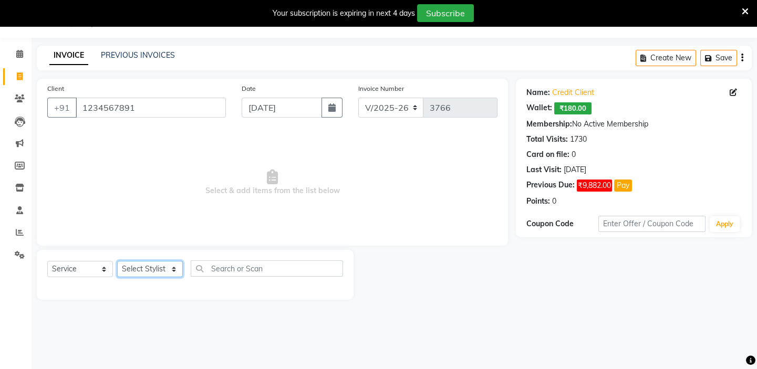
drag, startPoint x: 146, startPoint y: 270, endPoint x: 145, endPoint y: 262, distance: 8.0
click at [146, 270] on select "Select Stylist disha [PERSON_NAME] priya santosh [PERSON_NAME] [PERSON_NAME] [P…" at bounding box center [150, 269] width 66 height 16
click at [117, 261] on select "Select Stylist disha [PERSON_NAME] priya santosh [PERSON_NAME] [PERSON_NAME] [P…" at bounding box center [150, 269] width 66 height 16
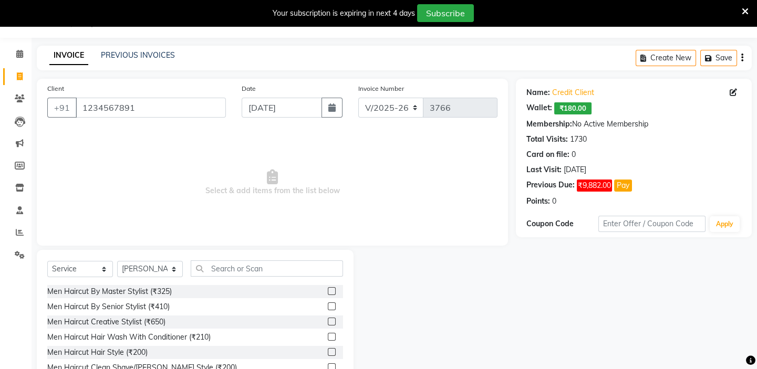
drag, startPoint x: 150, startPoint y: 297, endPoint x: 237, endPoint y: 240, distance: 104.6
click at [150, 298] on div "Men Haircut By Master Stylist (₹325)" at bounding box center [195, 291] width 296 height 13
click at [149, 293] on div "Men Haircut By Master Stylist (₹325)" at bounding box center [109, 291] width 125 height 11
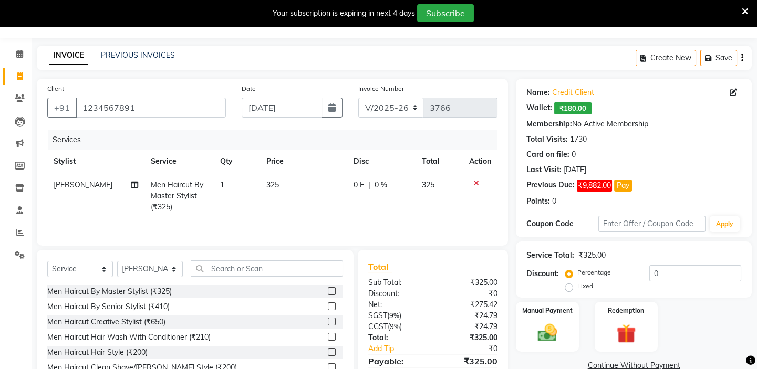
click at [283, 179] on td "325" at bounding box center [304, 196] width 88 height 46
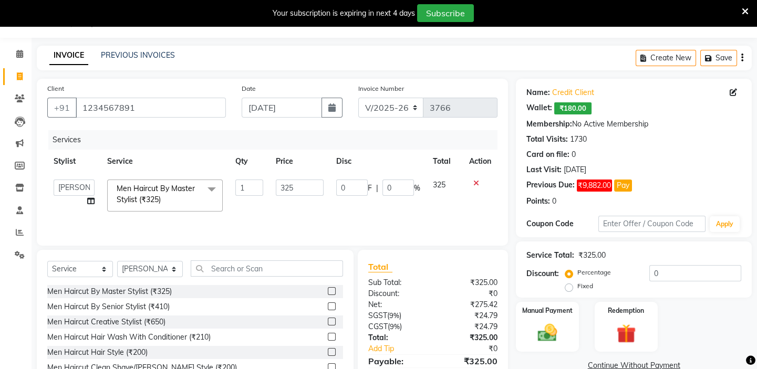
click at [0, 187] on app-home "08047224946 Select Location × Richlook Salon, [PERSON_NAME] Nagar WhatsApp Stat…" at bounding box center [378, 210] width 757 height 421
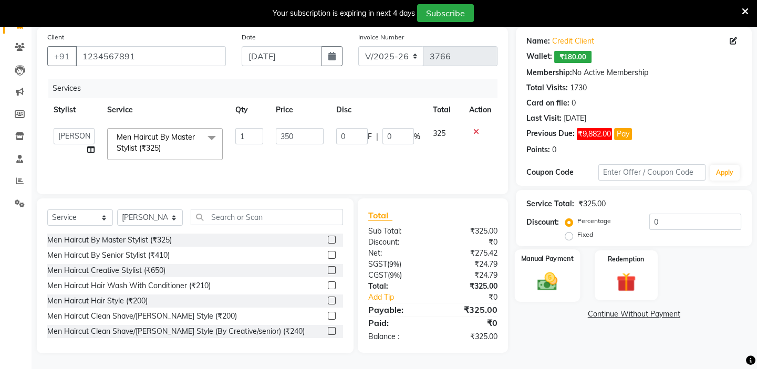
click at [535, 279] on img at bounding box center [547, 281] width 33 height 23
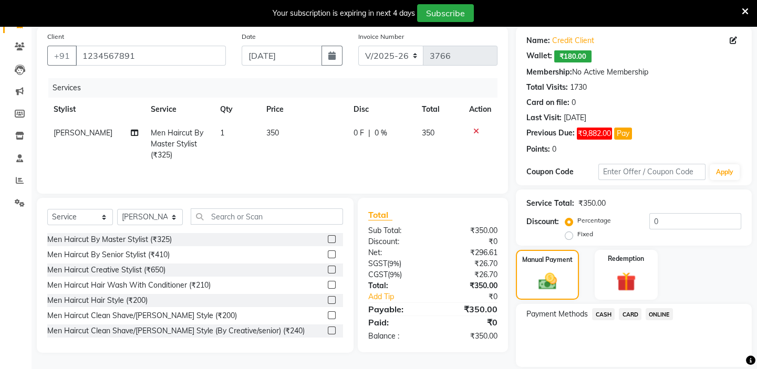
click at [622, 315] on div "Payment Methods CASH CARD ONLINE" at bounding box center [634, 315] width 215 height 14
click at [631, 315] on span "CARD" at bounding box center [630, 314] width 23 height 12
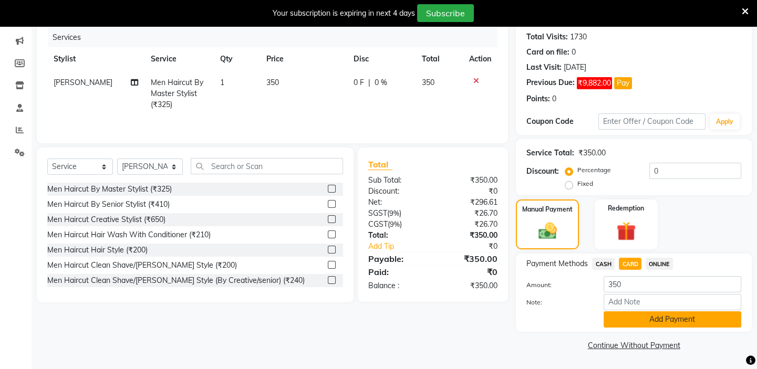
click at [634, 319] on button "Add Payment" at bounding box center [673, 320] width 138 height 16
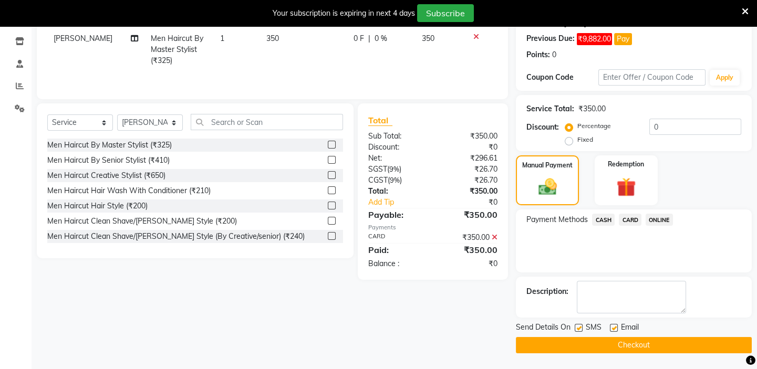
click at [628, 346] on button "Checkout" at bounding box center [634, 345] width 236 height 16
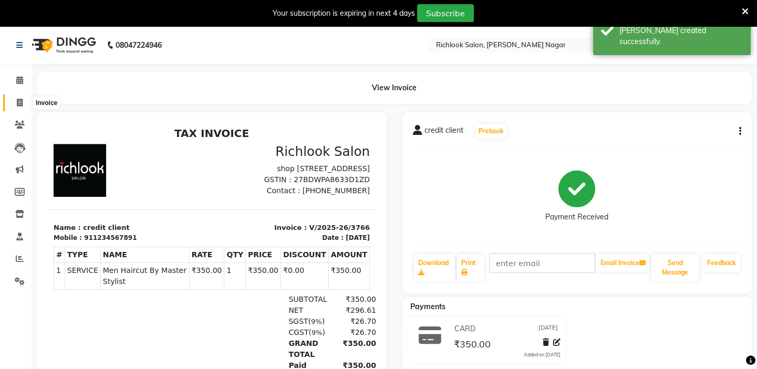
click at [19, 102] on icon at bounding box center [20, 103] width 6 height 8
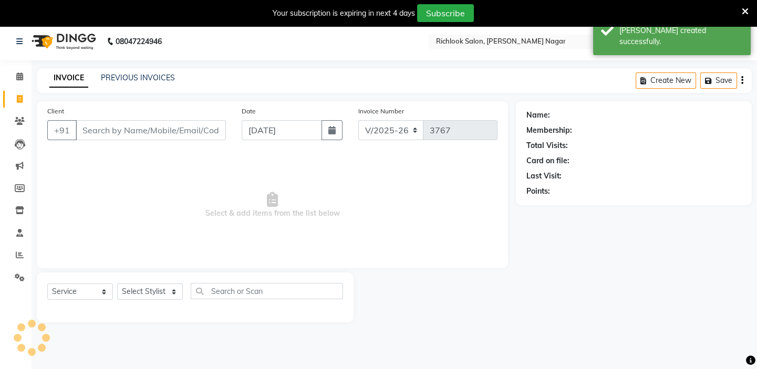
scroll to position [26, 0]
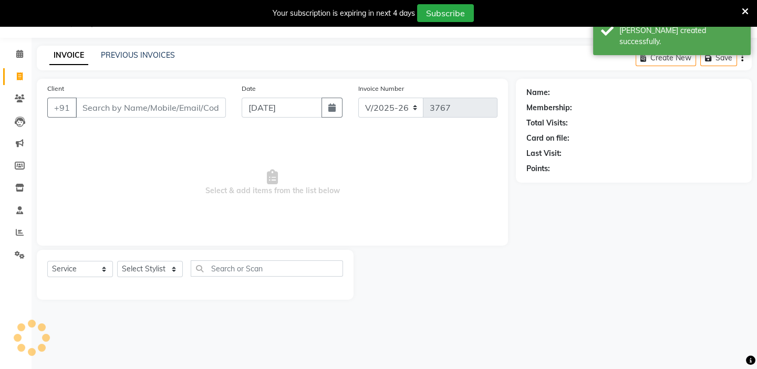
click at [96, 113] on input "Client" at bounding box center [151, 108] width 150 height 20
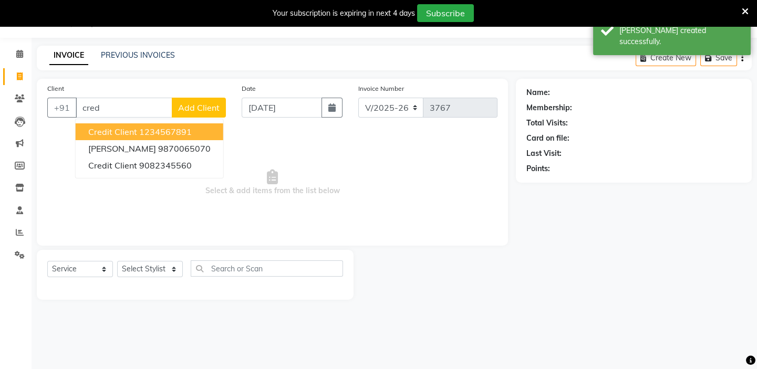
click at [112, 136] on span "credit client" at bounding box center [112, 132] width 49 height 11
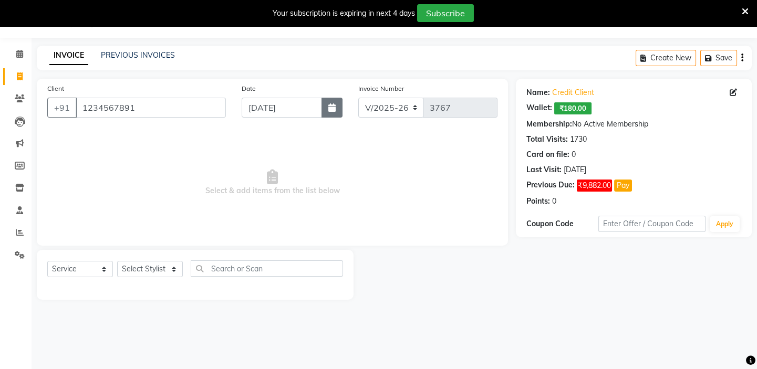
click at [331, 110] on icon "button" at bounding box center [331, 108] width 7 height 8
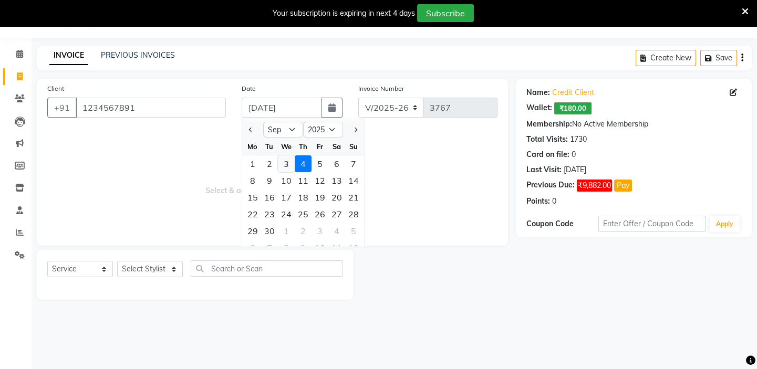
click at [292, 166] on div "3" at bounding box center [286, 164] width 17 height 17
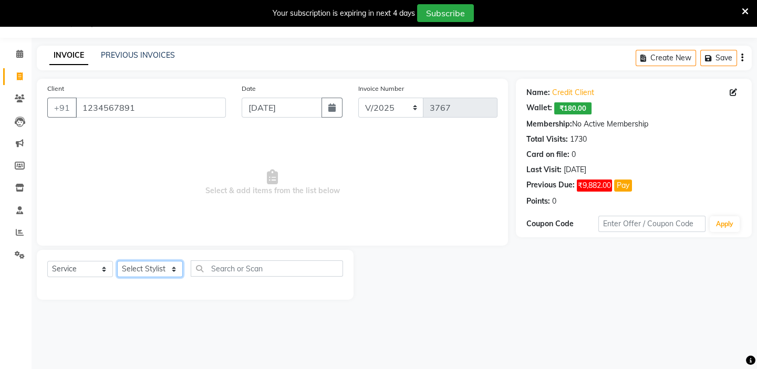
click at [141, 272] on select "Select Stylist disha [PERSON_NAME] priya santosh [PERSON_NAME] [PERSON_NAME] [P…" at bounding box center [150, 269] width 66 height 16
click at [117, 261] on select "Select Stylist disha [PERSON_NAME] priya santosh [PERSON_NAME] [PERSON_NAME] [P…" at bounding box center [150, 269] width 66 height 16
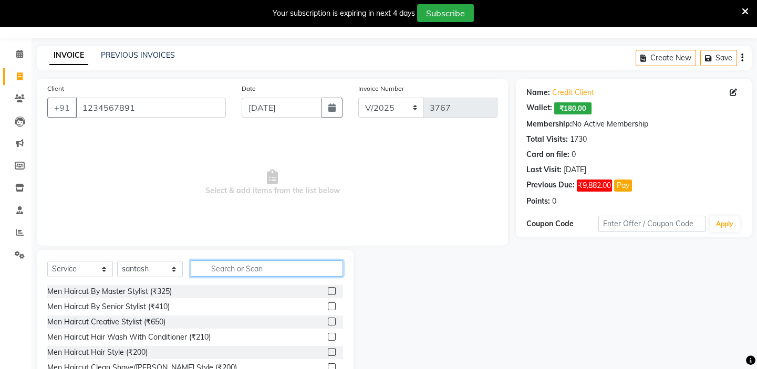
click at [241, 264] on input "text" at bounding box center [267, 269] width 152 height 16
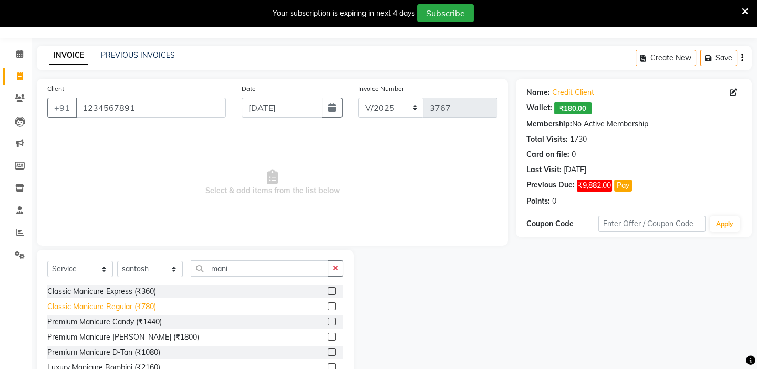
click at [134, 308] on div "Classic Manicure Regular (₹780)" at bounding box center [101, 307] width 109 height 11
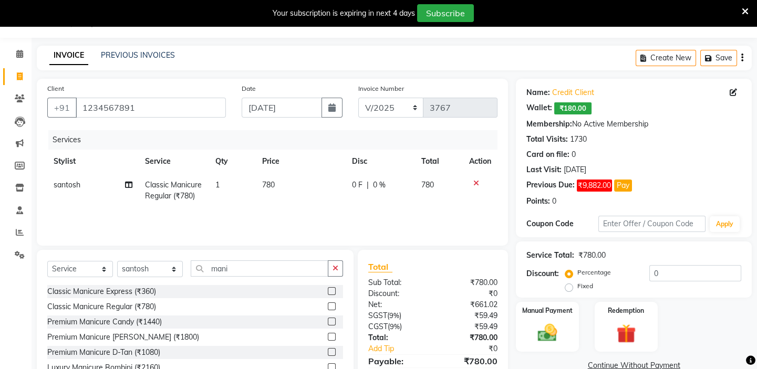
click at [283, 188] on td "780" at bounding box center [300, 190] width 89 height 35
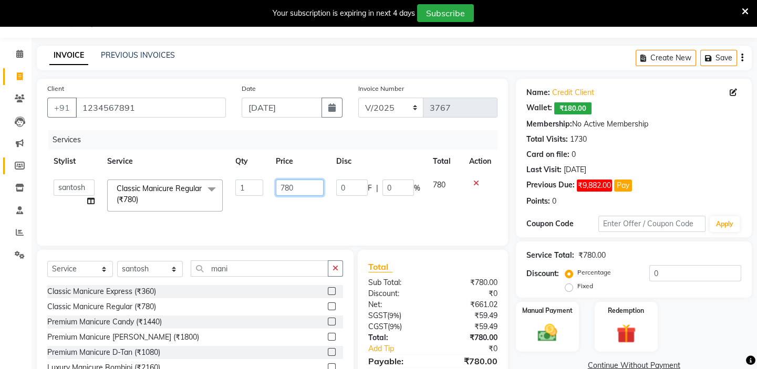
drag, startPoint x: 142, startPoint y: 168, endPoint x: 19, endPoint y: 158, distance: 123.4
click at [85, 164] on table "Stylist Service Qty Price Disc Total Action disha [PERSON_NAME] priya santosh […" at bounding box center [272, 184] width 450 height 68
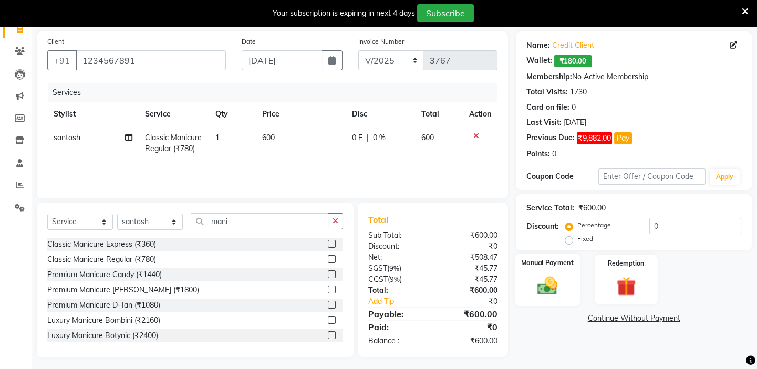
click at [561, 296] on img at bounding box center [547, 285] width 33 height 23
click at [637, 319] on span "CARD" at bounding box center [630, 319] width 23 height 12
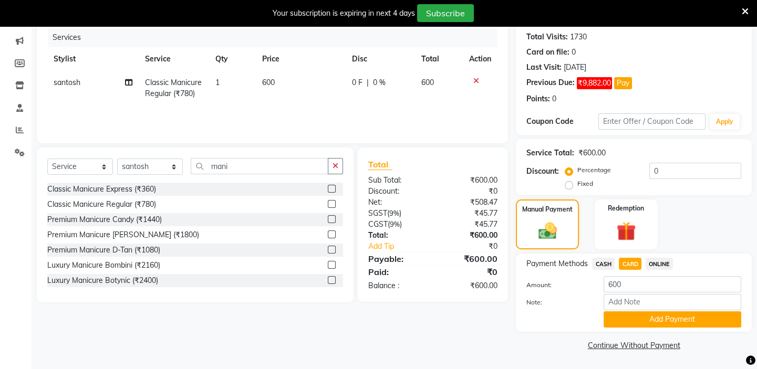
click at [637, 328] on div "Payment Methods CASH CARD ONLINE Amount: 600 Note: Add Payment" at bounding box center [634, 293] width 236 height 78
click at [639, 324] on button "Add Payment" at bounding box center [673, 320] width 138 height 16
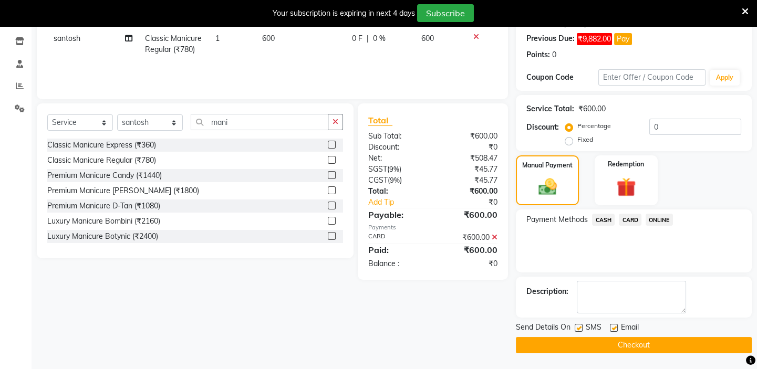
click at [643, 342] on button "Checkout" at bounding box center [634, 345] width 236 height 16
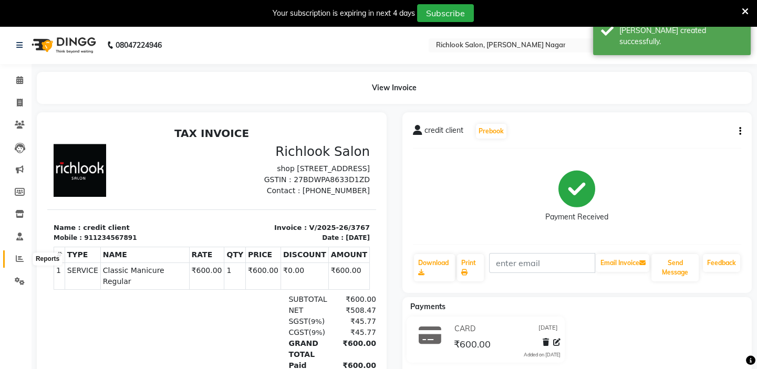
drag, startPoint x: 22, startPoint y: 261, endPoint x: 11, endPoint y: 261, distance: 11.6
click at [22, 261] on icon at bounding box center [20, 259] width 8 height 8
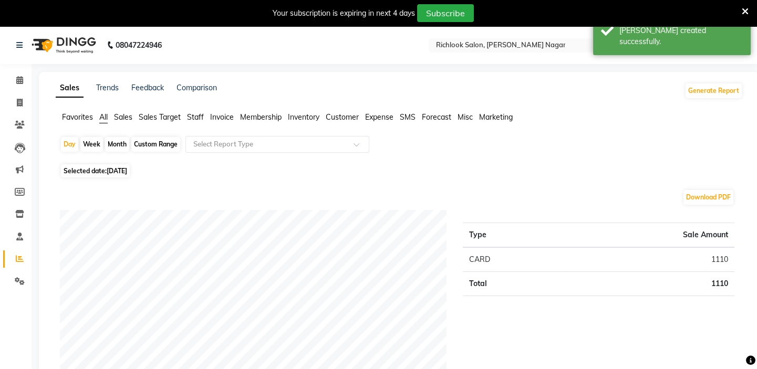
drag, startPoint x: 126, startPoint y: 168, endPoint x: 120, endPoint y: 178, distance: 11.3
click at [126, 170] on span "[DATE]" at bounding box center [117, 171] width 20 height 8
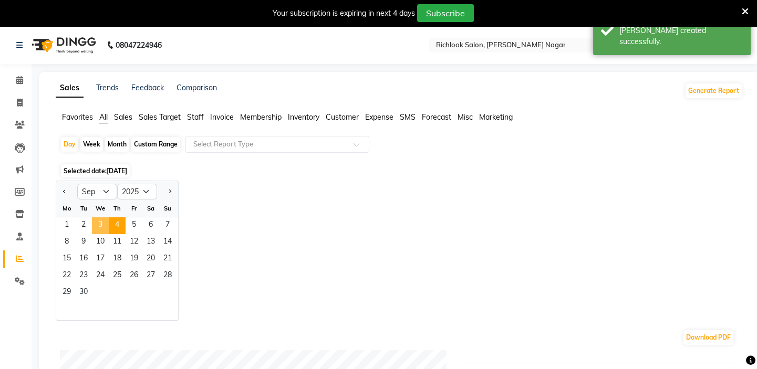
click at [99, 221] on span "3" at bounding box center [100, 226] width 17 height 17
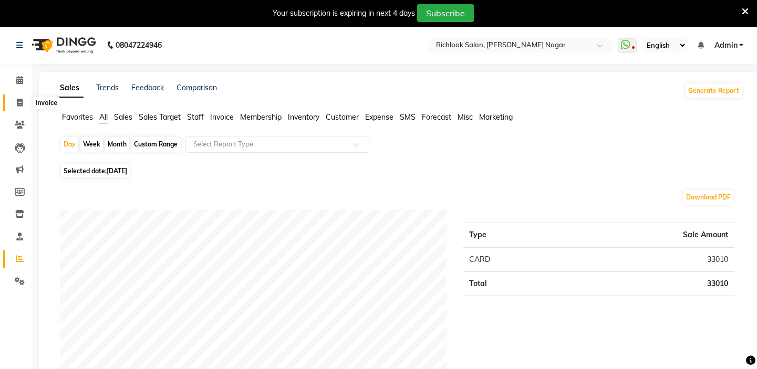
click at [18, 101] on icon at bounding box center [20, 103] width 6 height 8
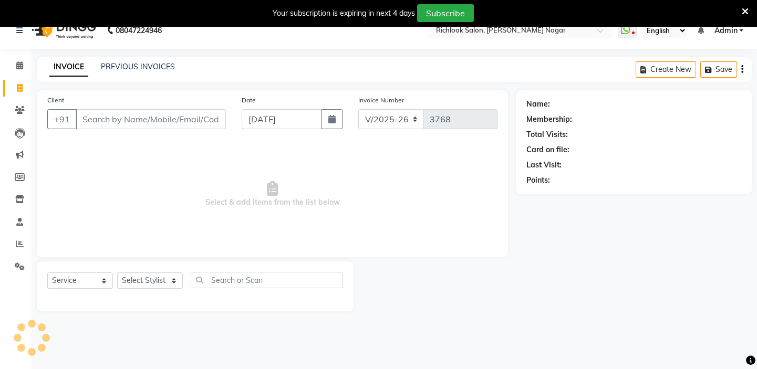
scroll to position [26, 0]
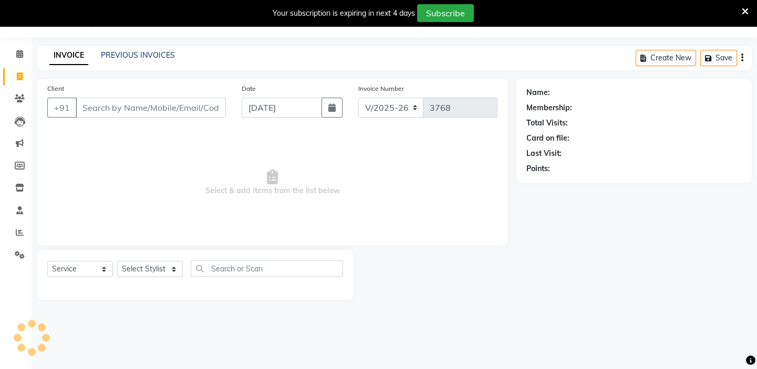
click at [142, 114] on input "Client" at bounding box center [151, 108] width 150 height 20
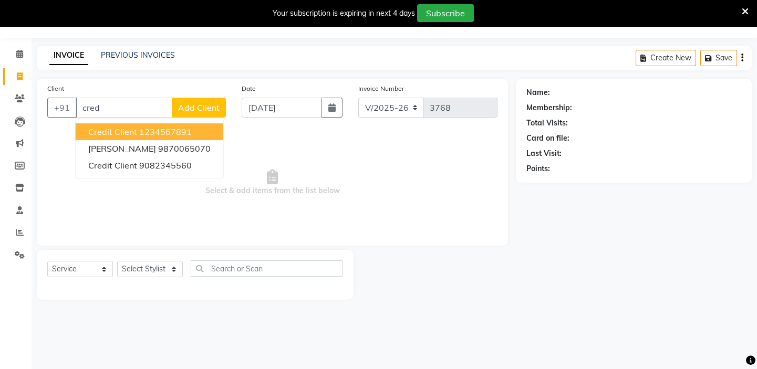
click at [129, 130] on span "credit client" at bounding box center [112, 132] width 49 height 11
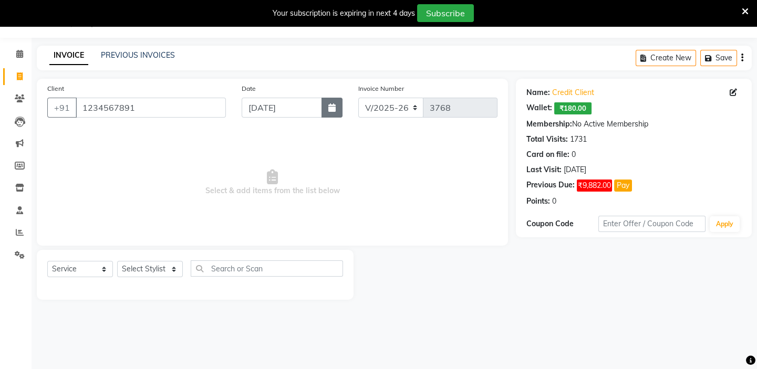
click at [341, 106] on button "button" at bounding box center [332, 108] width 21 height 20
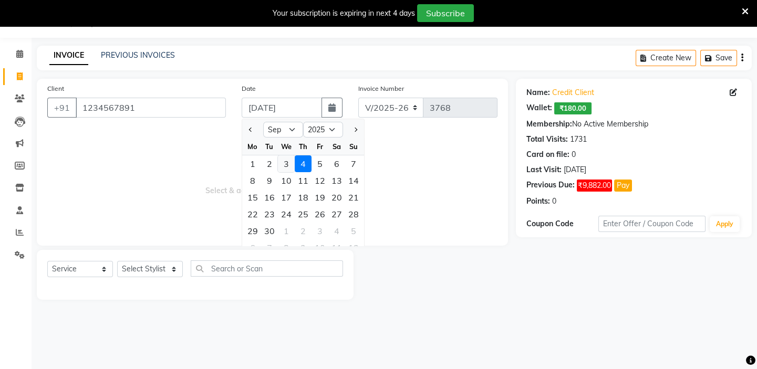
click at [286, 167] on div "3" at bounding box center [286, 164] width 17 height 17
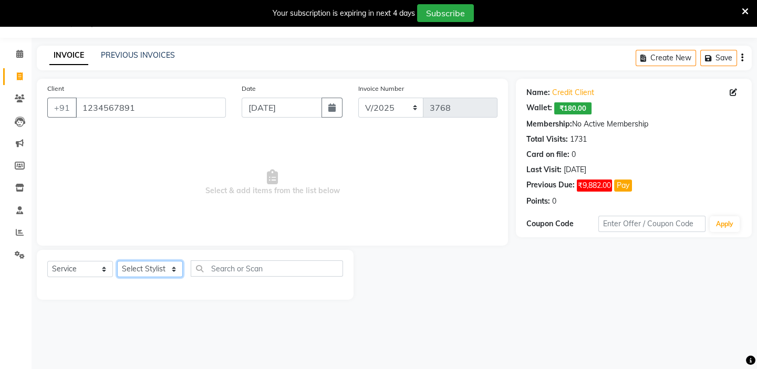
click at [138, 273] on select "Select Stylist disha [PERSON_NAME] priya santosh [PERSON_NAME] [PERSON_NAME] [P…" at bounding box center [150, 269] width 66 height 16
click at [117, 261] on select "Select Stylist disha [PERSON_NAME] priya santosh [PERSON_NAME] [PERSON_NAME] [P…" at bounding box center [150, 269] width 66 height 16
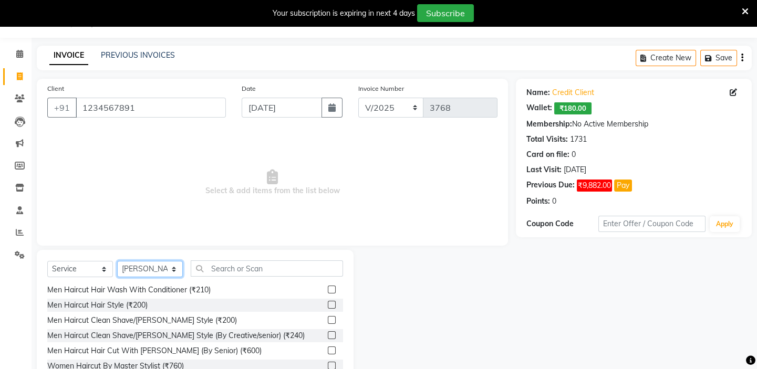
scroll to position [95, 0]
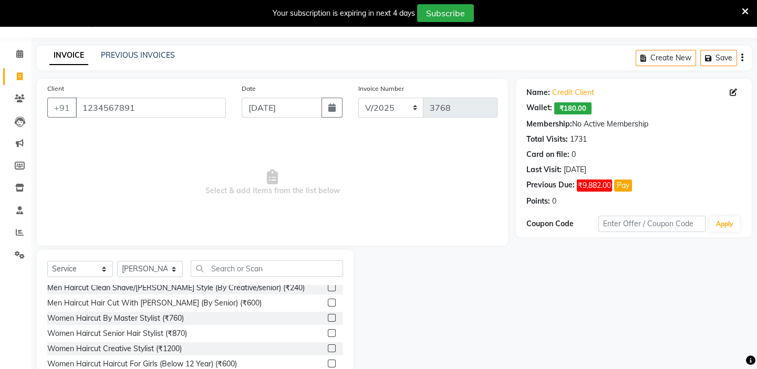
click at [224, 260] on div "Select Service Product Membership Package Voucher Prepaid Gift Card Select Styl…" at bounding box center [195, 327] width 317 height 155
click at [231, 266] on input "text" at bounding box center [267, 269] width 152 height 16
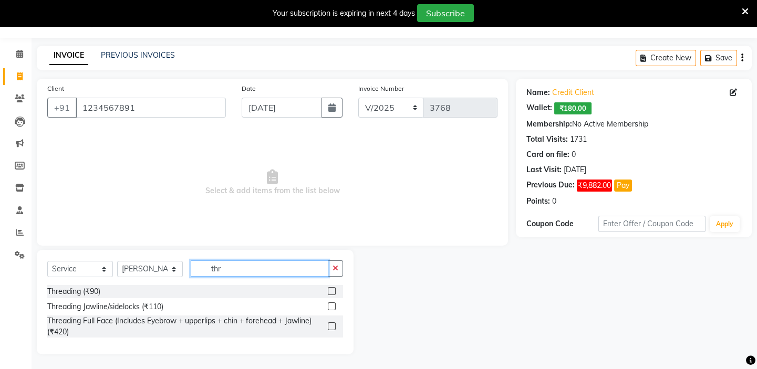
scroll to position [0, 0]
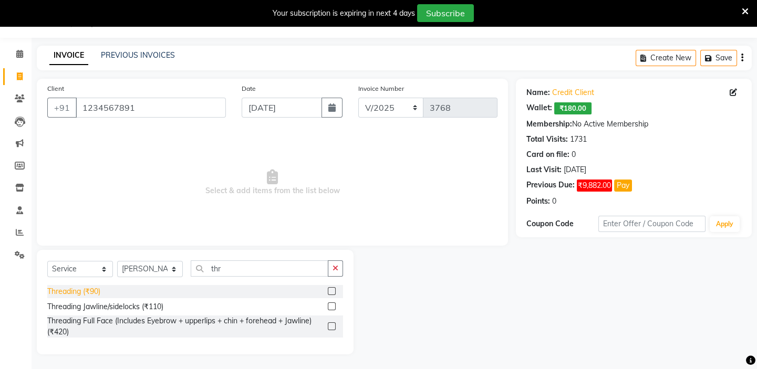
drag, startPoint x: 80, startPoint y: 289, endPoint x: 98, endPoint y: 287, distance: 18.5
click at [80, 290] on div "Threading (₹90)" at bounding box center [73, 291] width 53 height 11
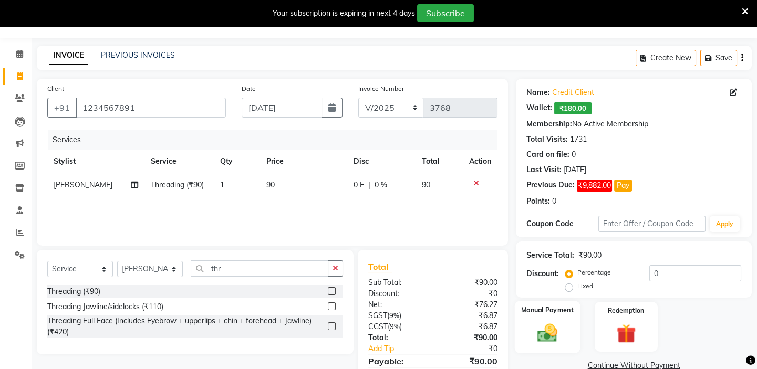
click at [544, 331] on img at bounding box center [547, 333] width 33 height 23
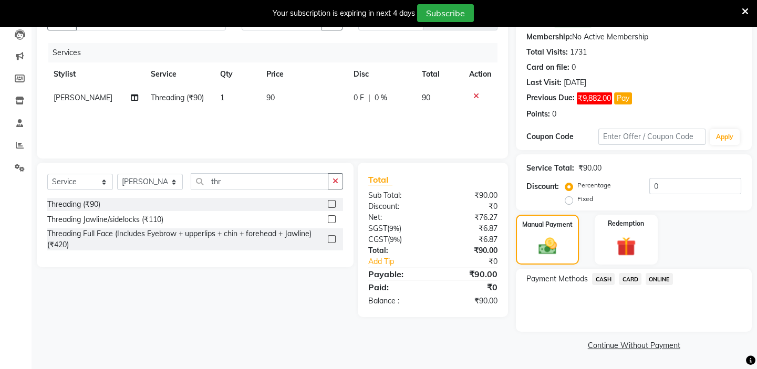
click at [634, 278] on span "CARD" at bounding box center [630, 279] width 23 height 12
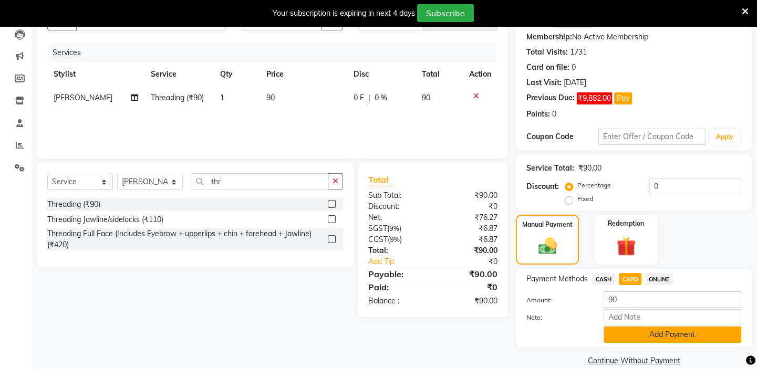
click at [636, 331] on button "Add Payment" at bounding box center [673, 335] width 138 height 16
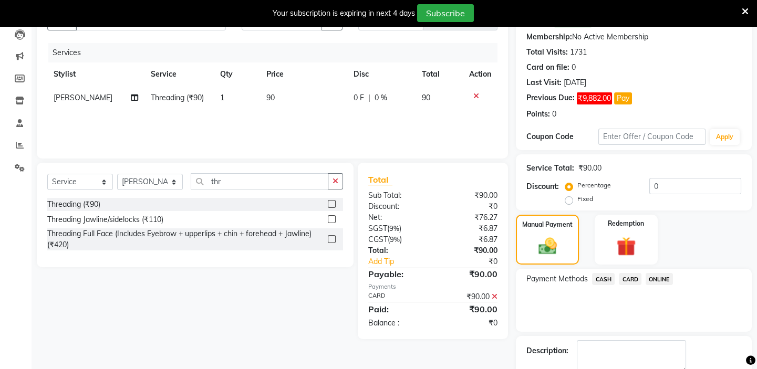
scroll to position [173, 0]
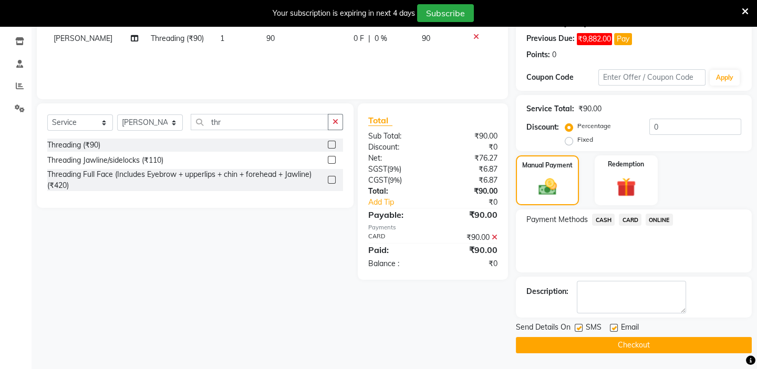
click at [627, 334] on span "Email" at bounding box center [630, 328] width 18 height 13
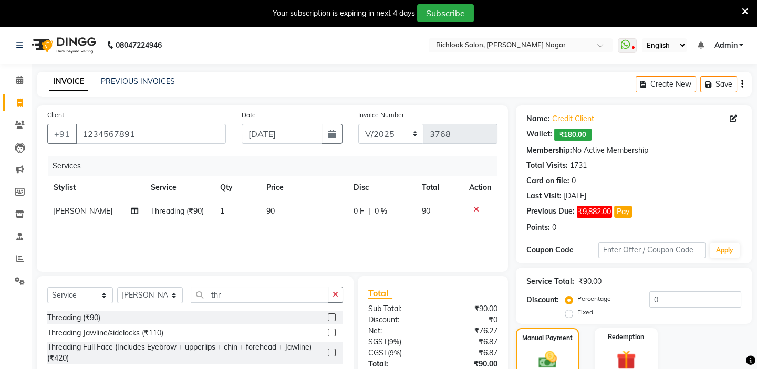
click at [276, 211] on td "90" at bounding box center [304, 212] width 88 height 24
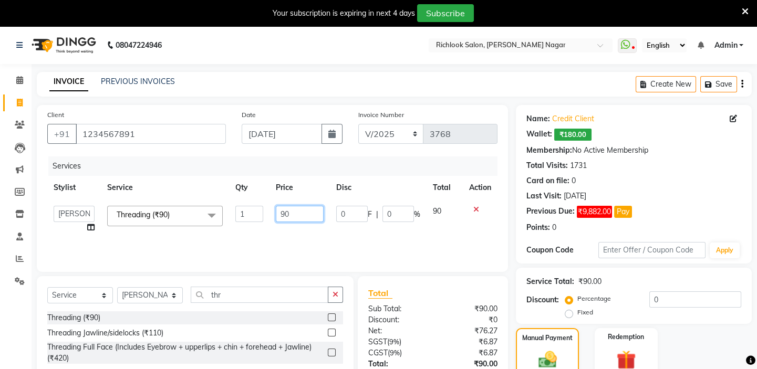
drag, startPoint x: 302, startPoint y: 212, endPoint x: 42, endPoint y: 202, distance: 260.3
click at [66, 206] on tr "disha [PERSON_NAME] priya santosh [PERSON_NAME] [PERSON_NAME] [PERSON_NAME] Thr…" at bounding box center [272, 220] width 450 height 40
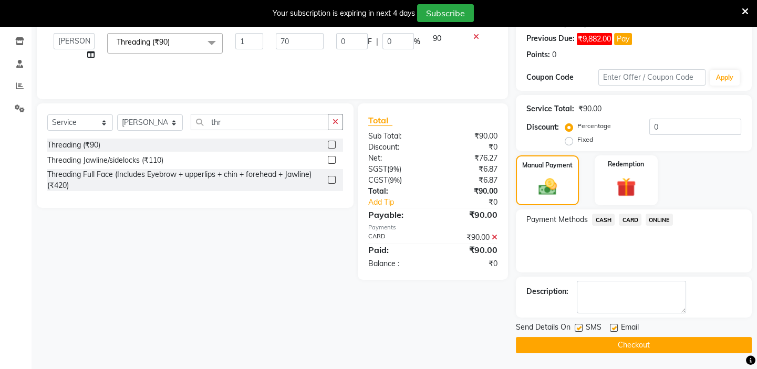
click at [603, 342] on button "Checkout" at bounding box center [634, 345] width 236 height 16
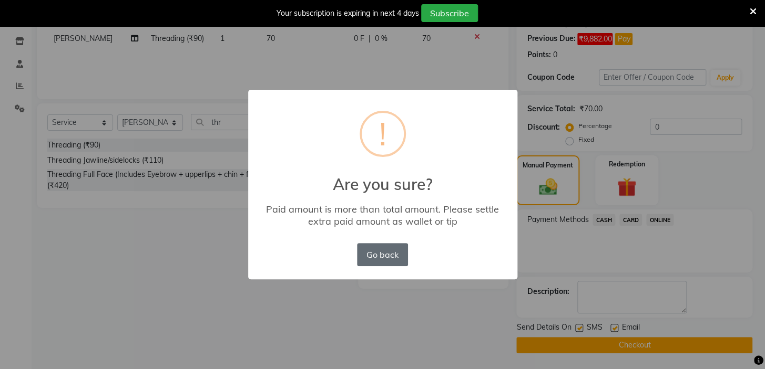
drag, startPoint x: 392, startPoint y: 248, endPoint x: 582, endPoint y: 221, distance: 191.6
click at [391, 249] on button "Go back" at bounding box center [382, 254] width 50 height 23
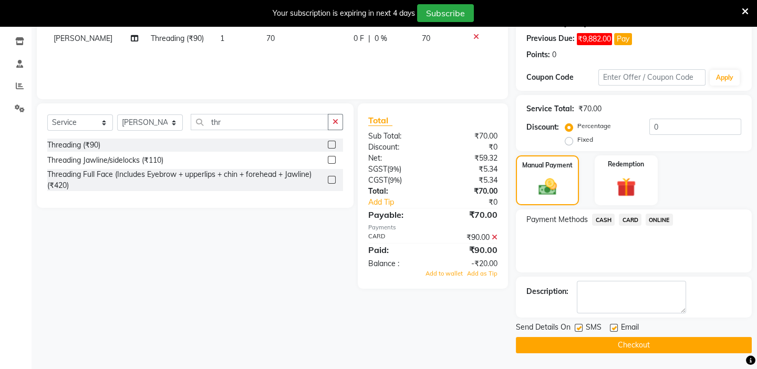
click at [626, 218] on span "CARD" at bounding box center [630, 220] width 23 height 12
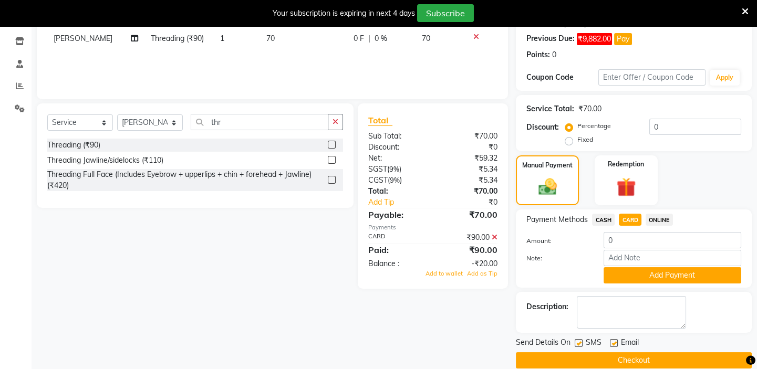
click at [622, 356] on button "Checkout" at bounding box center [634, 361] width 236 height 16
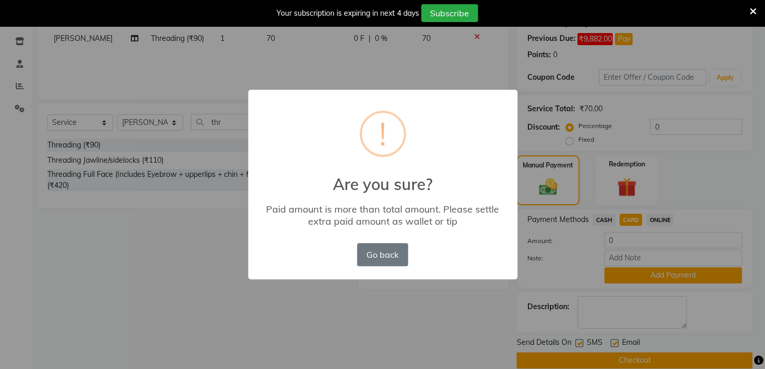
drag, startPoint x: 384, startPoint y: 253, endPoint x: 550, endPoint y: 224, distance: 169.1
click at [383, 254] on button "Go back" at bounding box center [382, 254] width 50 height 23
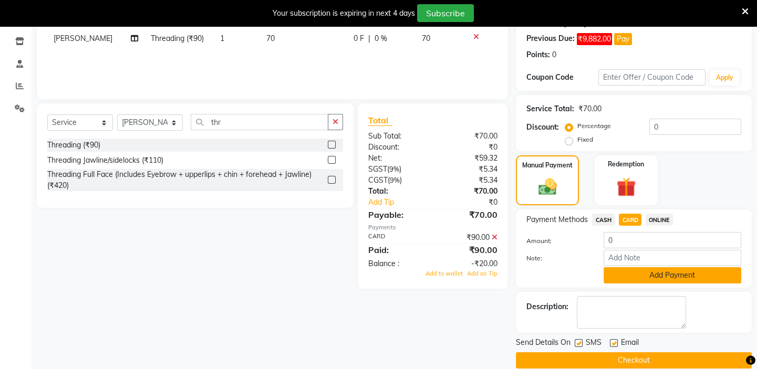
scroll to position [188, 0]
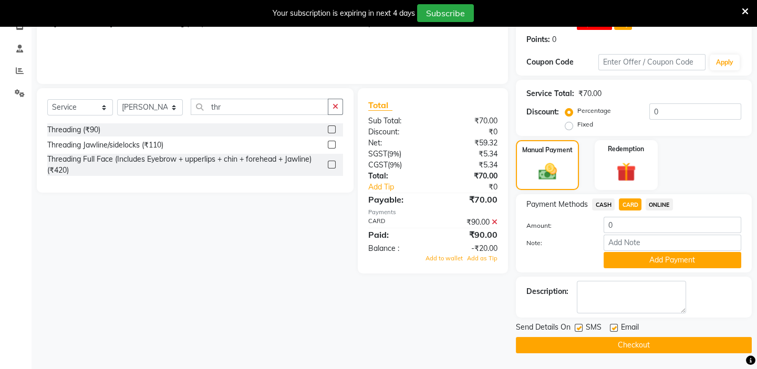
click at [601, 346] on button "Checkout" at bounding box center [634, 345] width 236 height 16
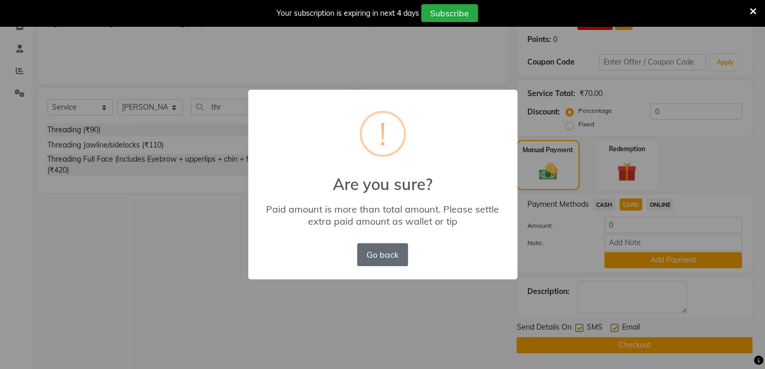
click at [389, 257] on button "Go back" at bounding box center [382, 254] width 50 height 23
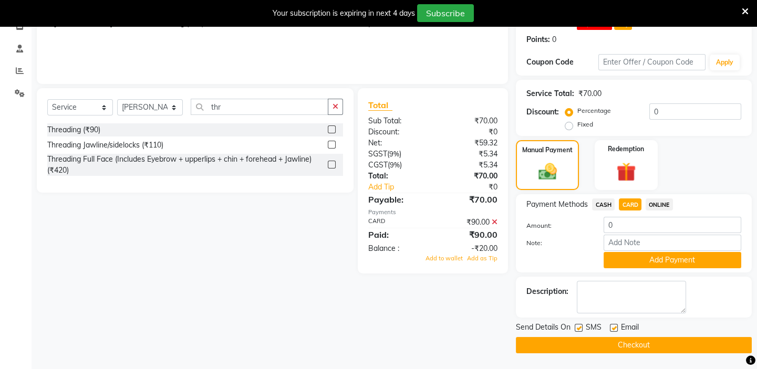
click at [593, 347] on button "Checkout" at bounding box center [634, 345] width 236 height 16
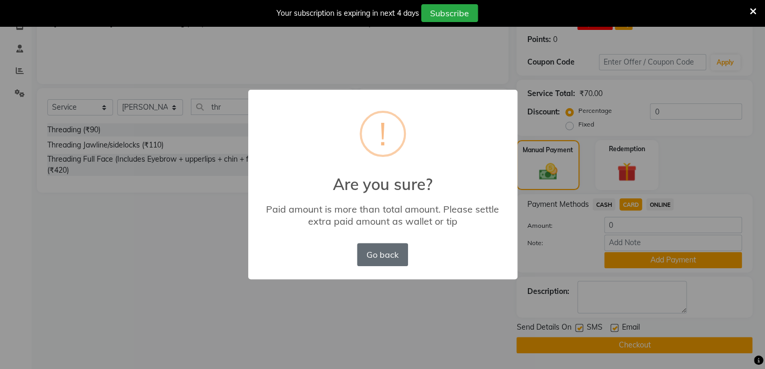
click at [373, 253] on button "Go back" at bounding box center [382, 254] width 50 height 23
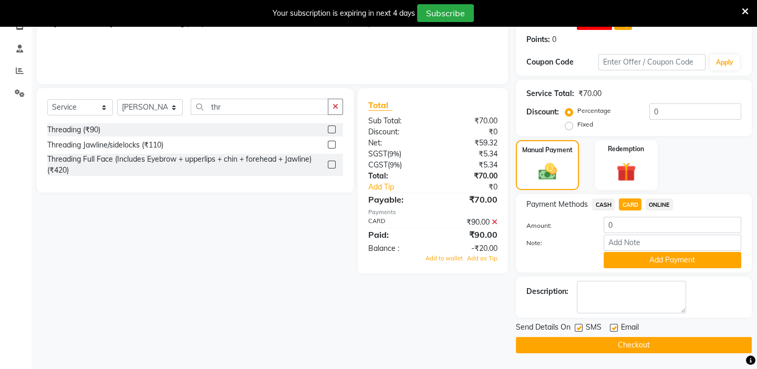
scroll to position [0, 0]
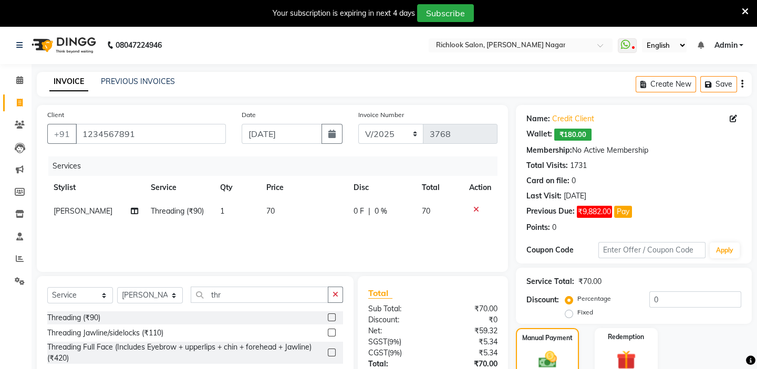
click at [478, 209] on icon at bounding box center [476, 209] width 6 height 7
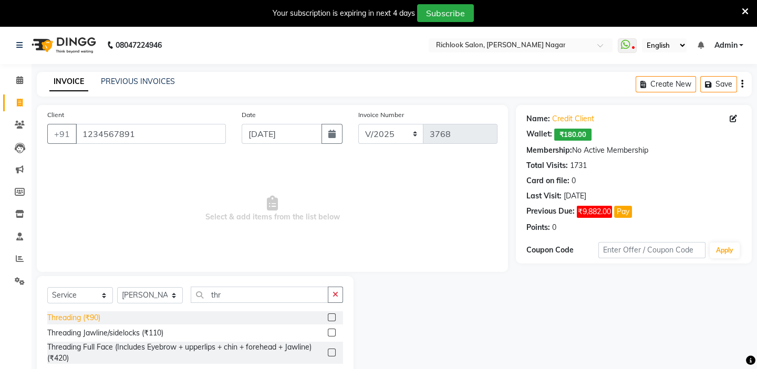
click at [82, 315] on div "Threading (₹90)" at bounding box center [73, 318] width 53 height 11
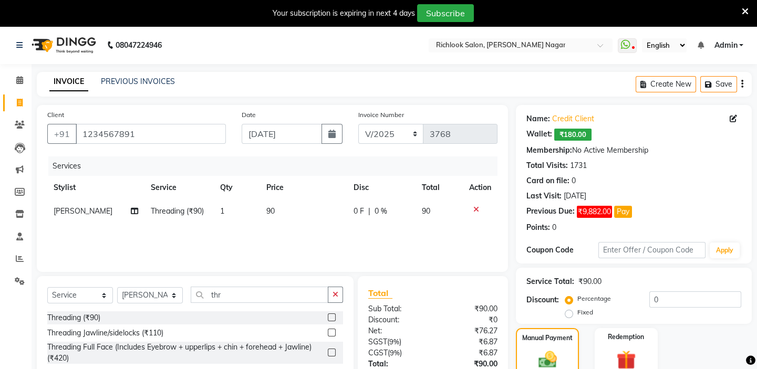
click at [276, 210] on td "90" at bounding box center [304, 212] width 88 height 24
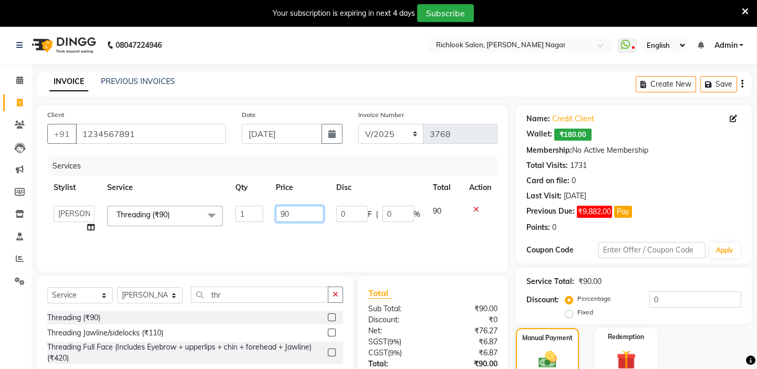
drag, startPoint x: 305, startPoint y: 214, endPoint x: 0, endPoint y: 118, distance: 319.4
click at [0, 127] on app-home "08047224946 Select Location × Richlook Salon, [PERSON_NAME] Nagar WhatsApp Stat…" at bounding box center [378, 291] width 757 height 531
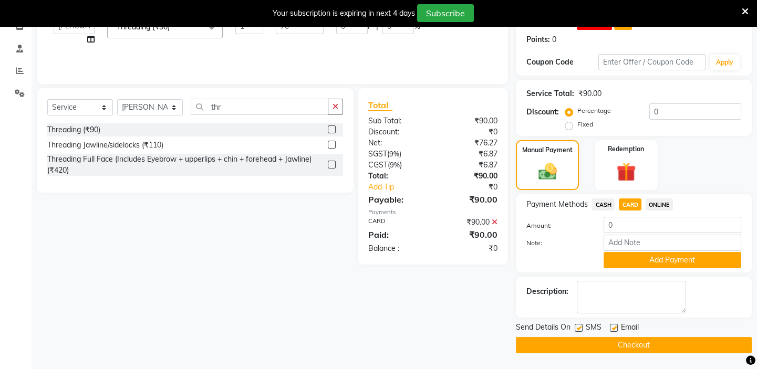
click at [620, 346] on button "Checkout" at bounding box center [634, 345] width 236 height 16
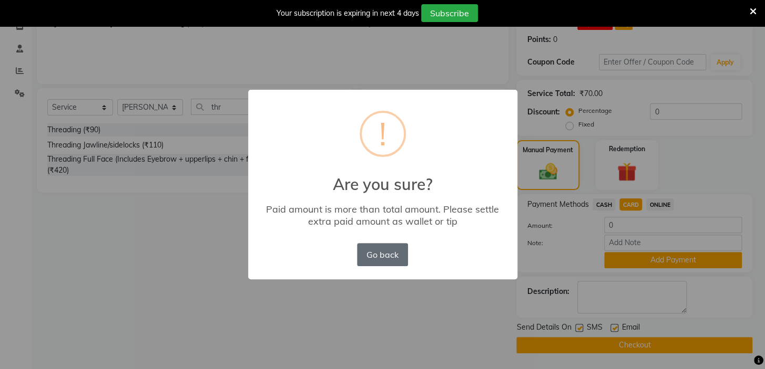
click at [394, 255] on button "Go back" at bounding box center [382, 254] width 50 height 23
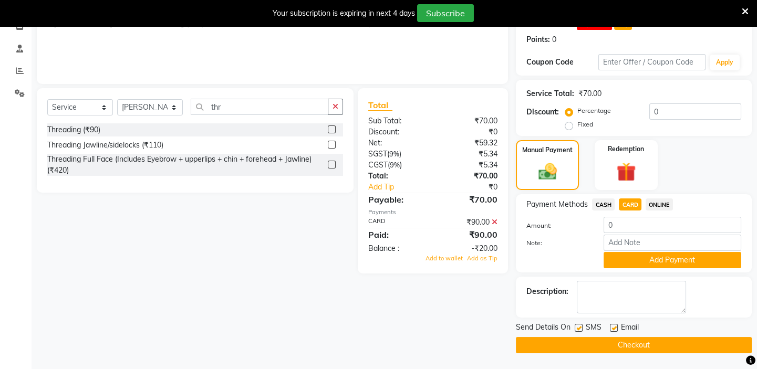
click at [606, 204] on span "CASH" at bounding box center [603, 205] width 23 height 12
click at [624, 204] on span "CARD" at bounding box center [630, 205] width 23 height 12
click at [646, 256] on button "Add Payment" at bounding box center [673, 260] width 138 height 16
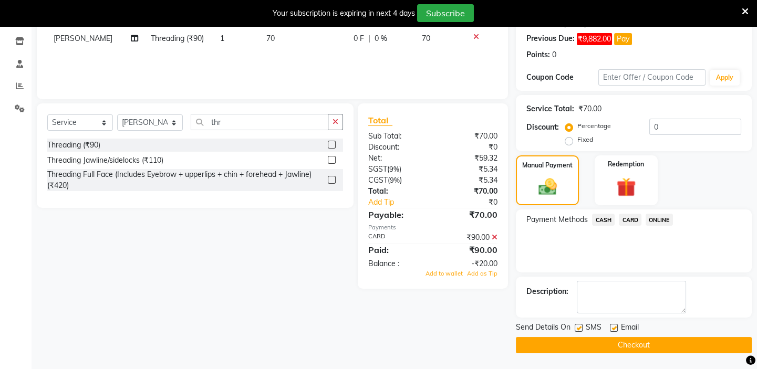
scroll to position [173, 0]
click at [619, 349] on button "Checkout" at bounding box center [634, 345] width 236 height 16
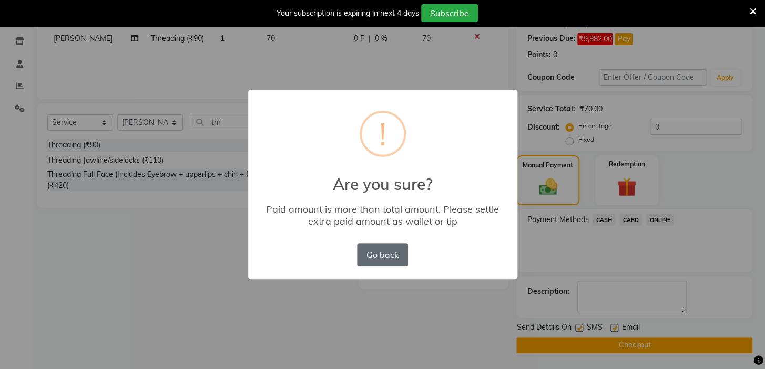
click at [391, 252] on button "Go back" at bounding box center [382, 254] width 50 height 23
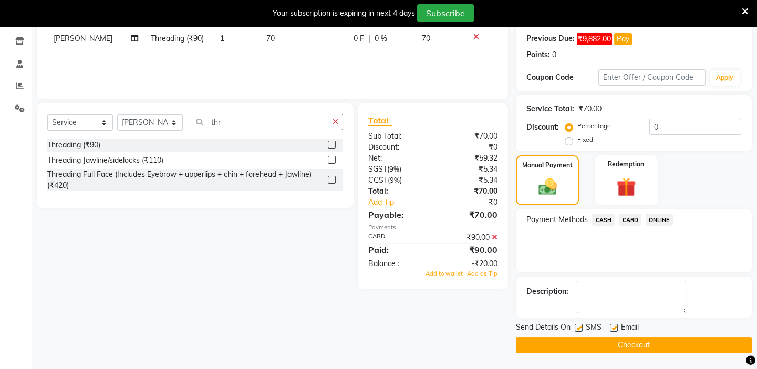
click at [635, 337] on button "Checkout" at bounding box center [634, 345] width 236 height 16
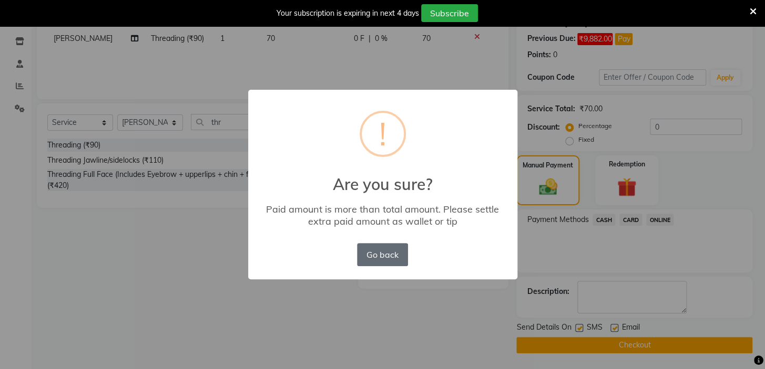
click at [380, 246] on button "Go back" at bounding box center [382, 254] width 50 height 23
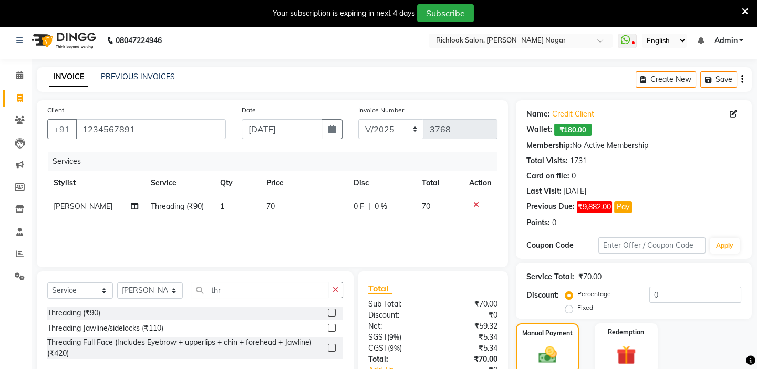
scroll to position [0, 0]
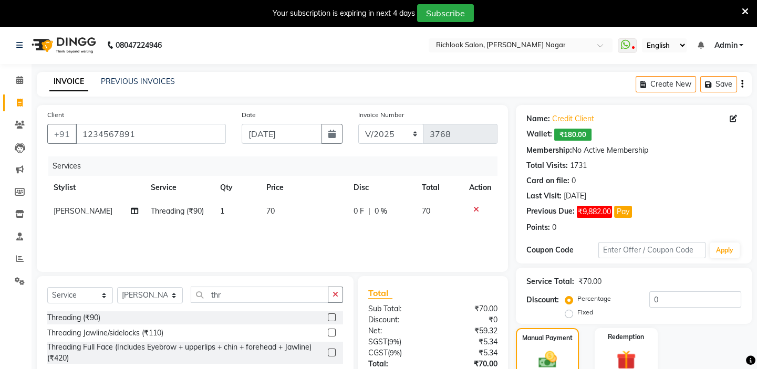
click at [742, 9] on icon at bounding box center [745, 11] width 7 height 9
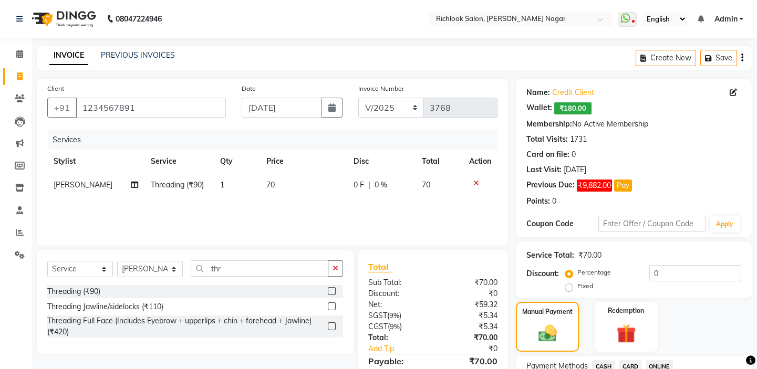
scroll to position [147, 0]
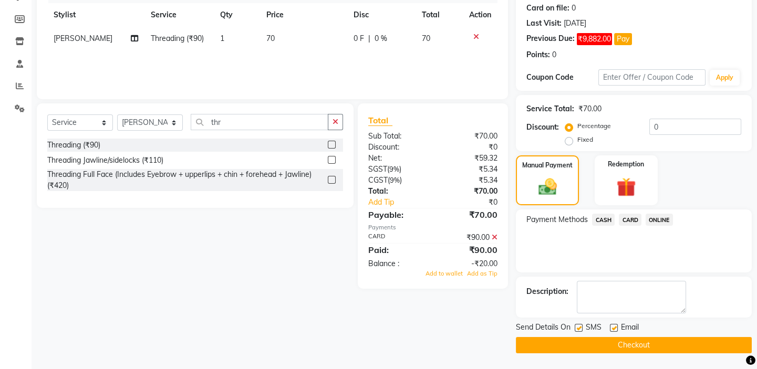
click at [644, 214] on div "ONLINE" at bounding box center [658, 221] width 32 height 14
click at [634, 222] on span "CARD" at bounding box center [630, 220] width 23 height 12
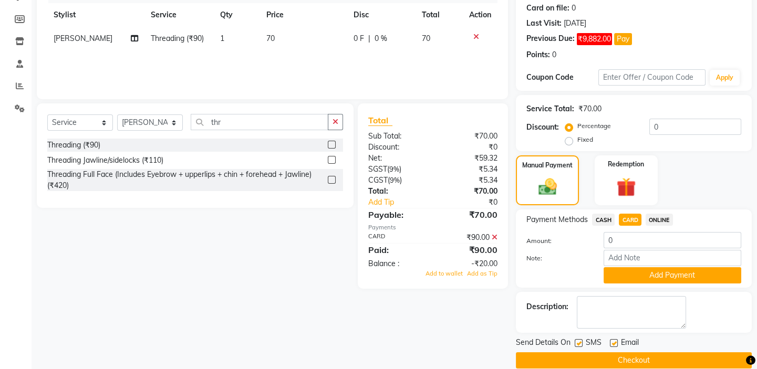
click at [624, 353] on button "Checkout" at bounding box center [634, 361] width 236 height 16
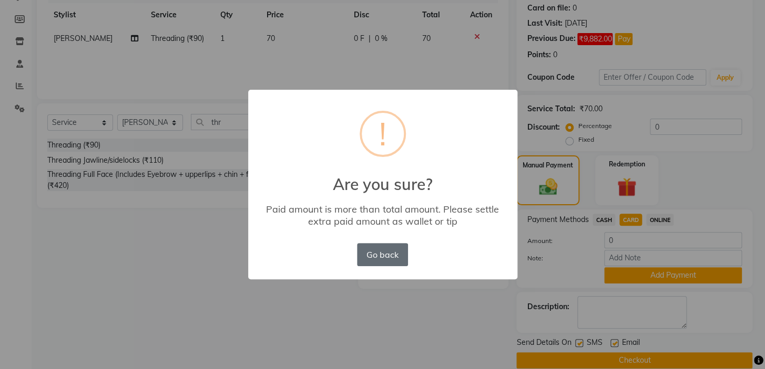
click at [399, 251] on button "Go back" at bounding box center [382, 254] width 50 height 23
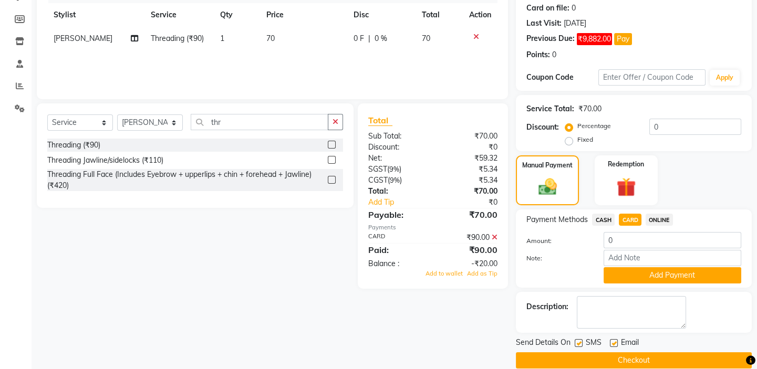
scroll to position [0, 0]
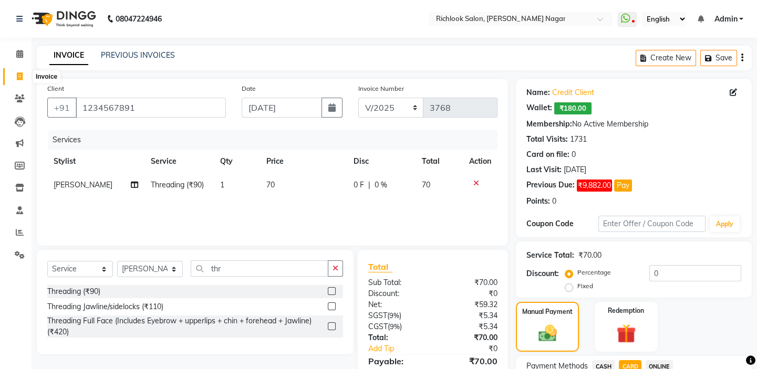
click at [17, 76] on icon at bounding box center [20, 77] width 6 height 8
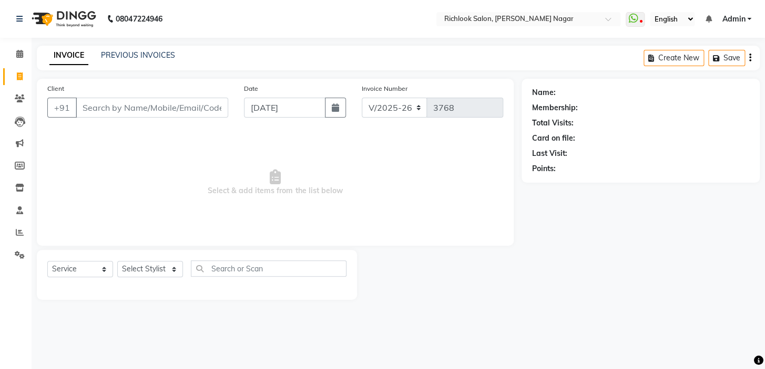
click at [108, 115] on input "Client" at bounding box center [152, 108] width 152 height 20
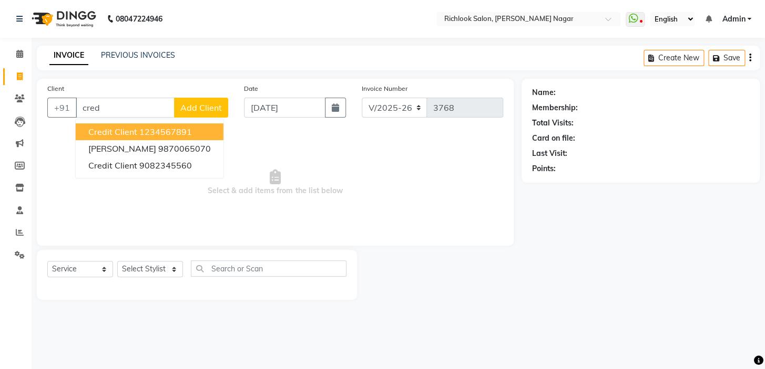
click at [117, 128] on span "credit client" at bounding box center [112, 132] width 49 height 11
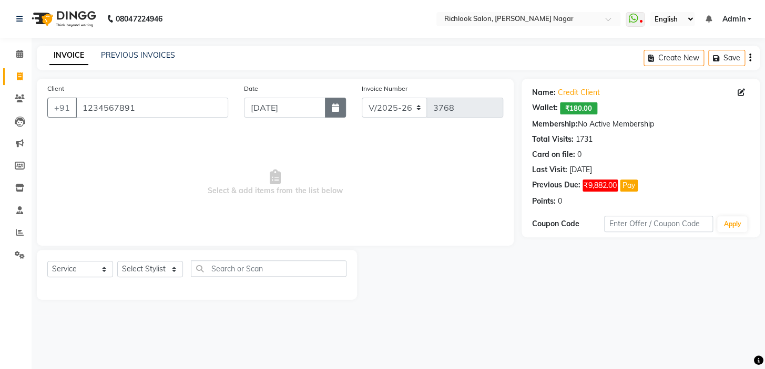
click at [328, 104] on button "button" at bounding box center [335, 108] width 21 height 20
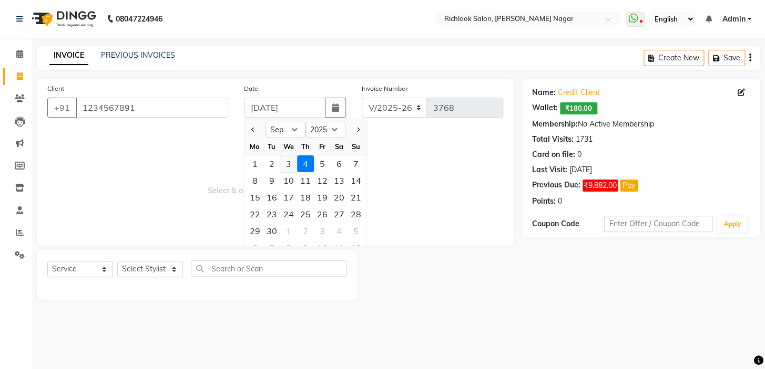
click at [286, 163] on div "3" at bounding box center [288, 164] width 17 height 17
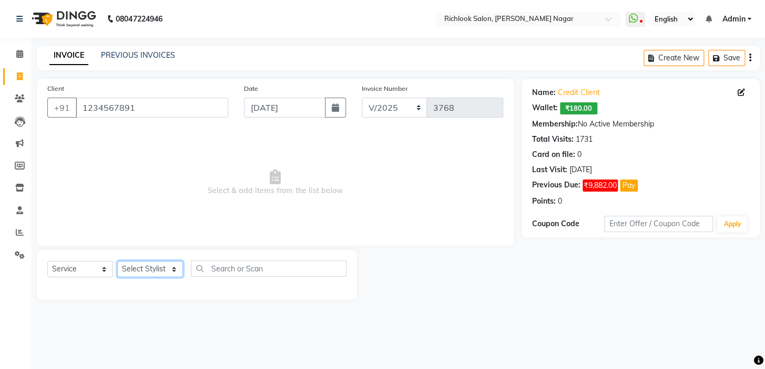
click at [141, 272] on select "Select Stylist disha [PERSON_NAME] priya santosh [PERSON_NAME] [PERSON_NAME] [P…" at bounding box center [150, 269] width 66 height 16
click at [117, 261] on select "Select Stylist disha [PERSON_NAME] priya santosh [PERSON_NAME] [PERSON_NAME] [P…" at bounding box center [150, 269] width 66 height 16
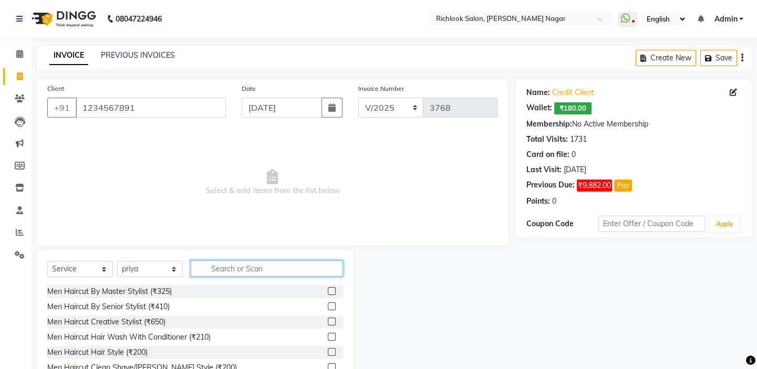
click at [221, 270] on input "text" at bounding box center [267, 269] width 152 height 16
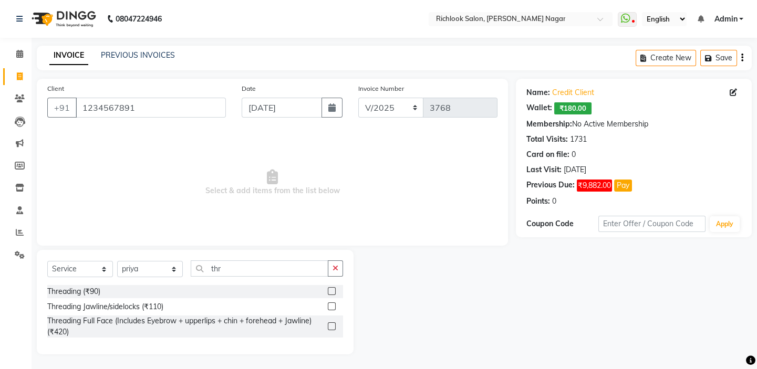
click at [77, 285] on div "Threading (₹90)" at bounding box center [195, 291] width 296 height 13
click at [84, 290] on div "Threading (₹90)" at bounding box center [73, 291] width 53 height 11
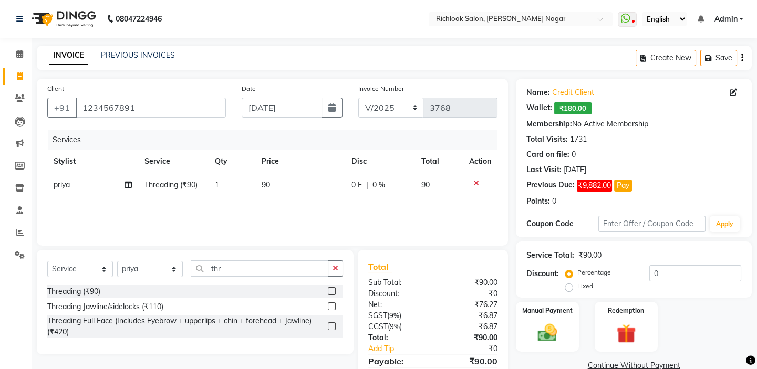
click at [290, 175] on td "90" at bounding box center [300, 185] width 90 height 24
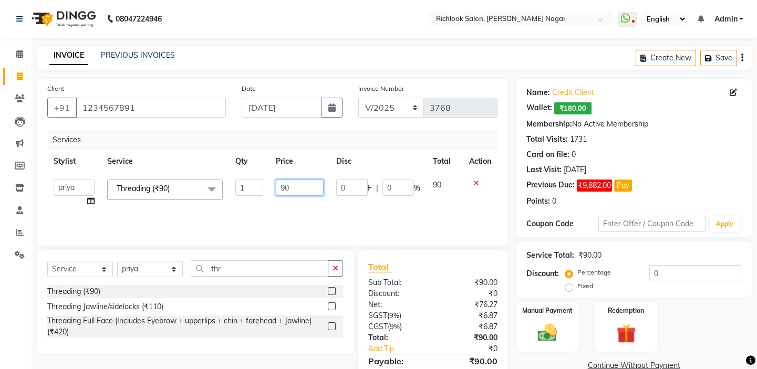
drag, startPoint x: 290, startPoint y: 178, endPoint x: 288, endPoint y: 189, distance: 11.7
click at [285, 189] on input "90" at bounding box center [300, 188] width 48 height 16
drag, startPoint x: 291, startPoint y: 189, endPoint x: 265, endPoint y: 191, distance: 25.8
click at [266, 190] on tr "disha [PERSON_NAME] priya santosh [PERSON_NAME] [PERSON_NAME] [PERSON_NAME] Thr…" at bounding box center [272, 193] width 450 height 40
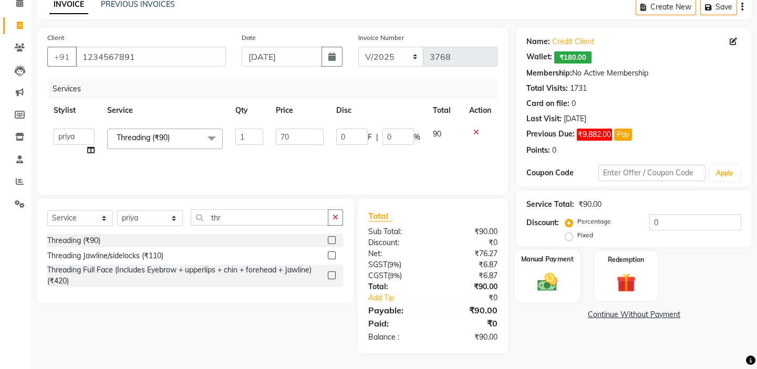
click at [549, 288] on img at bounding box center [547, 282] width 33 height 23
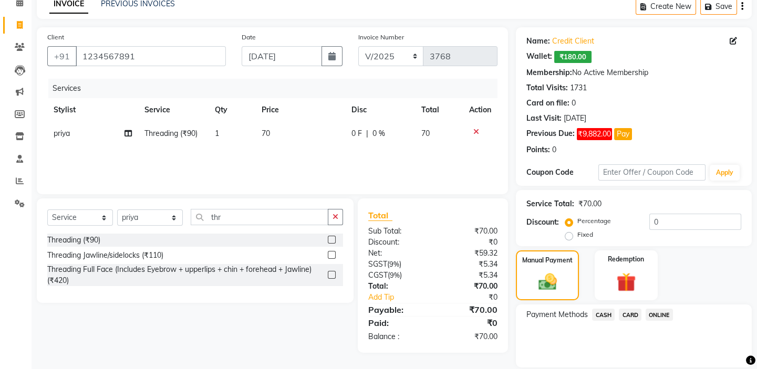
click at [631, 313] on span "CARD" at bounding box center [630, 315] width 23 height 12
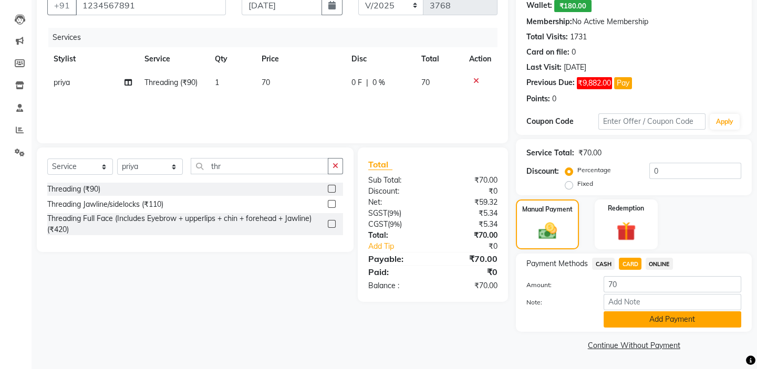
click at [632, 321] on button "Add Payment" at bounding box center [673, 320] width 138 height 16
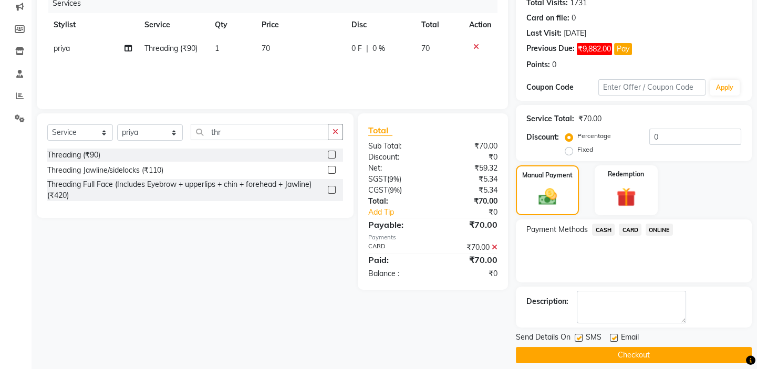
scroll to position [147, 0]
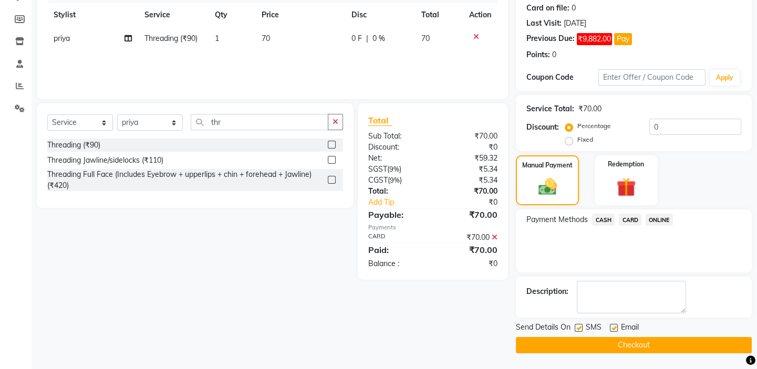
click at [621, 342] on button "Checkout" at bounding box center [634, 345] width 236 height 16
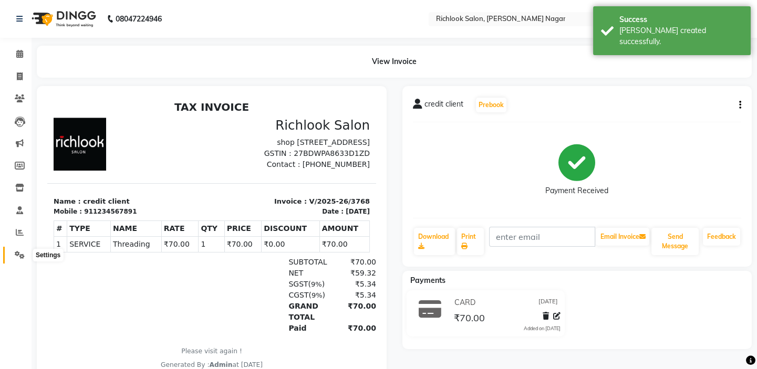
click at [15, 257] on icon at bounding box center [20, 255] width 10 height 8
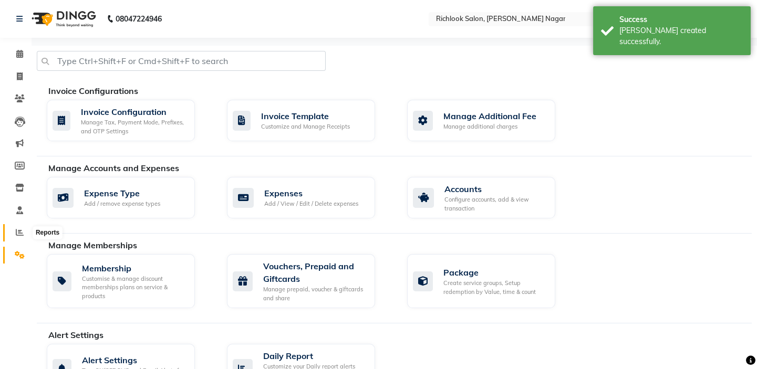
click at [16, 235] on icon at bounding box center [20, 233] width 8 height 8
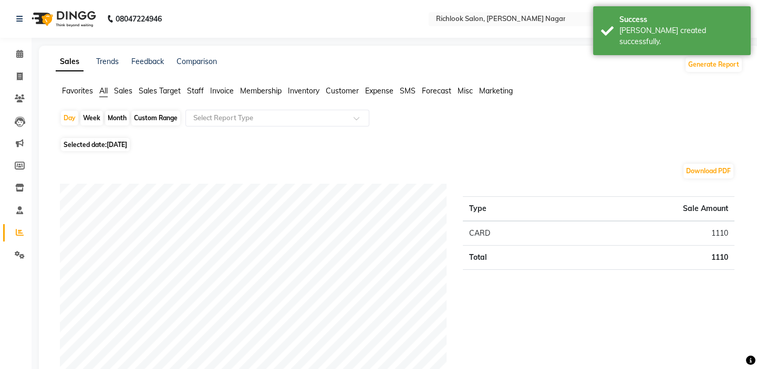
click at [125, 149] on span "Selected date: [DATE]" at bounding box center [95, 144] width 69 height 13
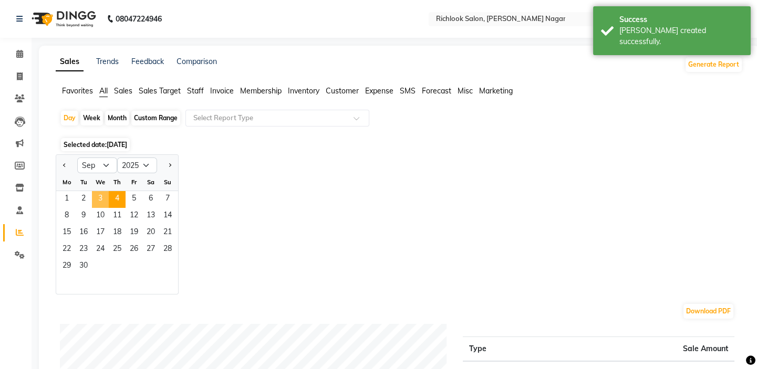
click at [100, 194] on span "3" at bounding box center [100, 199] width 17 height 17
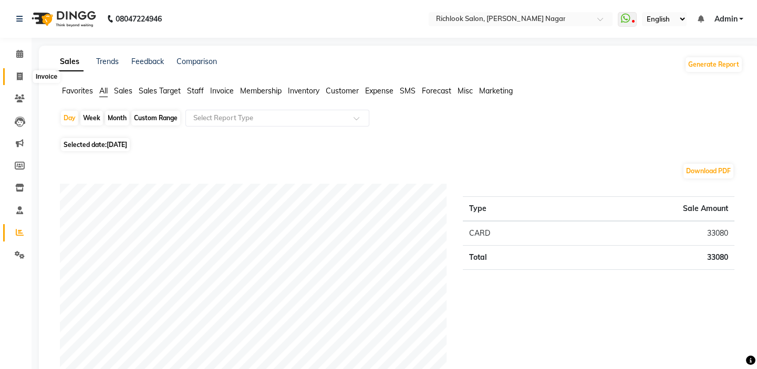
click at [18, 75] on icon at bounding box center [20, 77] width 6 height 8
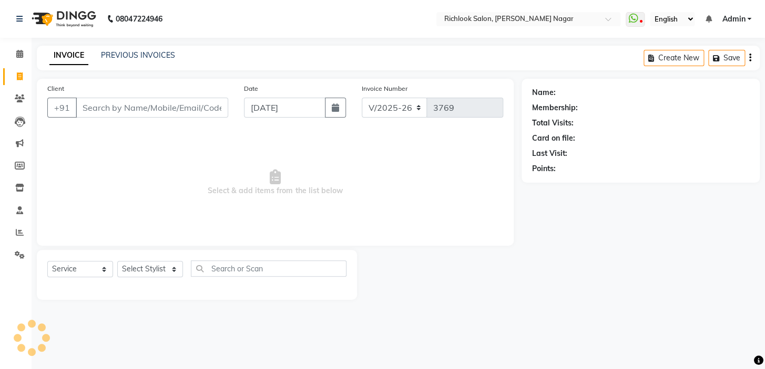
click at [95, 109] on input "Client" at bounding box center [152, 108] width 152 height 20
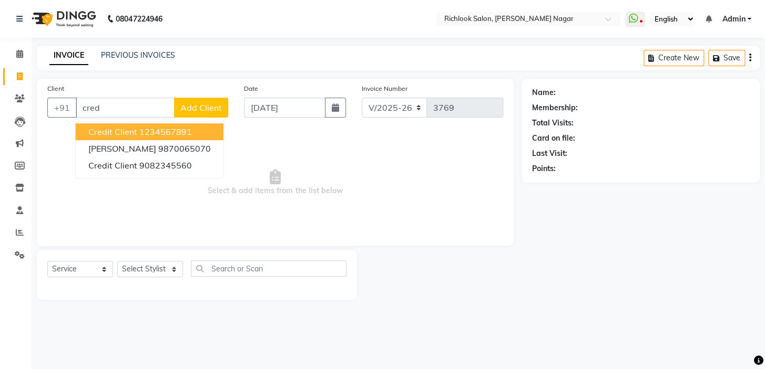
click at [135, 134] on span "credit client" at bounding box center [112, 132] width 49 height 11
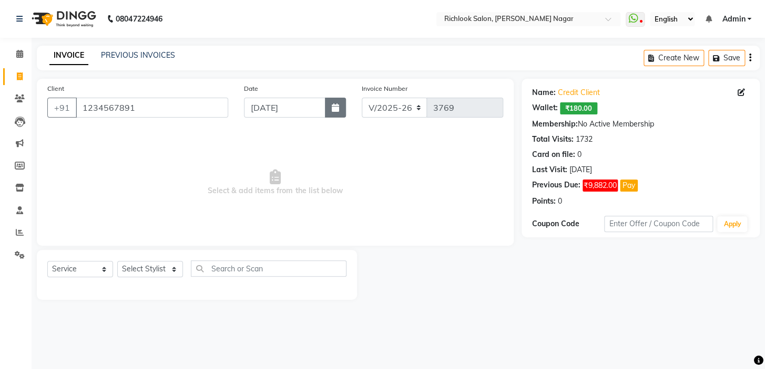
click at [336, 105] on icon "button" at bounding box center [335, 108] width 7 height 8
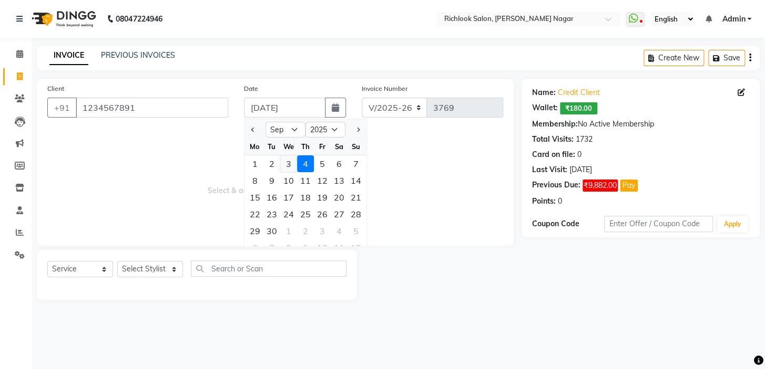
click at [289, 161] on div "3" at bounding box center [288, 164] width 17 height 17
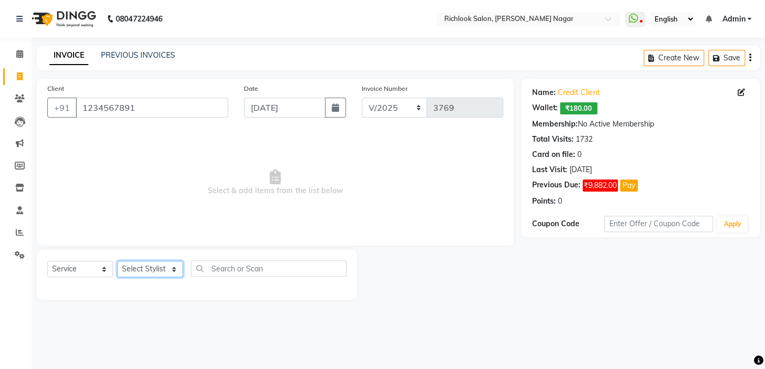
click at [148, 277] on select "Select Stylist disha [PERSON_NAME] priya santosh [PERSON_NAME] [PERSON_NAME] [P…" at bounding box center [150, 269] width 66 height 16
click at [117, 261] on select "Select Stylist disha [PERSON_NAME] priya santosh [PERSON_NAME] [PERSON_NAME] [P…" at bounding box center [150, 269] width 66 height 16
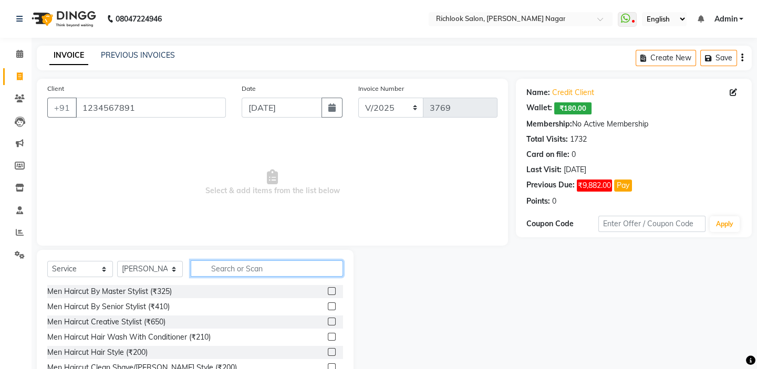
click at [230, 262] on input "text" at bounding box center [267, 269] width 152 height 16
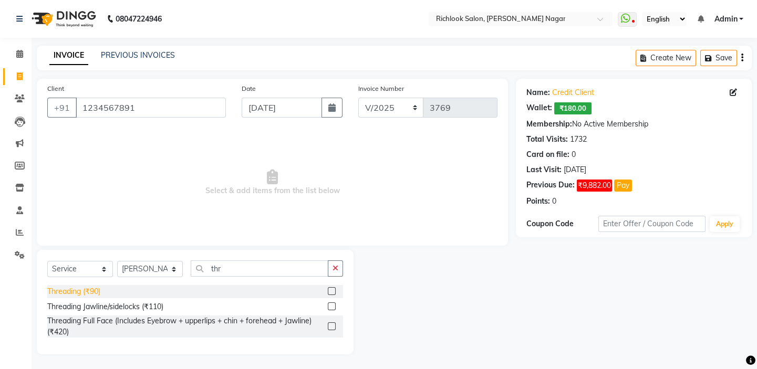
click at [98, 294] on div "Threading (₹90)" at bounding box center [73, 291] width 53 height 11
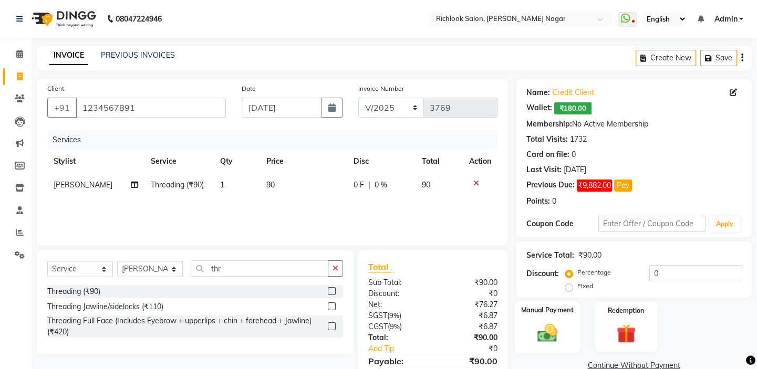
click at [541, 334] on img at bounding box center [547, 333] width 33 height 23
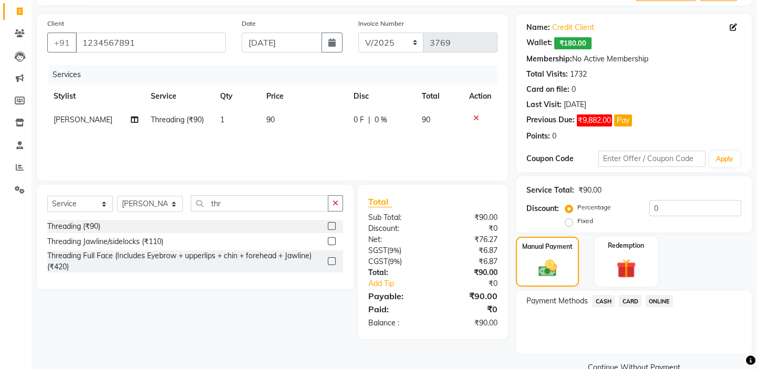
scroll to position [87, 0]
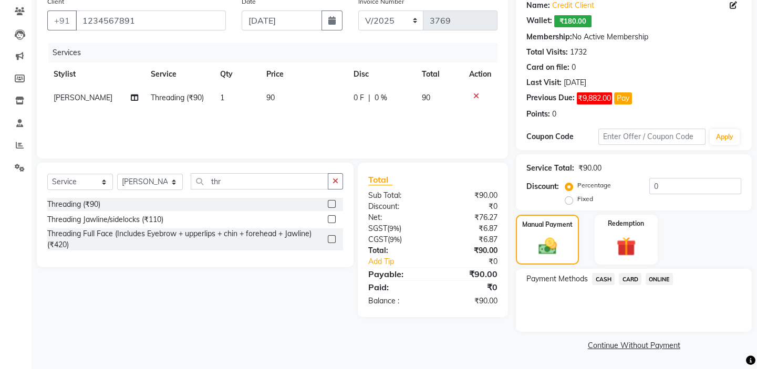
click at [631, 273] on span "CARD" at bounding box center [630, 279] width 23 height 12
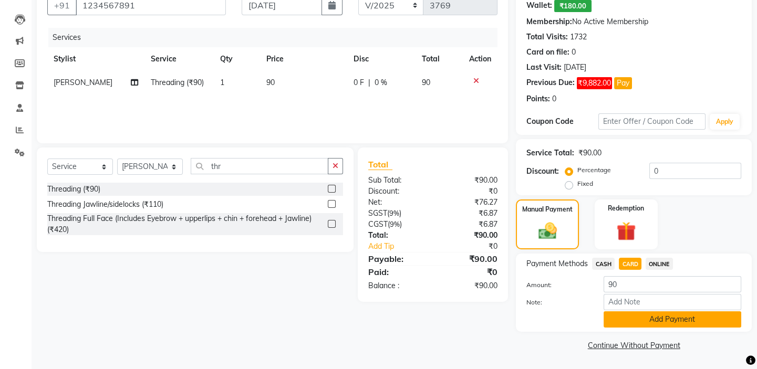
click at [626, 326] on button "Add Payment" at bounding box center [673, 320] width 138 height 16
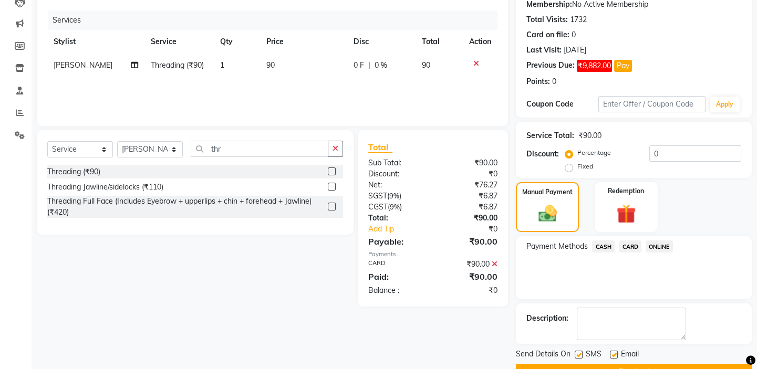
scroll to position [147, 0]
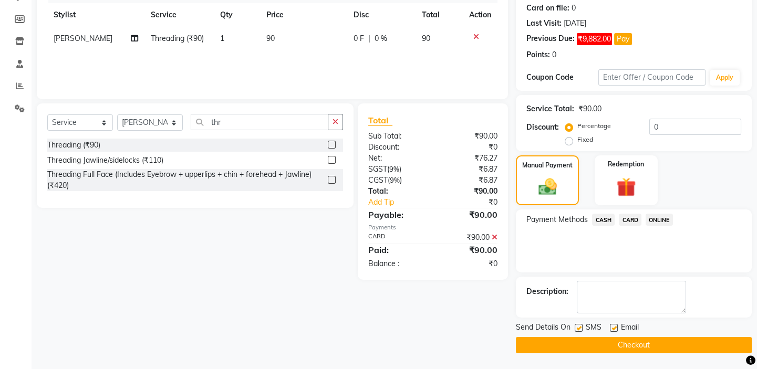
click at [635, 334] on span "Email" at bounding box center [630, 328] width 18 height 13
click at [633, 338] on button "Checkout" at bounding box center [634, 345] width 236 height 16
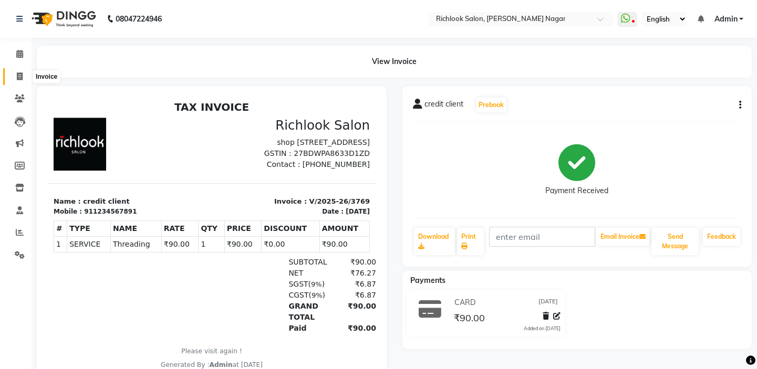
click at [13, 77] on span at bounding box center [20, 77] width 18 height 12
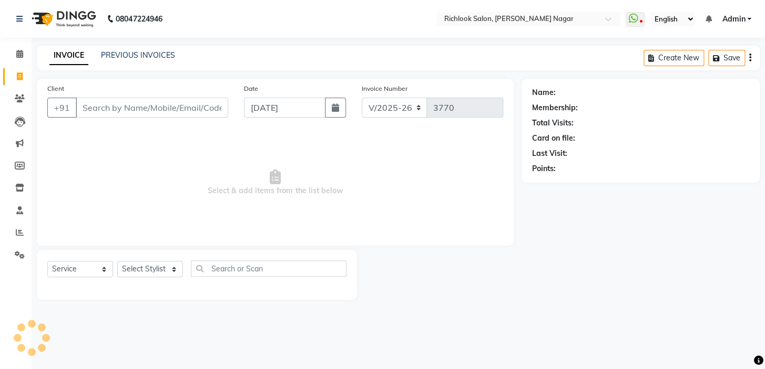
click at [125, 105] on input "Client" at bounding box center [152, 108] width 152 height 20
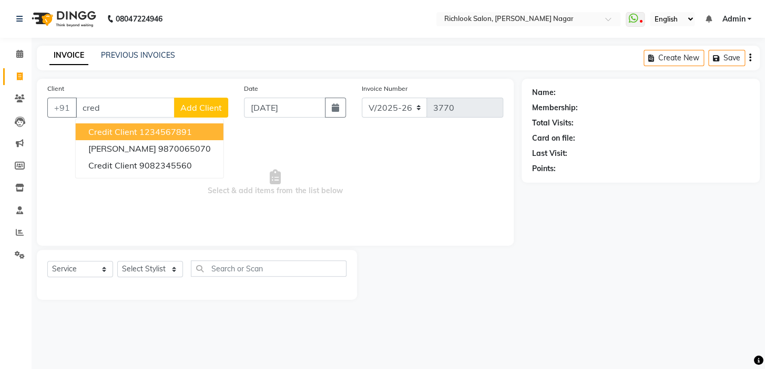
click at [139, 130] on ngb-highlight "1234567891" at bounding box center [165, 132] width 53 height 11
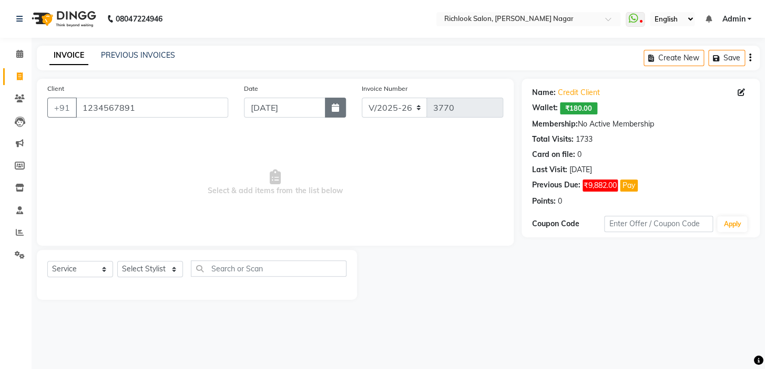
click at [327, 110] on button "button" at bounding box center [335, 108] width 21 height 20
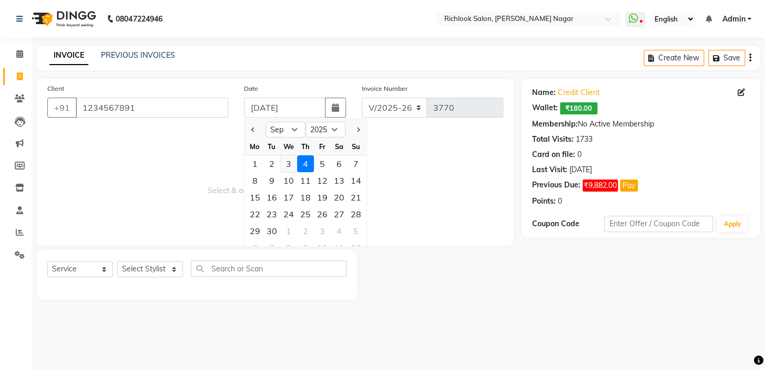
click at [287, 167] on div "3" at bounding box center [288, 164] width 17 height 17
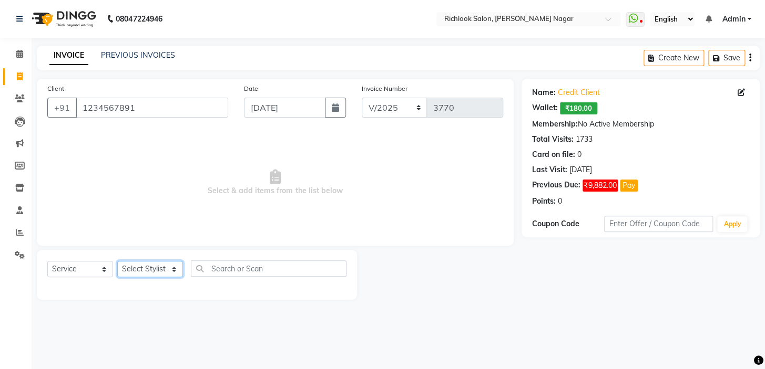
drag, startPoint x: 142, startPoint y: 265, endPoint x: 200, endPoint y: 253, distance: 59.1
click at [142, 265] on select "Select Stylist disha [PERSON_NAME] priya santosh [PERSON_NAME] [PERSON_NAME] [P…" at bounding box center [150, 269] width 66 height 16
click at [229, 264] on input "text" at bounding box center [269, 269] width 156 height 16
paste input "2950"
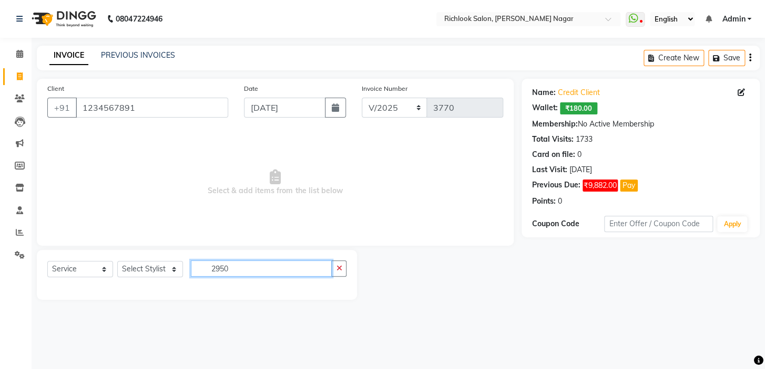
drag, startPoint x: 242, startPoint y: 269, endPoint x: 0, endPoint y: 271, distance: 242.3
click at [0, 269] on app-home "08047224946 Select Location × Richlook Salon, [PERSON_NAME] Nagar WhatsApp Stat…" at bounding box center [382, 158] width 765 height 316
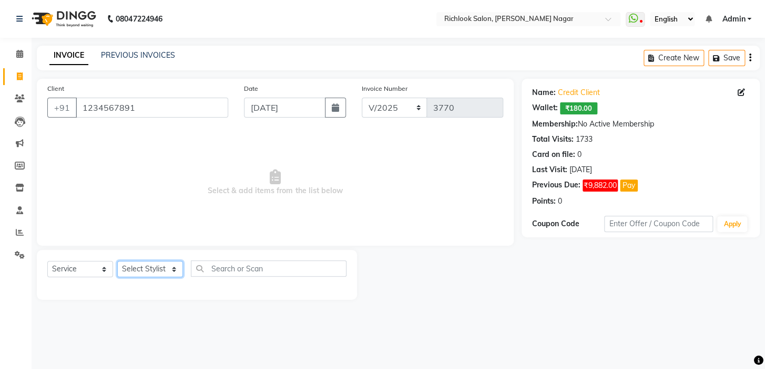
drag, startPoint x: 136, startPoint y: 265, endPoint x: 141, endPoint y: 262, distance: 5.9
click at [136, 265] on select "Select Stylist disha [PERSON_NAME] priya santosh [PERSON_NAME] [PERSON_NAME] [P…" at bounding box center [150, 269] width 66 height 16
click at [117, 261] on select "Select Stylist disha [PERSON_NAME] priya santosh [PERSON_NAME] [PERSON_NAME] [P…" at bounding box center [150, 269] width 66 height 16
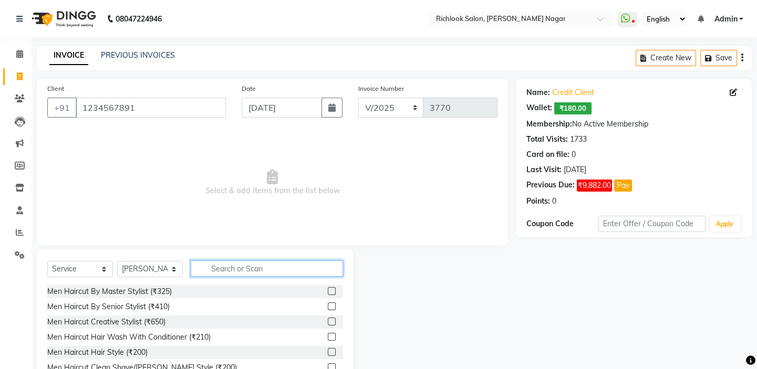
click at [220, 271] on input "text" at bounding box center [267, 269] width 152 height 16
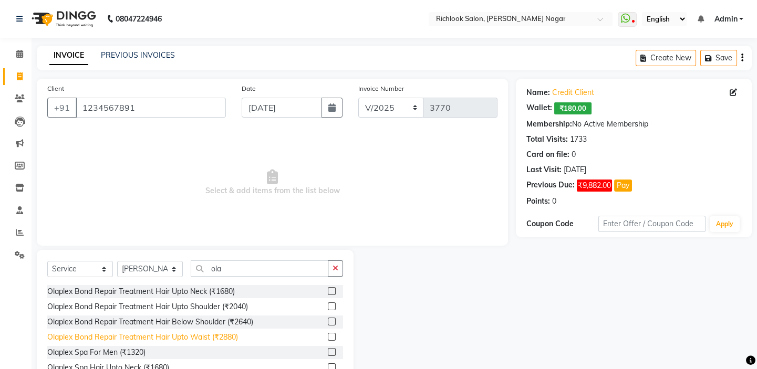
click at [219, 338] on div "Olaplex Bond Repair Treatment Hair Upto Waist (₹2880)" at bounding box center [142, 337] width 191 height 11
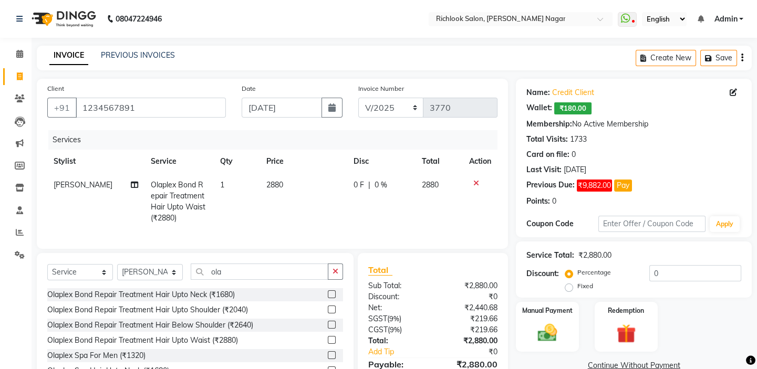
click at [309, 192] on td "2880" at bounding box center [304, 201] width 88 height 57
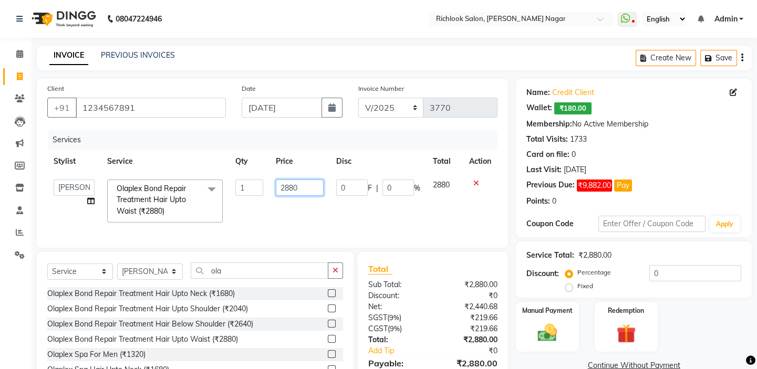
drag, startPoint x: 281, startPoint y: 188, endPoint x: 123, endPoint y: 188, distance: 157.1
click at [124, 188] on tr "disha [PERSON_NAME] priya santosh [PERSON_NAME] [PERSON_NAME] [PERSON_NAME] Ola…" at bounding box center [272, 201] width 450 height 56
drag, startPoint x: 300, startPoint y: 191, endPoint x: 155, endPoint y: 191, distance: 144.5
click at [157, 191] on tr "disha [PERSON_NAME] priya santosh [PERSON_NAME] [PERSON_NAME] [PERSON_NAME] Ola…" at bounding box center [272, 201] width 450 height 56
paste input "95"
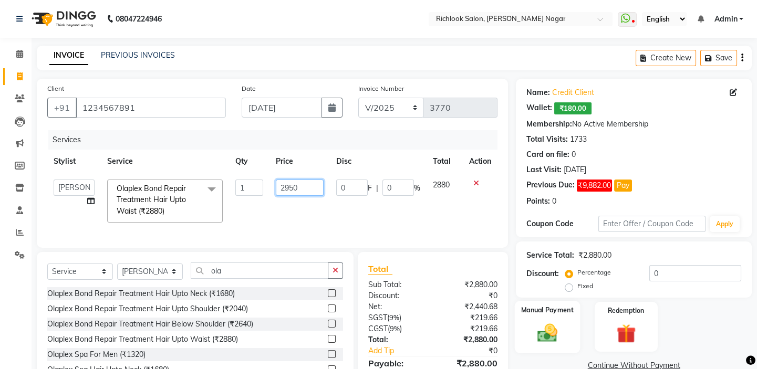
scroll to position [61, 0]
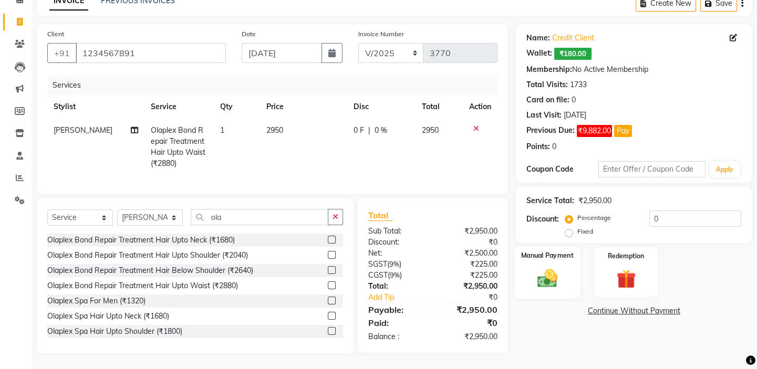
click at [538, 275] on img at bounding box center [547, 278] width 33 height 23
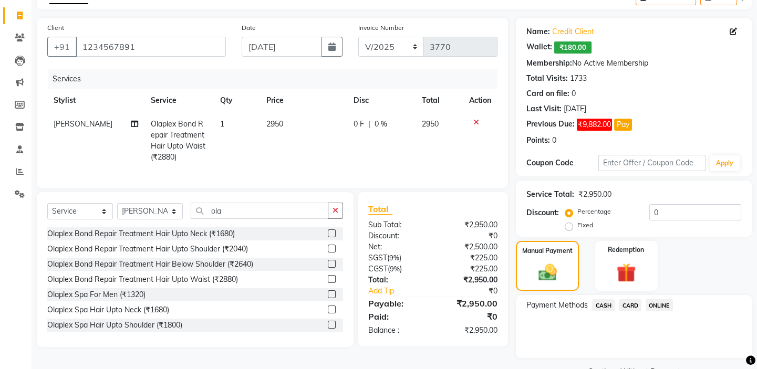
click at [662, 310] on span "ONLINE" at bounding box center [659, 306] width 27 height 12
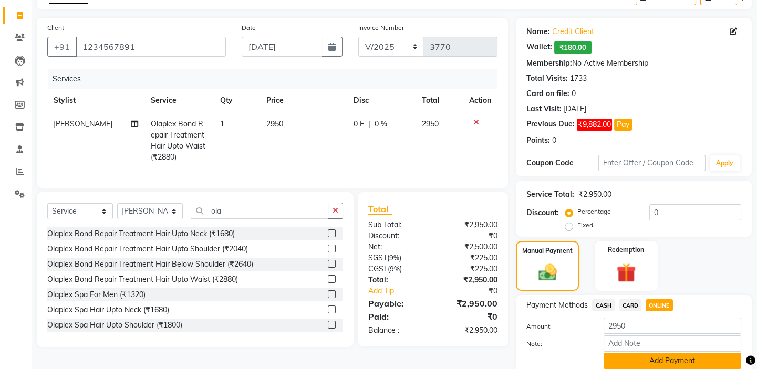
click at [650, 356] on button "Add Payment" at bounding box center [673, 361] width 138 height 16
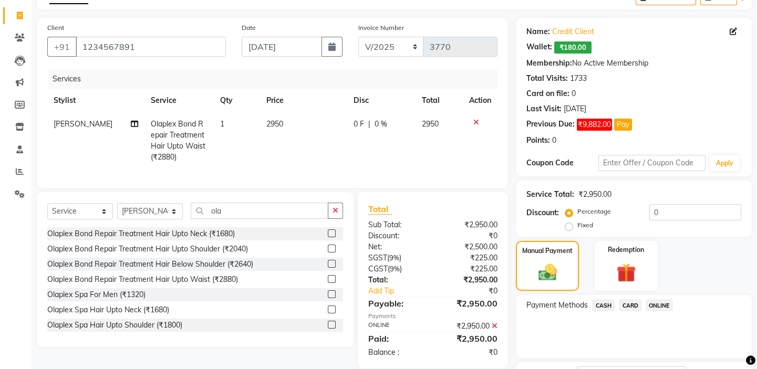
scroll to position [147, 0]
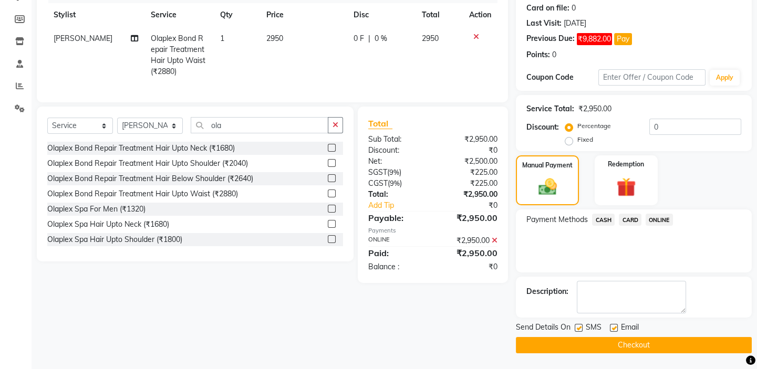
click at [648, 355] on main "INVOICE PREVIOUS INVOICES Create New Save Client [PHONE_NUMBER] Date [DATE] Inv…" at bounding box center [395, 134] width 726 height 470
click at [644, 347] on button "Checkout" at bounding box center [634, 345] width 236 height 16
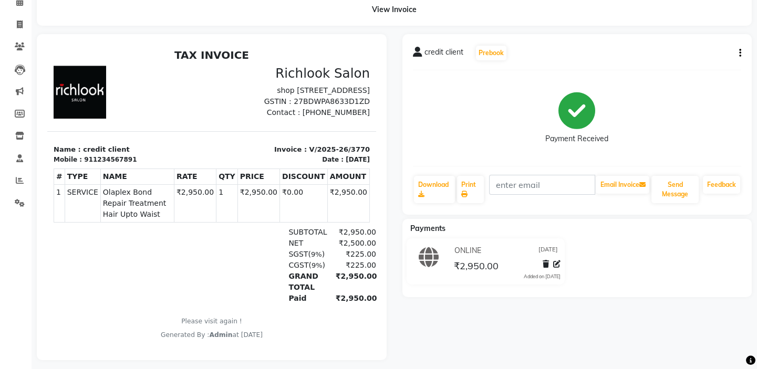
scroll to position [66, 0]
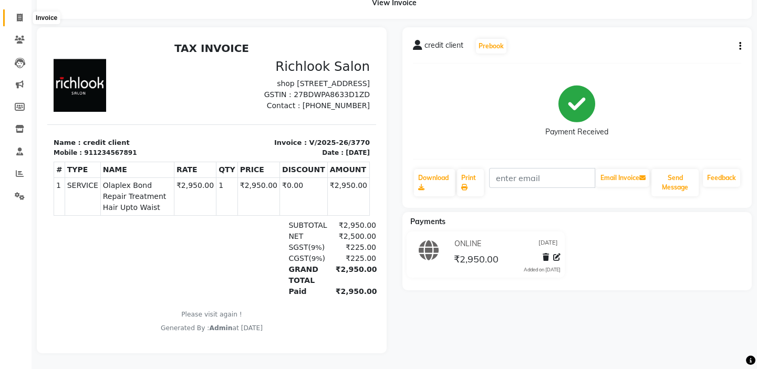
click at [21, 14] on icon at bounding box center [20, 18] width 6 height 8
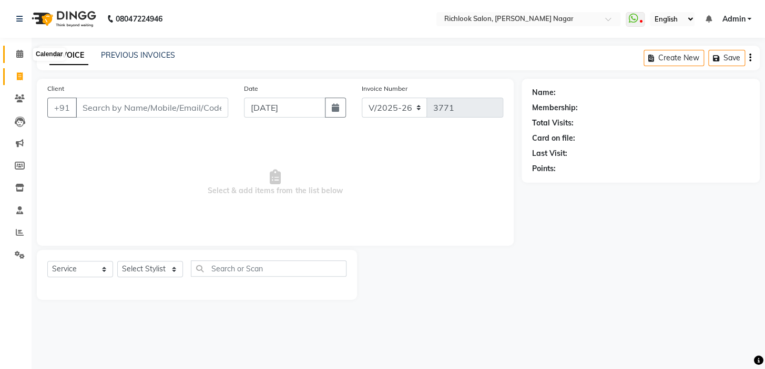
click at [20, 53] on icon at bounding box center [19, 54] width 7 height 8
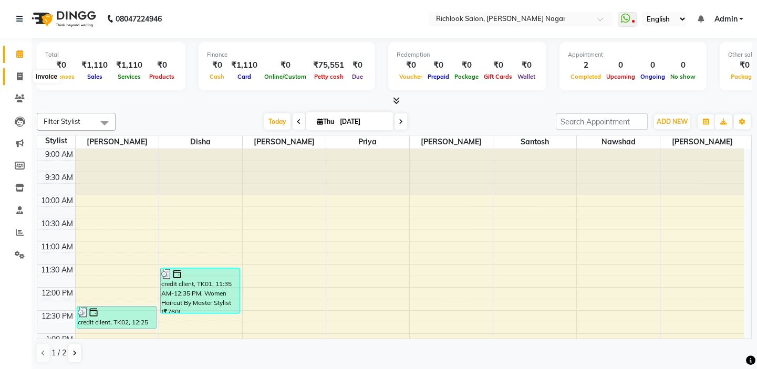
click at [17, 76] on icon at bounding box center [20, 77] width 6 height 8
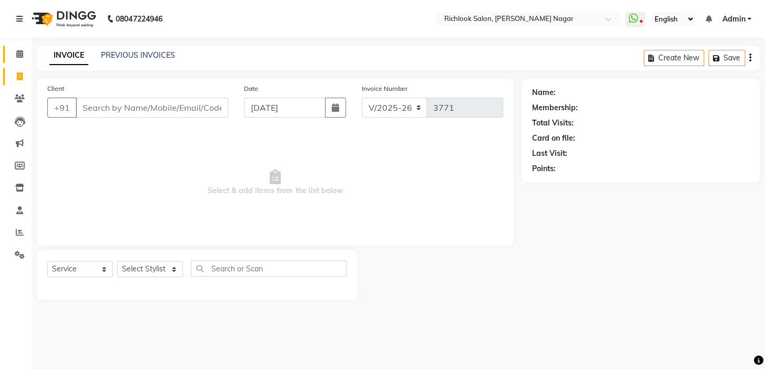
click at [24, 47] on link "Calendar" at bounding box center [15, 54] width 25 height 17
